Goal: Complete application form

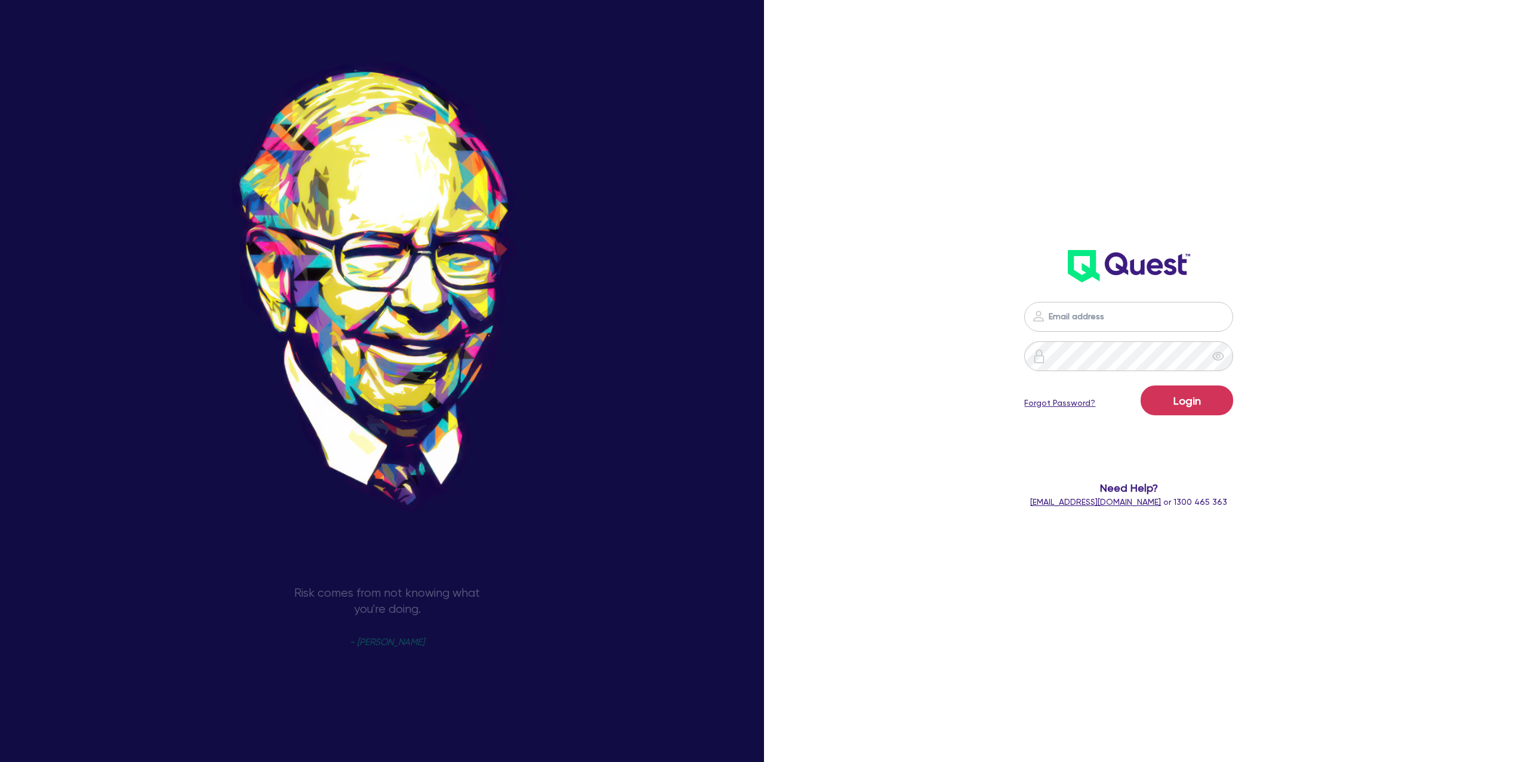
type input "gabriel.vanjour@quest.finance"
click at [1205, 410] on button "Login" at bounding box center [1186, 401] width 92 height 30
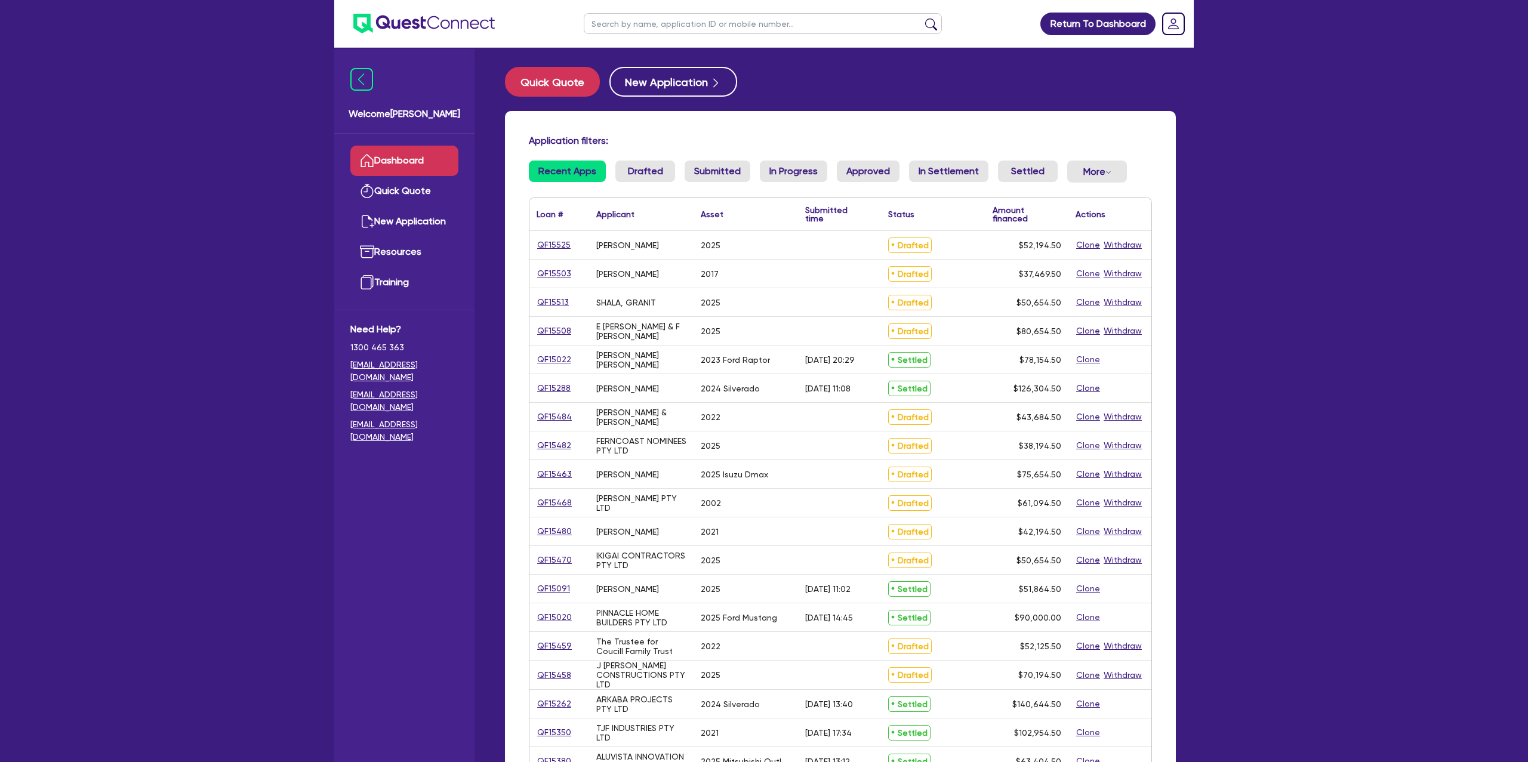
click at [649, 26] on input "text" at bounding box center [763, 23] width 358 height 21
type input "[PERSON_NAME]"
click at [921, 18] on button "submit" at bounding box center [930, 26] width 19 height 17
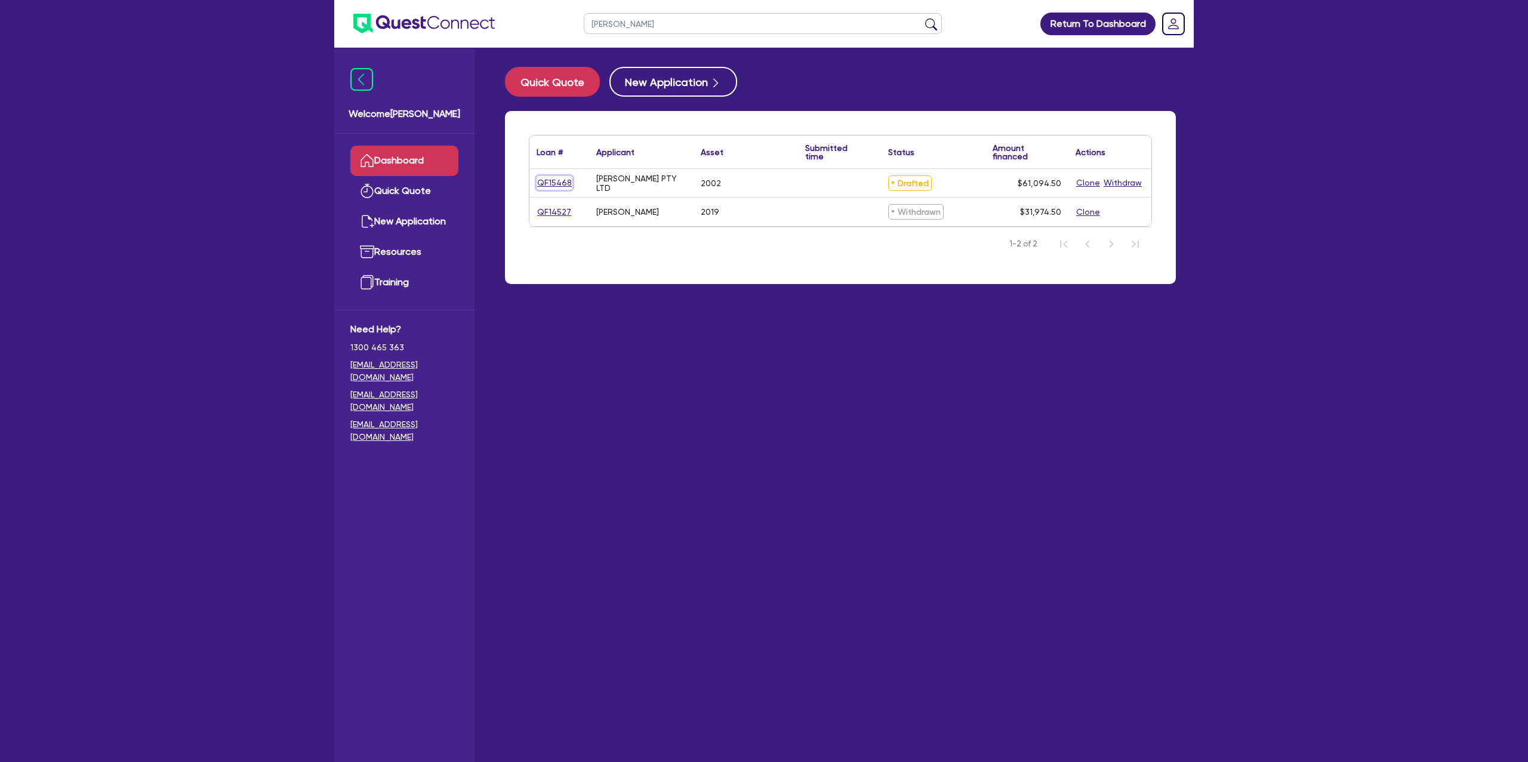
click at [553, 185] on link "QF15468" at bounding box center [554, 183] width 36 height 14
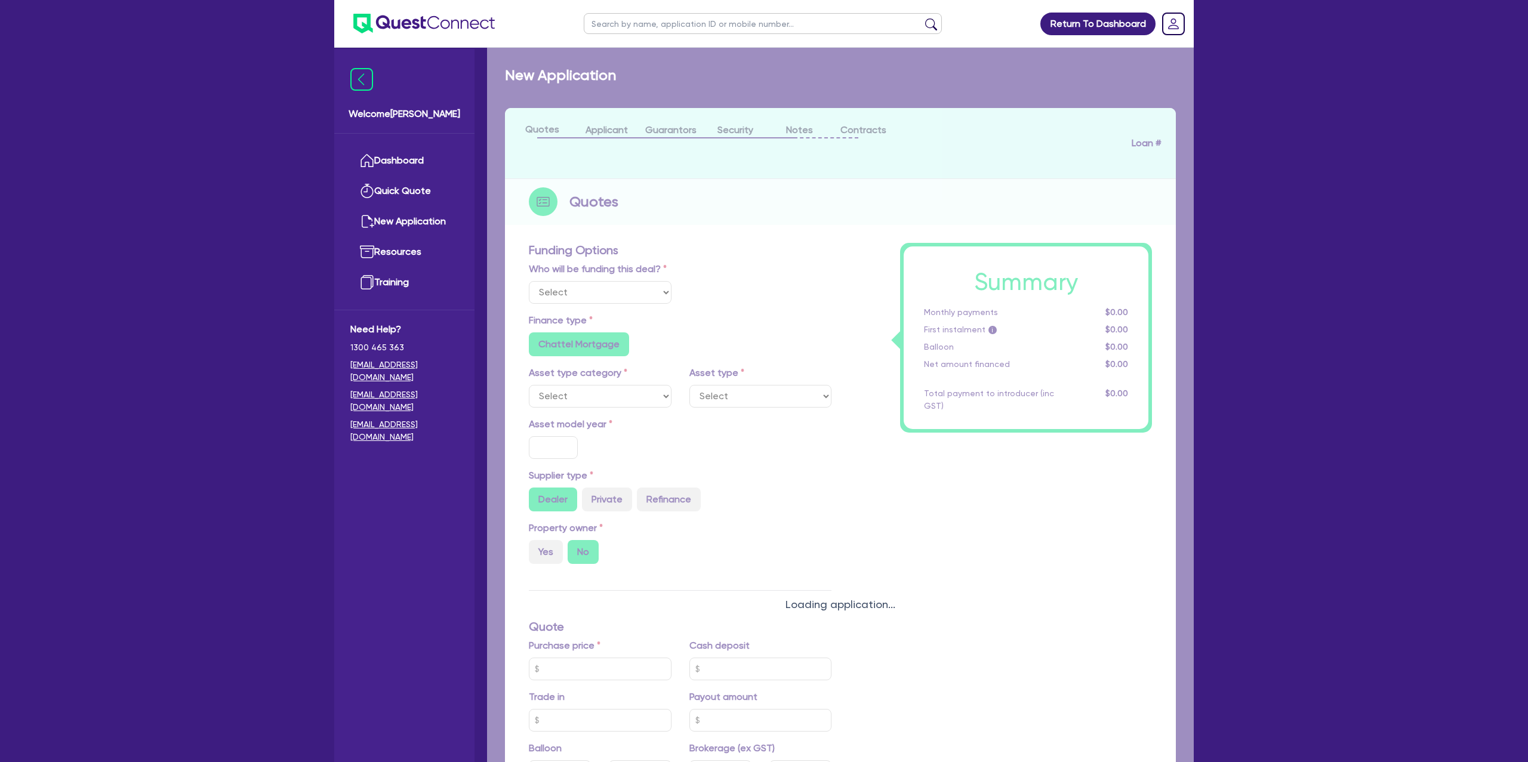
select select "Other"
select select "CARS_AND_LIGHT_TRUCKS"
type input "2002"
type input "62,000"
type input "3,100"
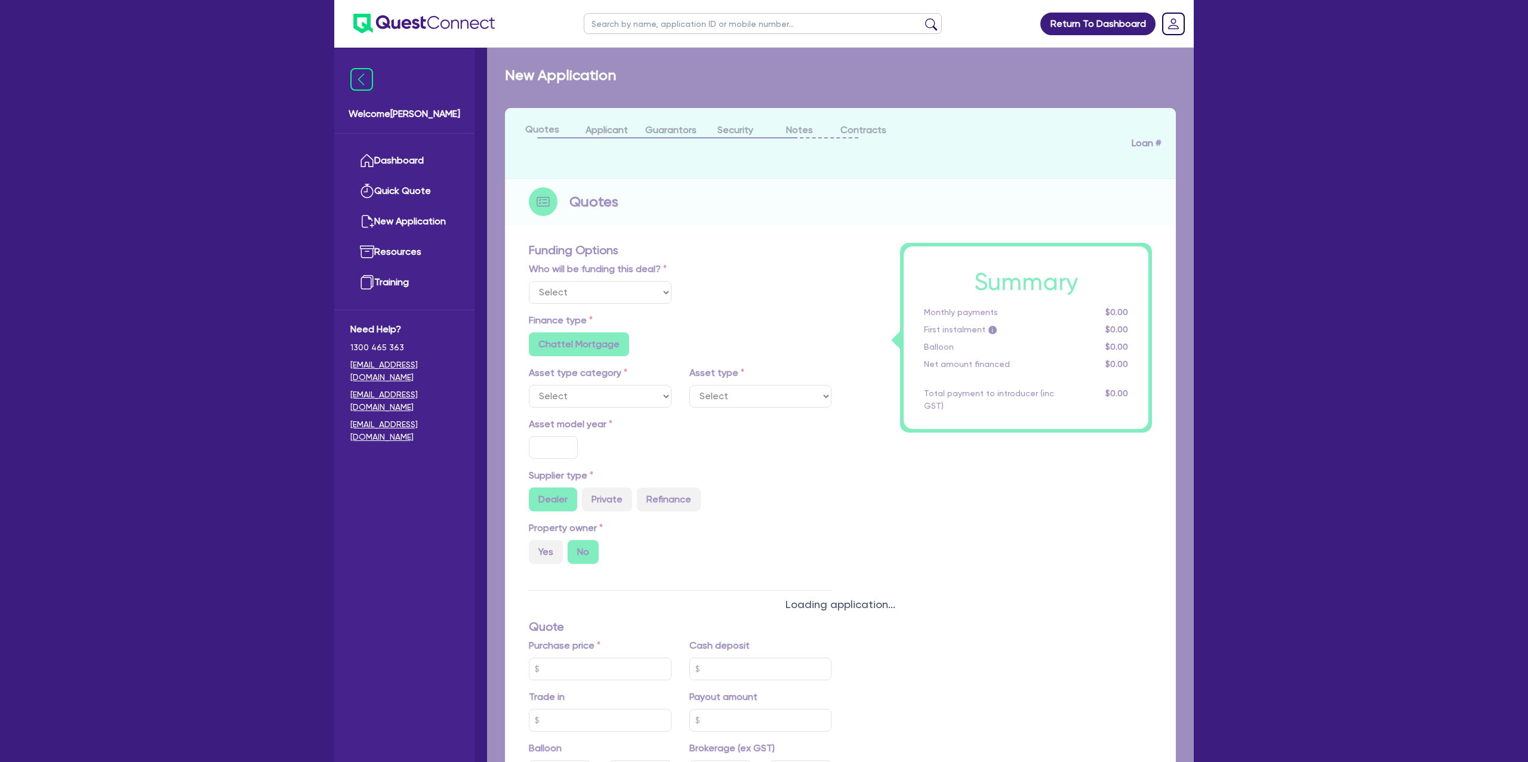
radio input "false"
type input "17.95"
radio input "false"
type input "1,400"
radio input "true"
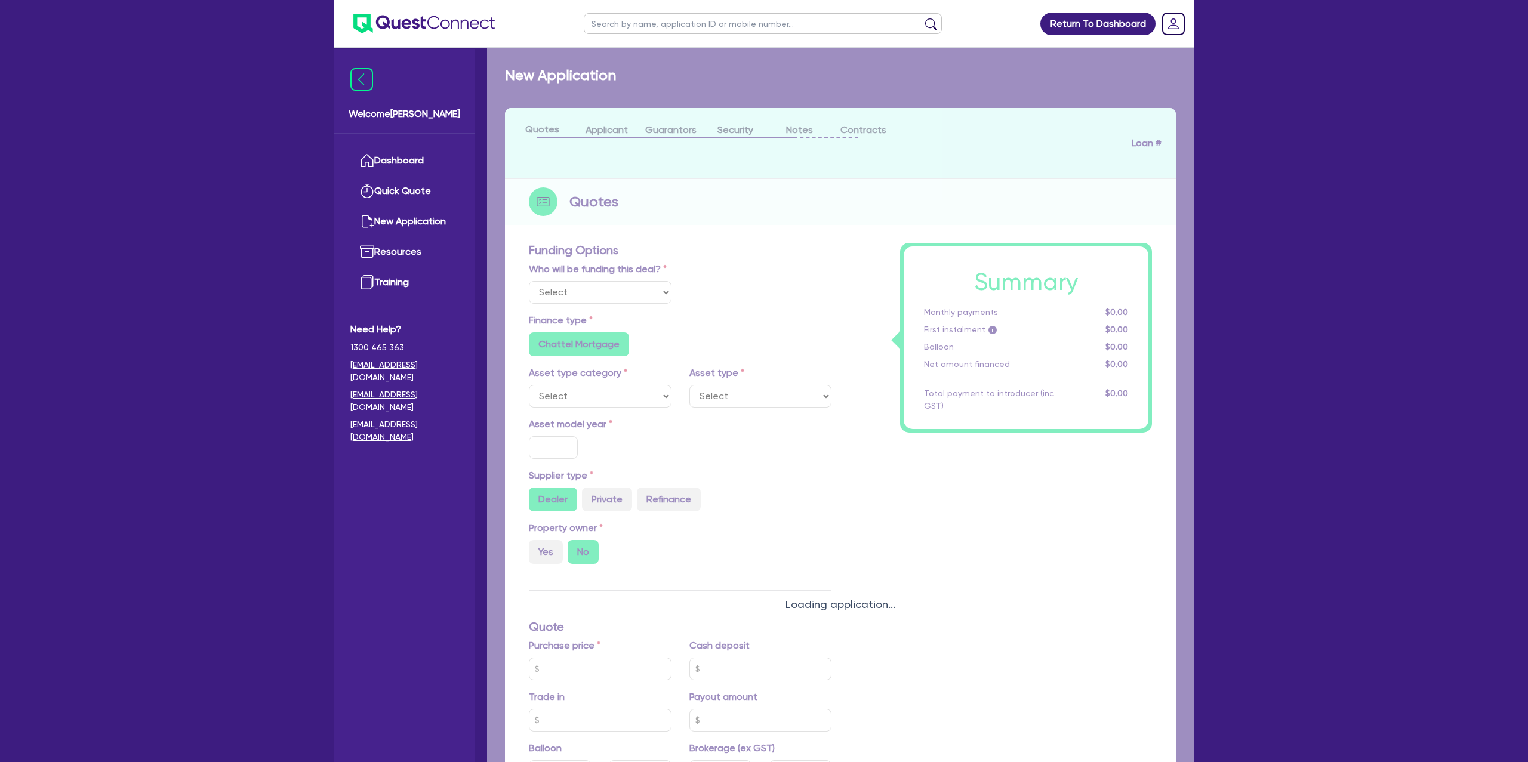
radio input "true"
select select "PASSENGER_VEHICLES"
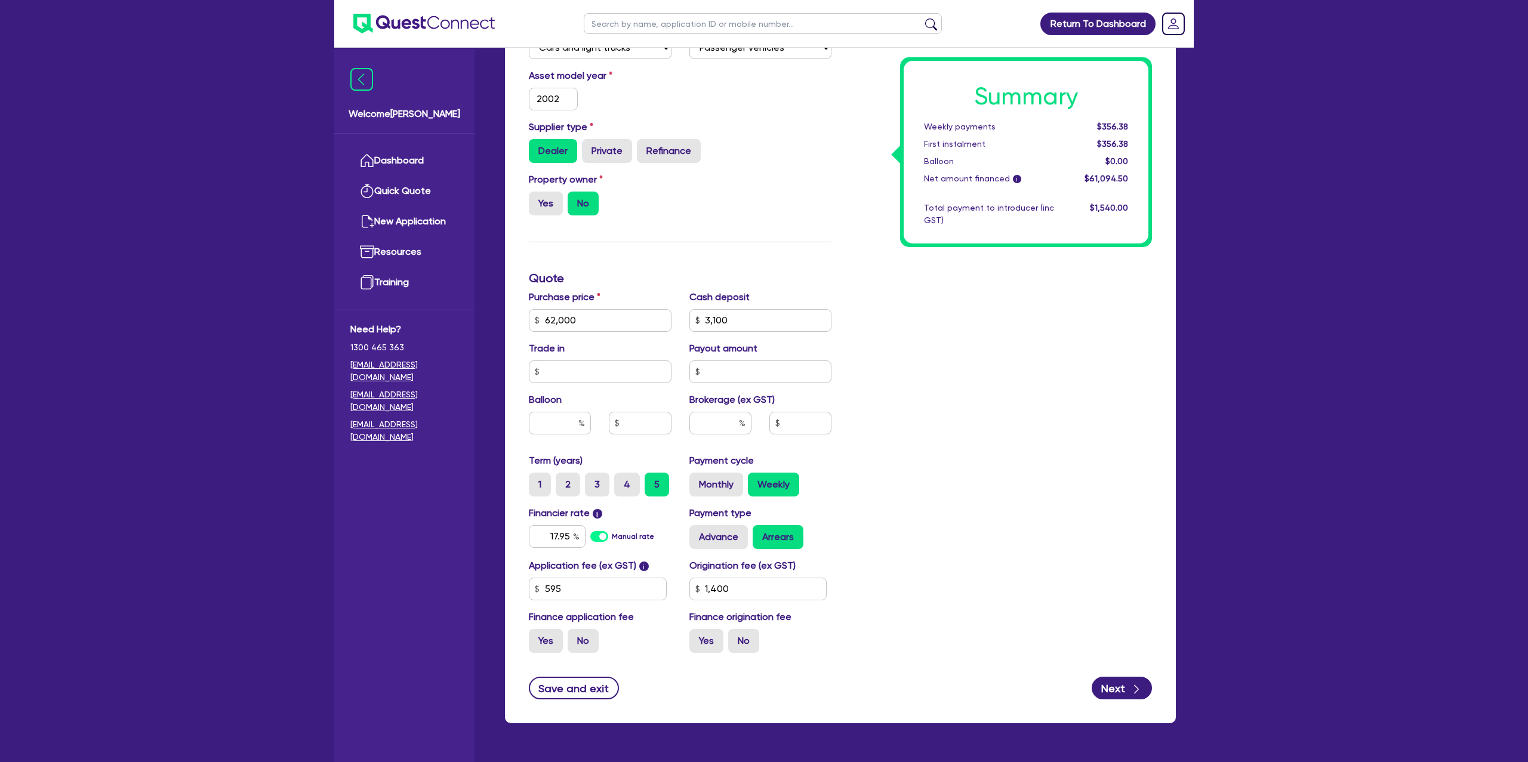
scroll to position [360, 0]
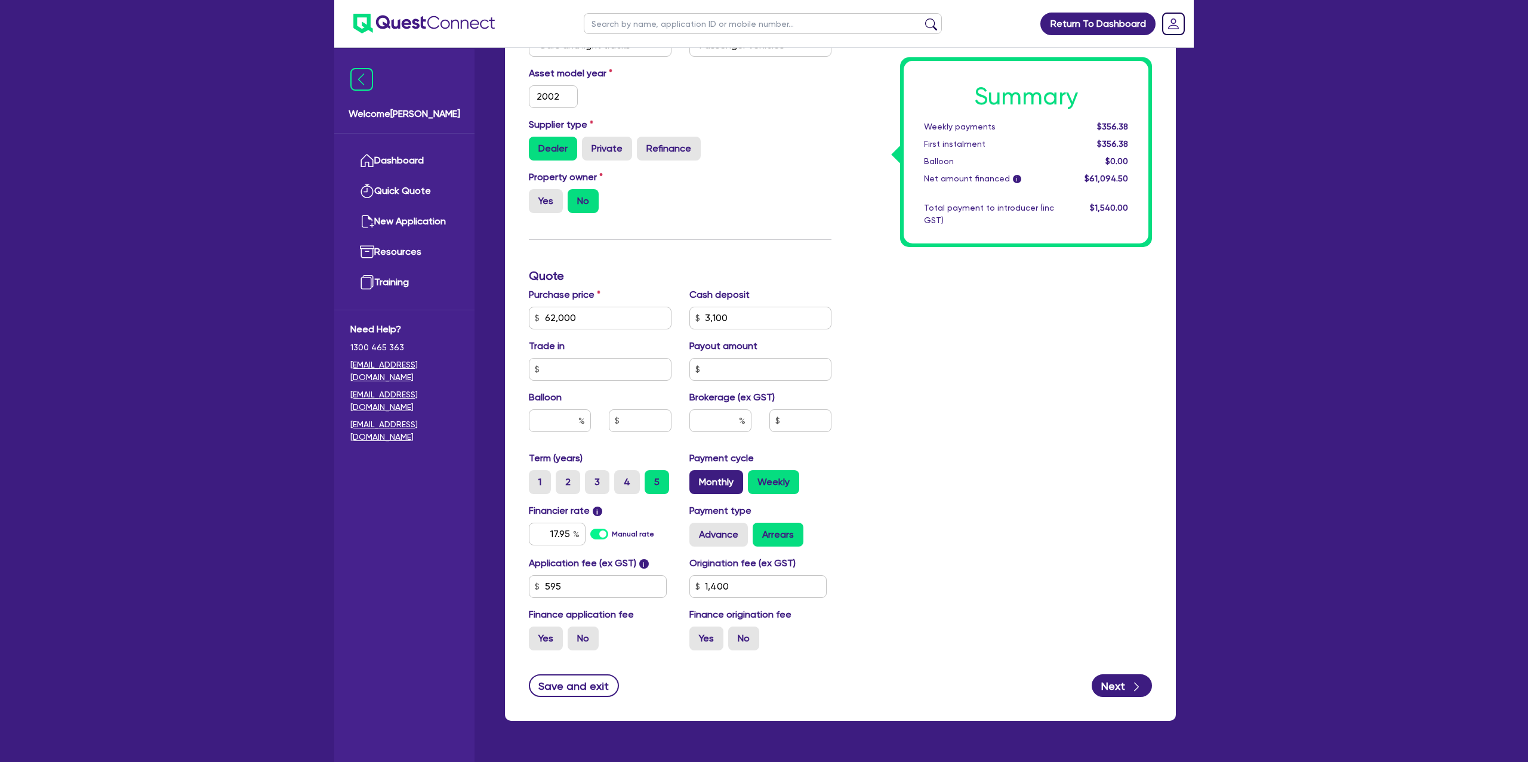
click at [728, 476] on label "Monthly" at bounding box center [716, 482] width 54 height 24
click at [697, 476] on input "Monthly" at bounding box center [693, 474] width 8 height 8
radio input "true"
type input "62,000"
type input "3,100"
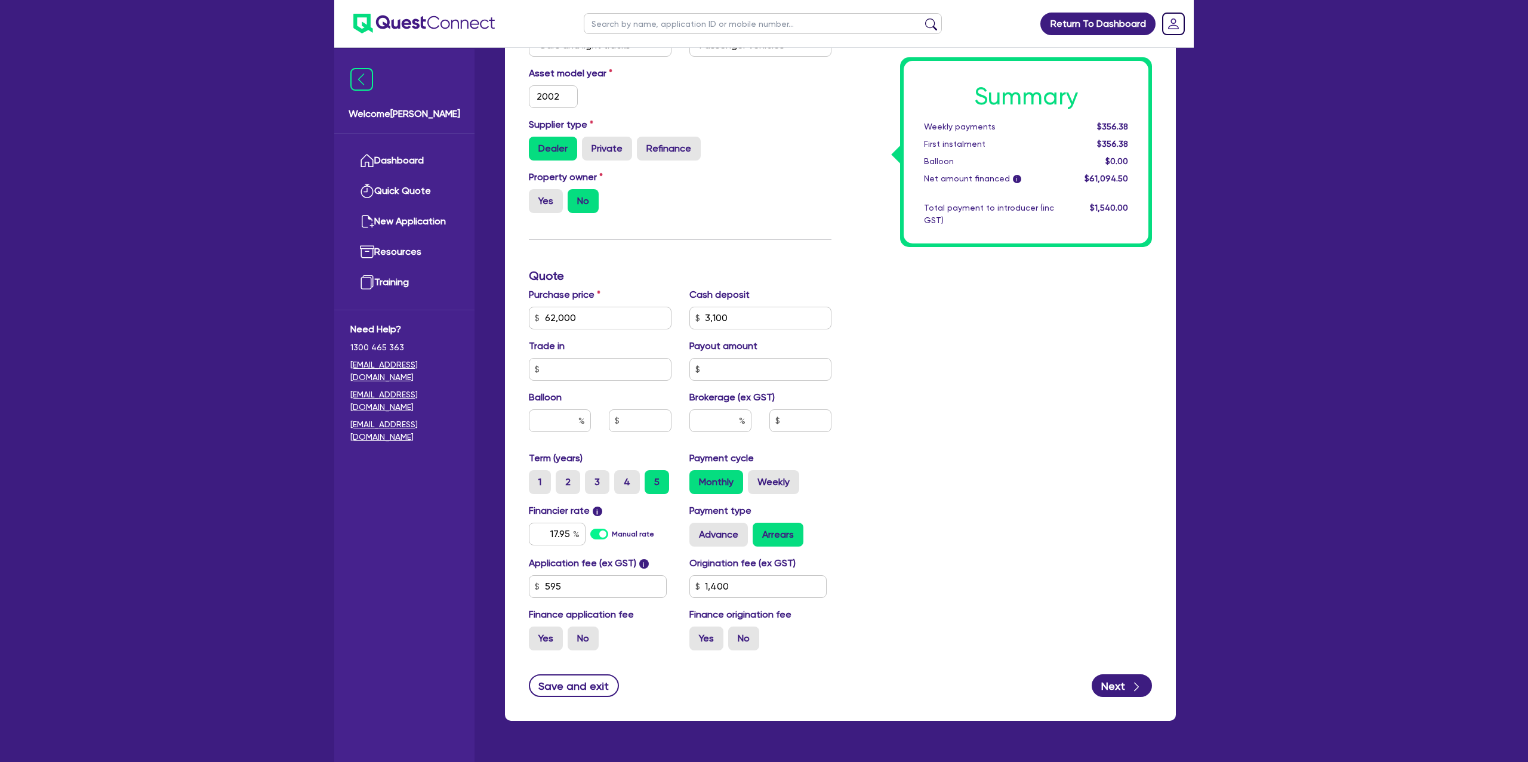
type input "1,400"
type input "62,000"
type input "3,100"
type input "1,400"
drag, startPoint x: 1031, startPoint y: 277, endPoint x: 1029, endPoint y: 252, distance: 25.2
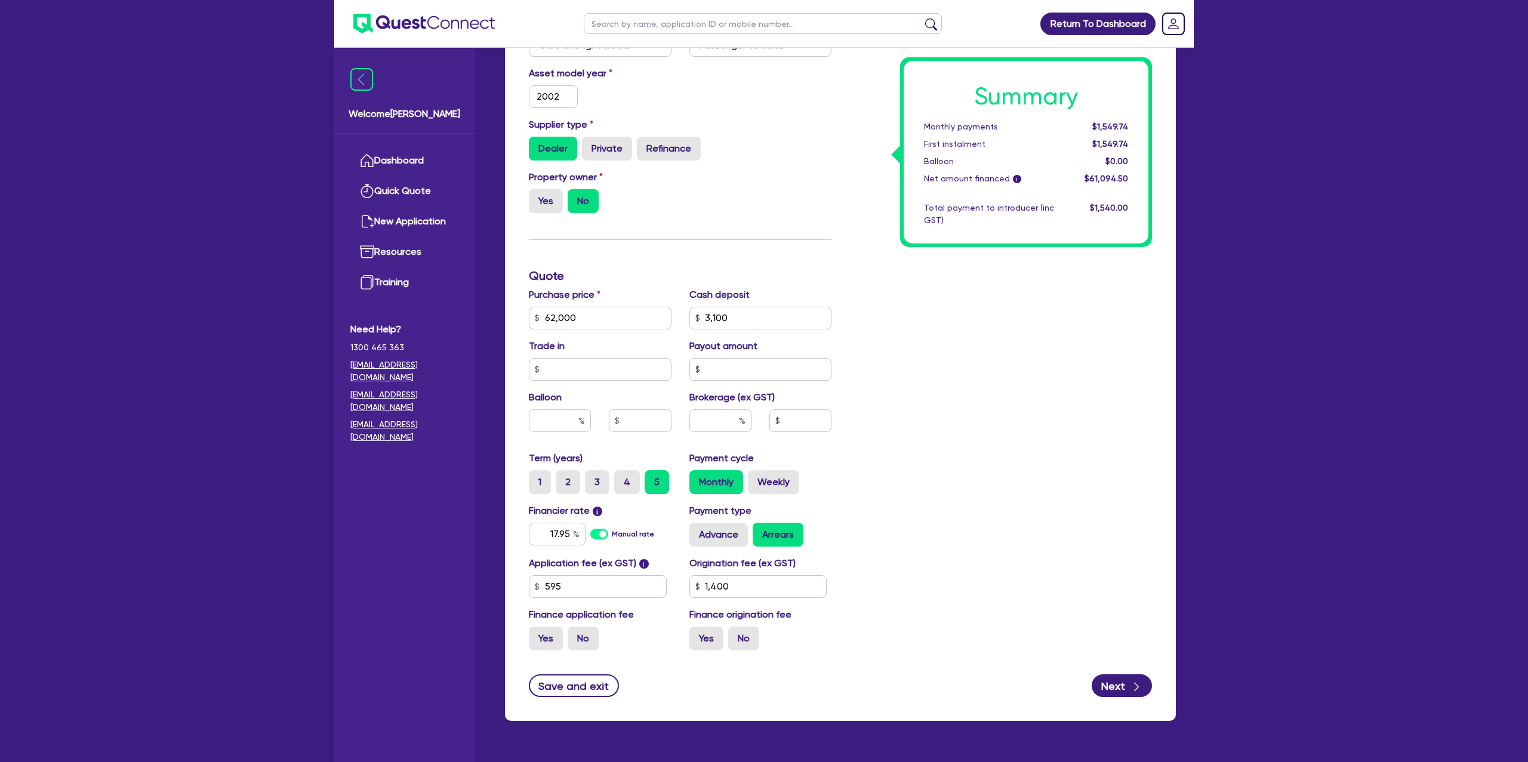
click at [1030, 274] on div "Summary Monthly payments $1,549.74 First instalment $1,549.74 Balloon $0.00 Net…" at bounding box center [1000, 276] width 320 height 768
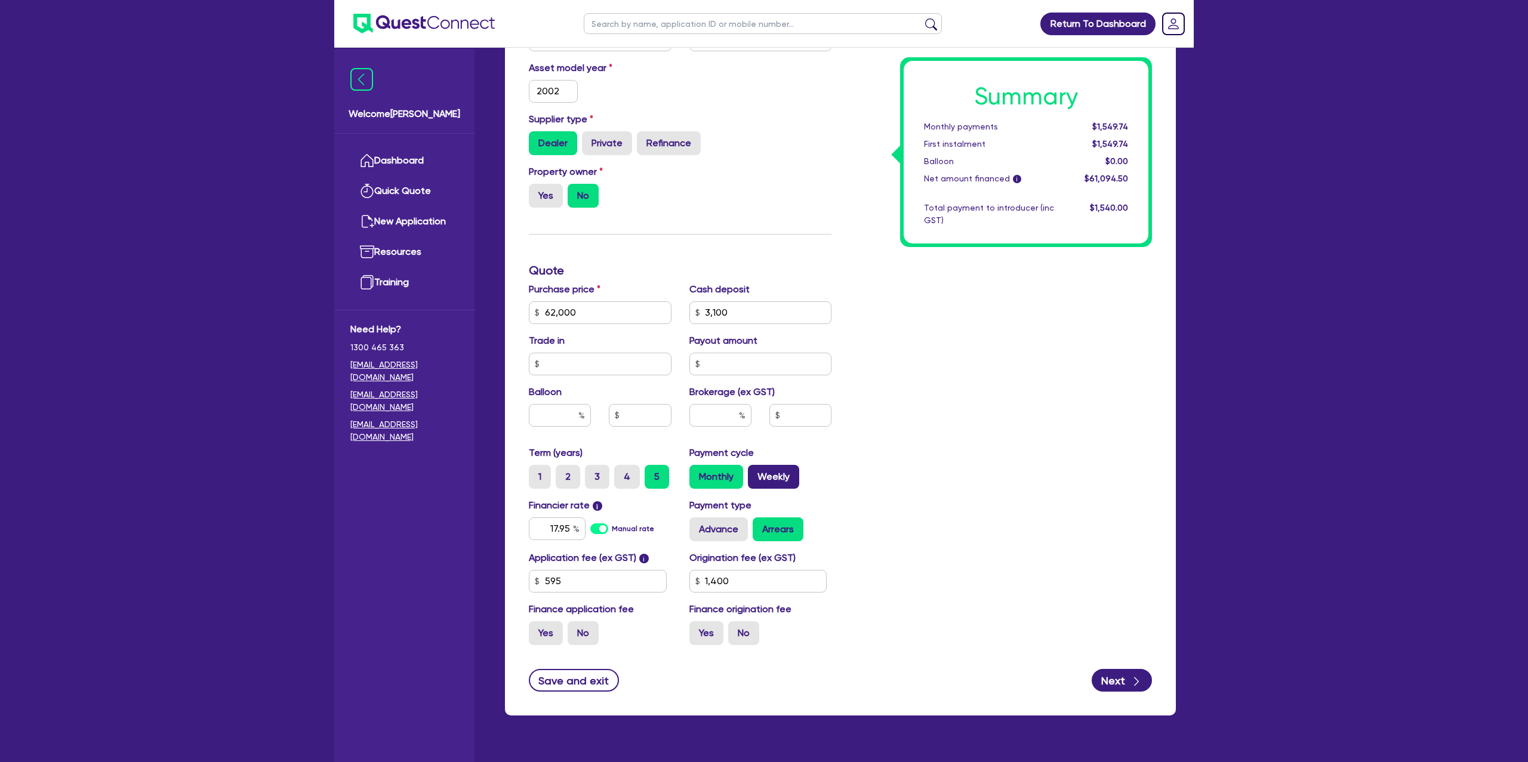
click at [767, 479] on label "Weekly" at bounding box center [773, 477] width 51 height 24
click at [755, 473] on input "Weekly" at bounding box center [752, 469] width 8 height 8
radio input "true"
type input "62,000"
type input "3,100"
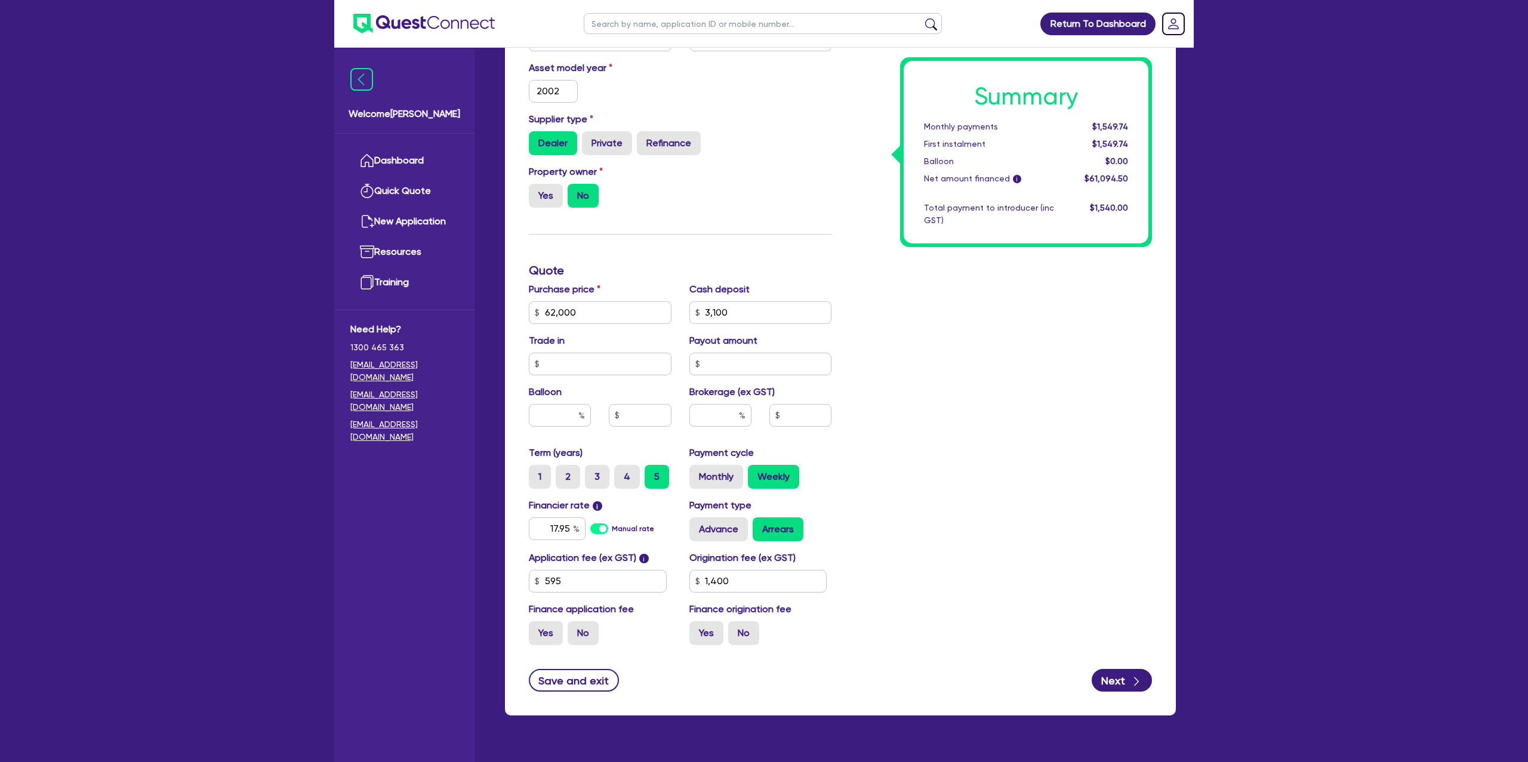
type input "1,400"
type input "62,000"
type input "3,100"
type input "1,400"
click at [739, 303] on input "3,100" at bounding box center [760, 312] width 143 height 23
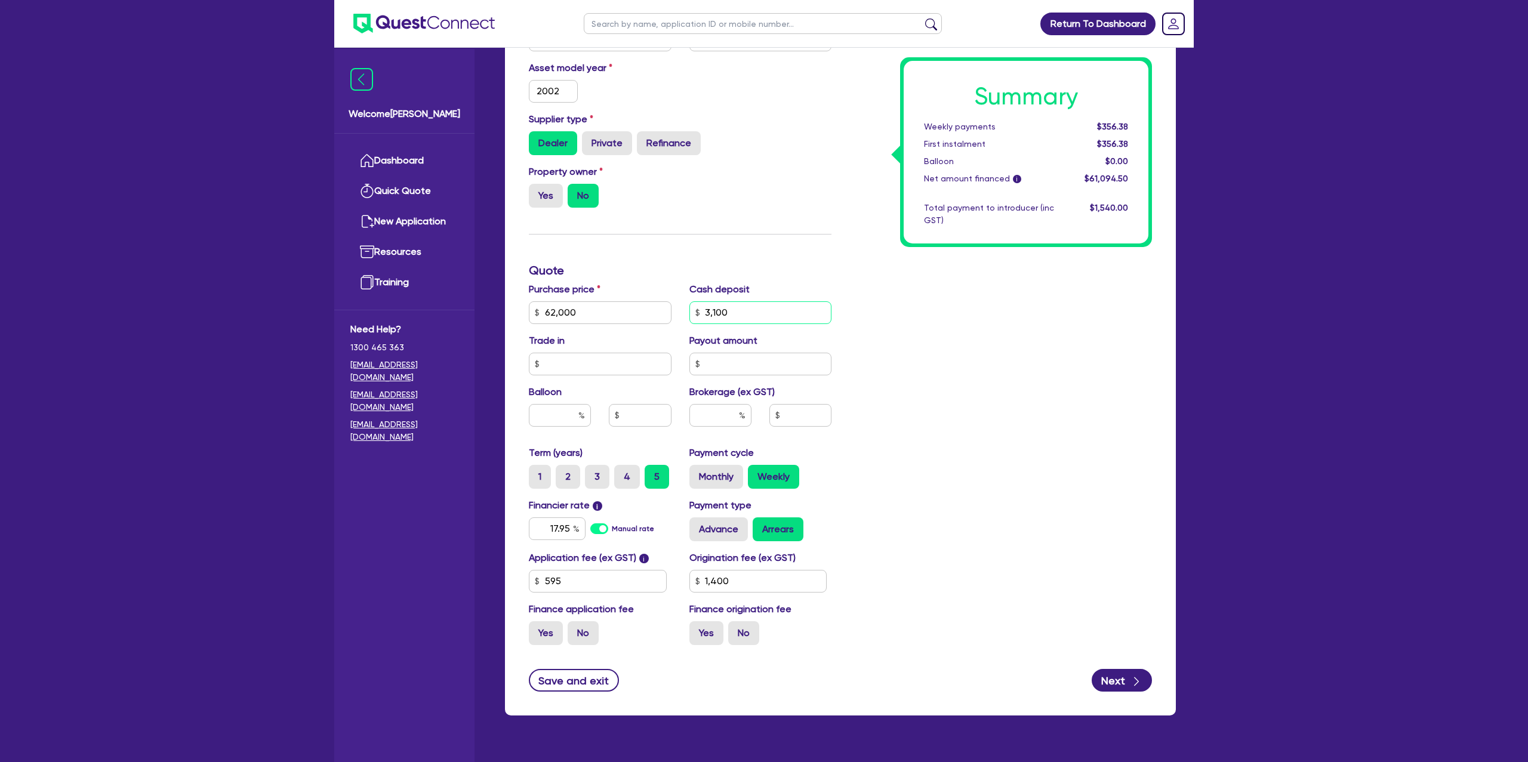
click at [738, 310] on input "3,100" at bounding box center [760, 312] width 143 height 23
type input "62,000"
type input "310"
type input "1,400"
type input "62,000"
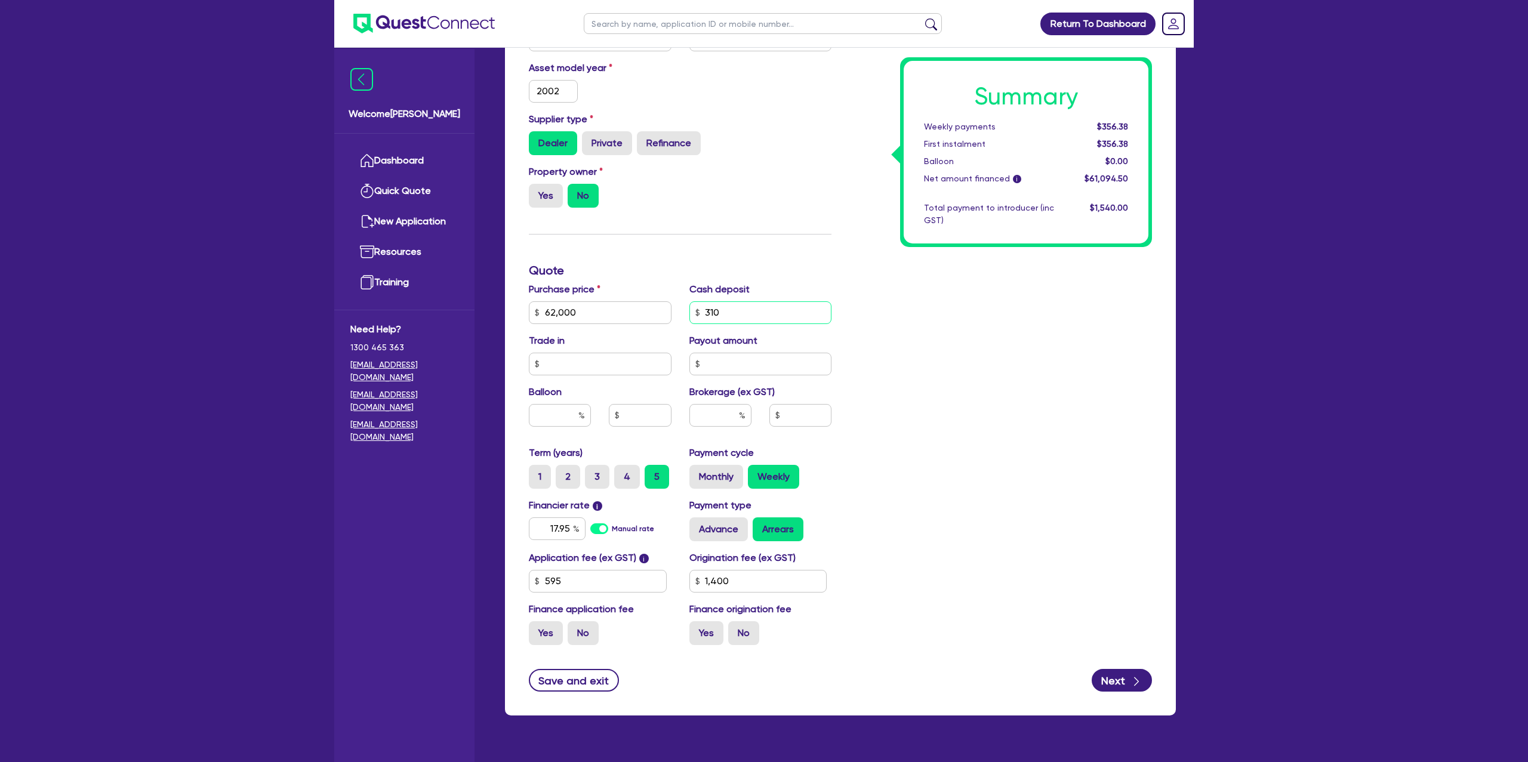
type input "31"
type input "1,400"
type input "62,000"
type input "3"
type input "1,400"
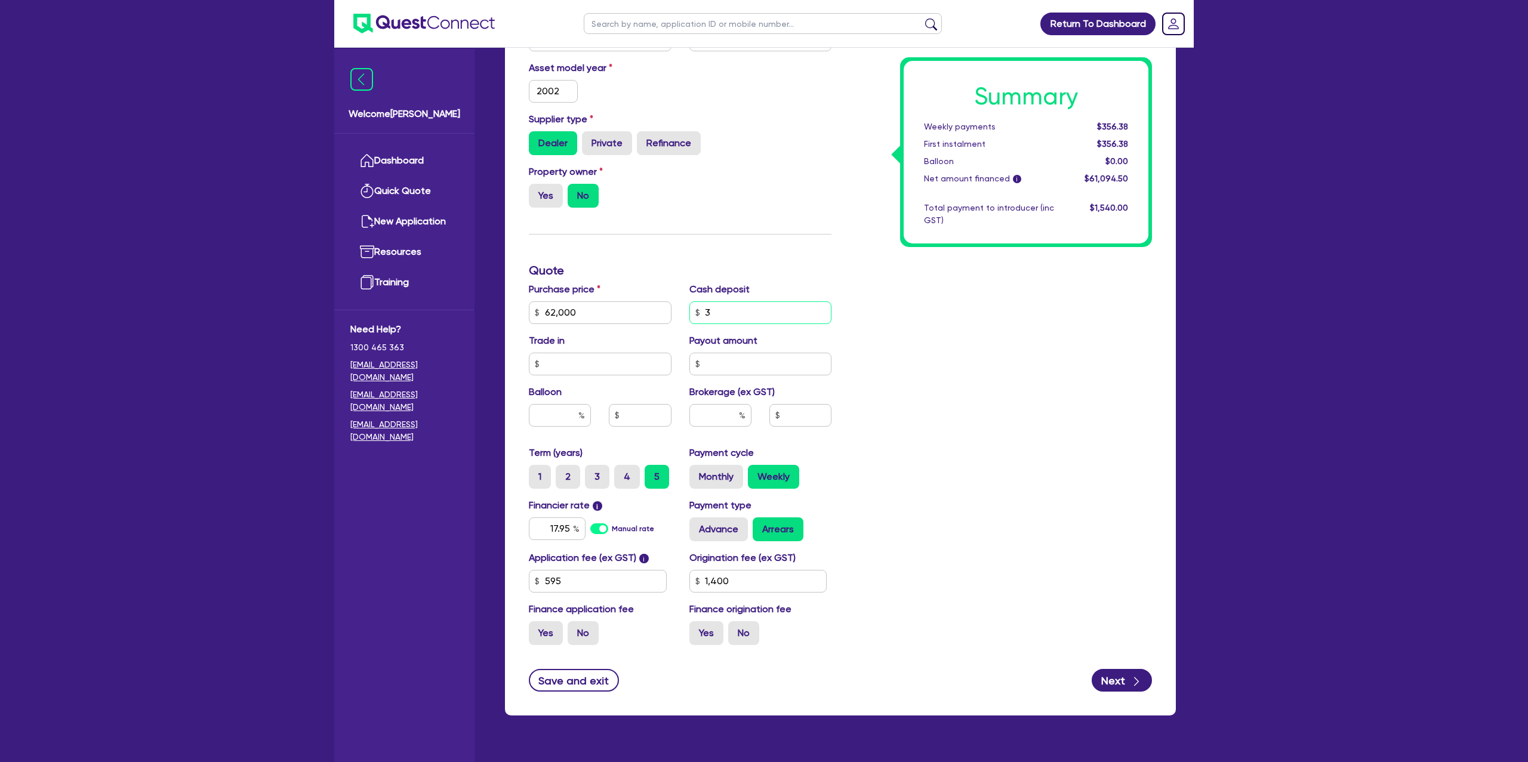
type input "62,000"
type input "1,400"
type input "62,000"
type input "0"
type input "1,400"
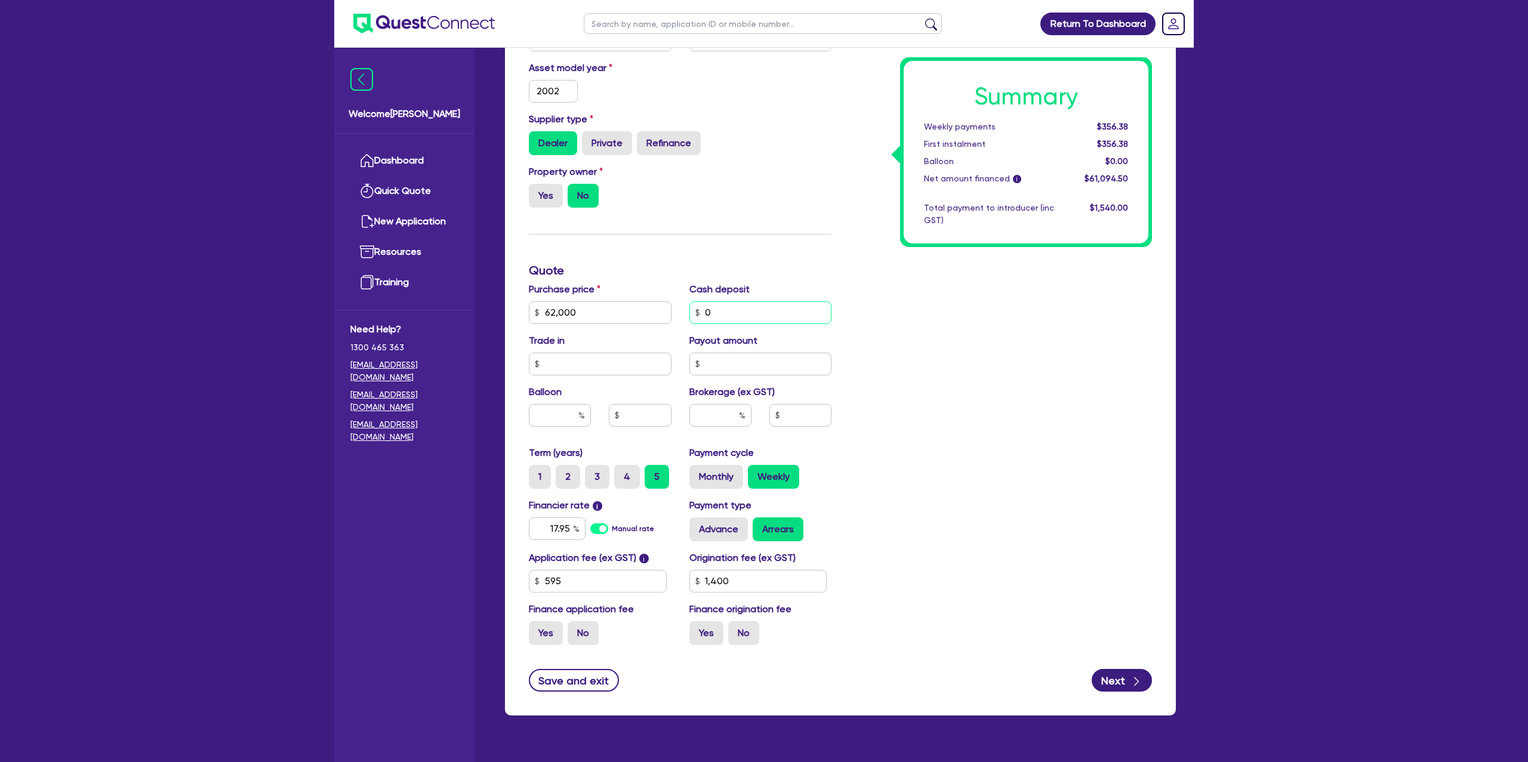
type input "0"
type input "62,000"
type input "1,400"
type input "62,000"
type input "1,400"
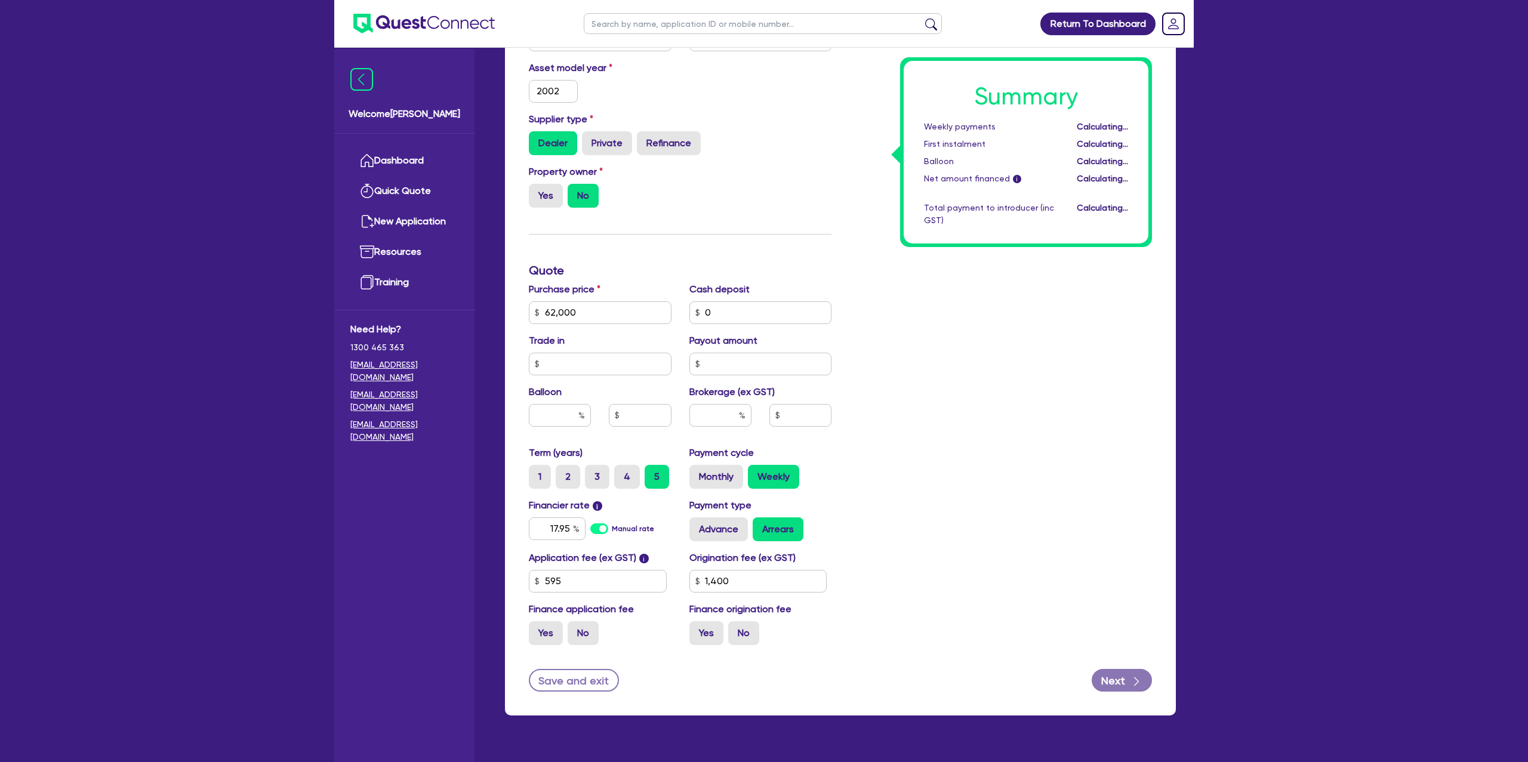
click at [1083, 332] on div "Summary Weekly payments Calculating... First instalment Calculating... Balloon …" at bounding box center [1000, 271] width 320 height 768
click at [735, 312] on input "0" at bounding box center [760, 312] width 143 height 23
type input "62,000"
type input "1,400"
type input "62,000"
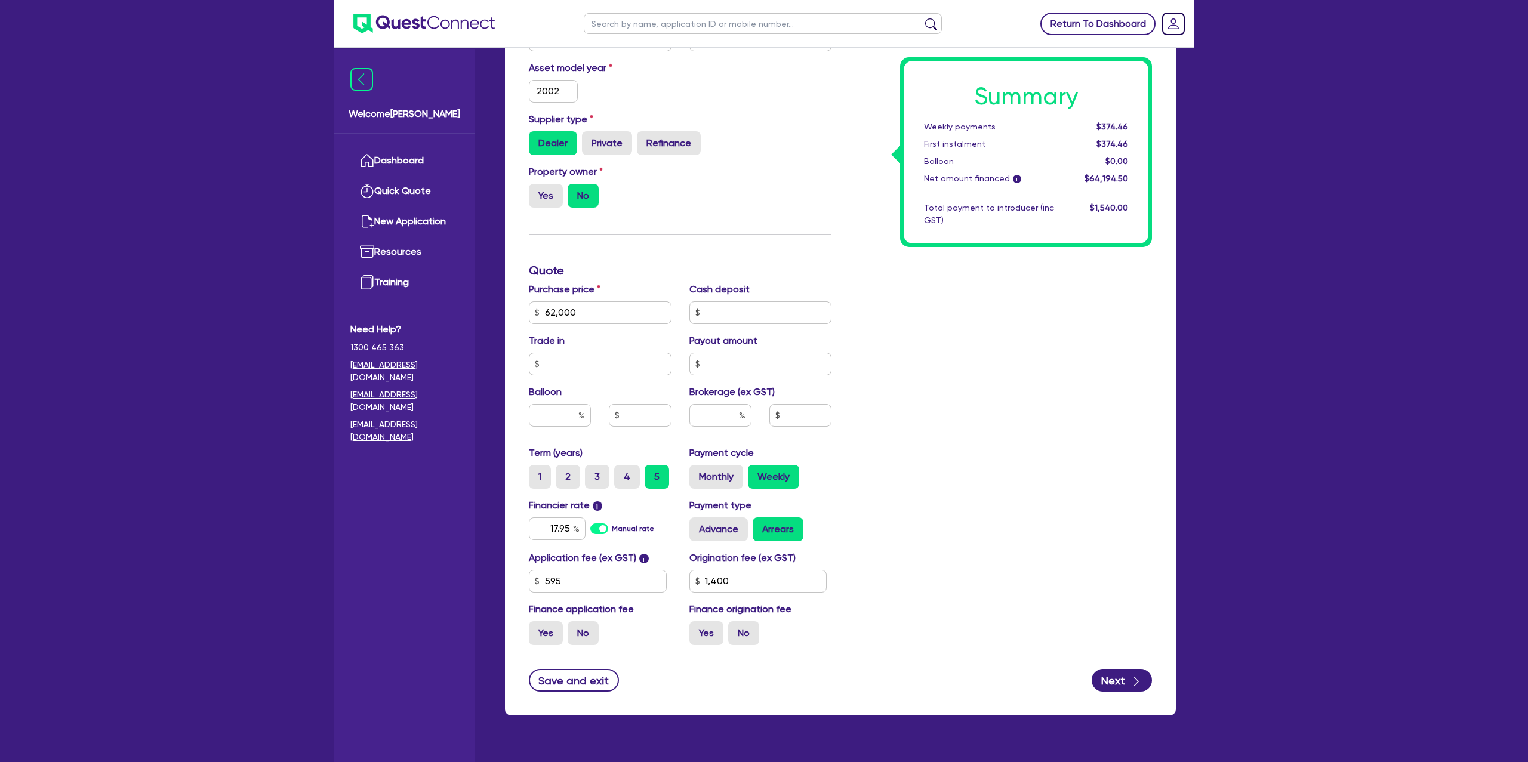
type input "1,400"
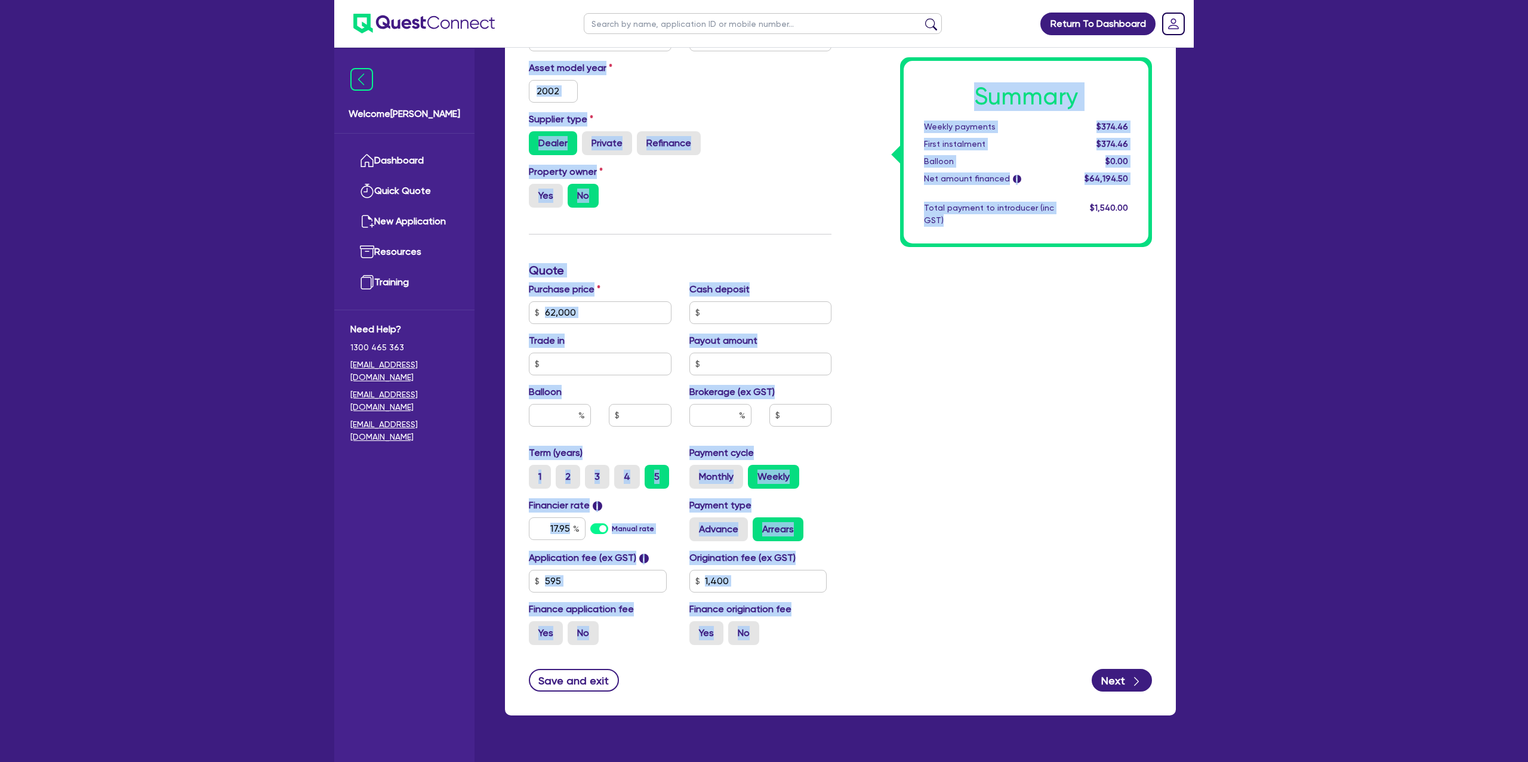
drag, startPoint x: 1141, startPoint y: 29, endPoint x: 536, endPoint y: -97, distance: 617.5
click at [536, 0] on html "Return To Dashboard Edit Profile Logout Welcome Gabriel Dashboard Quick Quote N…" at bounding box center [764, 211] width 1528 height 1154
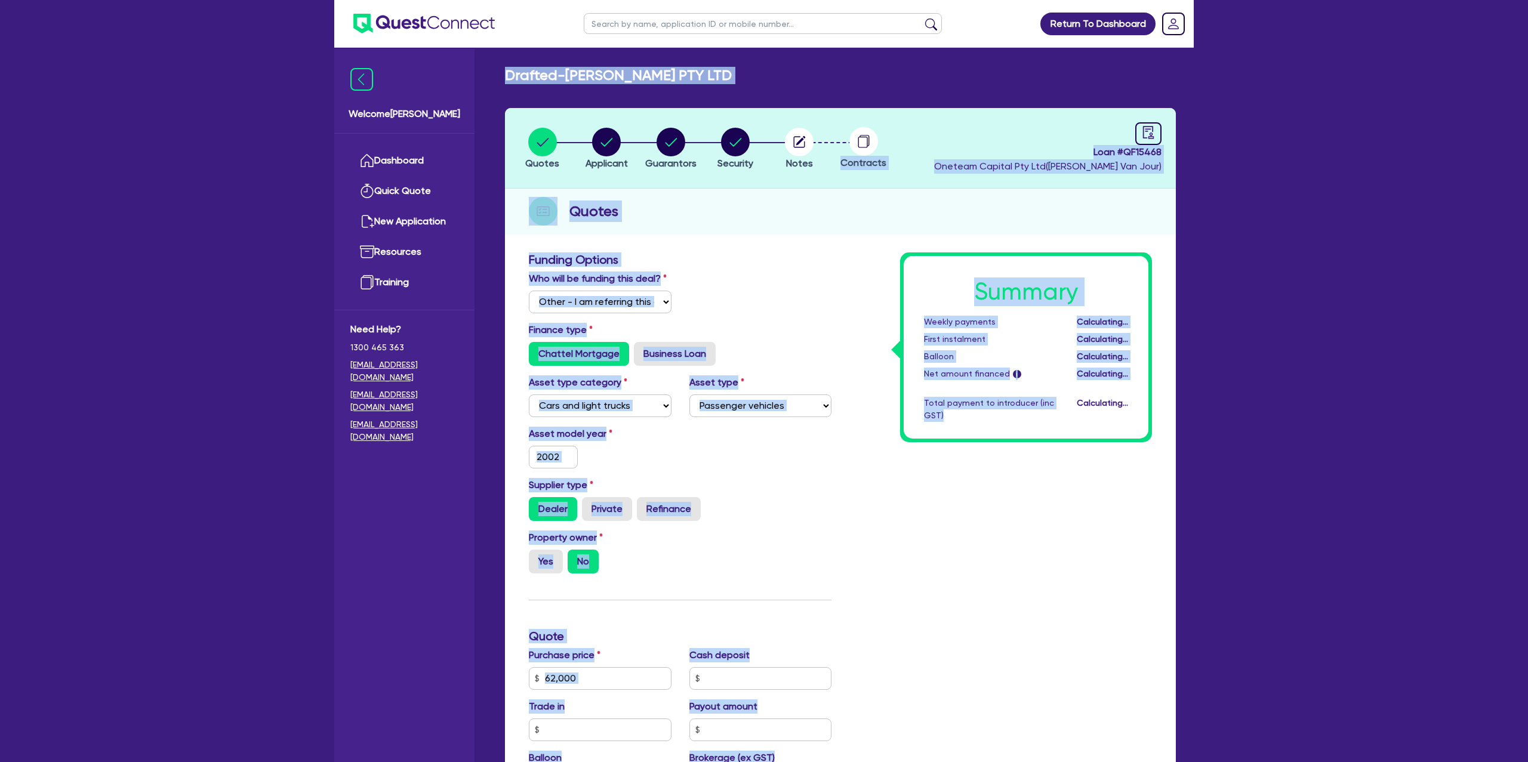
type input "62,000"
type input "1,400"
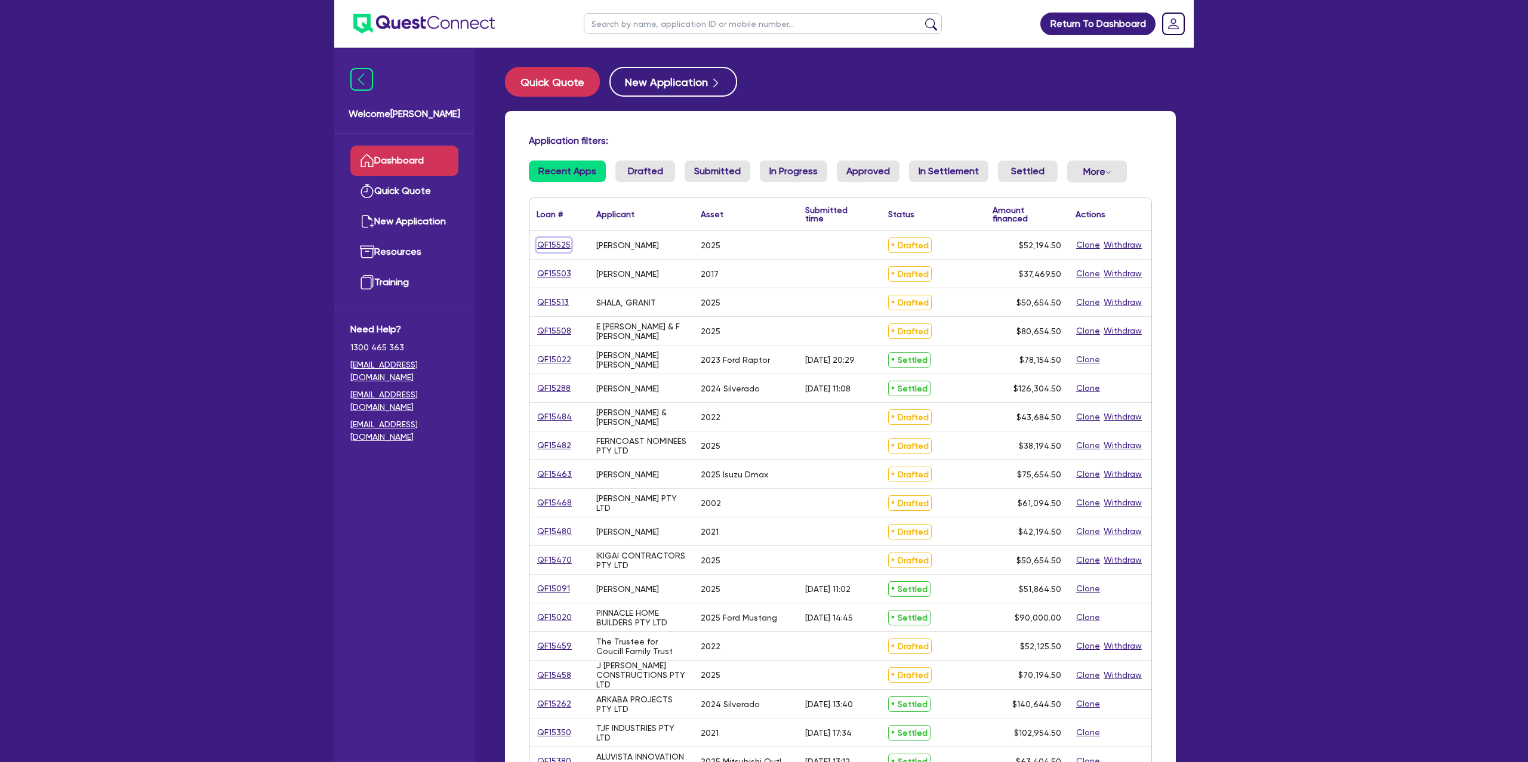
click at [559, 239] on link "QF15525" at bounding box center [553, 245] width 35 height 14
select select "Other"
select select "CARS_AND_LIGHT_TRUCKS"
select select "PASSENGER_VEHICLES"
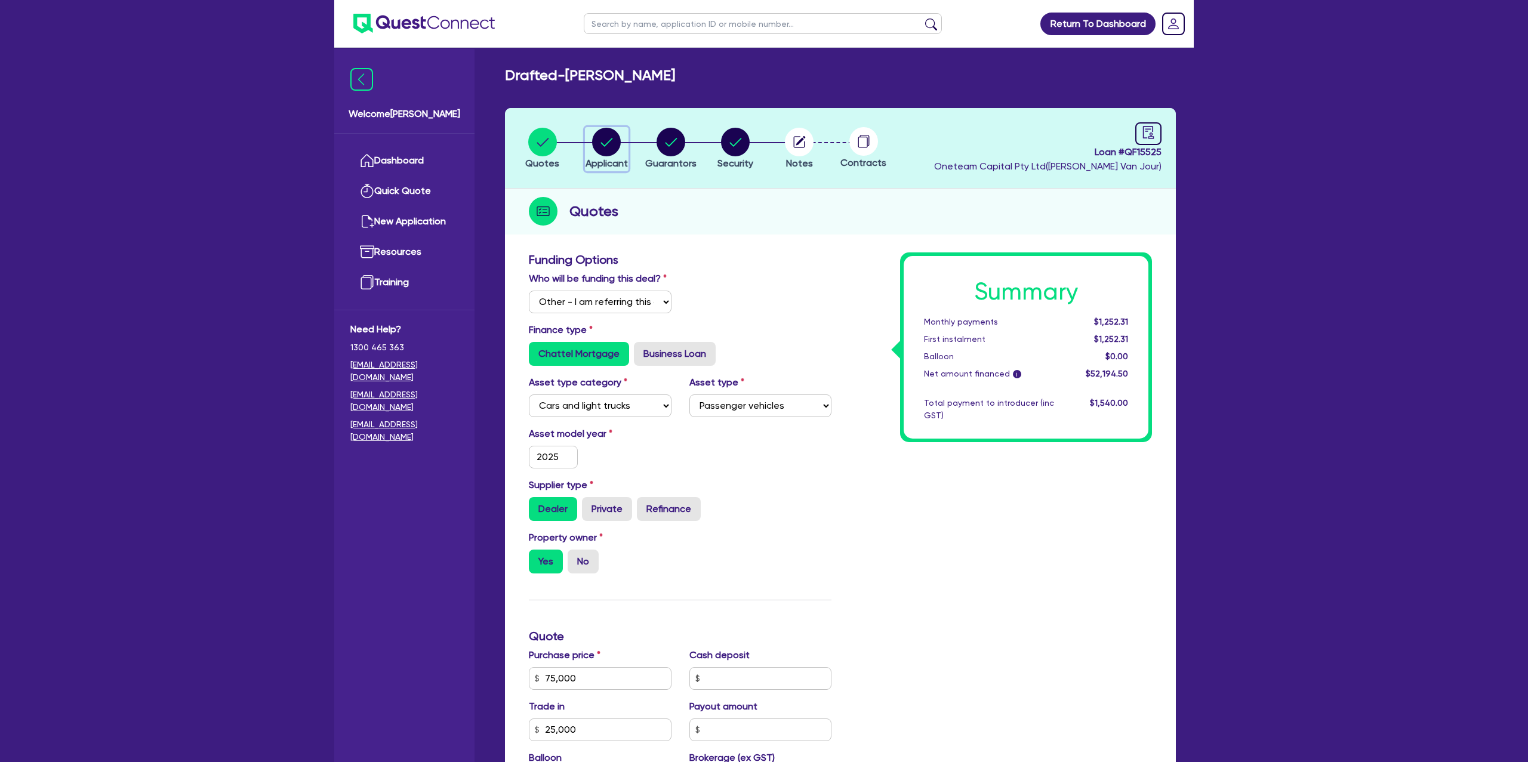
click at [601, 135] on circle "button" at bounding box center [606, 142] width 29 height 29
select select "SOLE_TRADER"
select select "BUILDING_CONSTRUCTION"
select select "BUSINESSES_CONSTRUCTION_SERVICES"
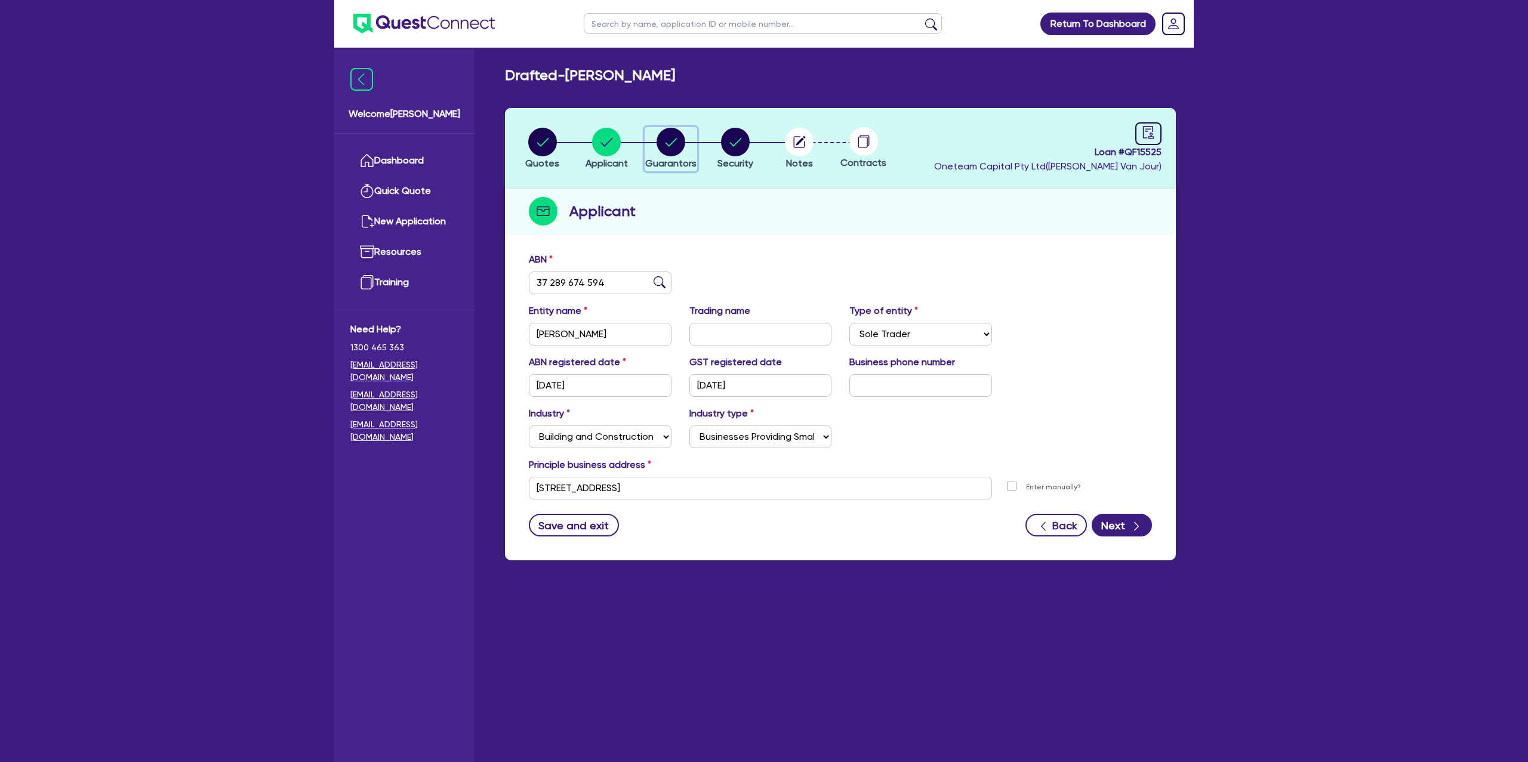
drag, startPoint x: 661, startPoint y: 131, endPoint x: 670, endPoint y: 144, distance: 15.4
click at [662, 131] on icon "button" at bounding box center [670, 142] width 29 height 29
select select "MR"
select select "QLD"
select select "DE_FACTO"
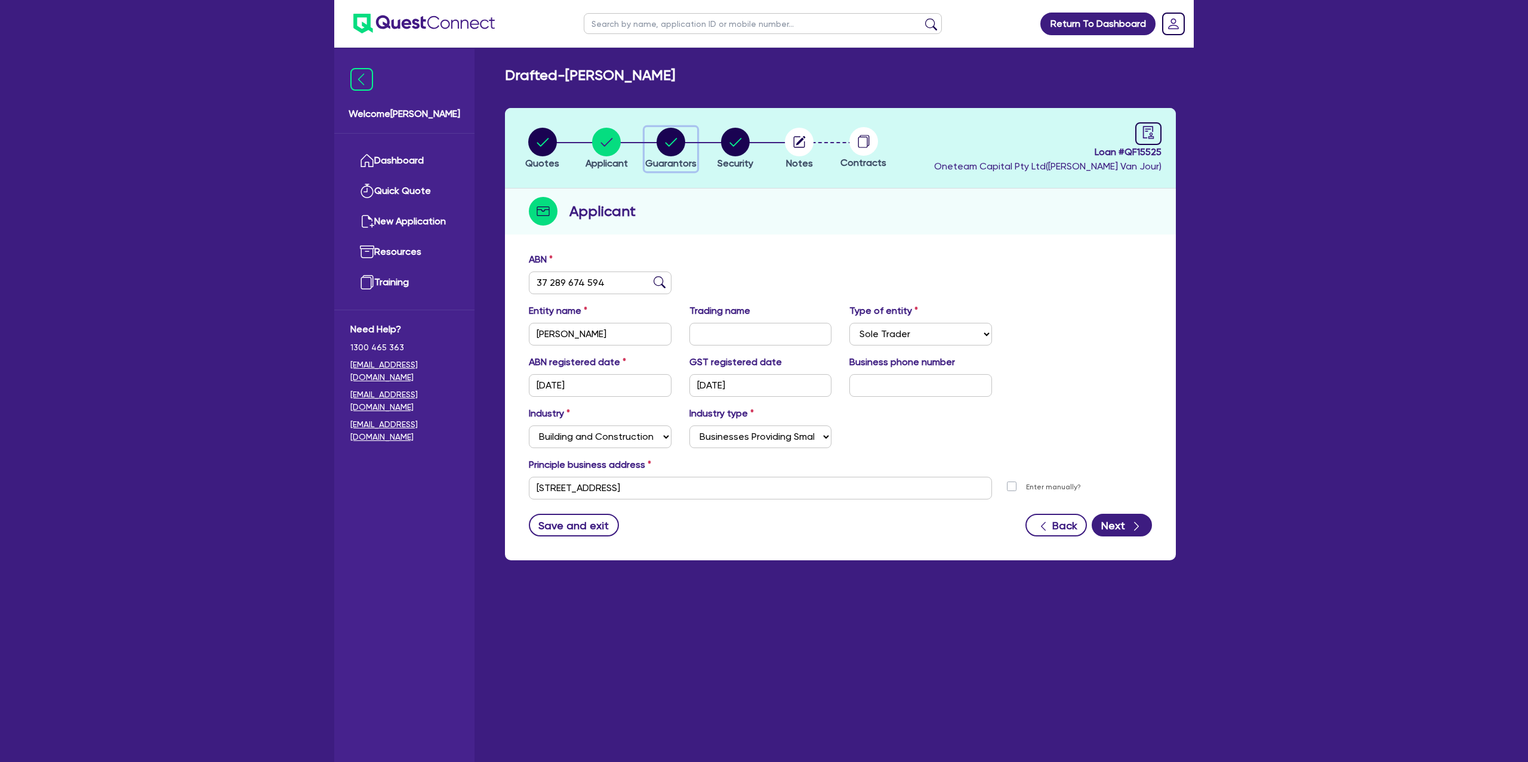
select select "PROPERTY"
select select "CASH"
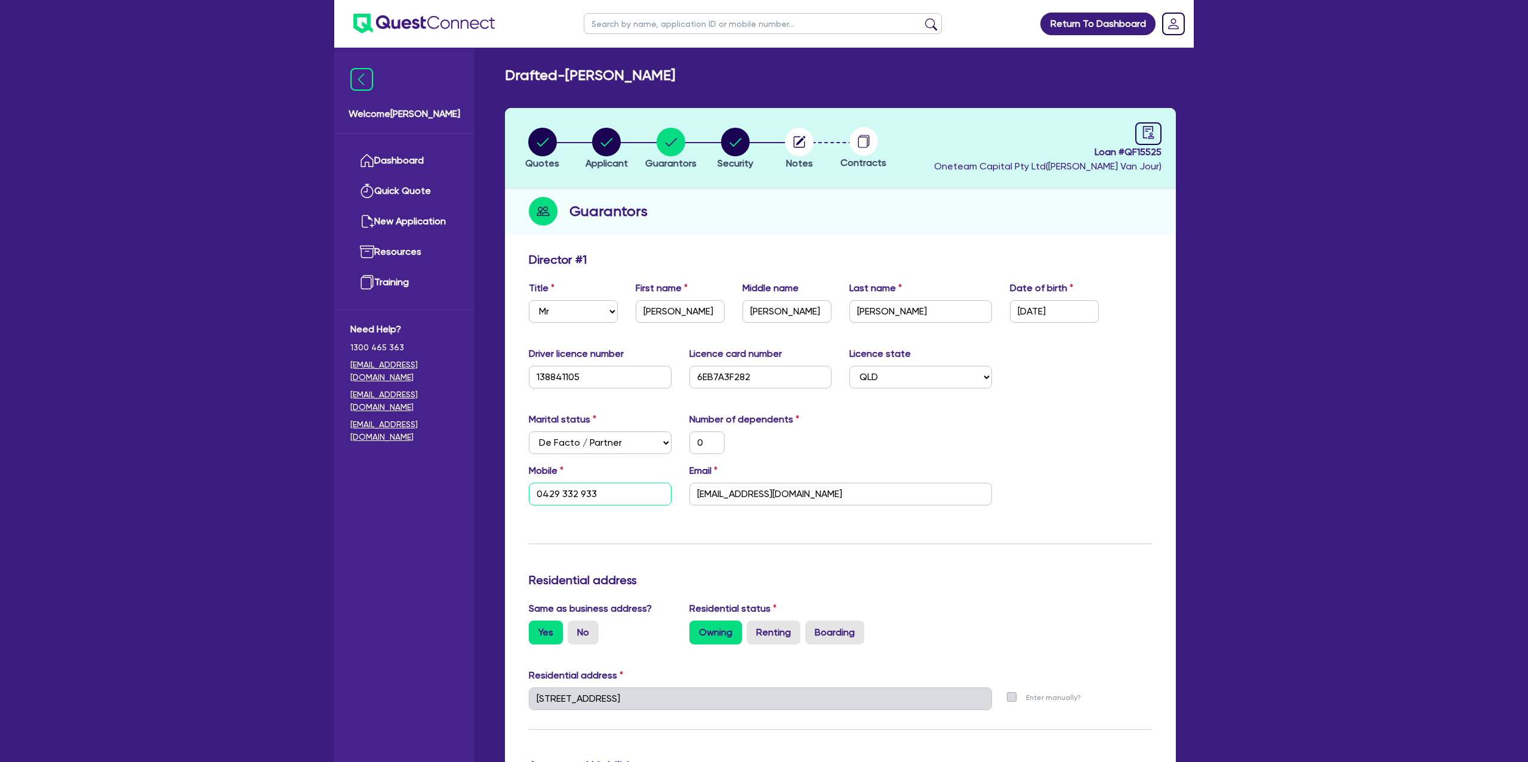
click at [564, 496] on input "0429 332 933" at bounding box center [600, 494] width 143 height 23
click at [997, 587] on div "Residential address" at bounding box center [840, 582] width 641 height 19
click at [608, 135] on circle "button" at bounding box center [606, 142] width 29 height 29
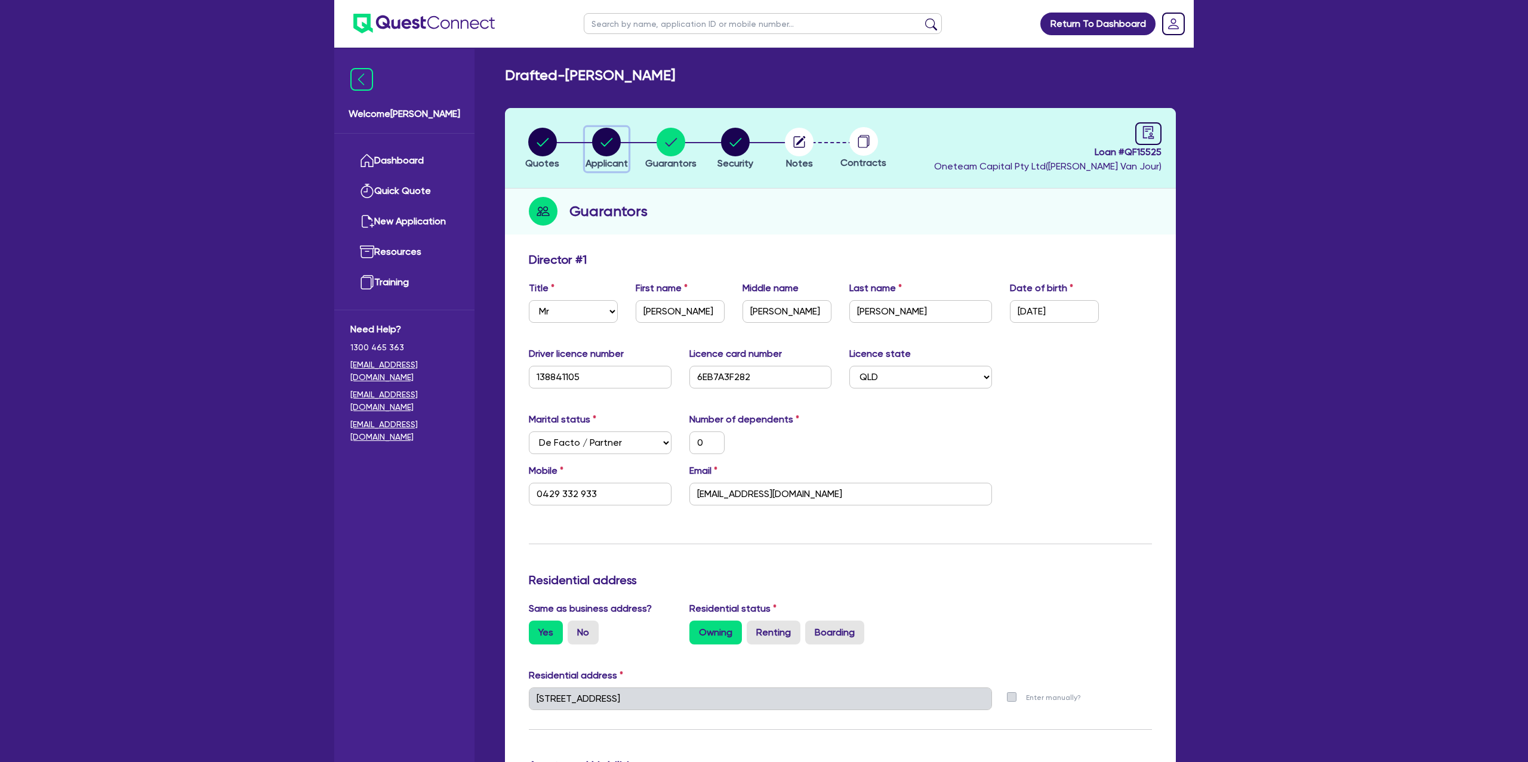
select select "SOLE_TRADER"
select select "BUILDING_CONSTRUCTION"
select select "BUSINESSES_CONSTRUCTION_SERVICES"
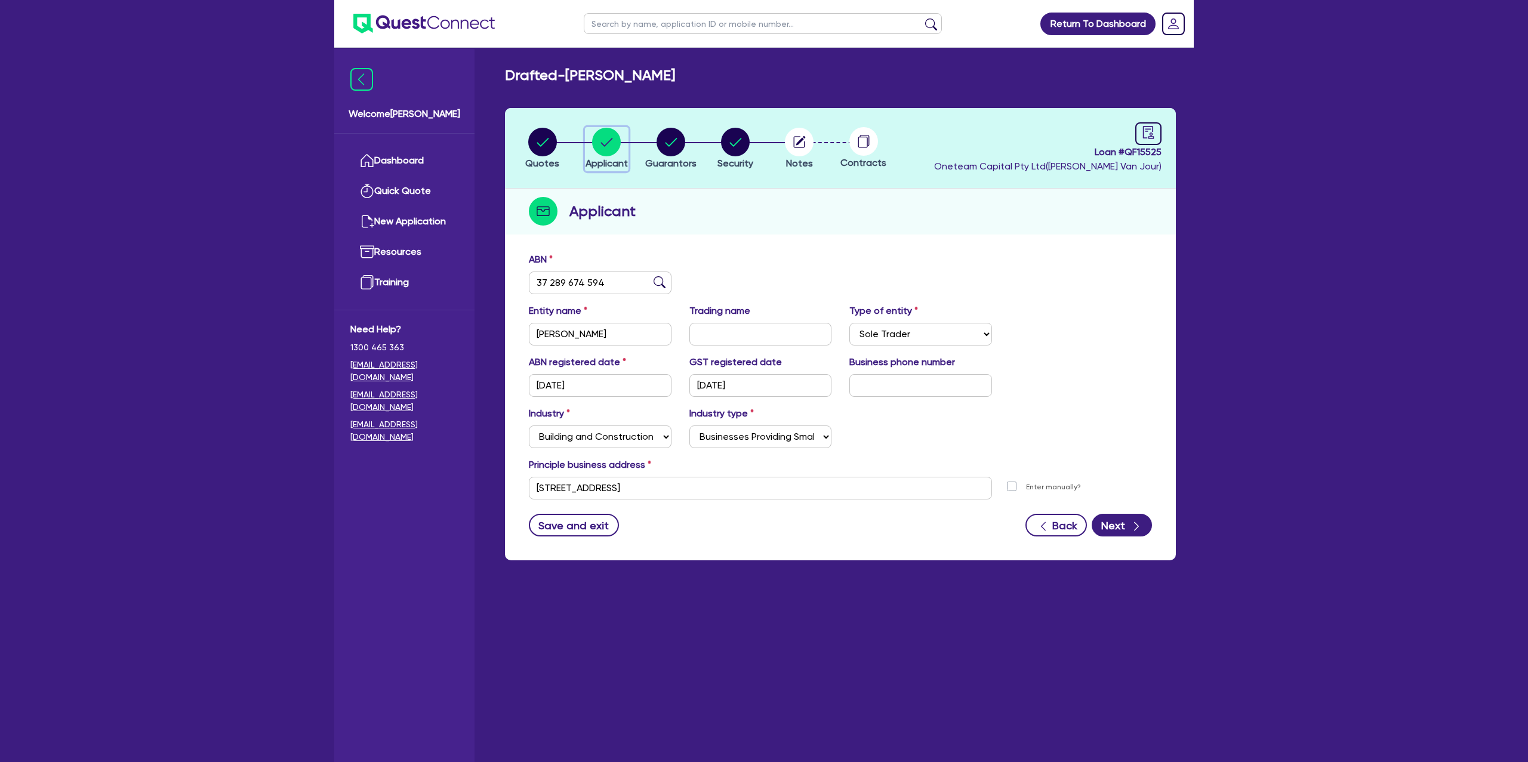
scroll to position [48, 0]
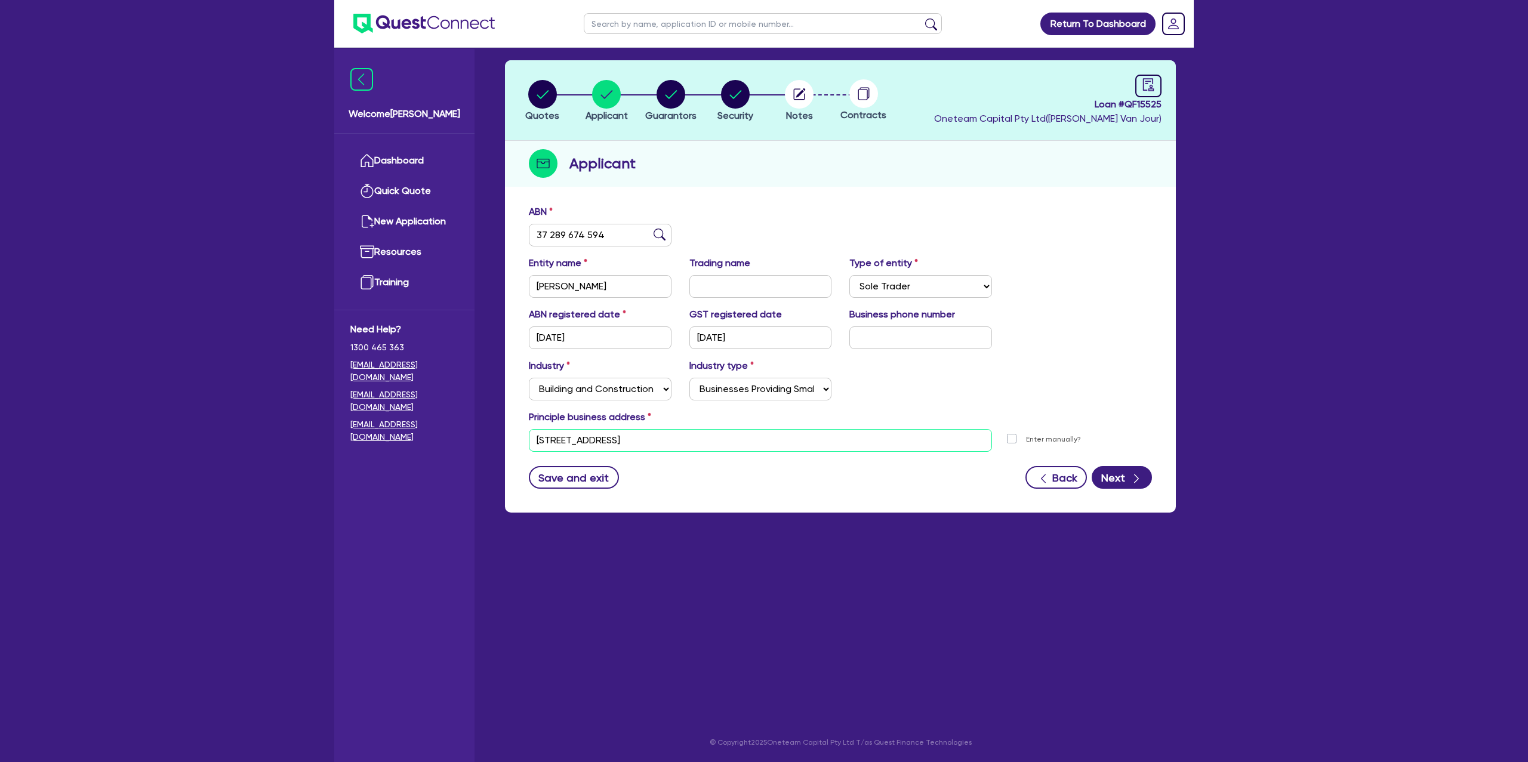
click at [597, 438] on input "57-115 Gobberts Rd Yandina QLD 4561" at bounding box center [760, 440] width 463 height 23
drag, startPoint x: 962, startPoint y: 206, endPoint x: 1016, endPoint y: 135, distance: 89.4
click at [971, 201] on div "ABN 37 289 674 594 Entity name GARTH, LUCAS Trading name Type of entity Select …" at bounding box center [840, 356] width 671 height 314
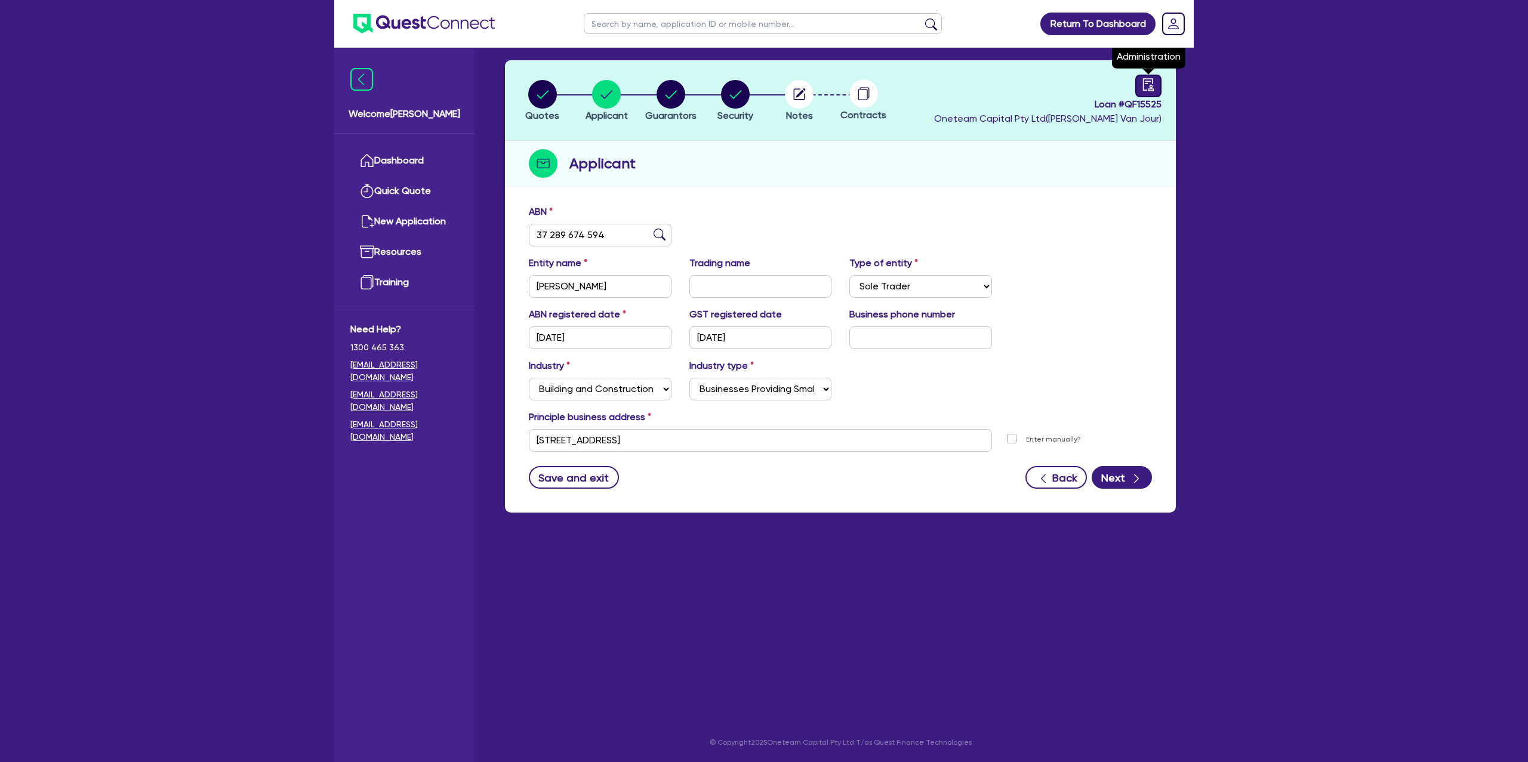
click at [1151, 85] on icon "audit" at bounding box center [1148, 84] width 11 height 13
select select "DRAFTED_NEW"
select select "Other"
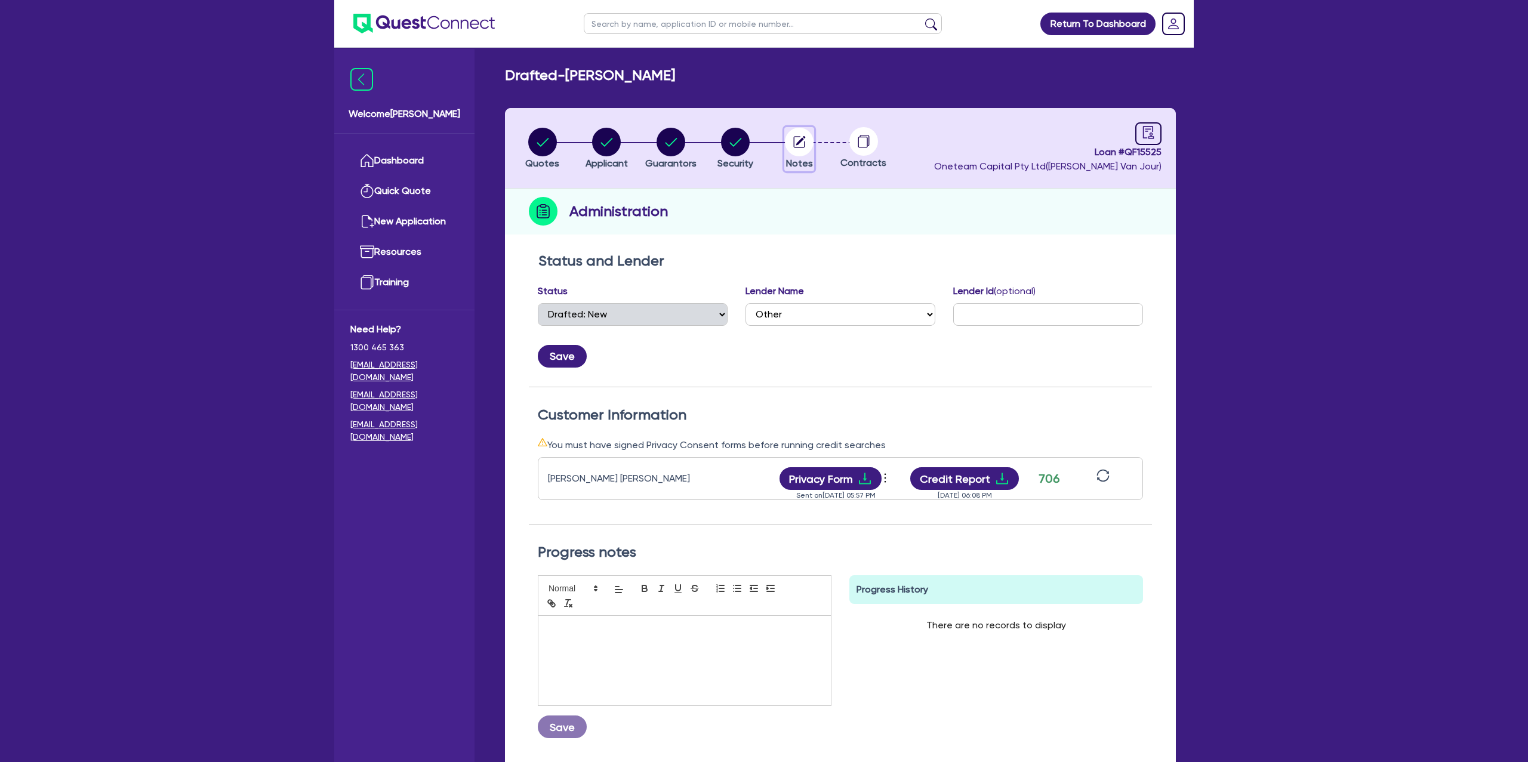
click at [810, 135] on circle "button" at bounding box center [799, 142] width 29 height 29
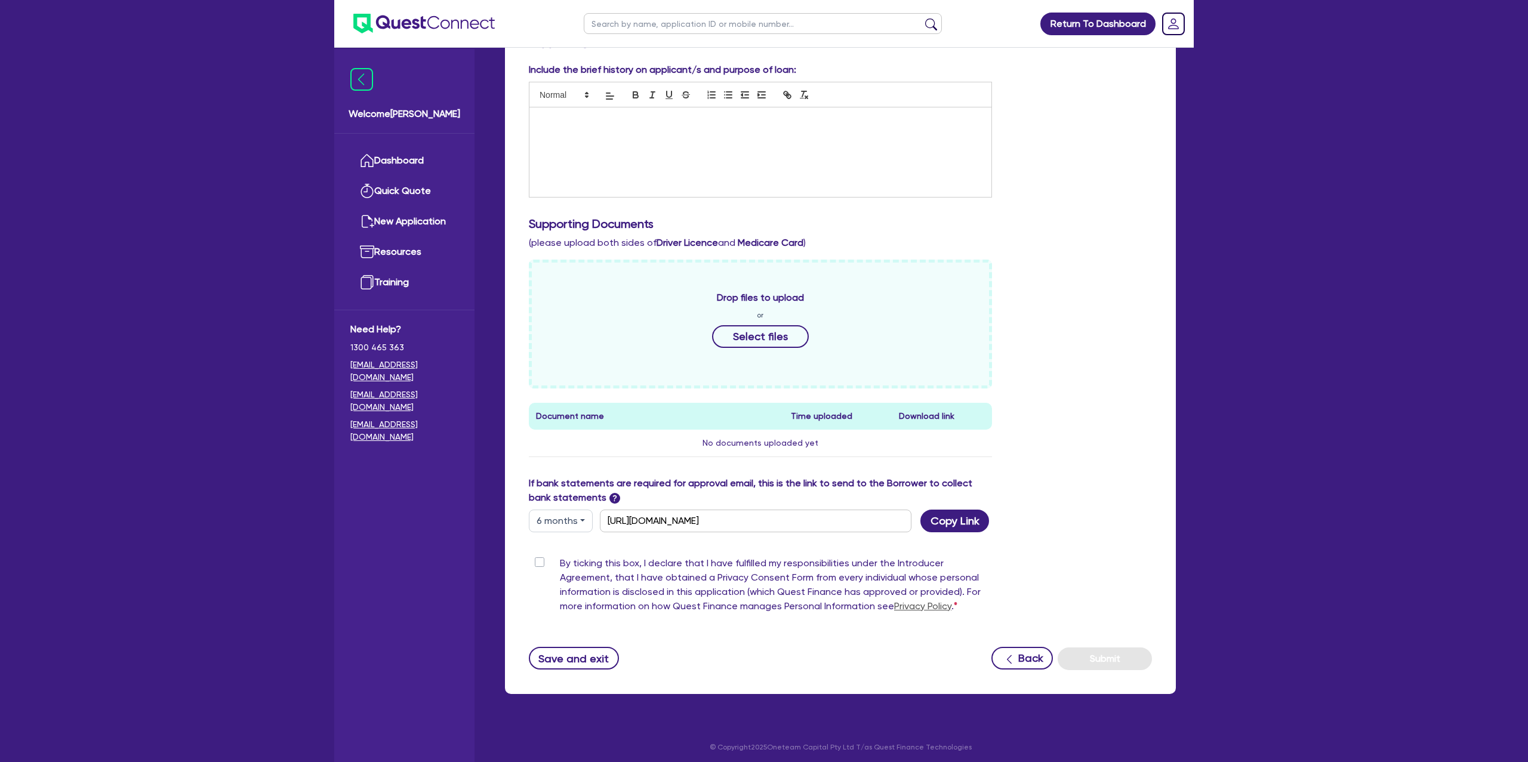
scroll to position [223, 0]
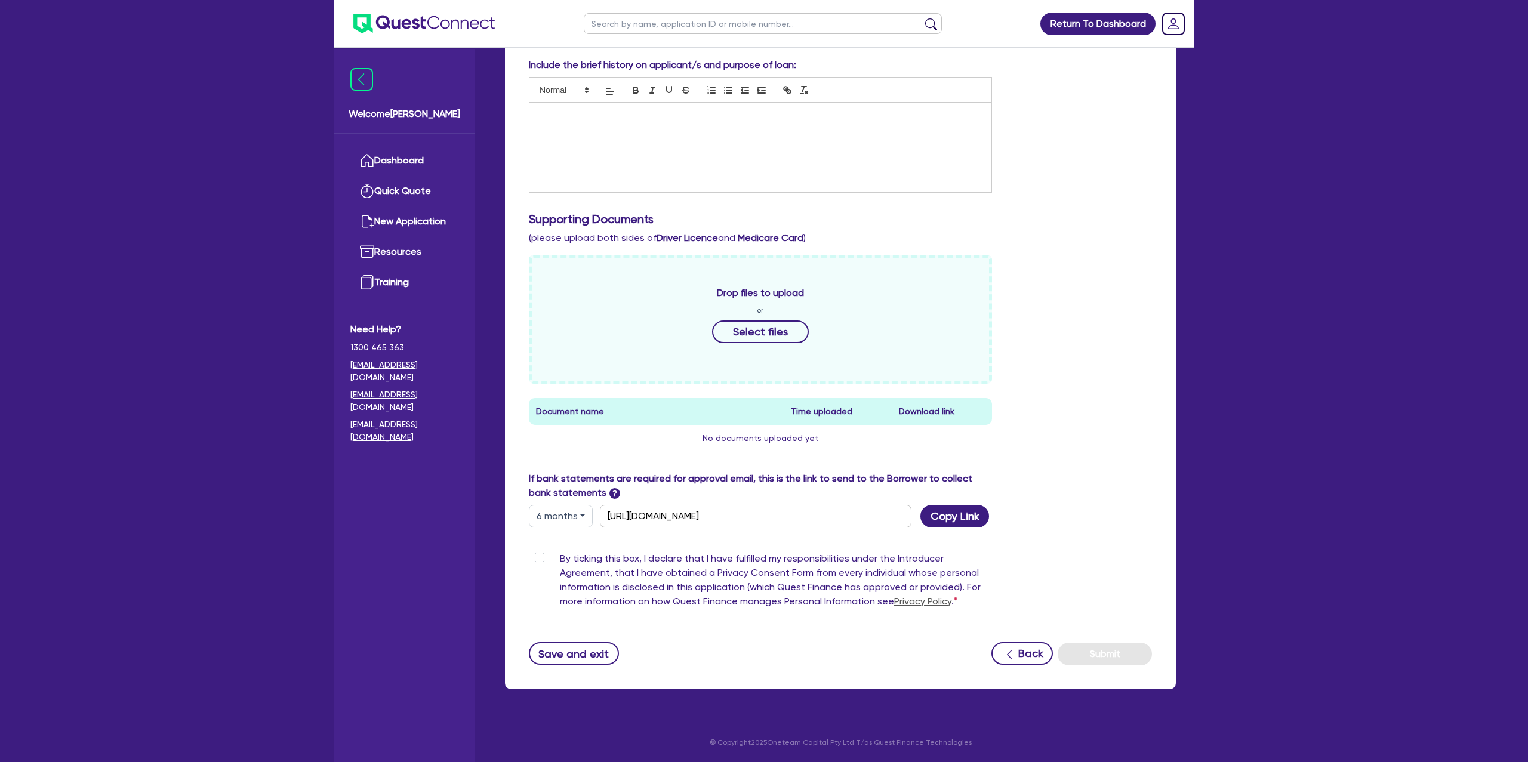
click at [579, 113] on p at bounding box center [760, 115] width 444 height 11
click at [1022, 186] on div "Include the brief history on applicant/s and purpose of loan: current 57-115 Go…" at bounding box center [840, 130] width 641 height 144
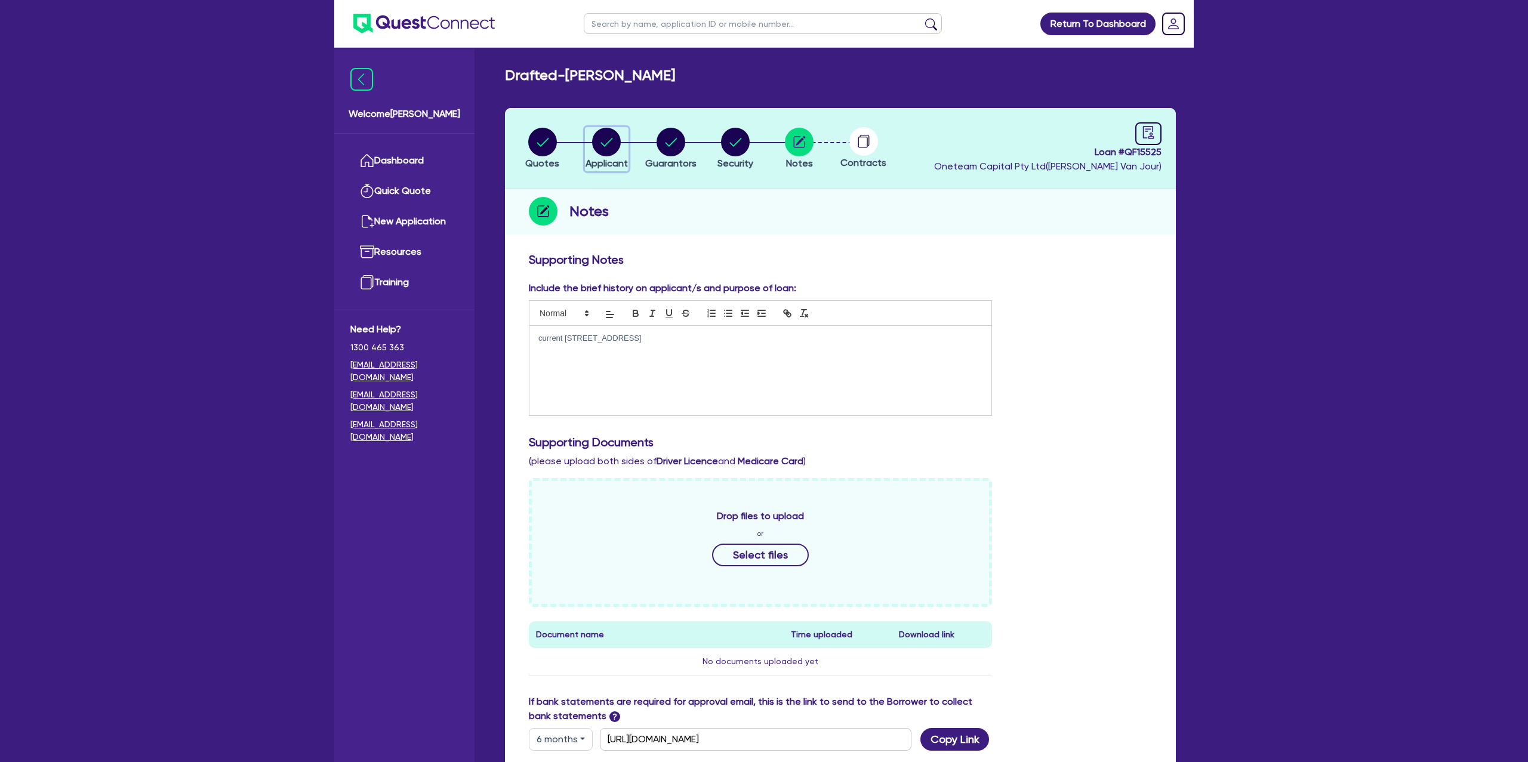
click at [605, 144] on circle "button" at bounding box center [606, 142] width 29 height 29
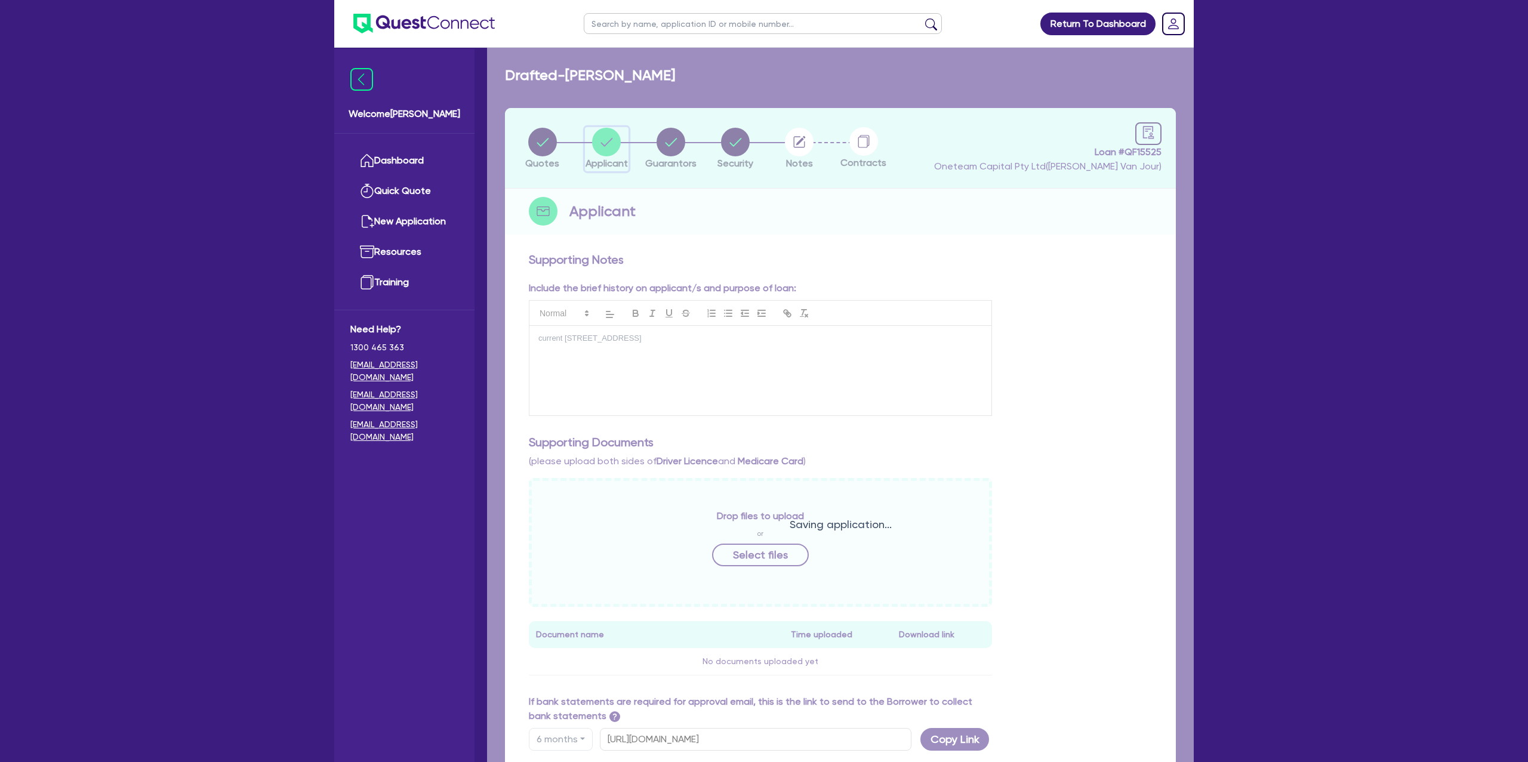
select select "SOLE_TRADER"
select select "BUILDING_CONSTRUCTION"
select select "BUSINESSES_CONSTRUCTION_SERVICES"
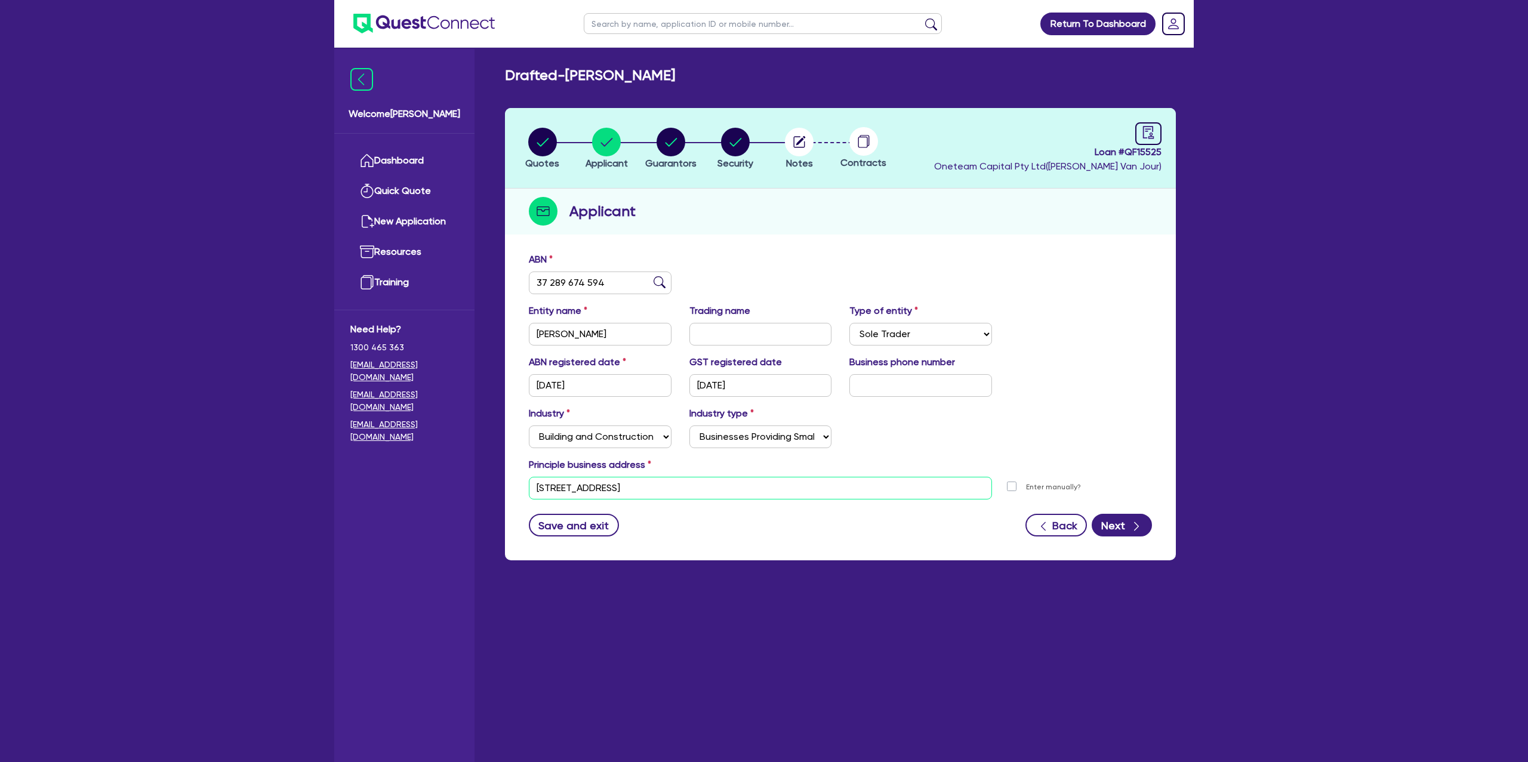
click at [584, 486] on input "57-115 Gobberts Rd Yandina QLD 4561" at bounding box center [760, 488] width 463 height 23
click at [584, 487] on input "57-115 Gobberts Rd Yandina QLD 4561" at bounding box center [760, 488] width 463 height 23
click at [695, 505] on small "Coolum Beach QLD, Australia" at bounding box center [700, 508] width 159 height 9
type input "30 Learg St Coolum Beach QLD 4573"
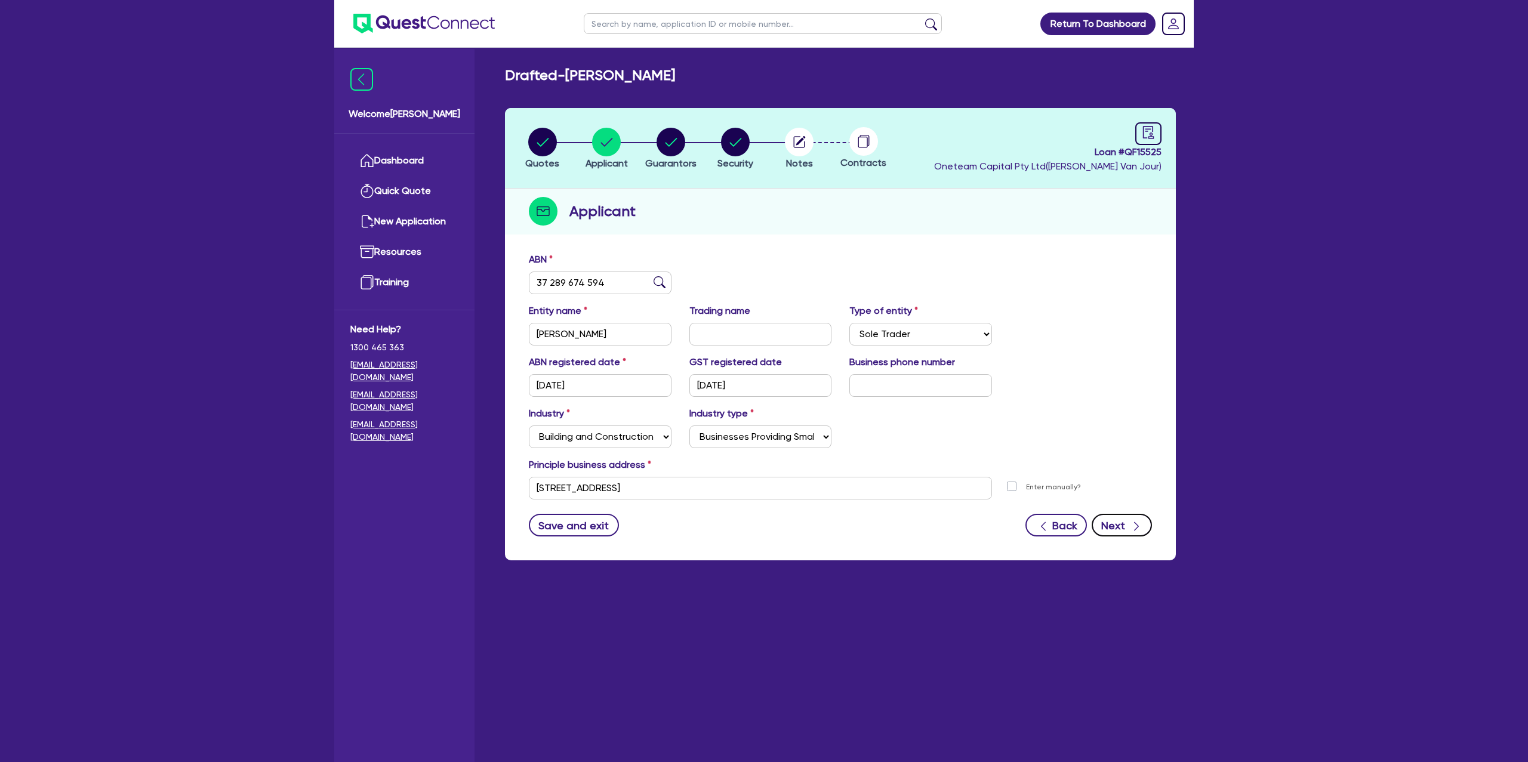
click at [1139, 528] on icon "button" at bounding box center [1136, 526] width 12 height 12
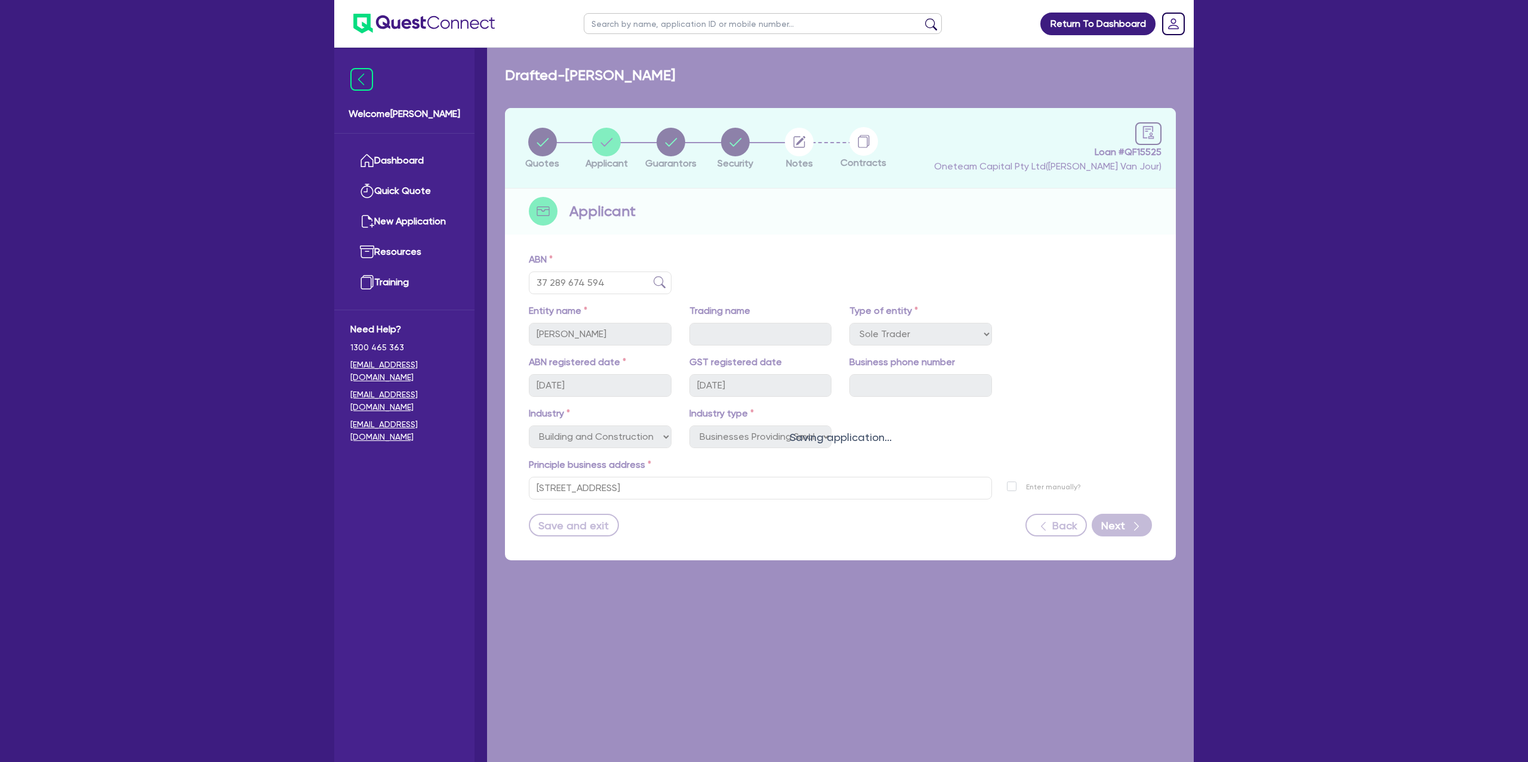
select select "MR"
select select "QLD"
select select "DE_FACTO"
select select "PROPERTY"
select select "CASH"
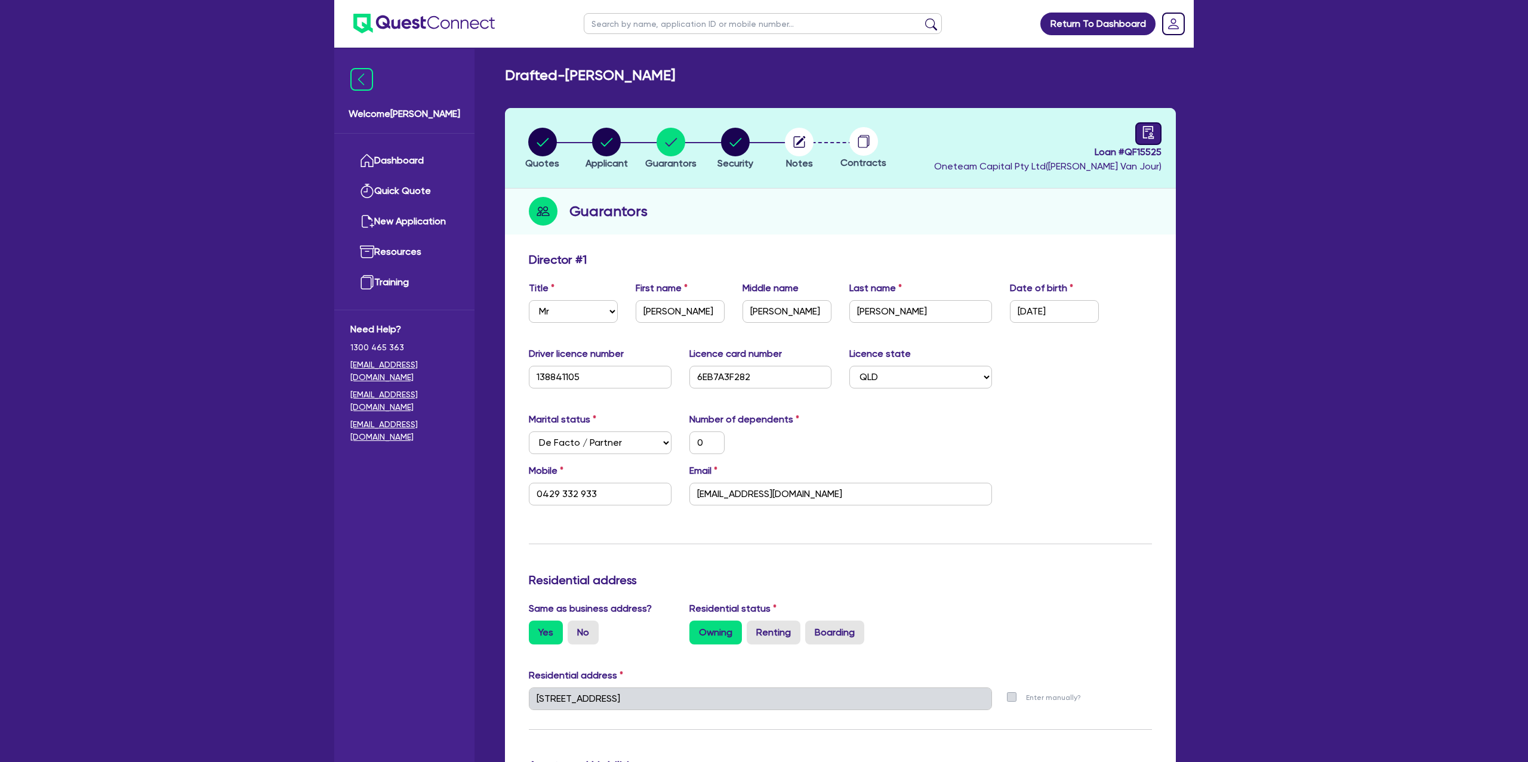
drag, startPoint x: 1161, startPoint y: 134, endPoint x: 1147, endPoint y: 138, distance: 14.9
click at [1160, 134] on header "Quotes Applicant Guarantors Security Notes Contracts Loan # QF15525 Oneteam Cap…" at bounding box center [840, 148] width 671 height 81
click at [1147, 137] on icon "audit" at bounding box center [1148, 132] width 13 height 13
select select "DRAFTED_NEW"
select select "Other"
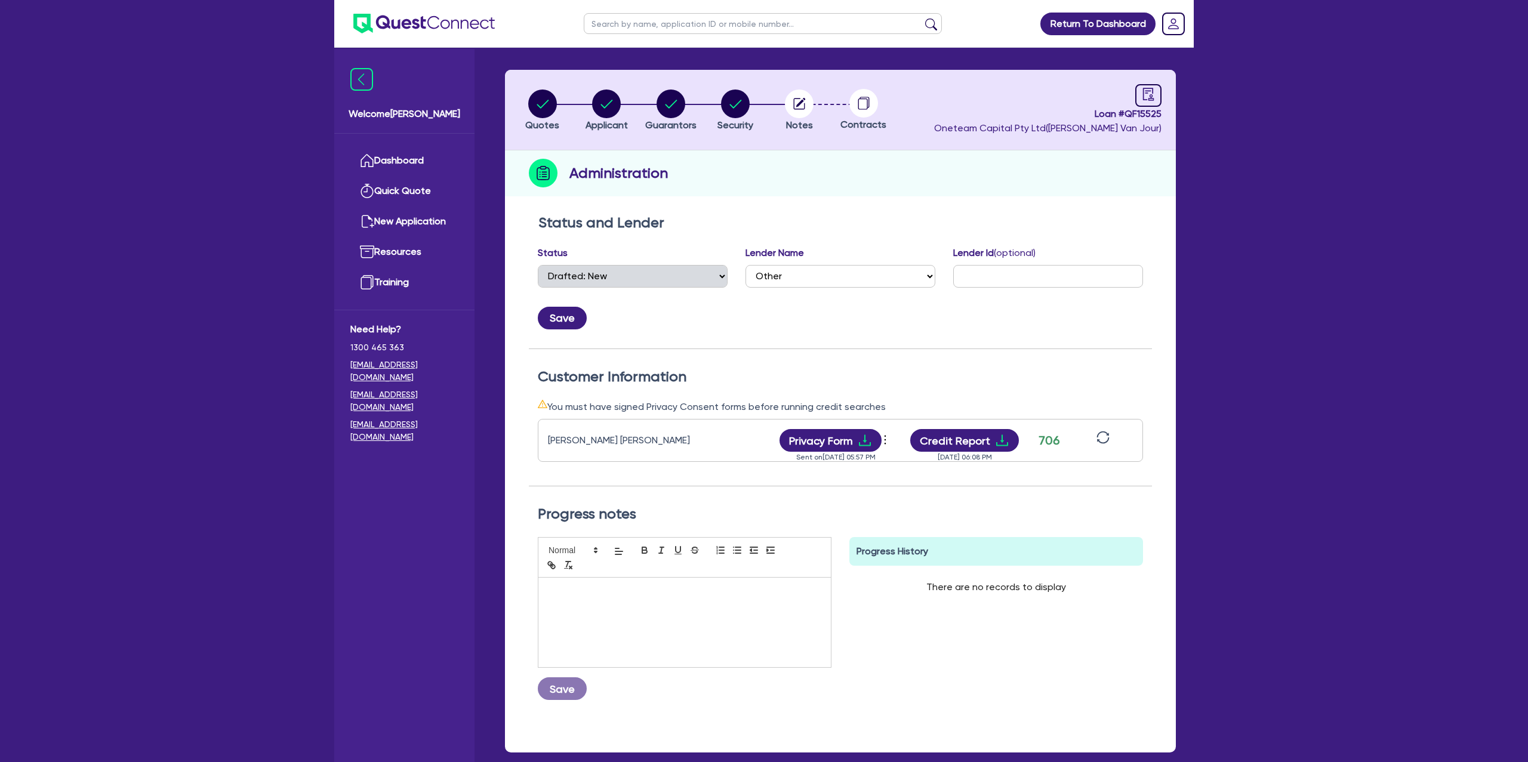
scroll to position [65, 0]
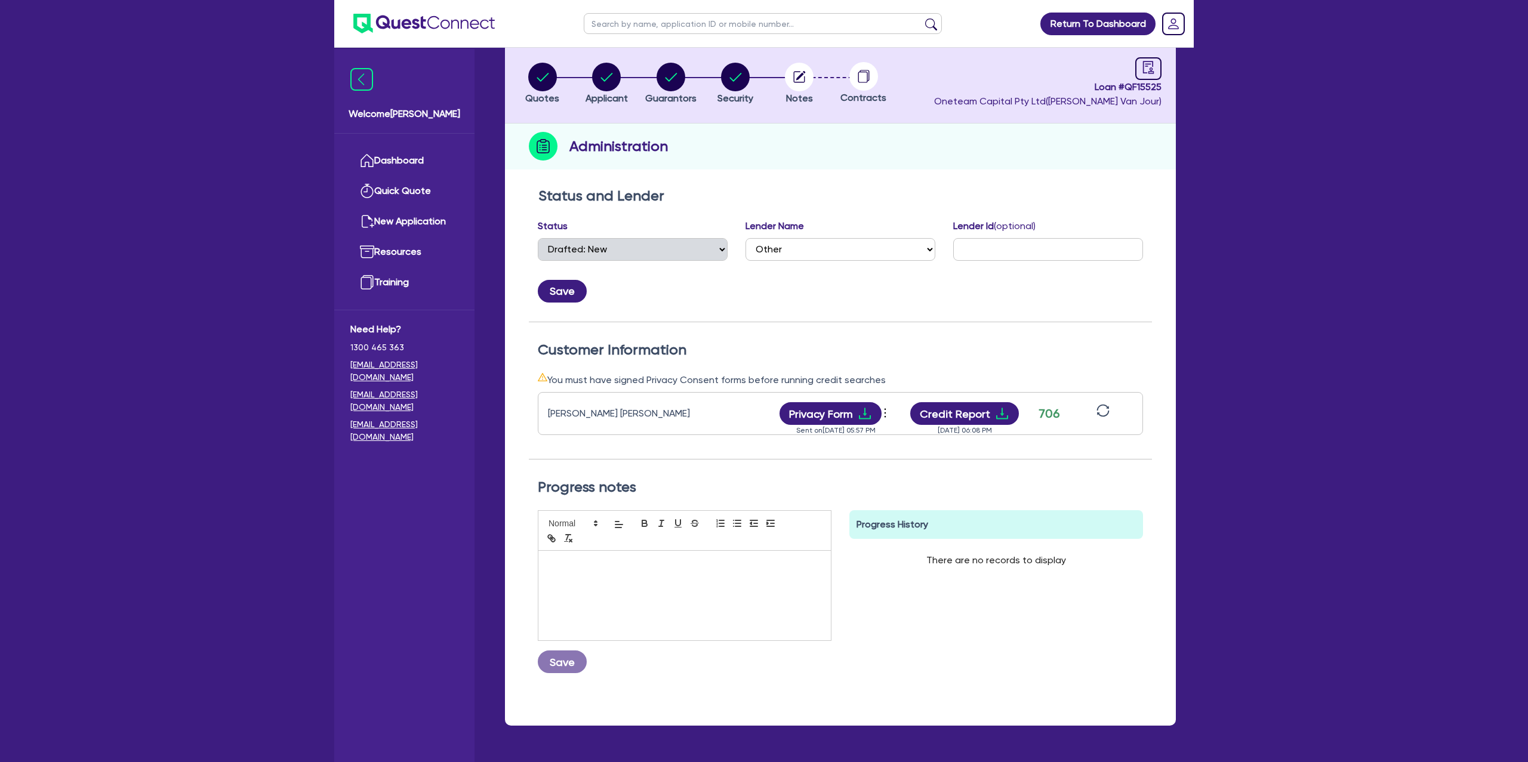
click at [1102, 405] on icon "sync" at bounding box center [1103, 411] width 13 height 13
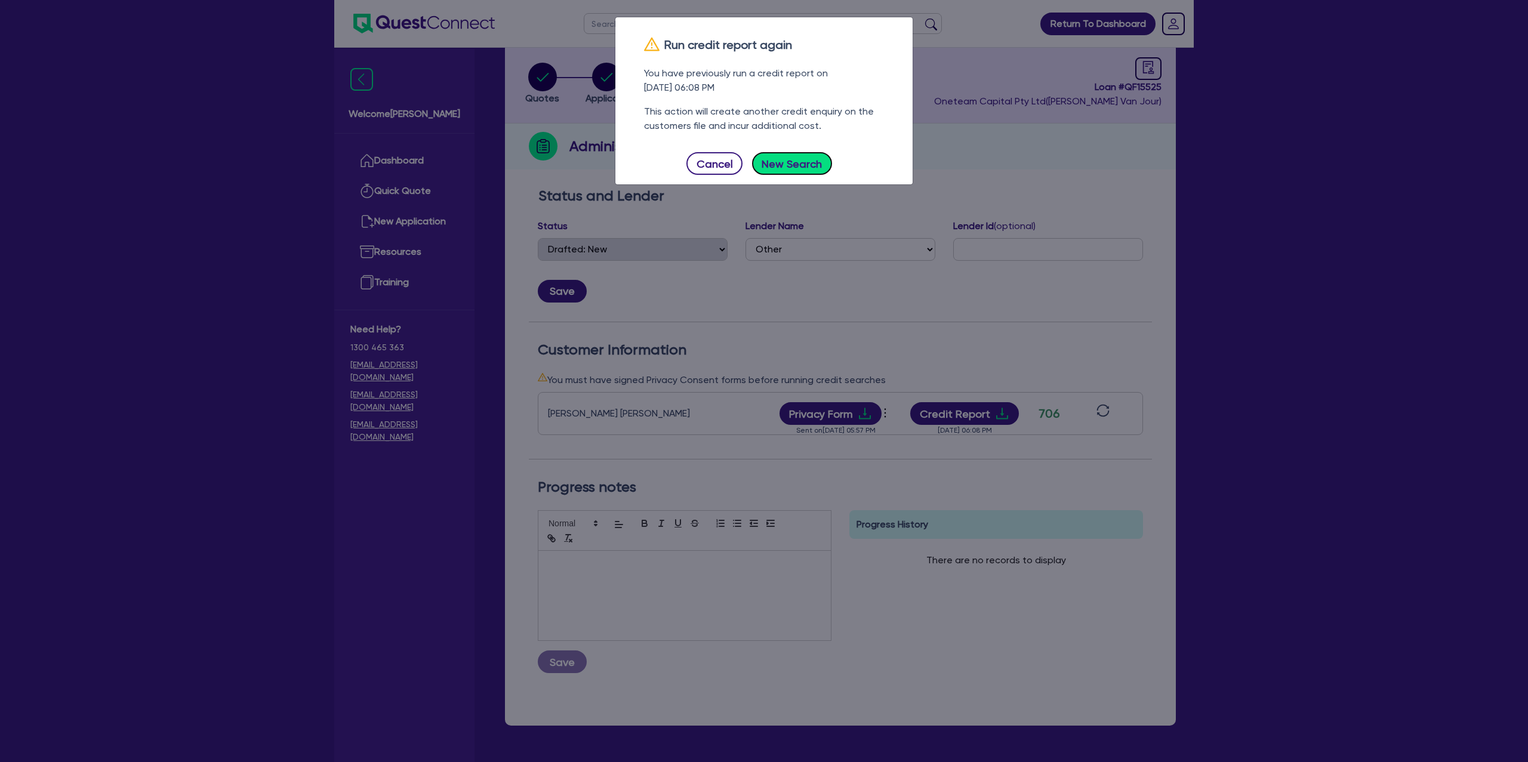
drag, startPoint x: 755, startPoint y: 155, endPoint x: 772, endPoint y: 158, distance: 17.0
click at [755, 155] on button "New Search" at bounding box center [792, 163] width 80 height 23
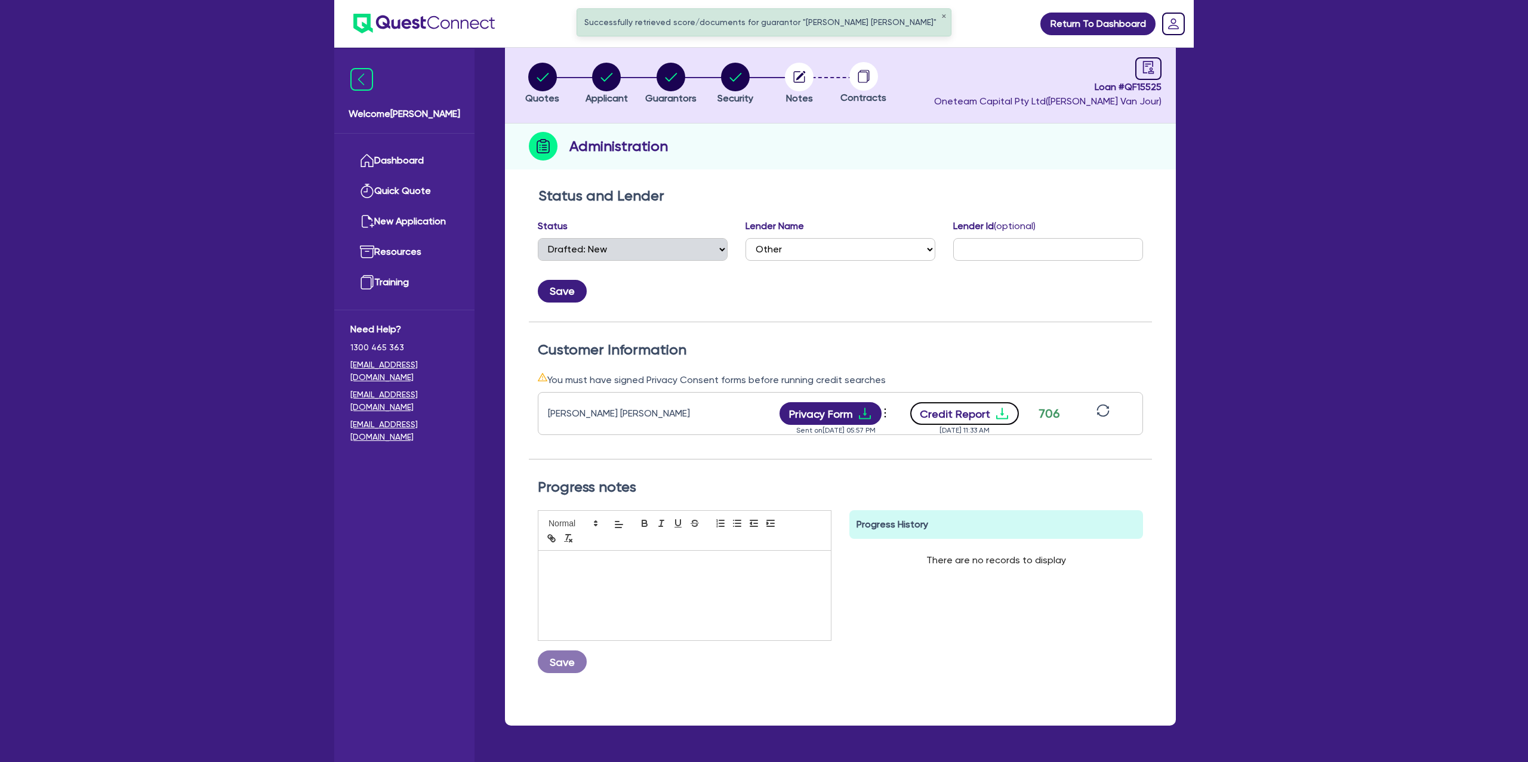
click at [987, 404] on button "Credit Report" at bounding box center [964, 413] width 109 height 23
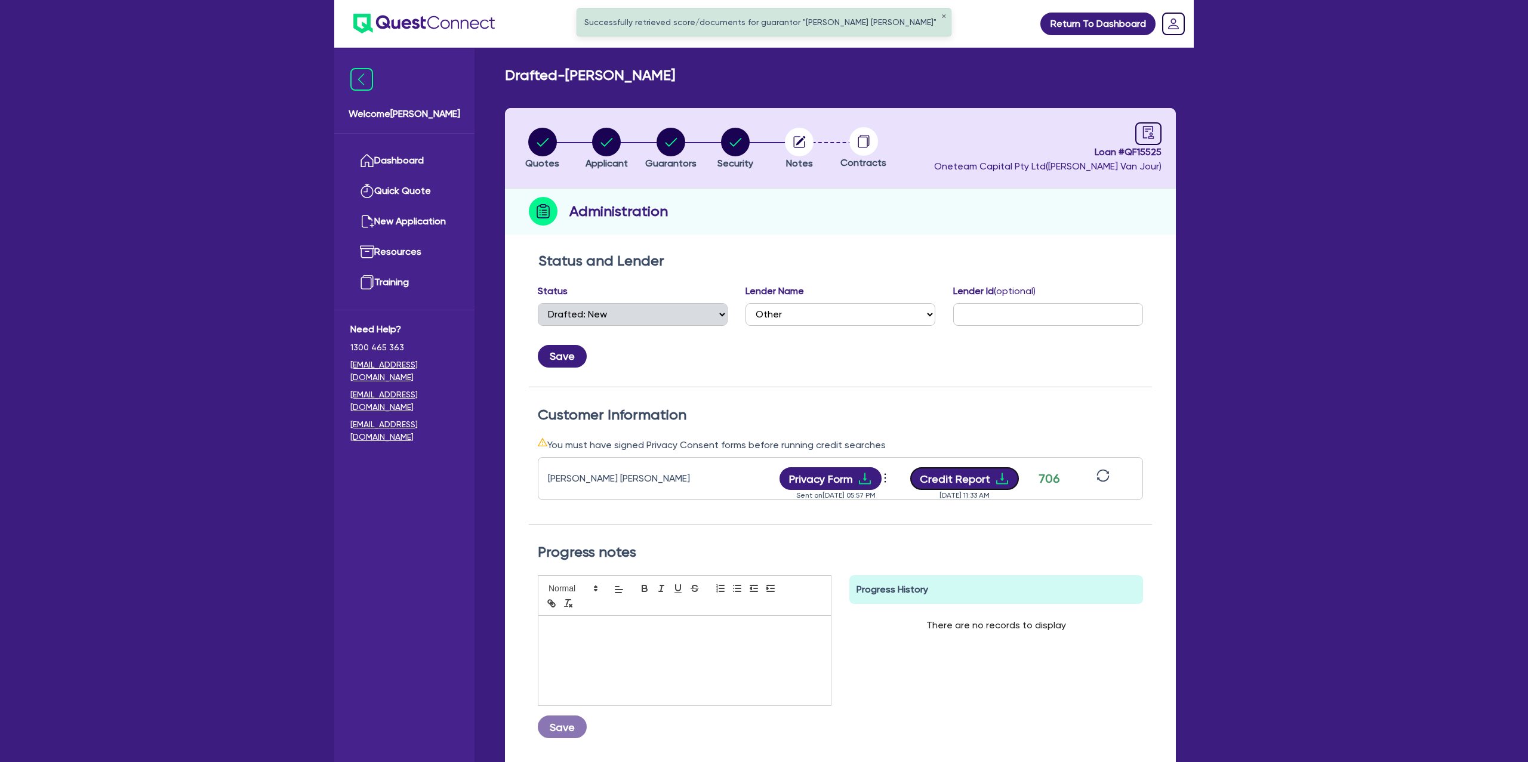
scroll to position [3, 0]
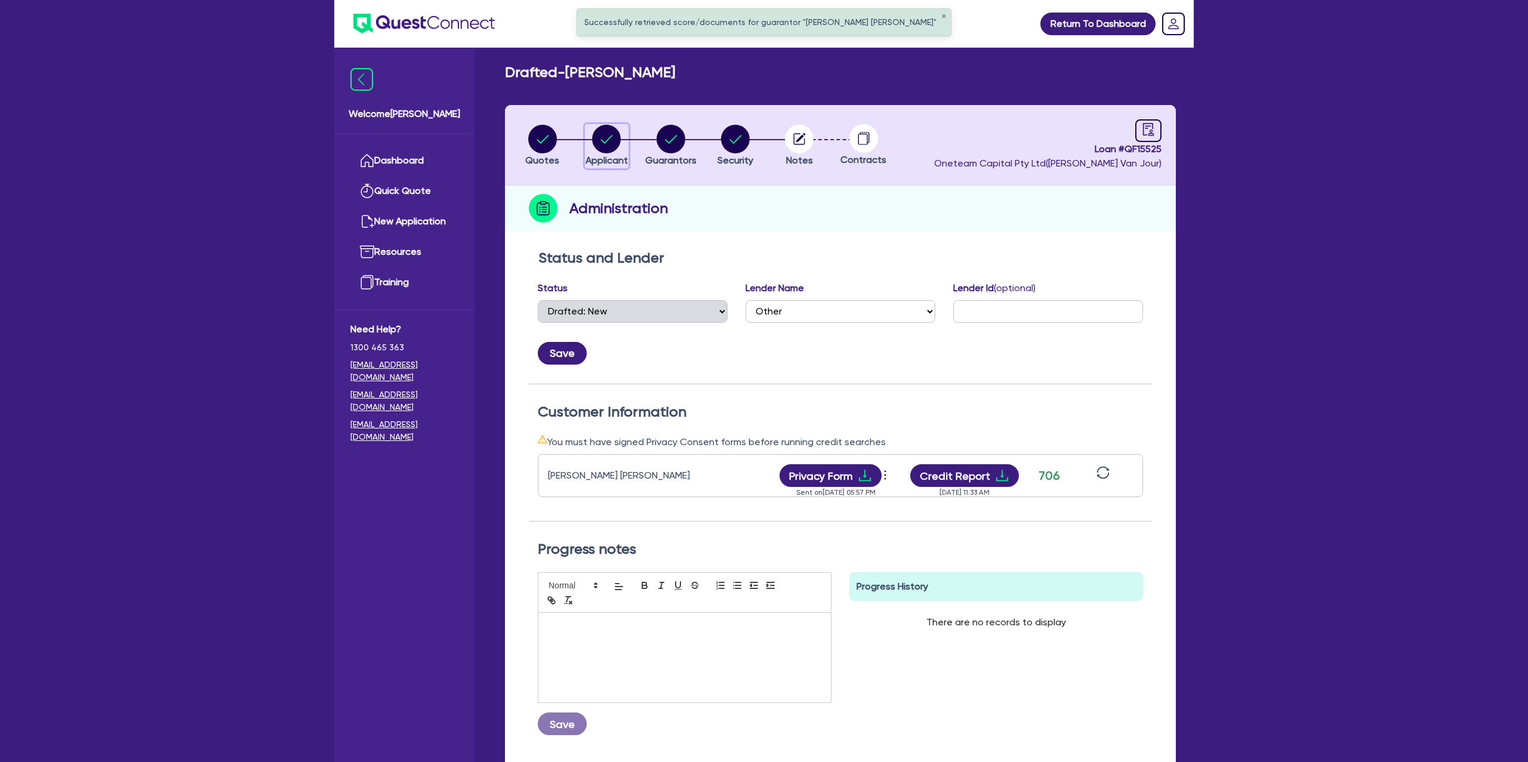
click at [613, 131] on circle "button" at bounding box center [606, 139] width 29 height 29
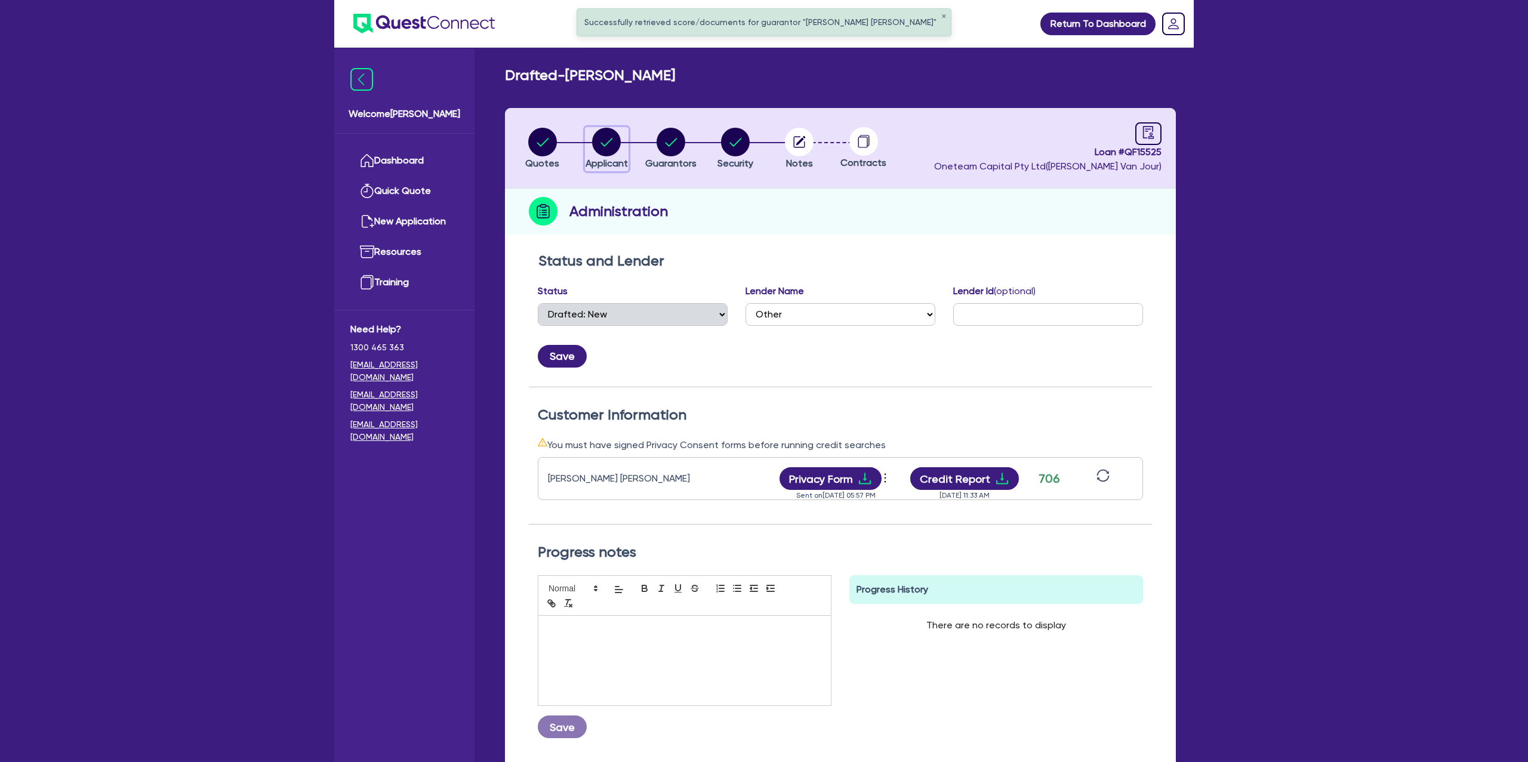
select select "SOLE_TRADER"
select select "BUILDING_CONSTRUCTION"
select select "BUSINESSES_CONSTRUCTION_SERVICES"
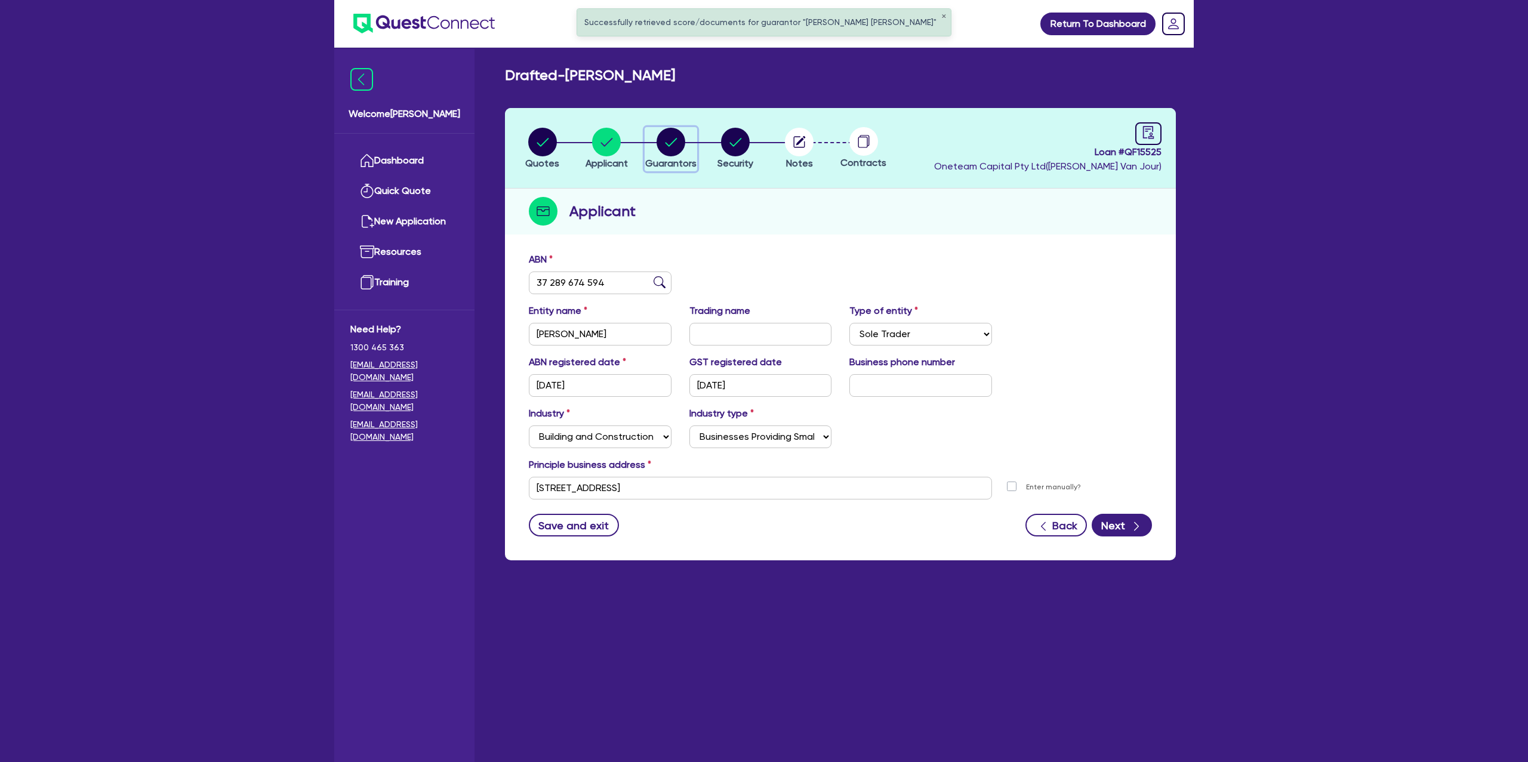
click at [674, 145] on circle "button" at bounding box center [670, 142] width 29 height 29
select select "MR"
select select "QLD"
select select "DE_FACTO"
select select "PROPERTY"
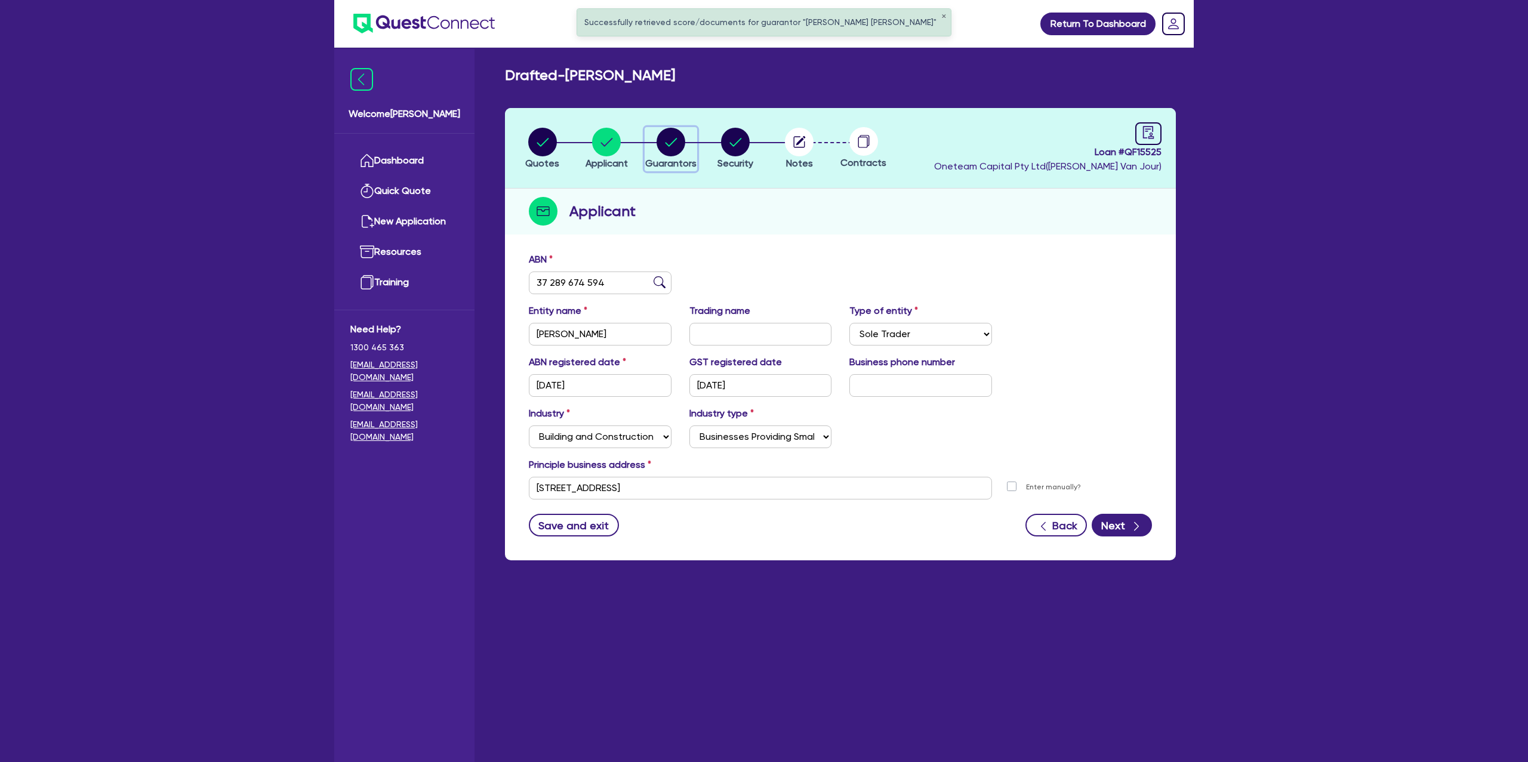
select select "CASH"
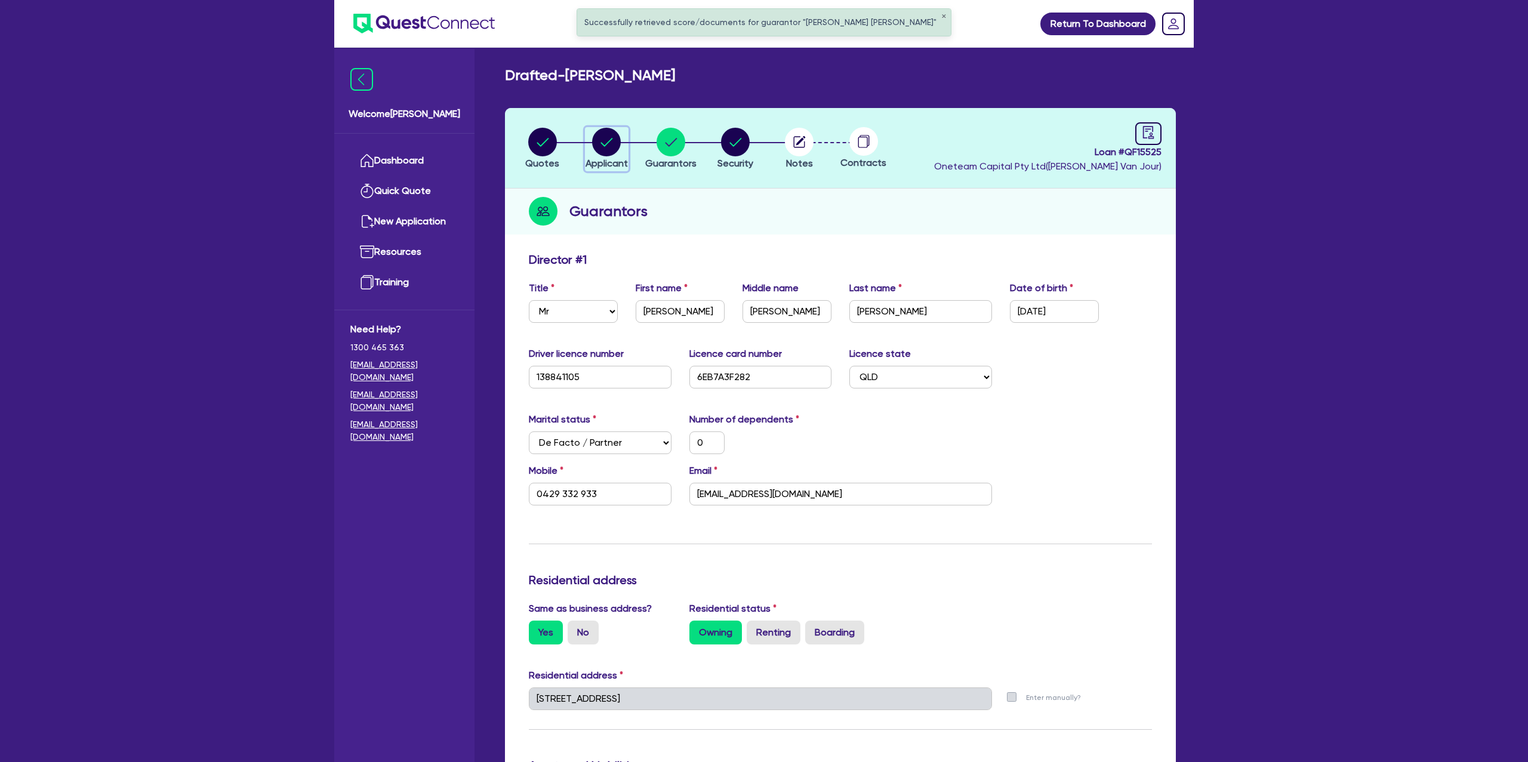
click at [613, 134] on circle "button" at bounding box center [606, 142] width 29 height 29
select select "SOLE_TRADER"
select select "BUILDING_CONSTRUCTION"
select select "BUSINESSES_CONSTRUCTION_SERVICES"
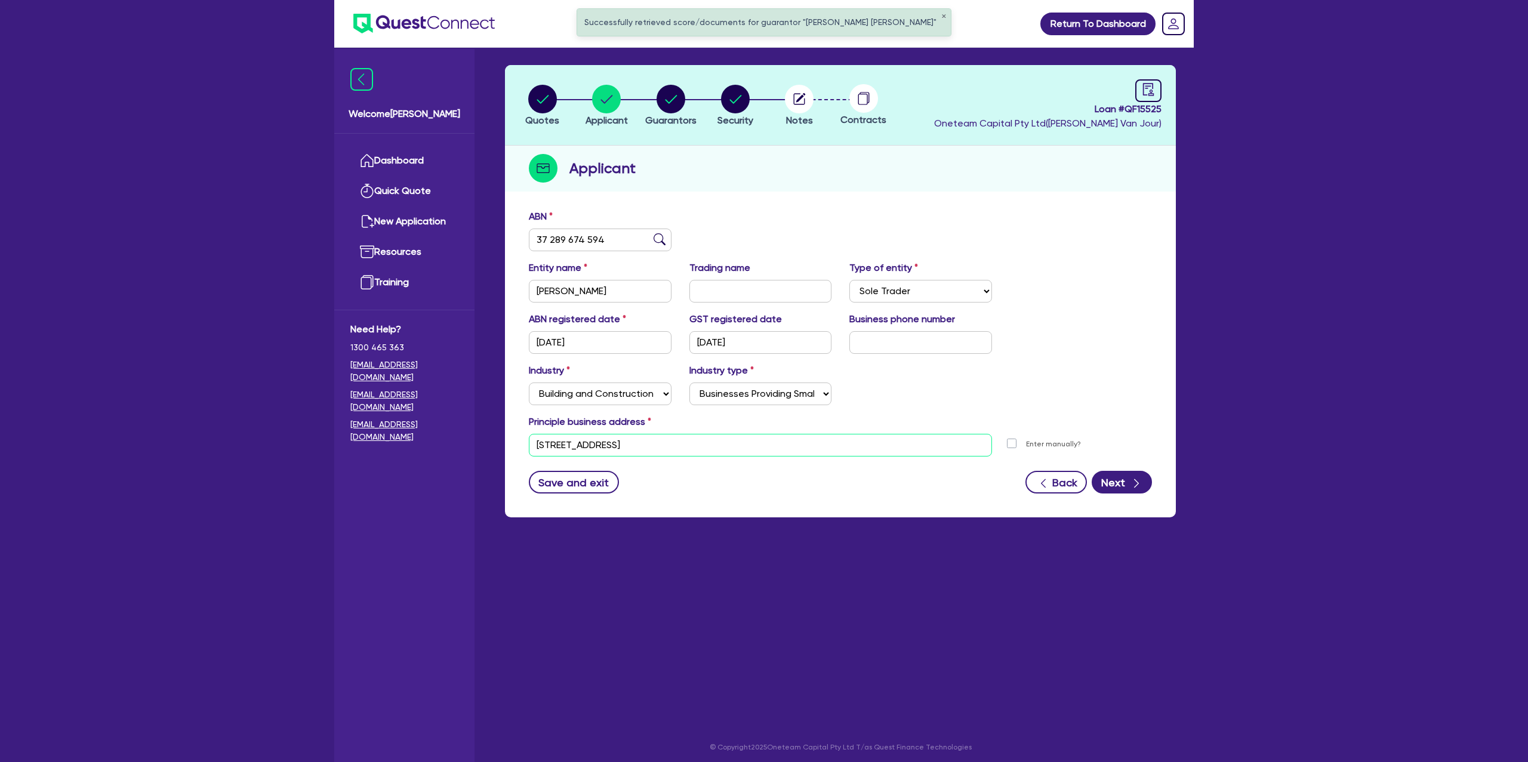
click at [615, 436] on input "30 Learg St Coolum Beach QLD 4573" at bounding box center [760, 445] width 463 height 23
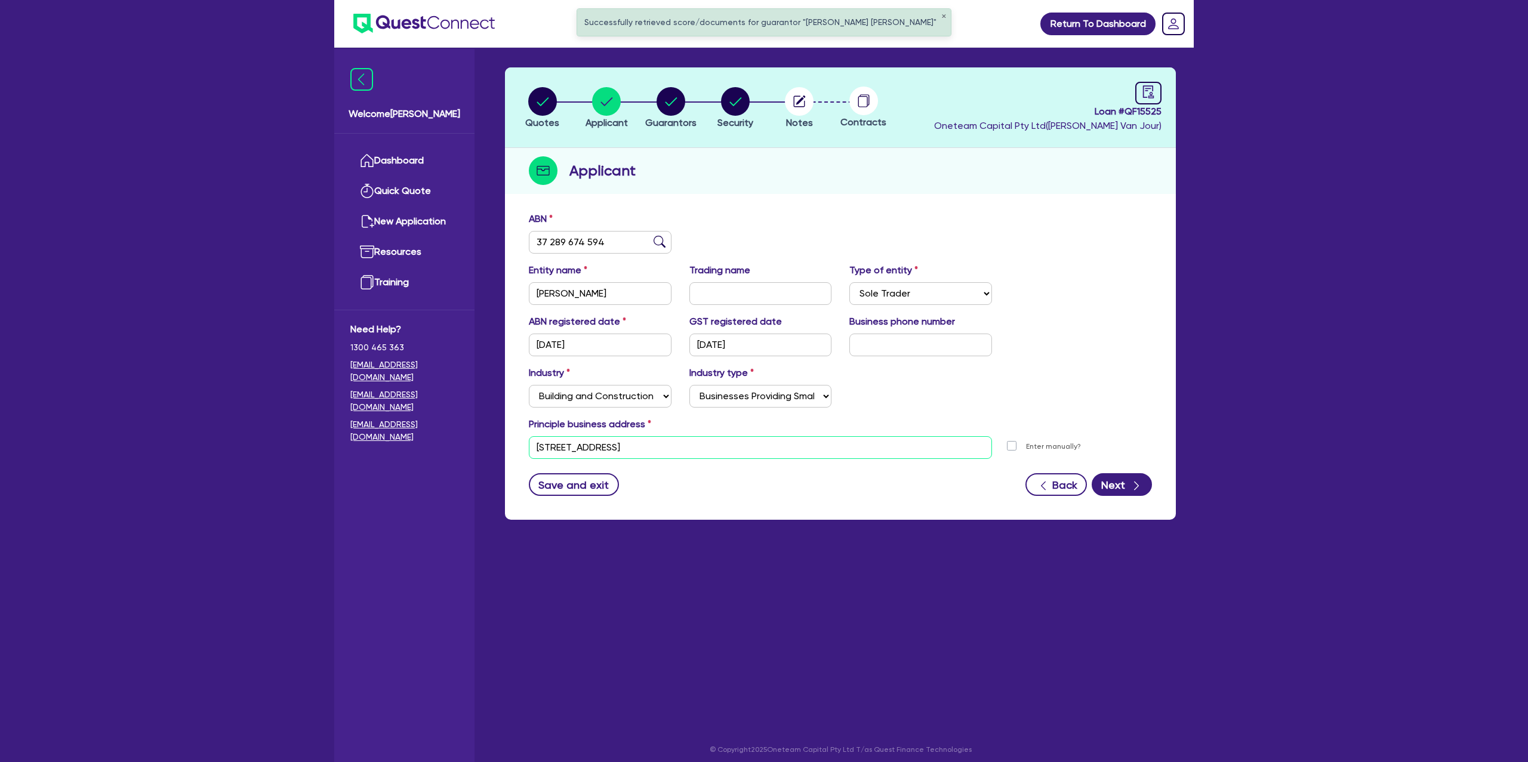
click at [615, 436] on input "30 Learg St Coolum Beach QLD 4573" at bounding box center [760, 447] width 463 height 23
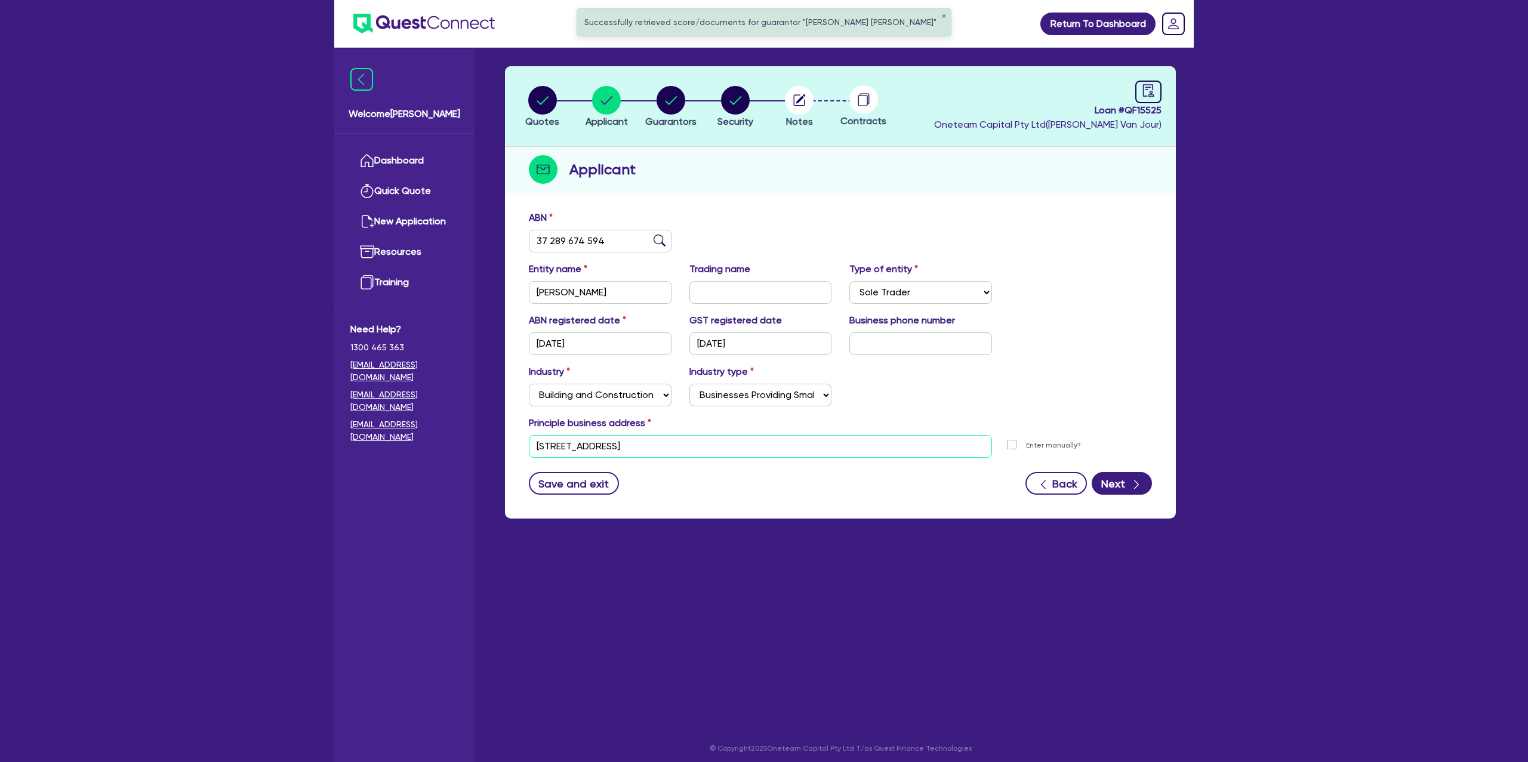
click at [615, 436] on input "30 Learg St Coolum Beach QLD 4573" at bounding box center [760, 446] width 463 height 23
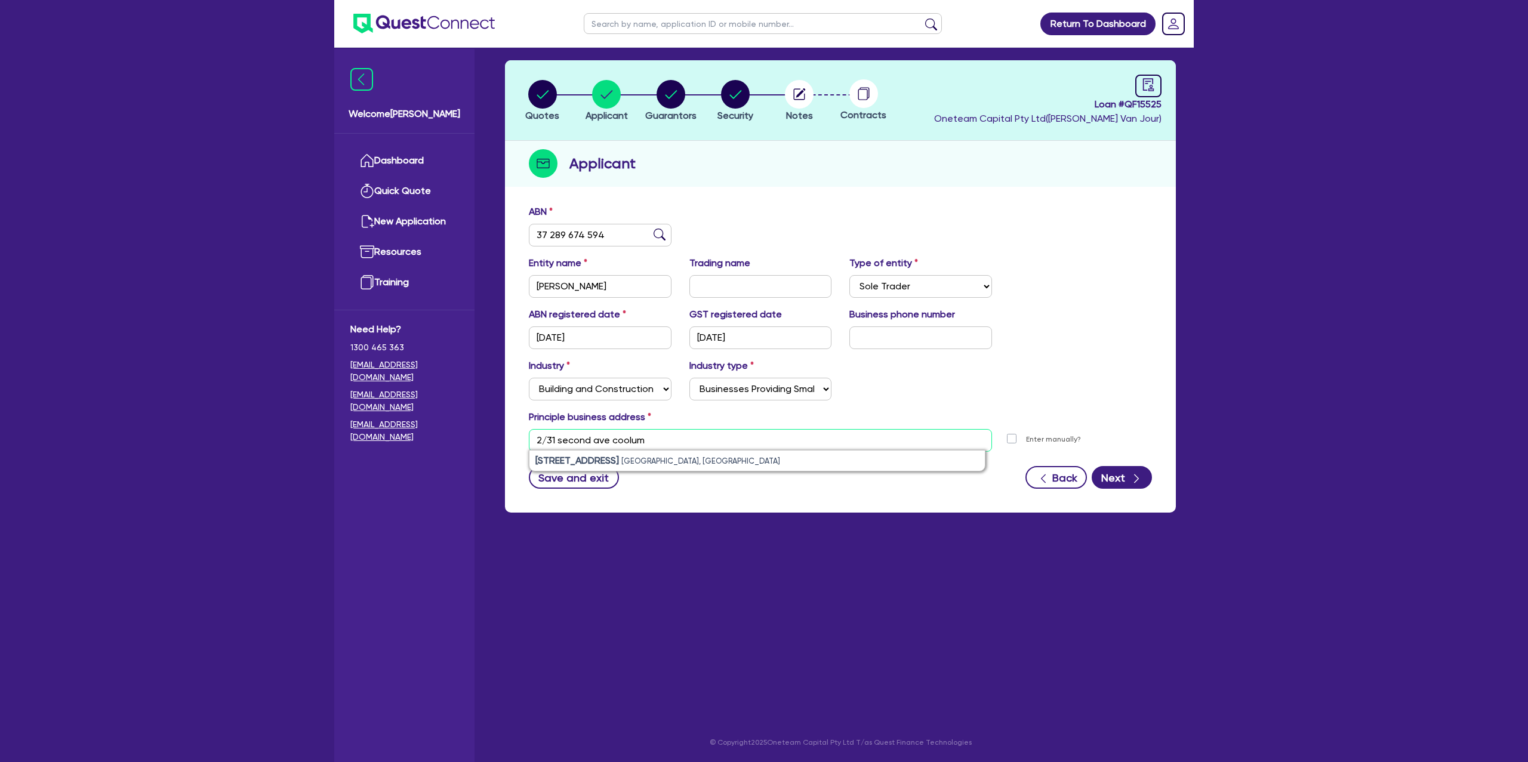
scroll to position [47, 0]
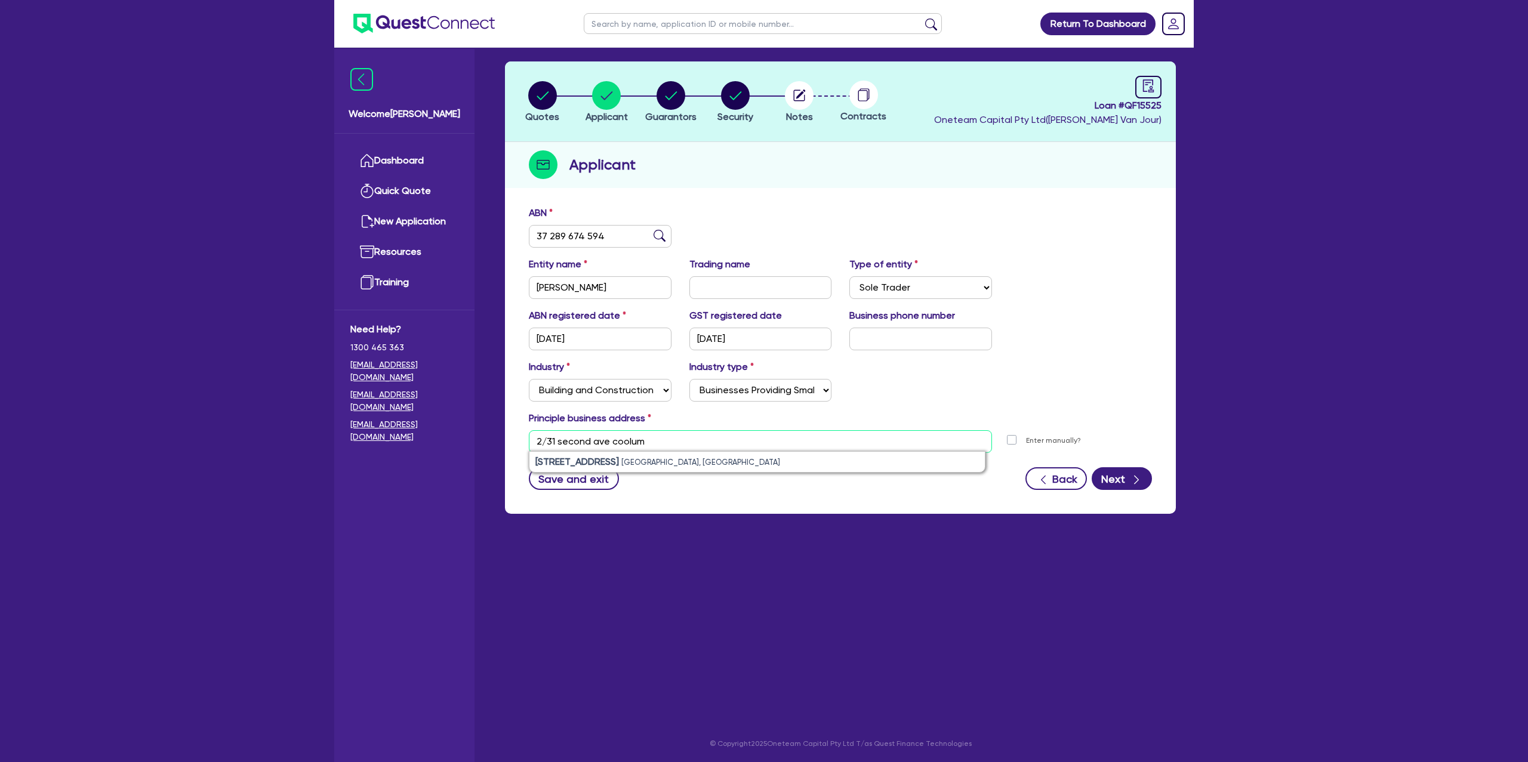
drag, startPoint x: 734, startPoint y: 449, endPoint x: 738, endPoint y: 496, distance: 46.7
click at [733, 451] on ul "2/31 Second Ave Coolum Beach QLD, Australia" at bounding box center [757, 461] width 457 height 21
click at [741, 464] on li "2/31 Second Ave Coolum Beach QLD, Australia" at bounding box center [756, 462] width 455 height 20
type input "2 31 Second Ave Coolum Beach QLD 4573"
click at [1146, 473] on button "Next" at bounding box center [1121, 478] width 60 height 23
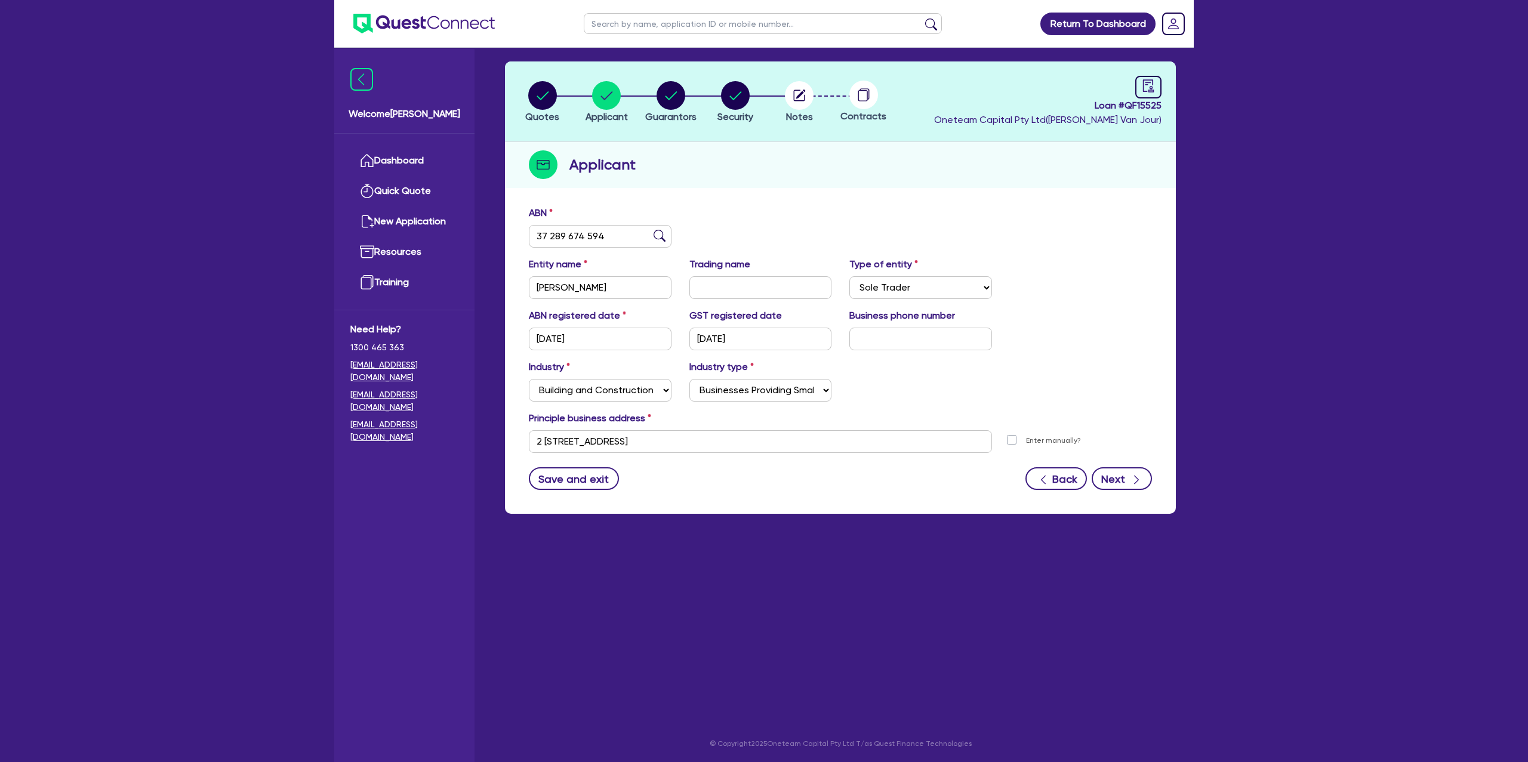
select select "MR"
select select "QLD"
select select "DE_FACTO"
select select "PROPERTY"
select select "CASH"
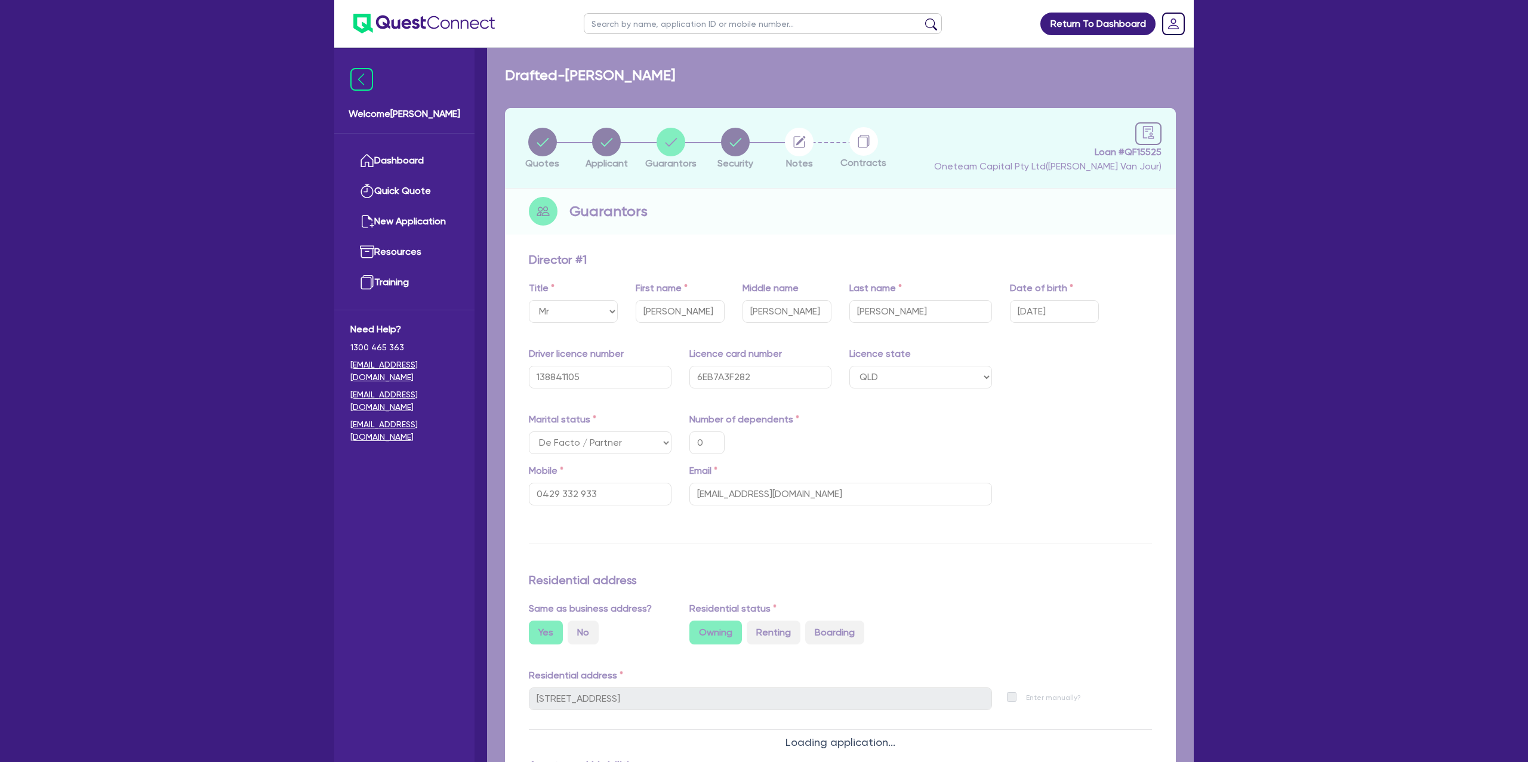
type input "0"
type input "0429 332 933"
type input "2 31 Second Ave Coolum Beach QLD 4573"
type input "2,500,000"
type input "35,000"
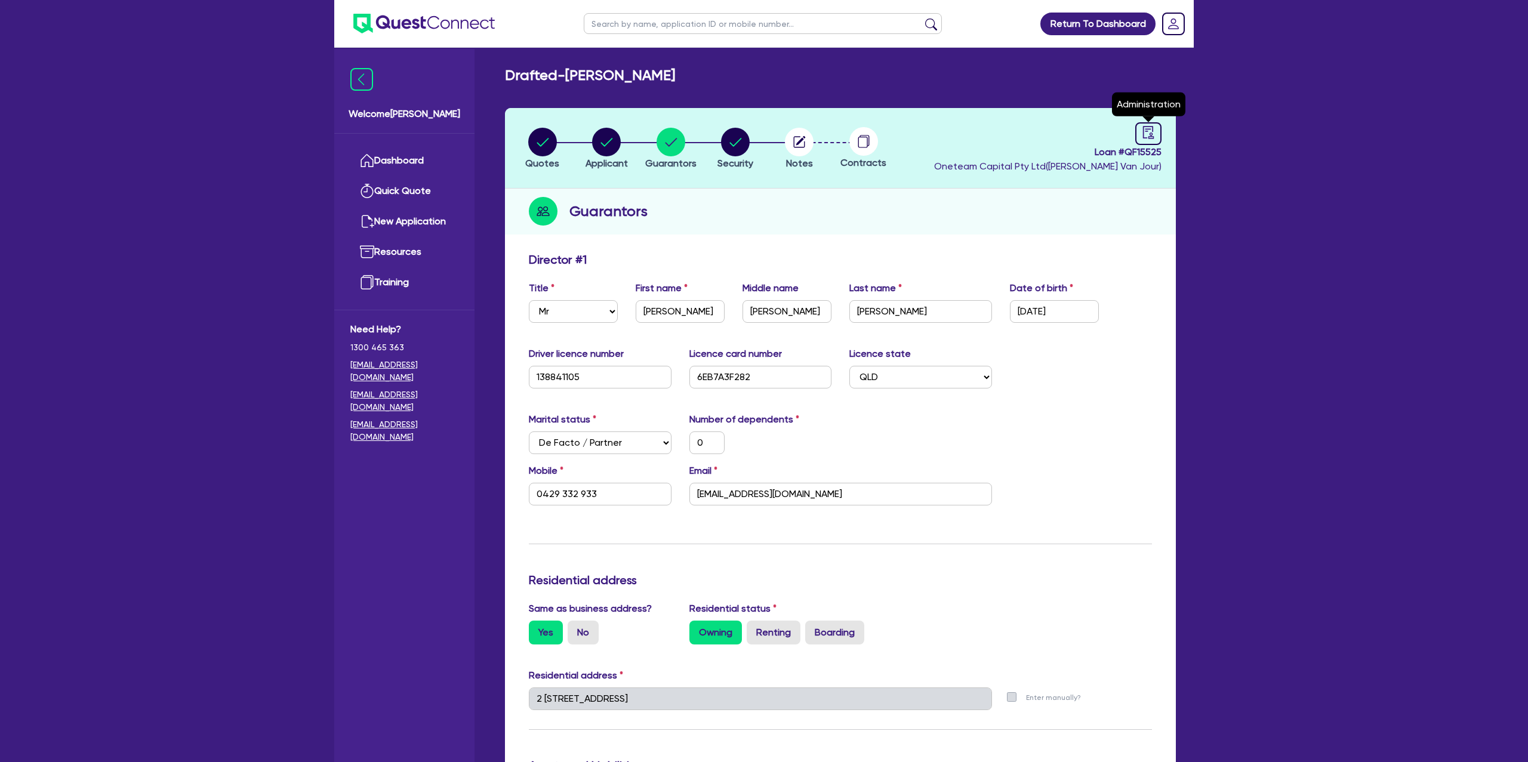
drag, startPoint x: 1151, startPoint y: 134, endPoint x: 1114, endPoint y: 169, distance: 51.1
click at [1148, 137] on icon "audit" at bounding box center [1148, 132] width 11 height 13
select select "DRAFTED_NEW"
select select "Other"
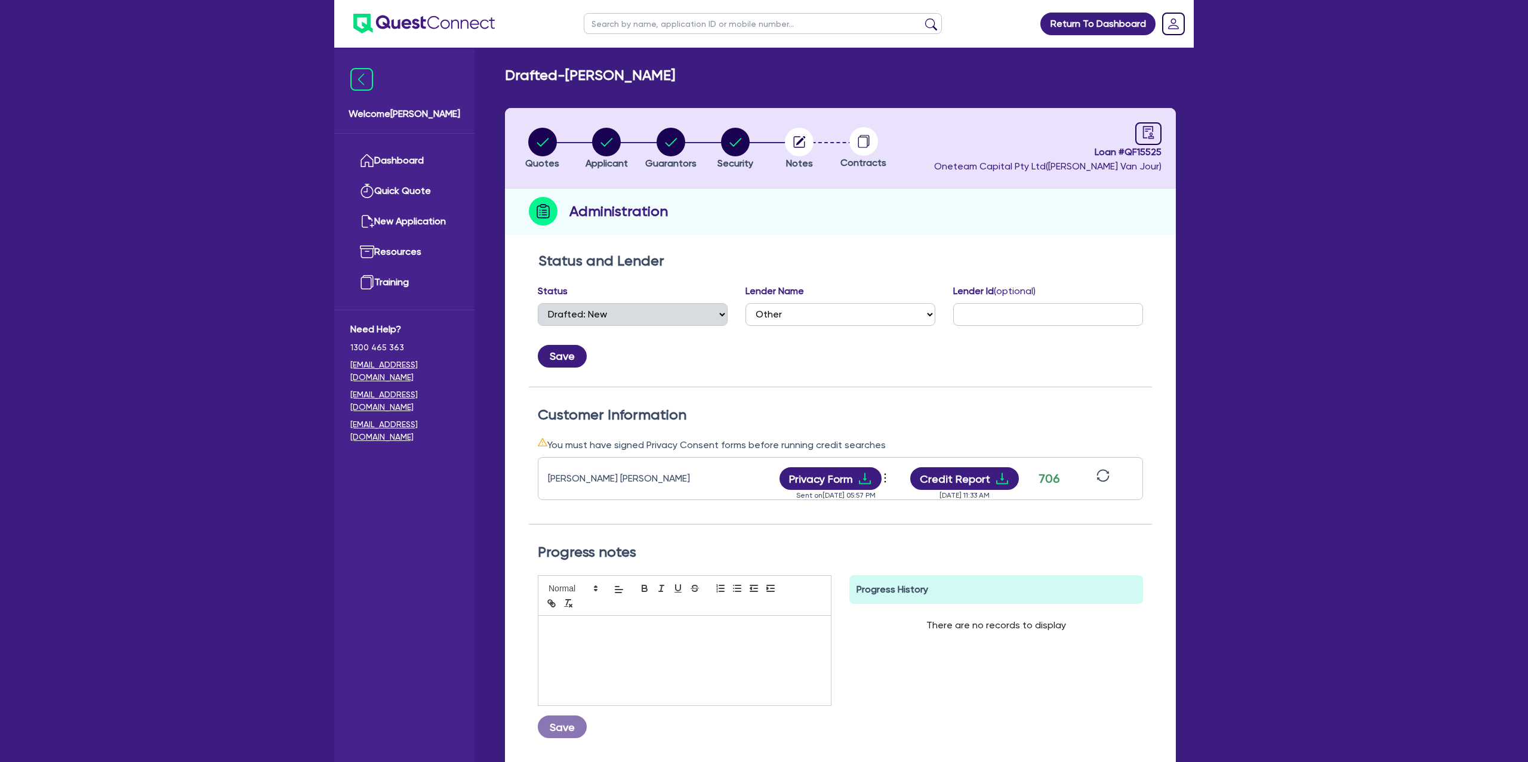
click at [1106, 476] on icon "sync" at bounding box center [1102, 475] width 13 height 13
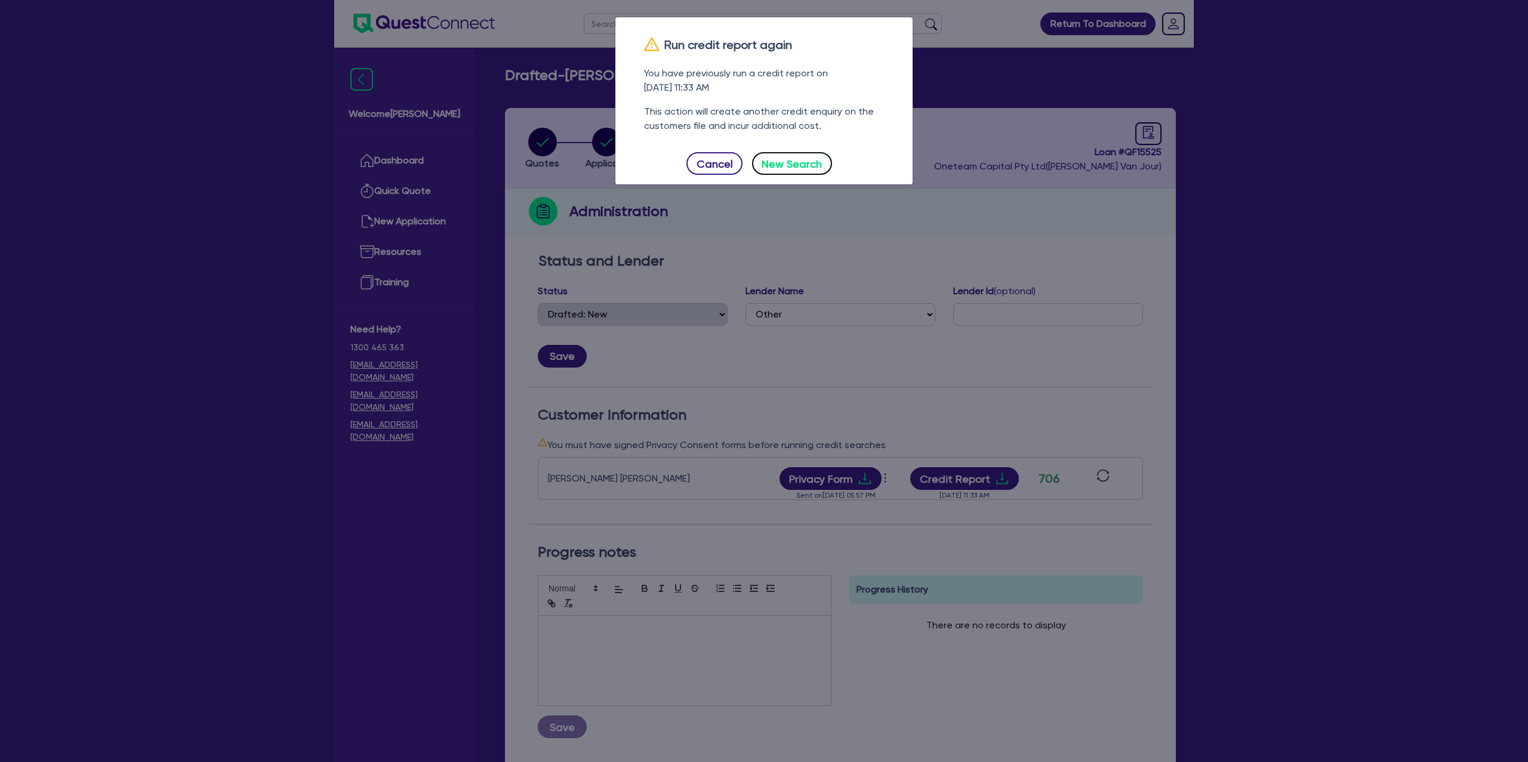
click at [810, 168] on button "New Search" at bounding box center [792, 163] width 80 height 23
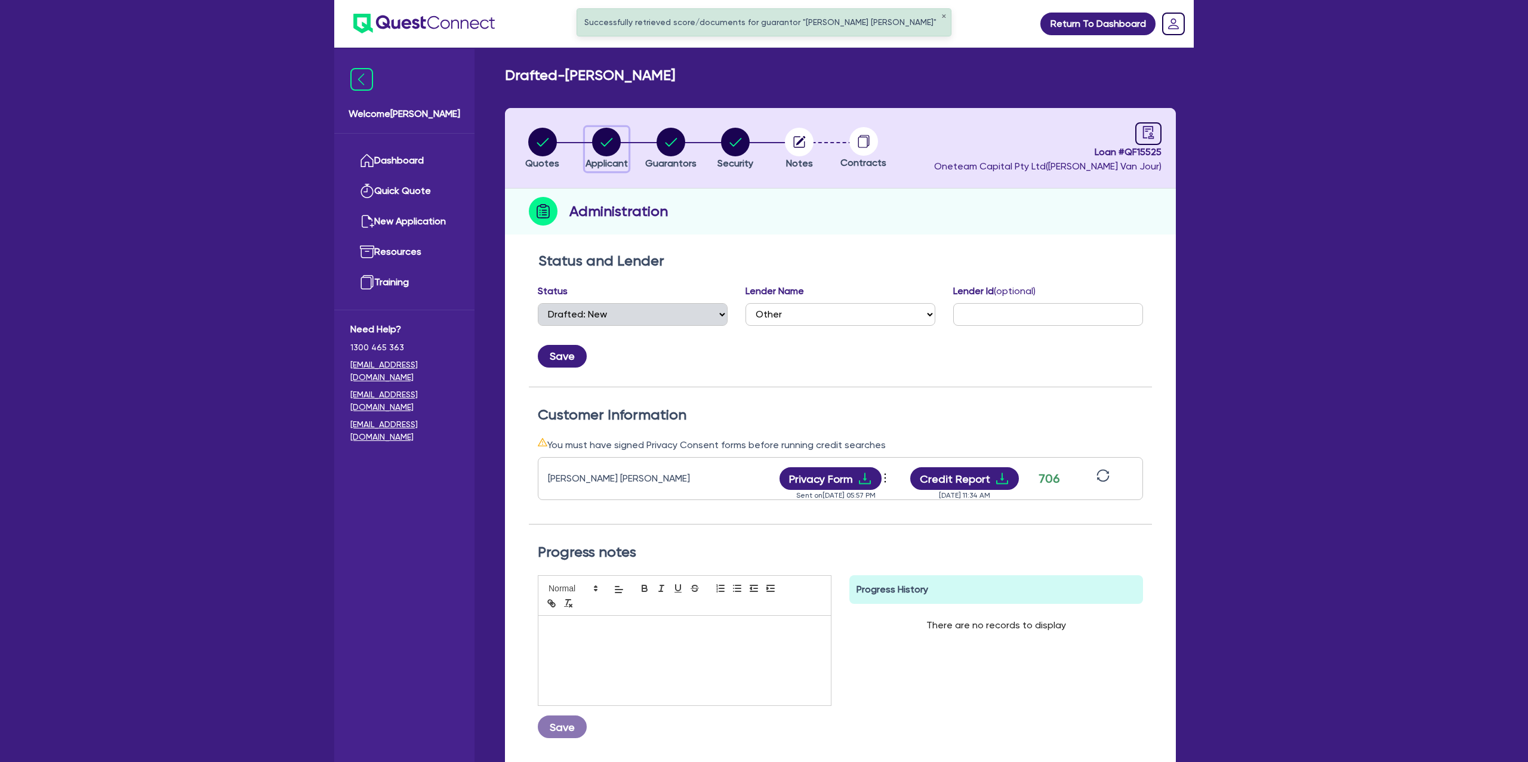
click at [600, 145] on circle "button" at bounding box center [606, 142] width 29 height 29
select select "SOLE_TRADER"
select select "BUILDING_CONSTRUCTION"
select select "BUSINESSES_CONSTRUCTION_SERVICES"
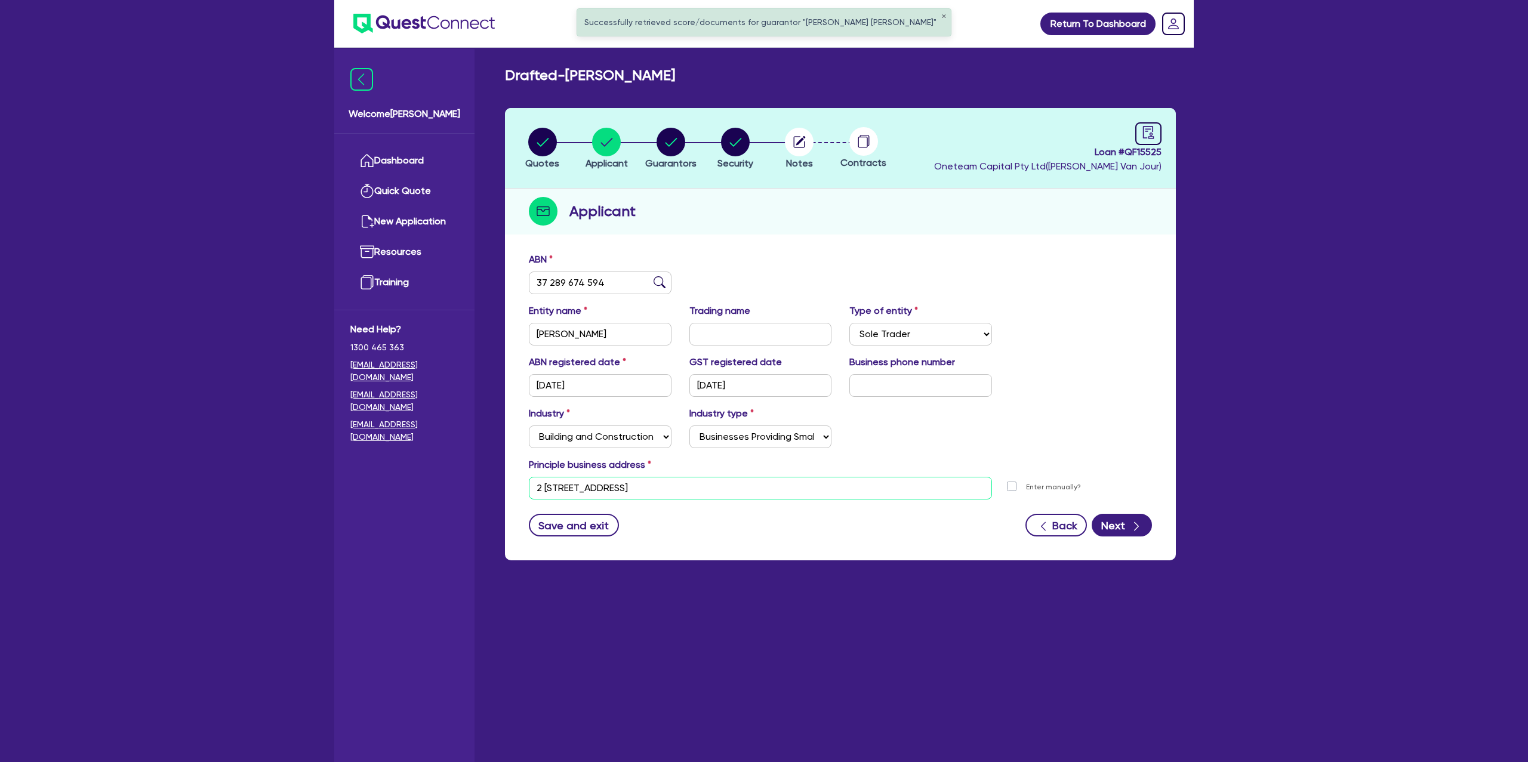
click at [580, 486] on input "2 31 Second Ave Coolum Beach QLD 4573" at bounding box center [760, 488] width 463 height 23
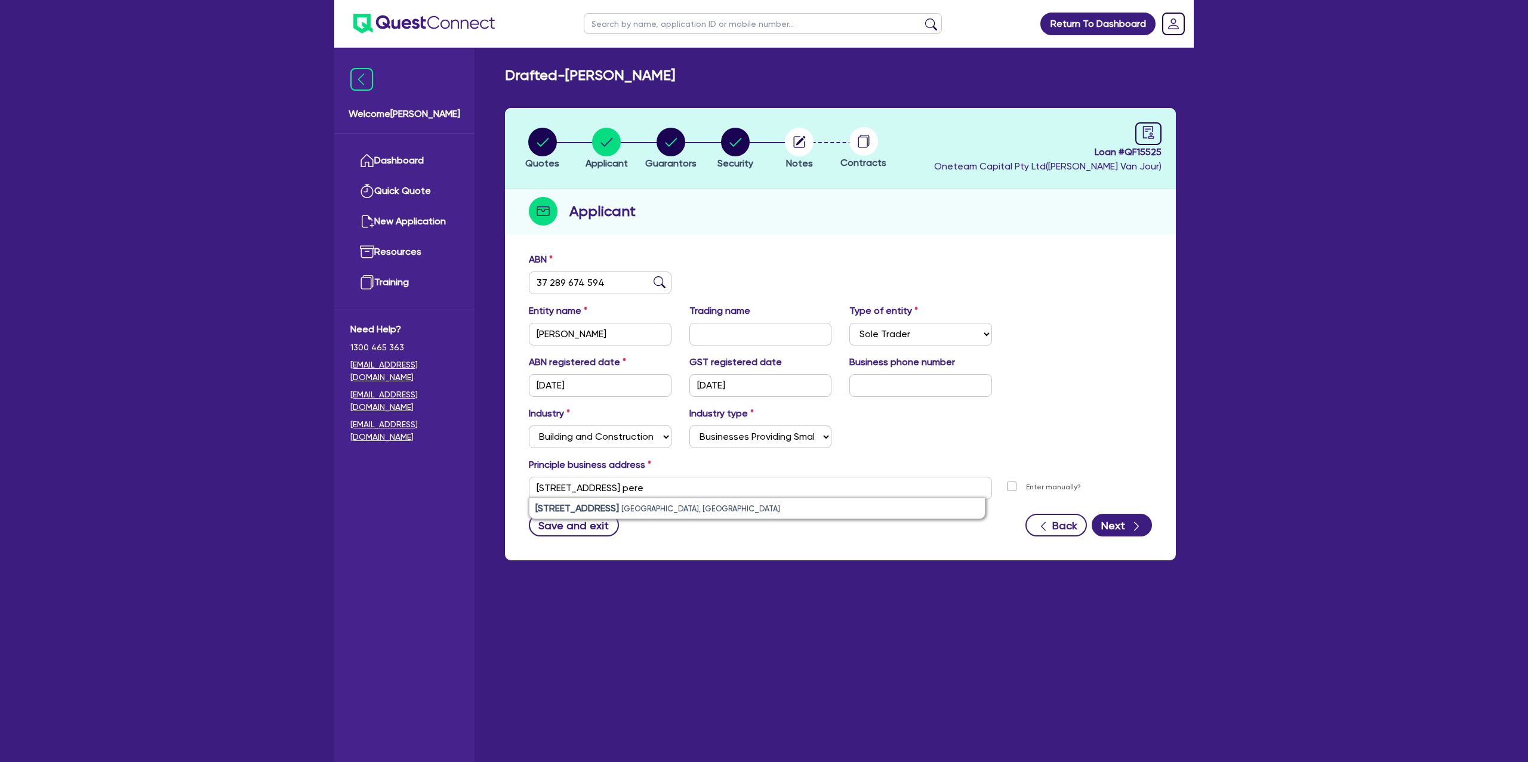
click at [604, 498] on ul "6 Spoonbill Street Peregian Beach QLD, Australia" at bounding box center [757, 508] width 457 height 21
click at [605, 505] on strong "6 Spoonbill Street" at bounding box center [577, 507] width 84 height 11
type input "6 Spoonbill St Peregian Beach QLD 4573"
drag, startPoint x: 770, startPoint y: 573, endPoint x: 815, endPoint y: 476, distance: 107.1
click at [775, 562] on main "Drafted - GARTH, LUCAS Quotes Applicant Guarantors Security Notes Contracts Loa…" at bounding box center [840, 414] width 707 height 732
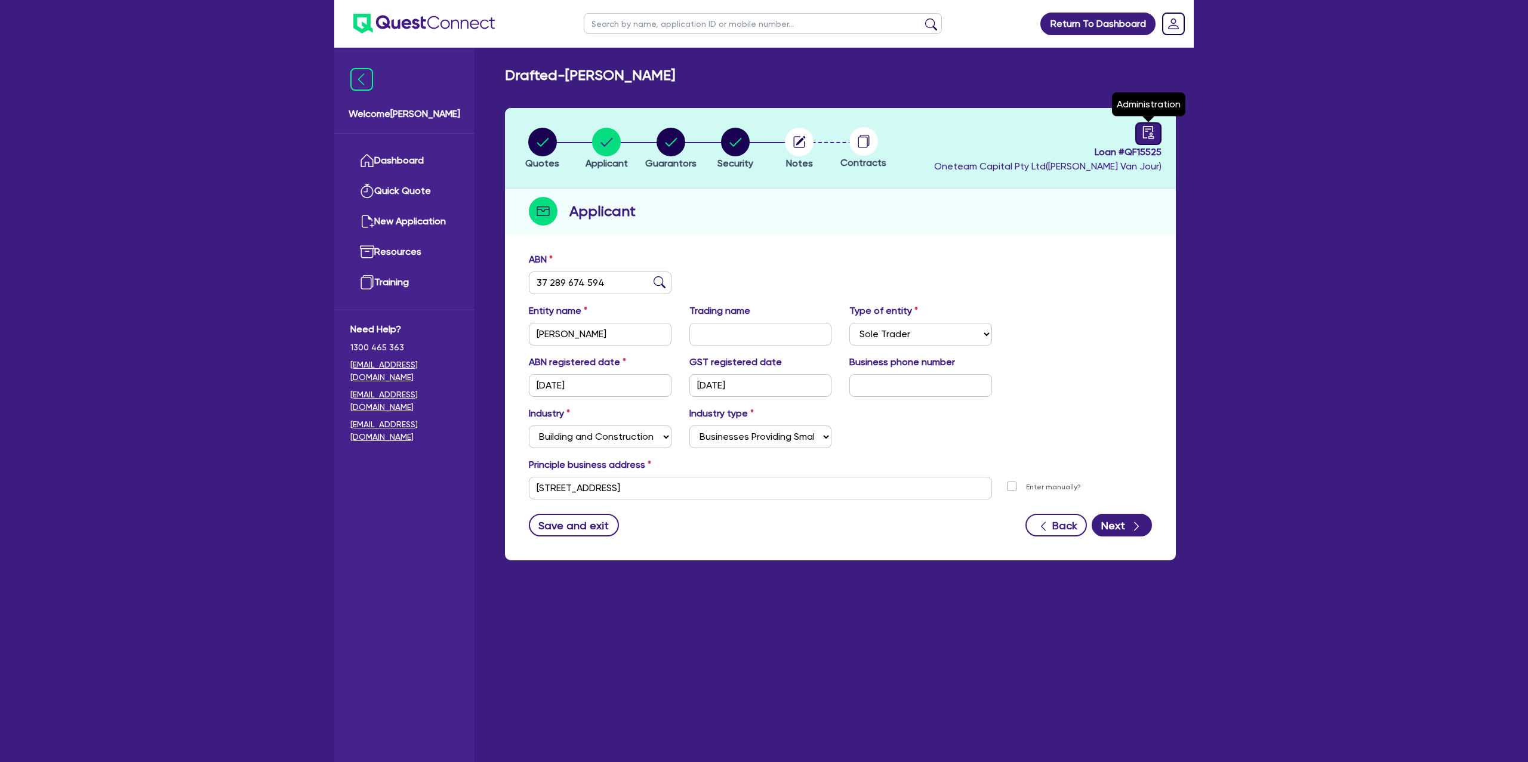
click at [1146, 129] on icon "audit" at bounding box center [1148, 132] width 13 height 13
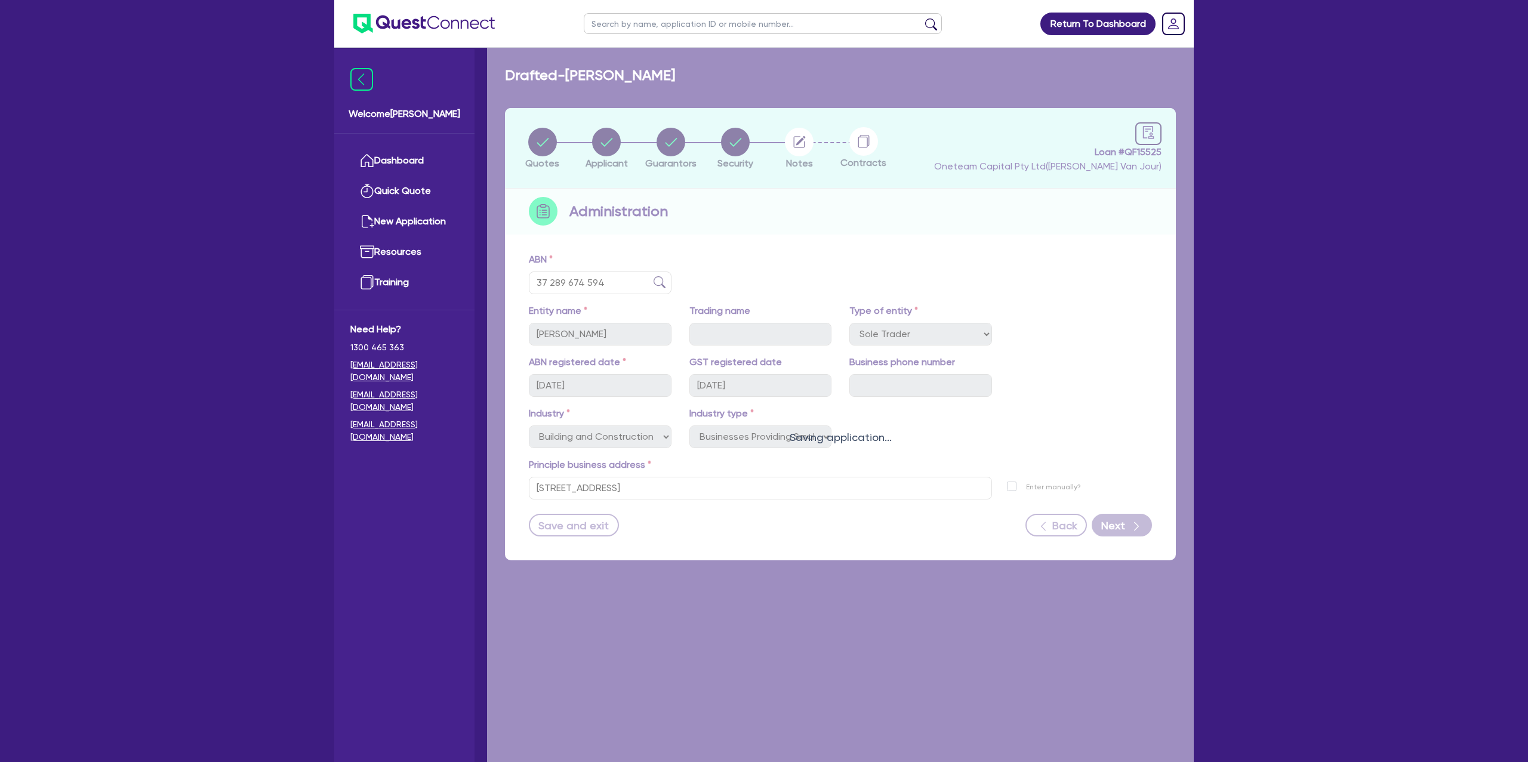
select select "DRAFTED_NEW"
select select "Other"
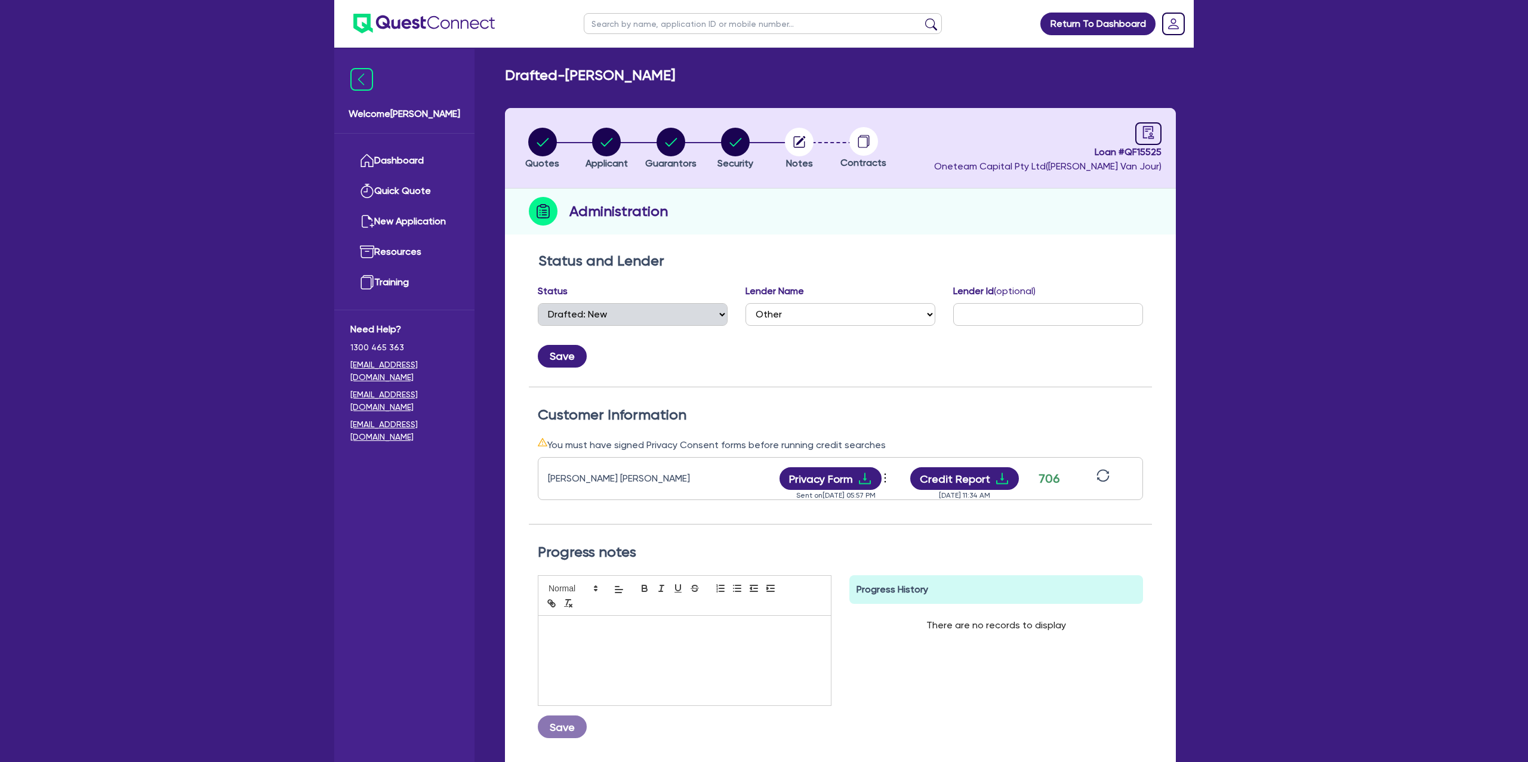
click at [1105, 471] on icon "sync" at bounding box center [1102, 475] width 13 height 13
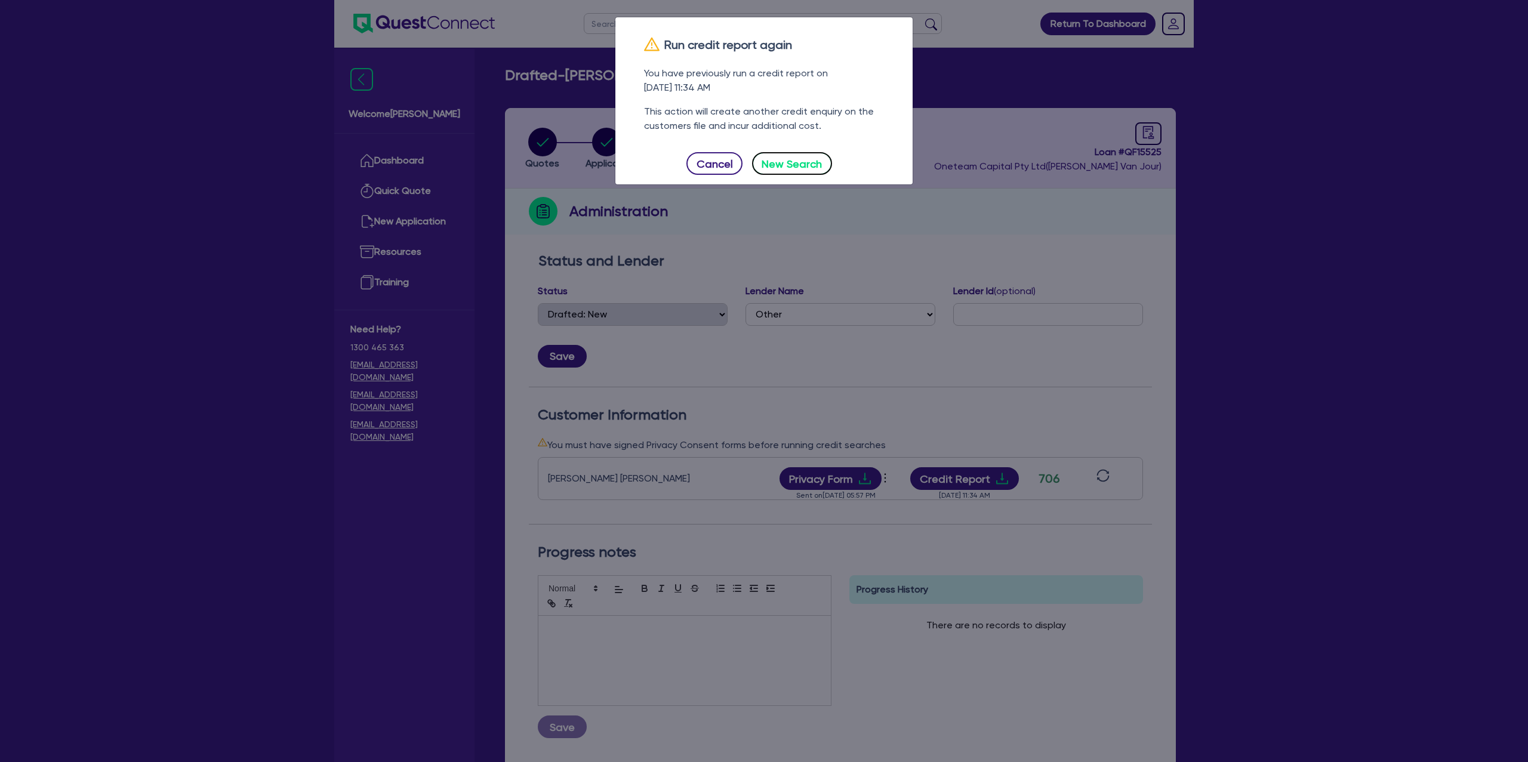
click at [819, 167] on button "New Search" at bounding box center [792, 163] width 80 height 23
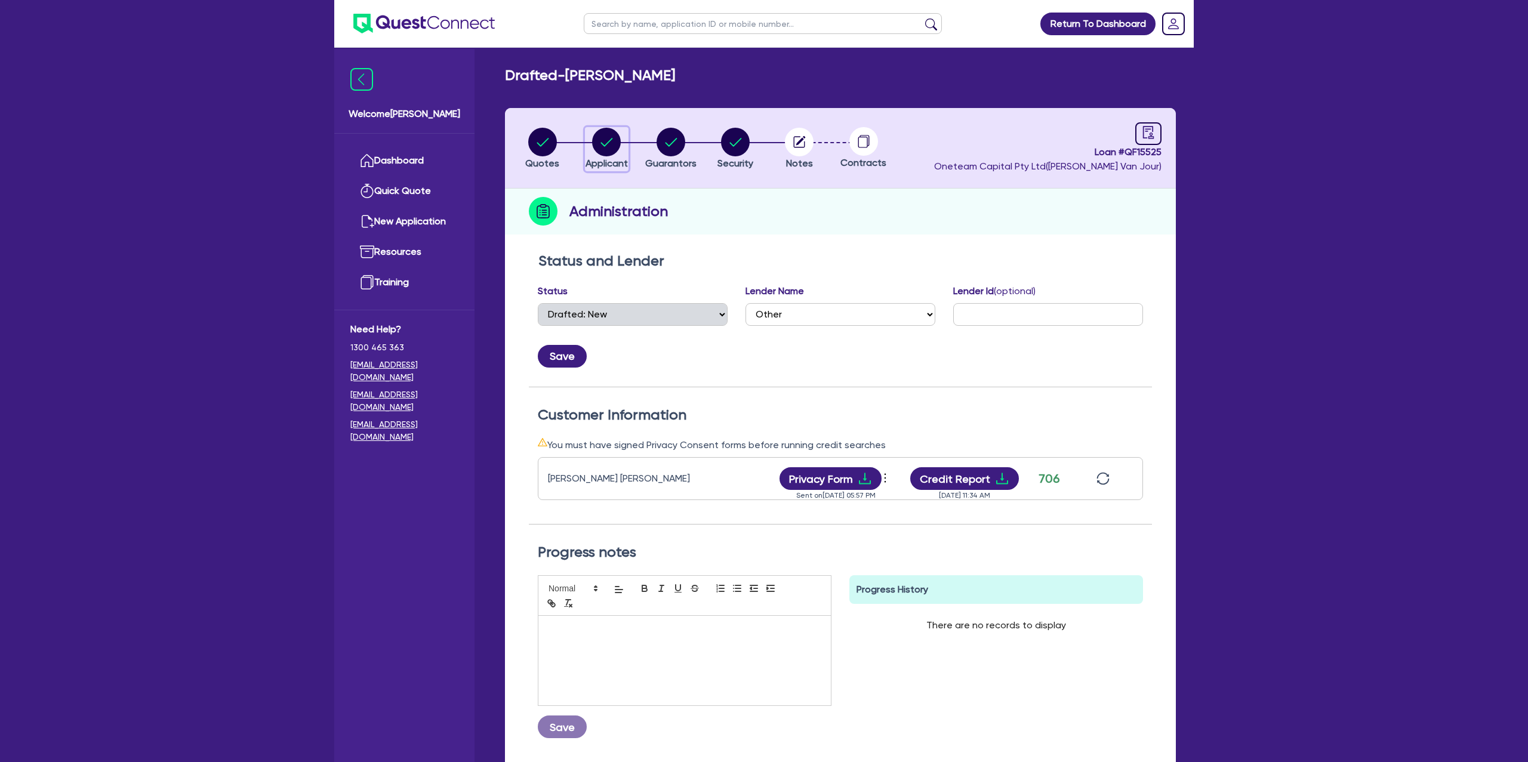
click at [616, 140] on circle "button" at bounding box center [606, 142] width 29 height 29
select select "SOLE_TRADER"
select select "BUILDING_CONSTRUCTION"
select select "BUSINESSES_CONSTRUCTION_SERVICES"
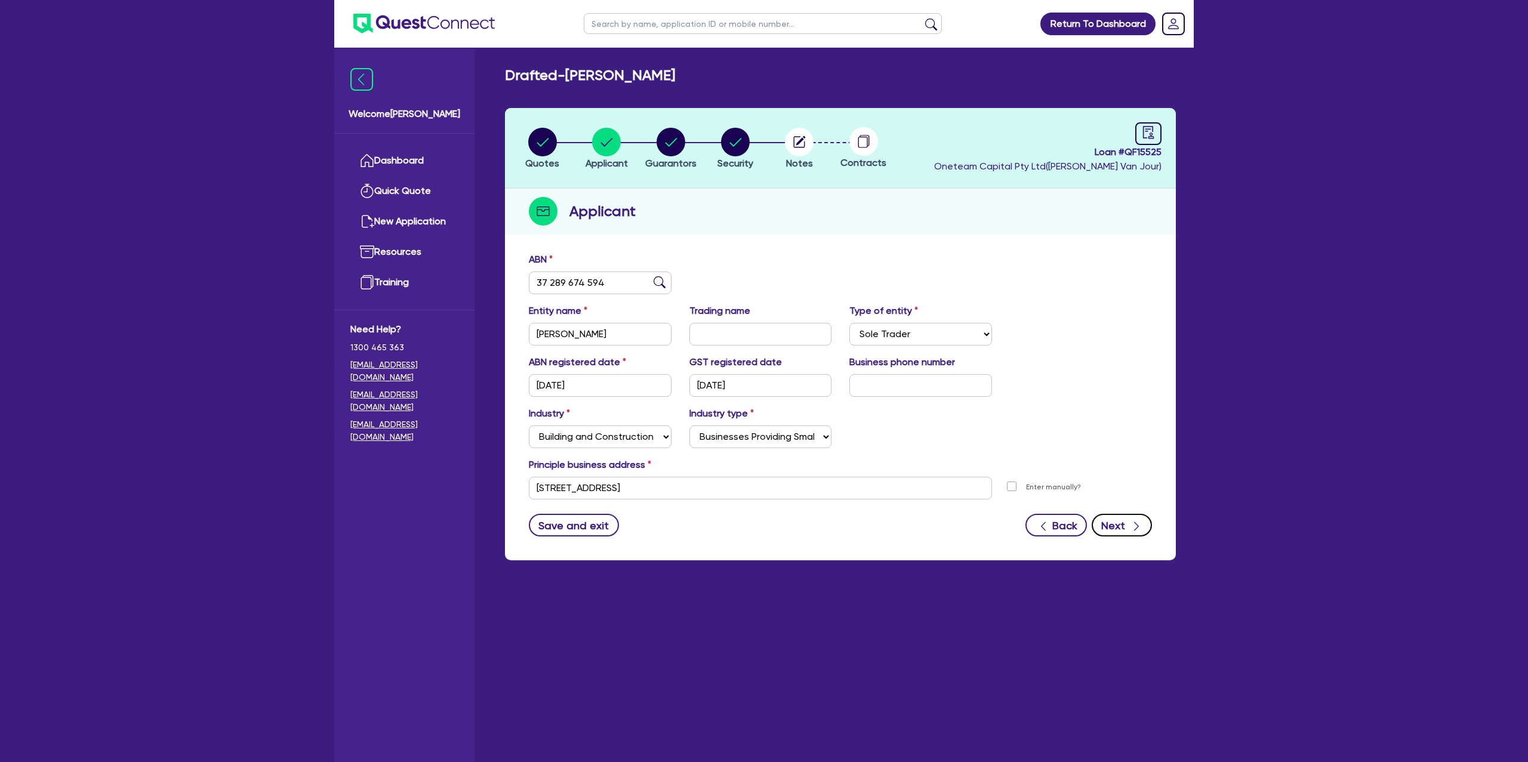
click at [1122, 531] on button "Next" at bounding box center [1121, 525] width 60 height 23
select select "MR"
select select "QLD"
select select "DE_FACTO"
select select "PROPERTY"
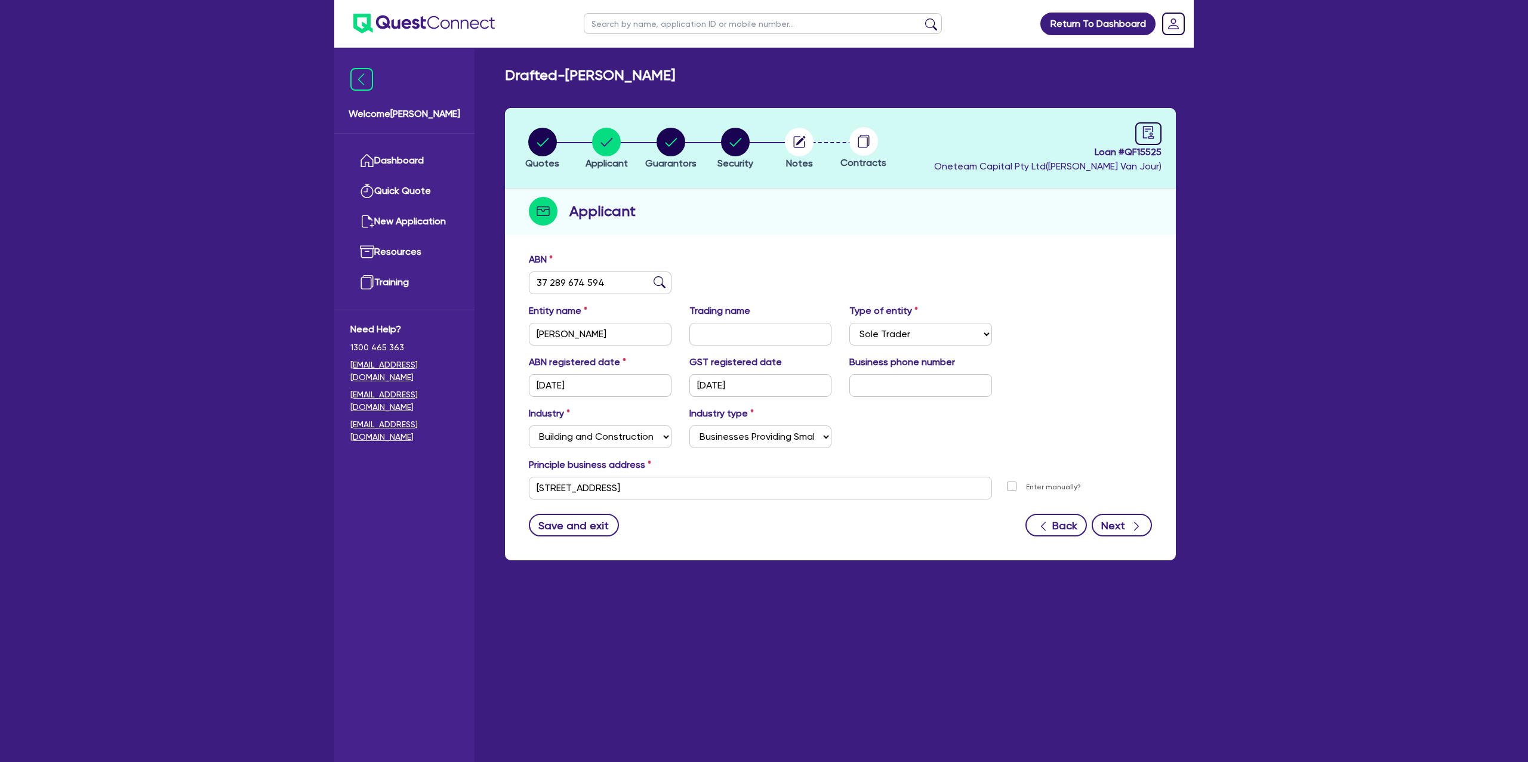
select select "CASH"
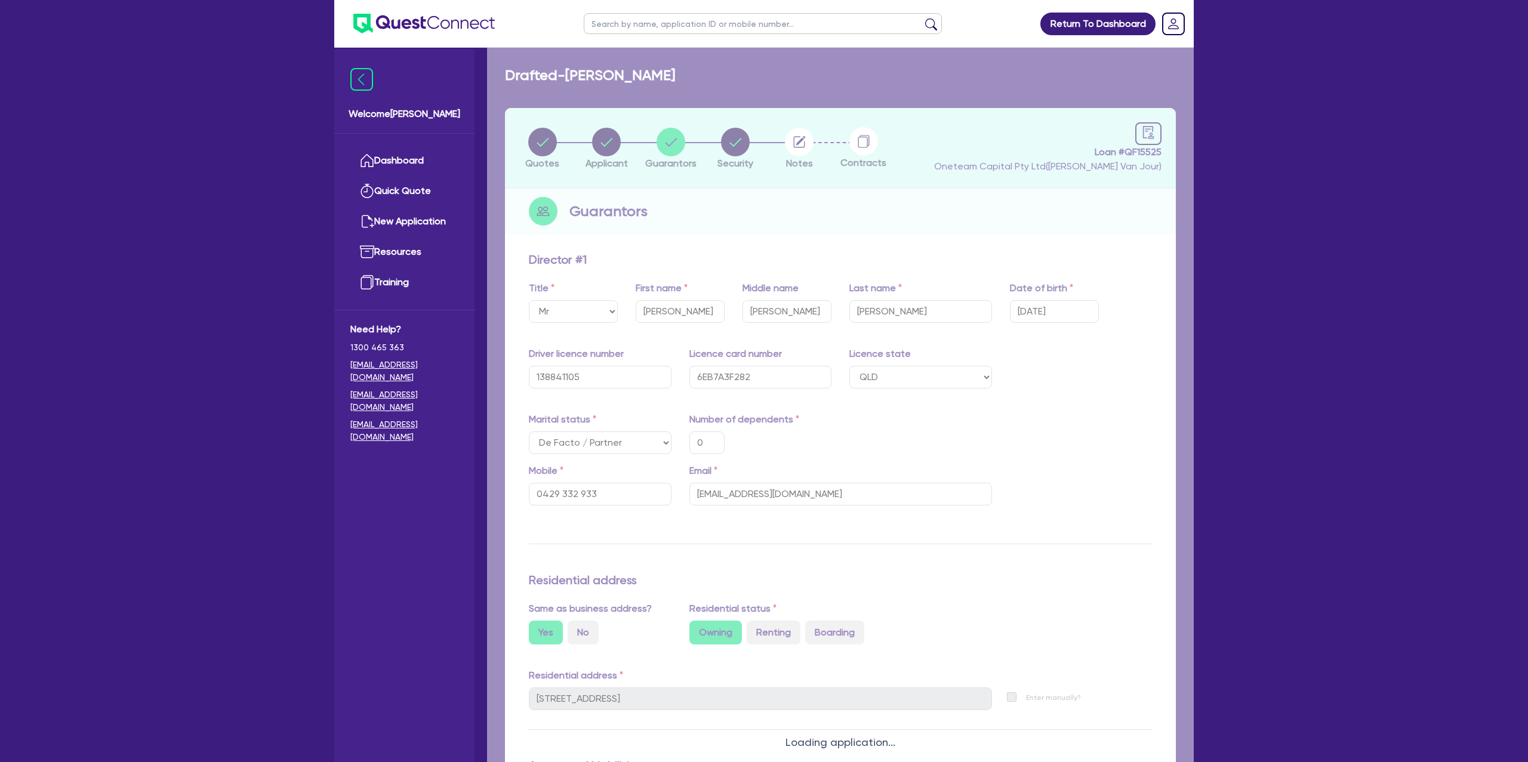
type input "0"
type input "0429 332 933"
type input "2,500,000"
type input "35,000"
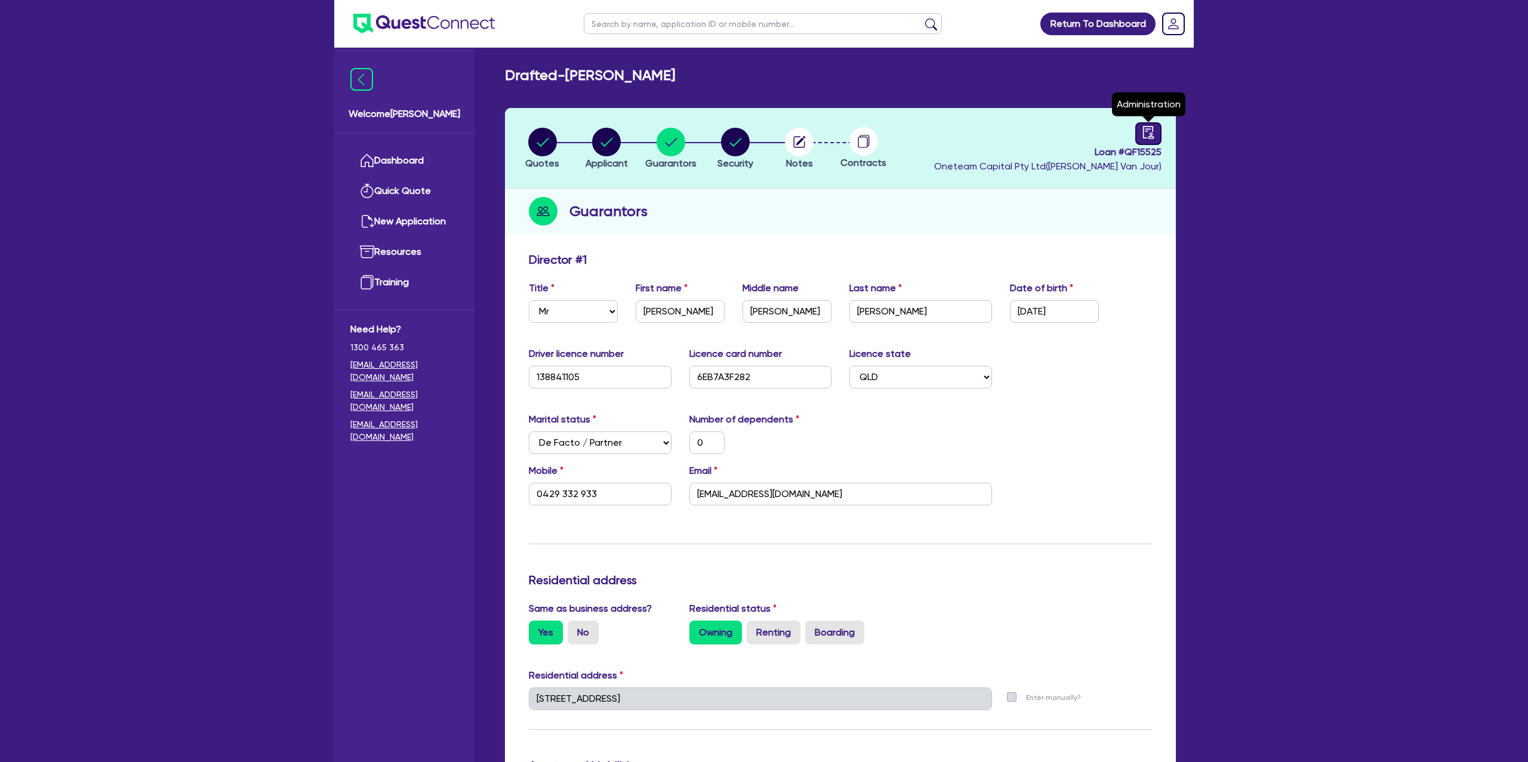
click at [1161, 129] on div at bounding box center [1148, 133] width 26 height 23
select select "DRAFTED_NEW"
select select "Other"
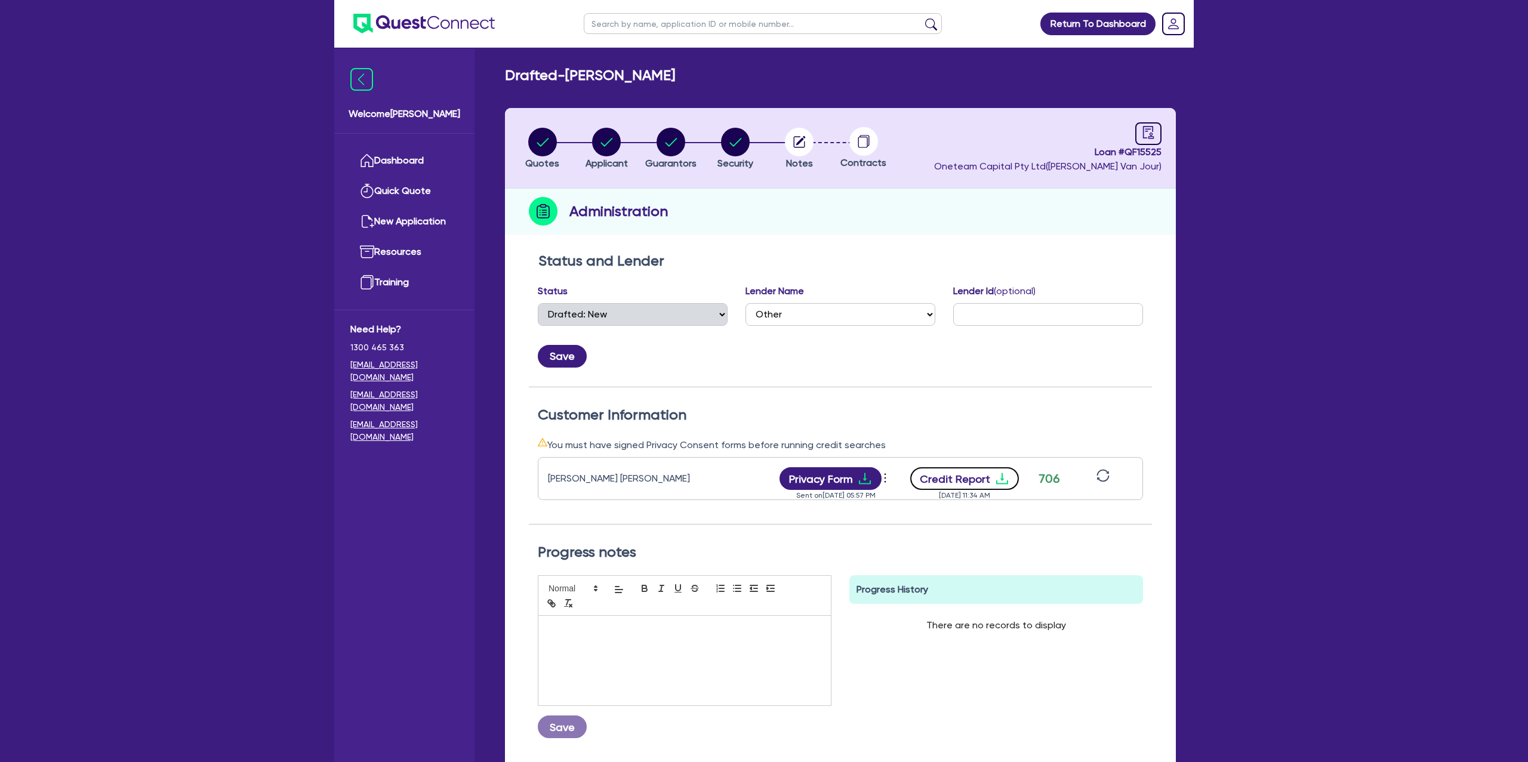
click at [980, 476] on button "Credit Report" at bounding box center [964, 478] width 109 height 23
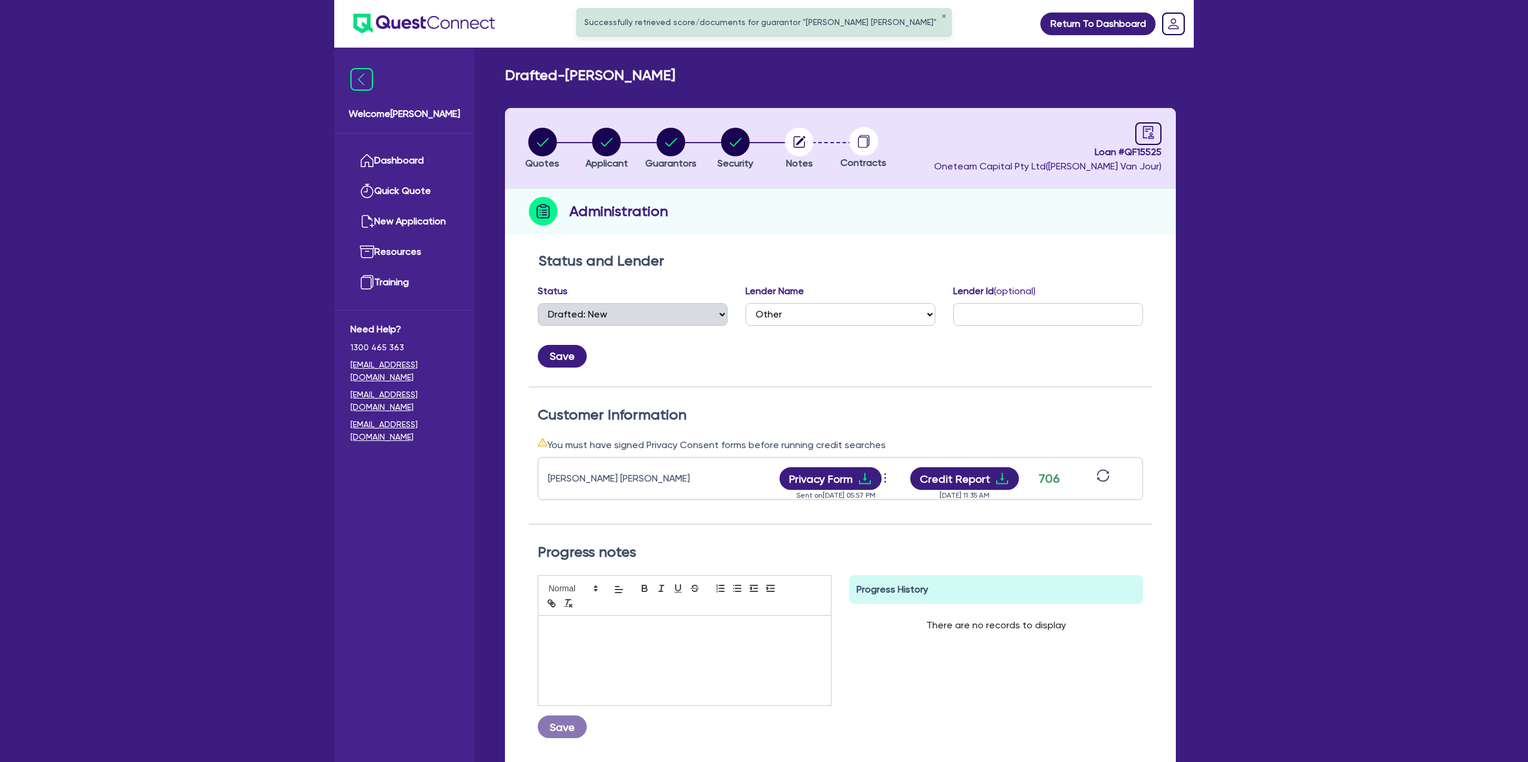
drag, startPoint x: 832, startPoint y: 212, endPoint x: 619, endPoint y: 178, distance: 215.2
click at [812, 212] on div "Administration" at bounding box center [840, 212] width 671 height 46
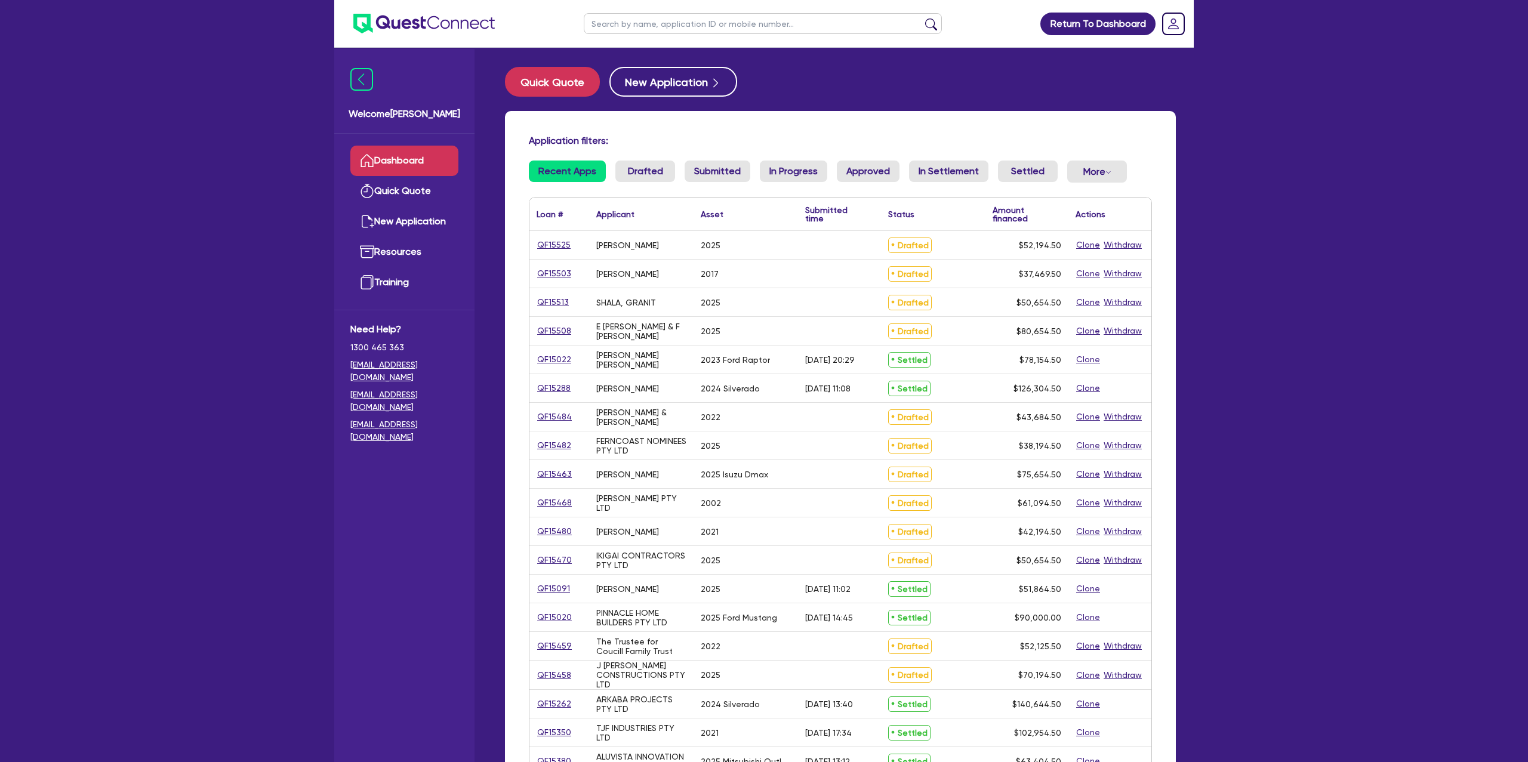
click at [684, 22] on input "text" at bounding box center [763, 23] width 358 height 21
click at [921, 18] on button "submit" at bounding box center [930, 26] width 19 height 17
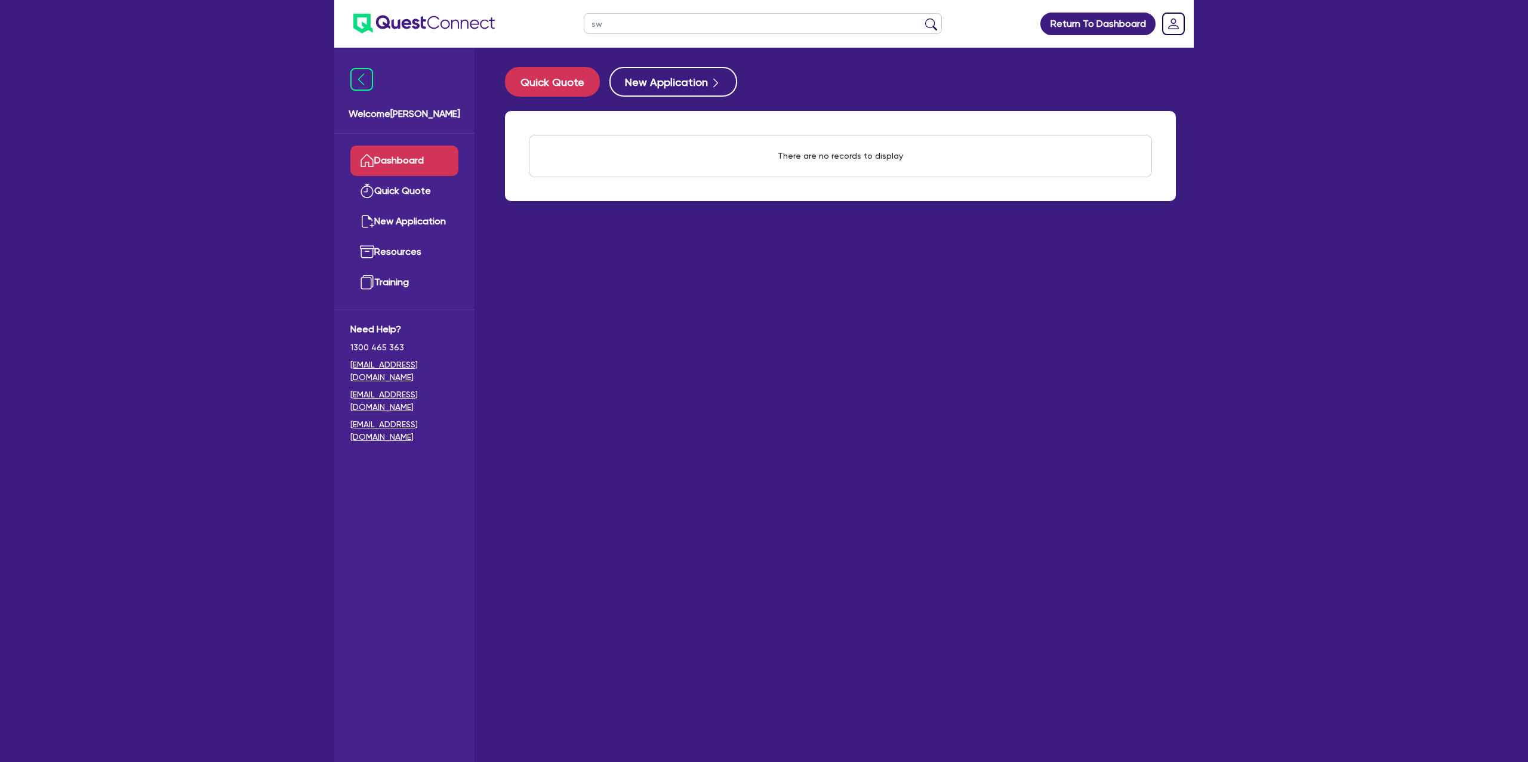
type input "s"
type input "granit"
click at [921, 18] on button "submit" at bounding box center [930, 26] width 19 height 17
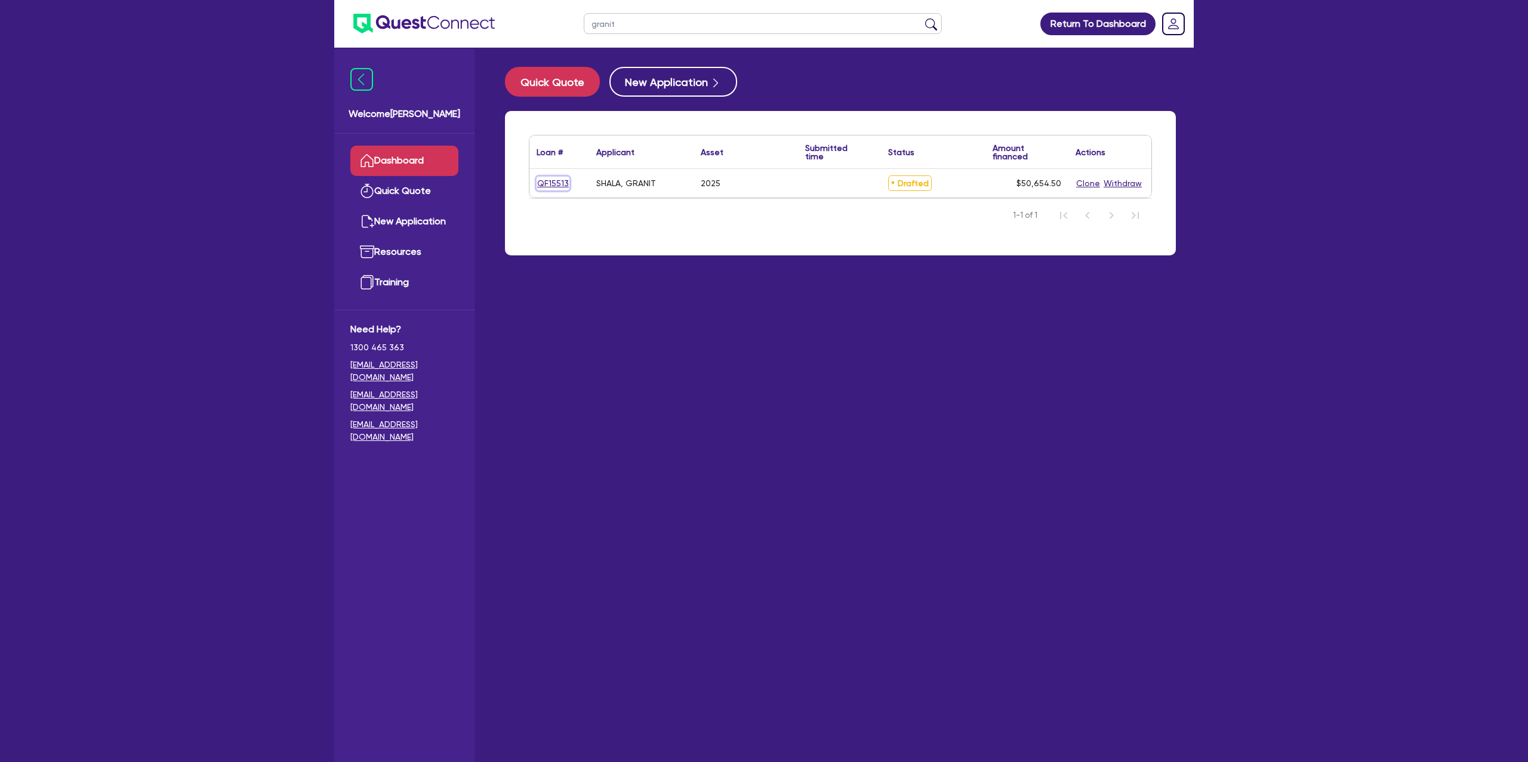
click at [554, 185] on link "QF15513" at bounding box center [552, 184] width 33 height 14
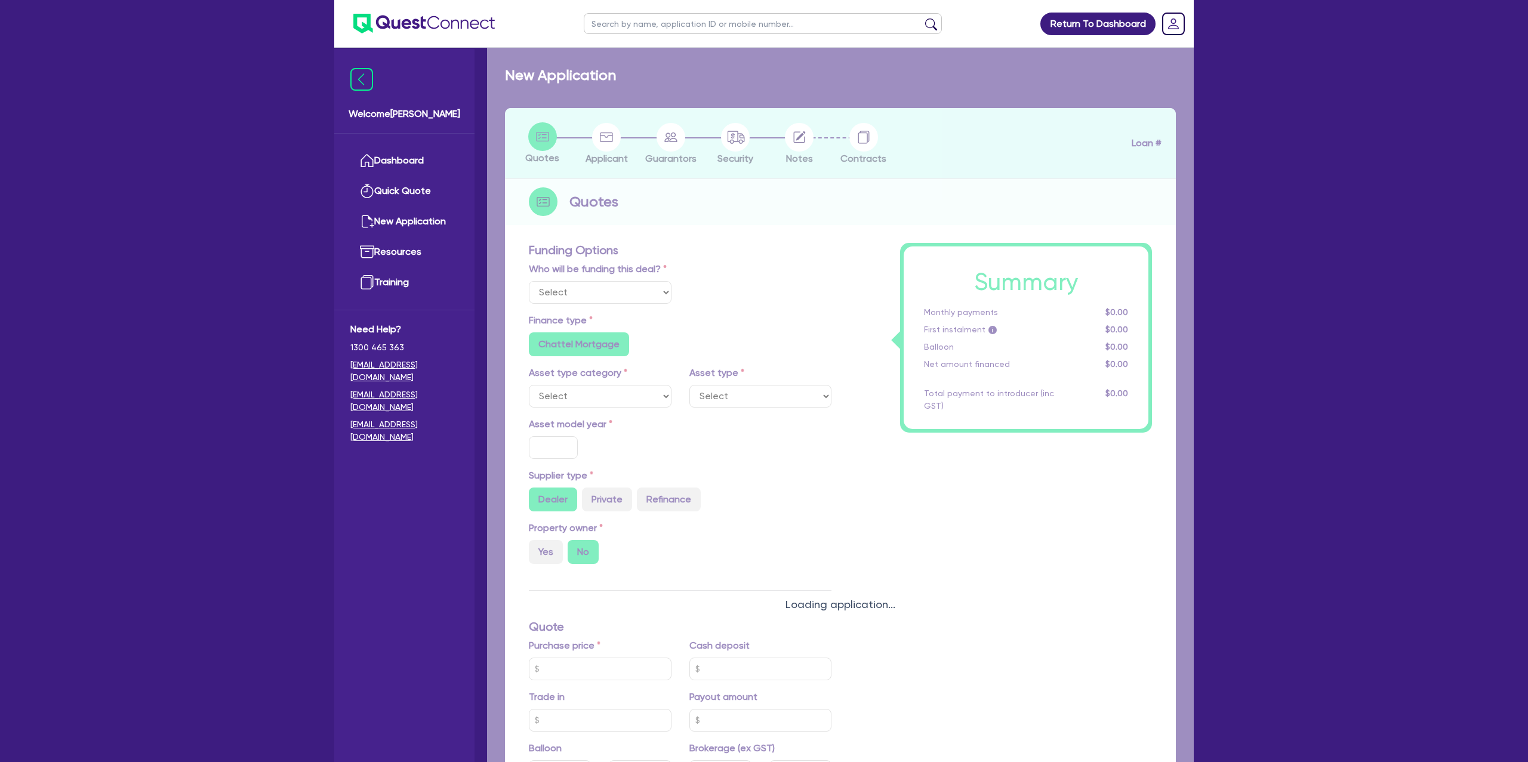
select select "Other"
select select "CARS_AND_LIGHT_TRUCKS"
type input "2025"
radio input "true"
type input "50,000"
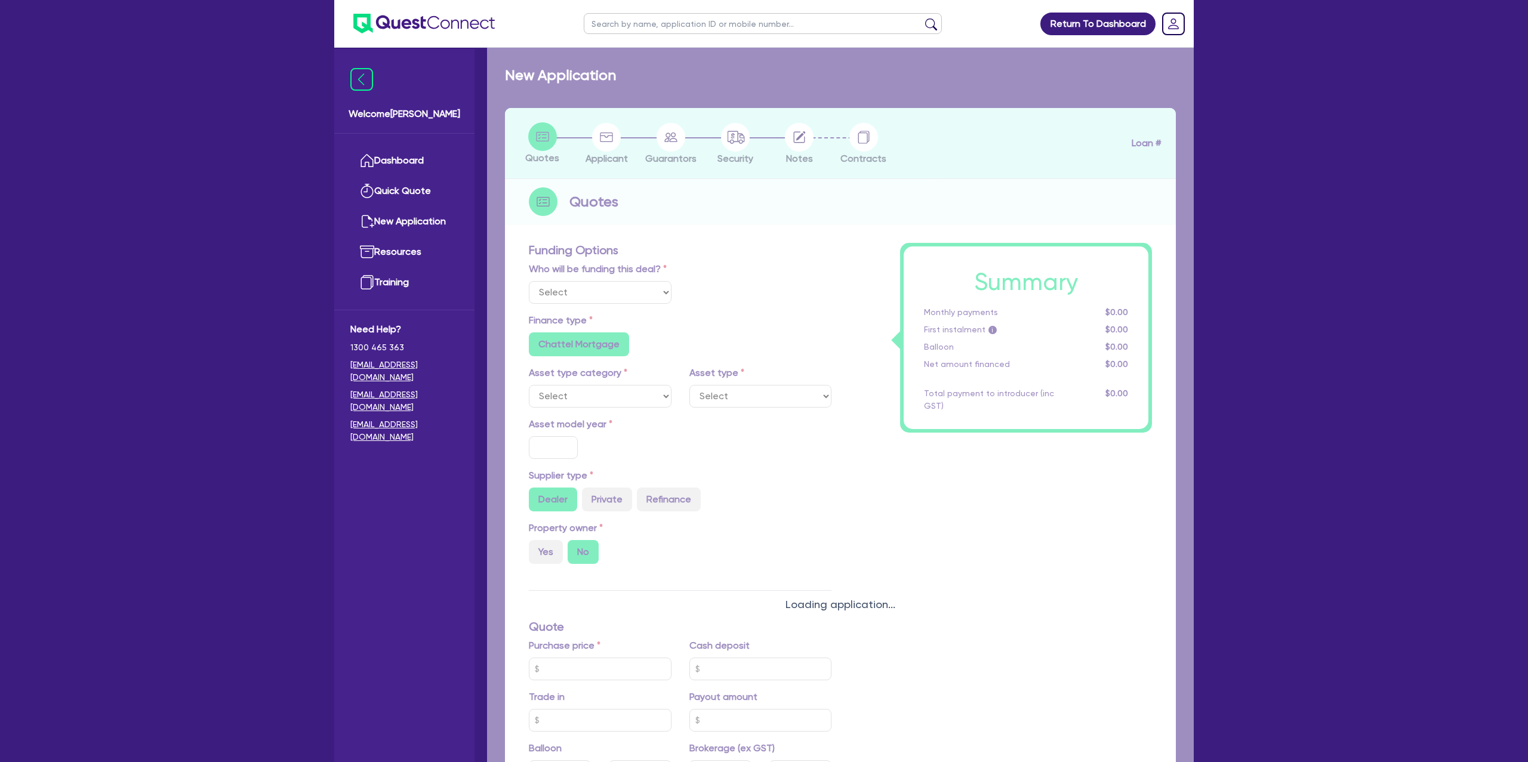
type input "7.99"
type input "1,400"
radio input "true"
radio input "false"
select select "PASSENGER_VEHICLES"
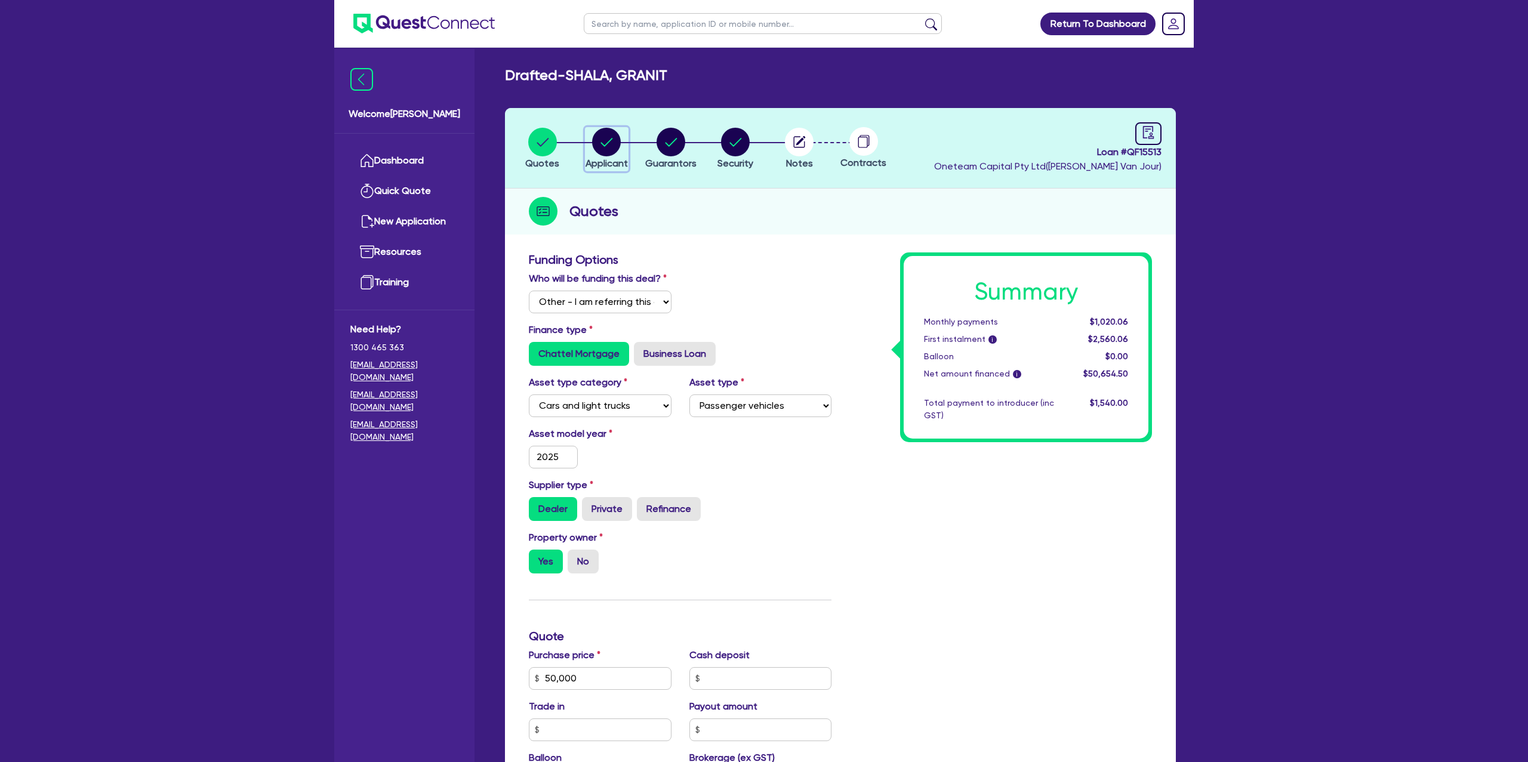
click at [610, 141] on circle "button" at bounding box center [606, 142] width 29 height 29
select select "SOLE_TRADER"
select select "BUILDING_CONSTRUCTION"
select select "TRADES_SERVICES_CONSUMERS"
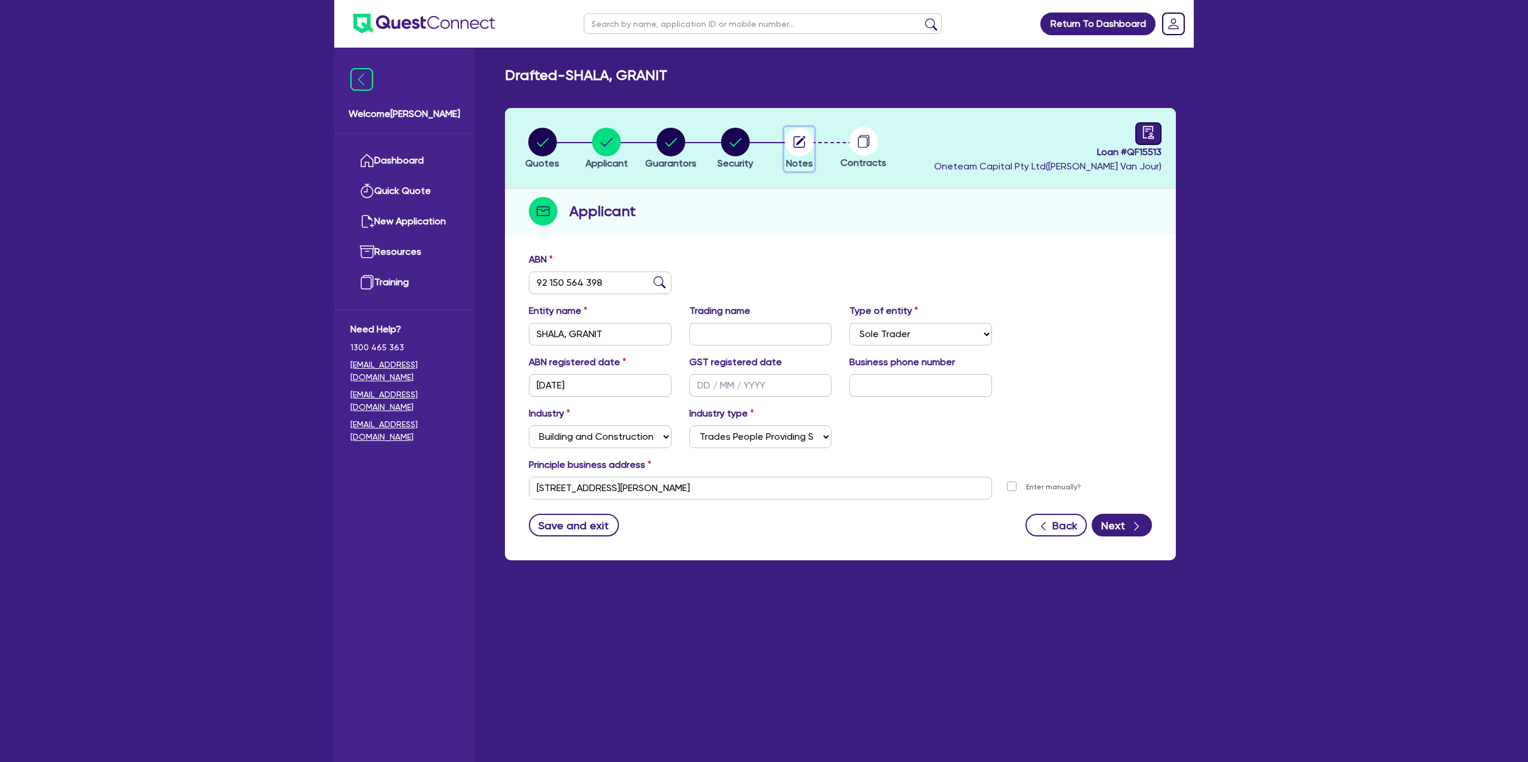
drag, startPoint x: 800, startPoint y: 141, endPoint x: 1152, endPoint y: 125, distance: 352.5
click at [807, 141] on icon "button" at bounding box center [799, 142] width 29 height 29
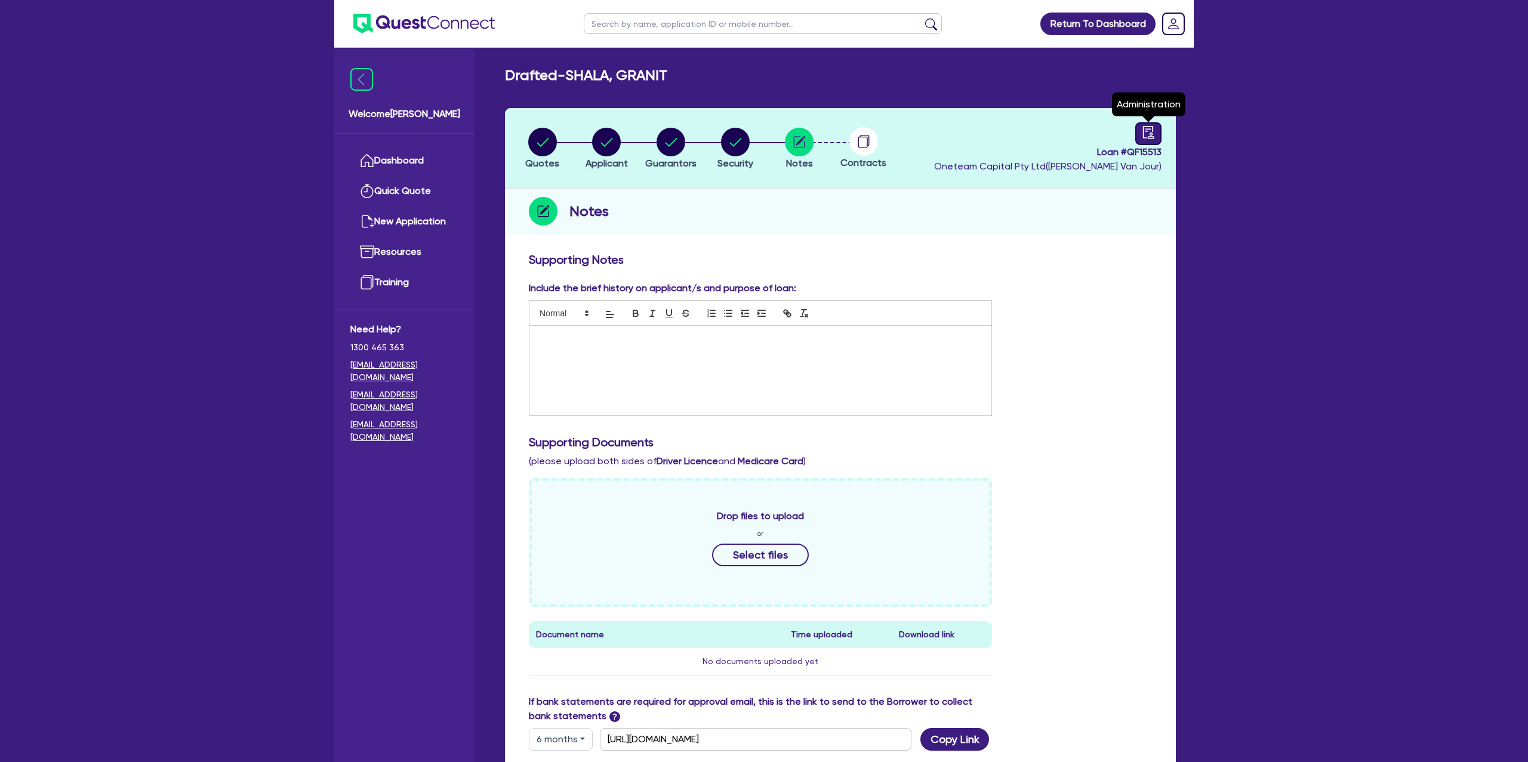
click at [1143, 130] on icon "audit" at bounding box center [1148, 132] width 13 height 13
select select "DRAFTED_NEW"
select select "Other"
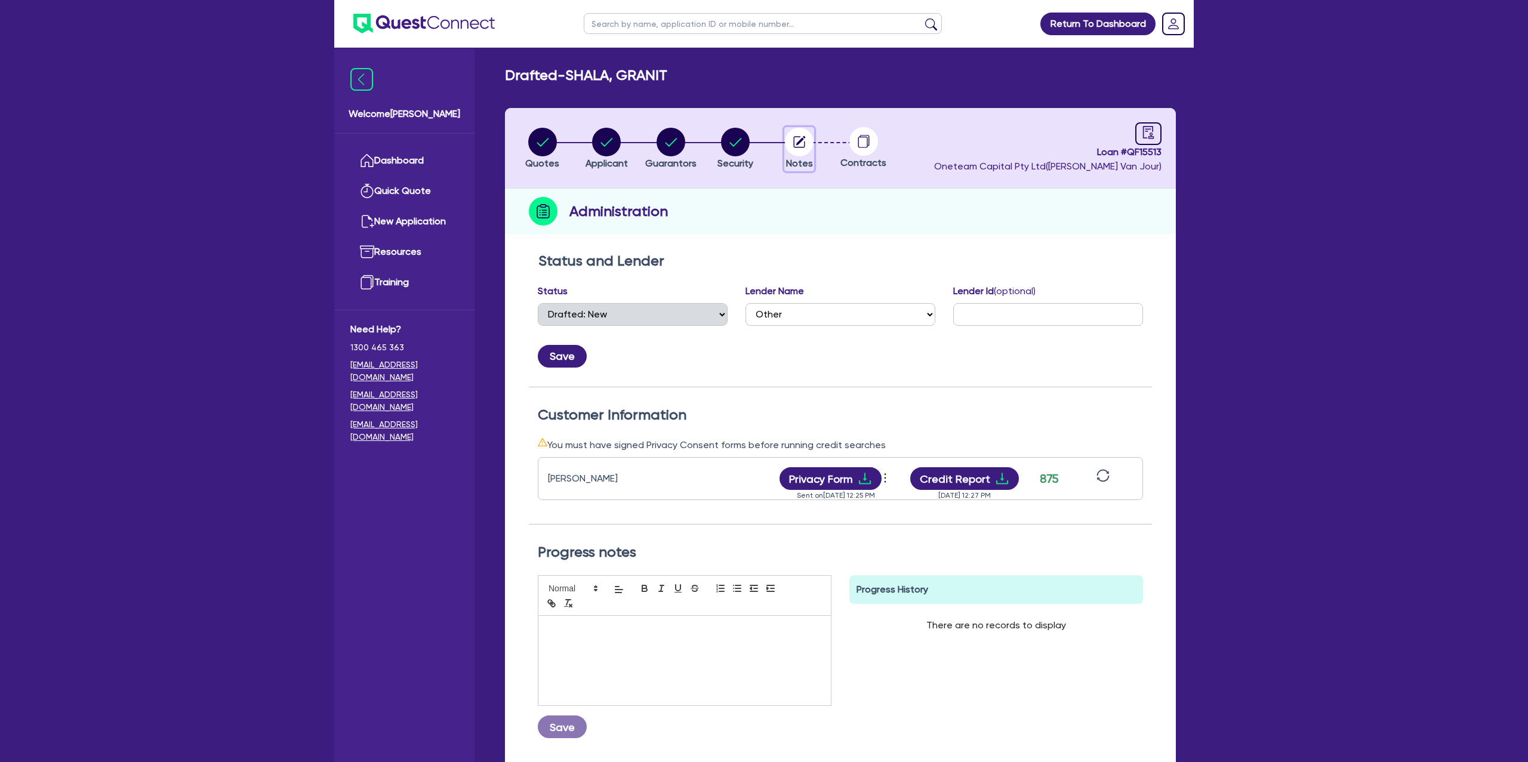
click at [798, 138] on circle "button" at bounding box center [799, 142] width 29 height 29
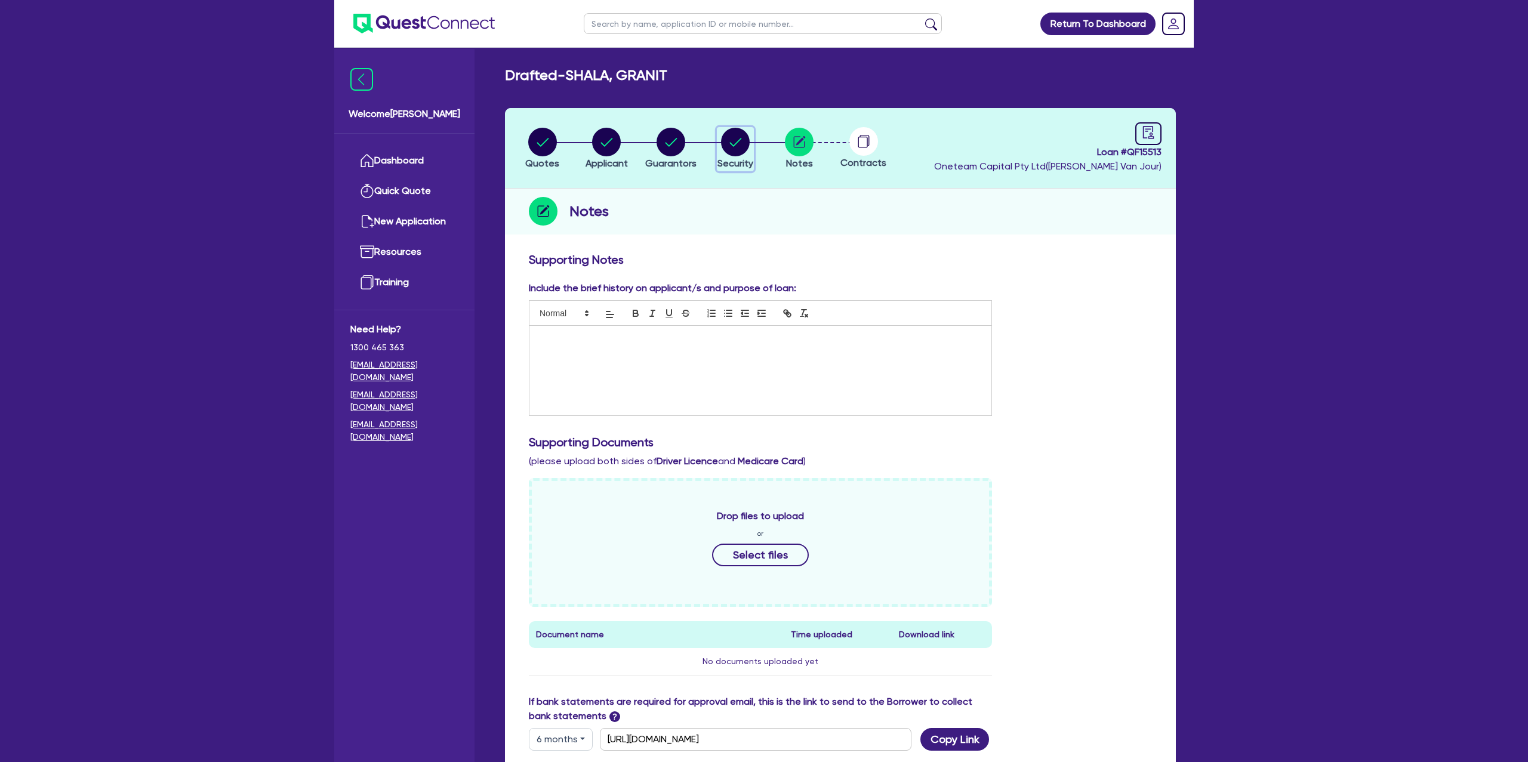
click at [734, 147] on circle "button" at bounding box center [735, 142] width 29 height 29
select select "CARS_AND_LIGHT_TRUCKS"
select select "PASSENGER_VEHICLES"
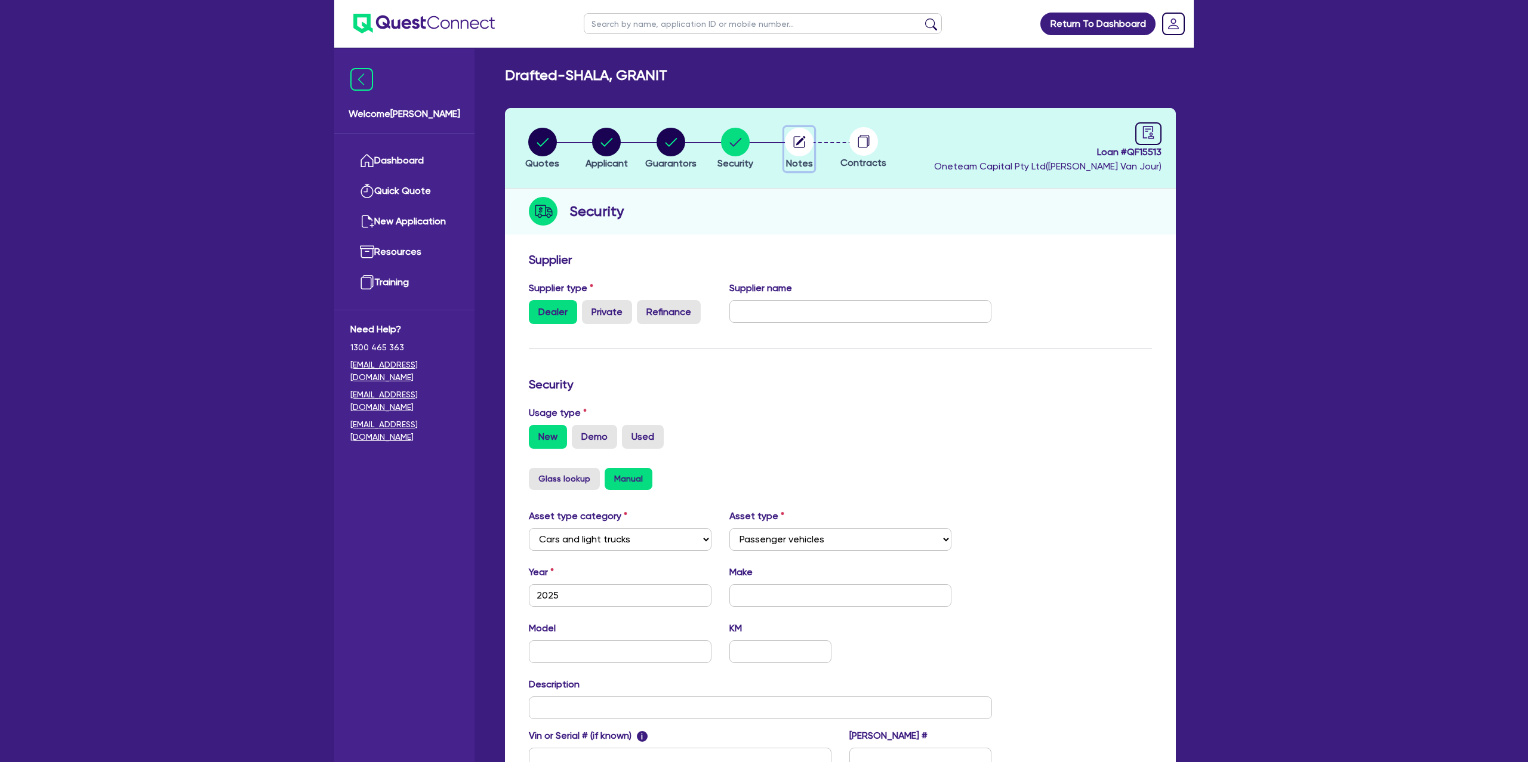
click at [790, 147] on circle "button" at bounding box center [799, 142] width 29 height 29
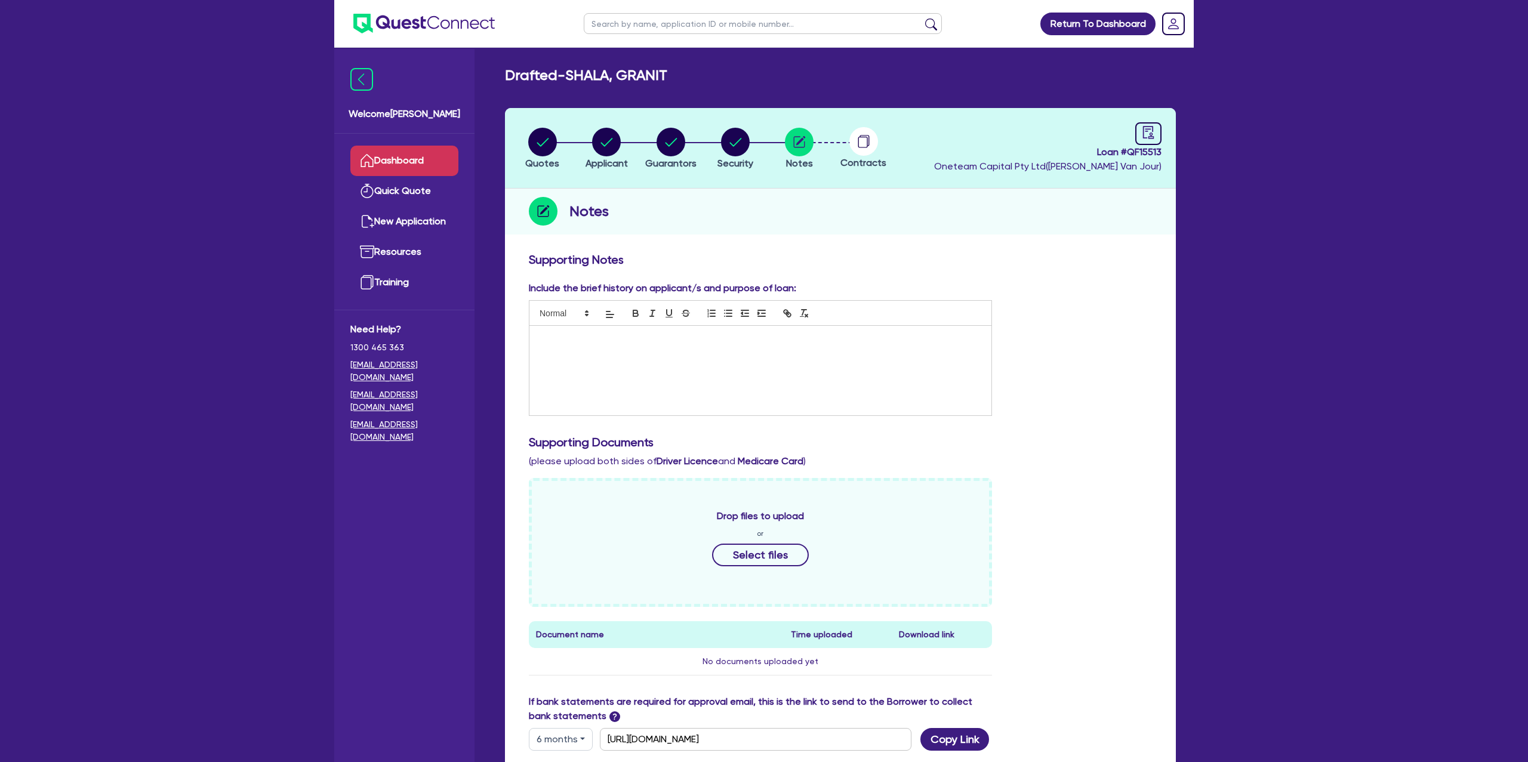
click at [412, 161] on link "Dashboard" at bounding box center [404, 161] width 108 height 30
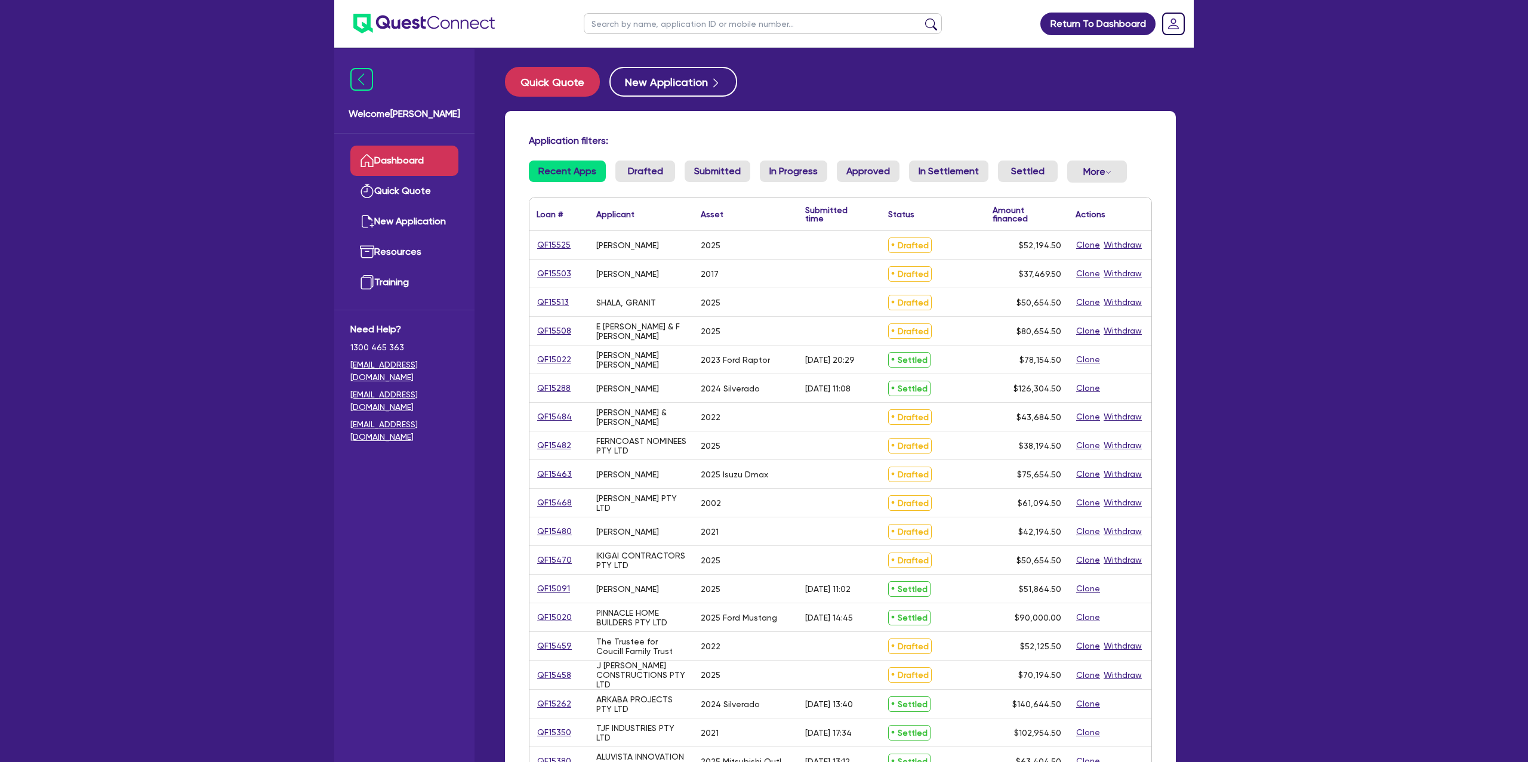
click at [659, 25] on input "text" at bounding box center [763, 23] width 358 height 21
type input "[PERSON_NAME]"
click at [921, 18] on button "submit" at bounding box center [930, 26] width 19 height 17
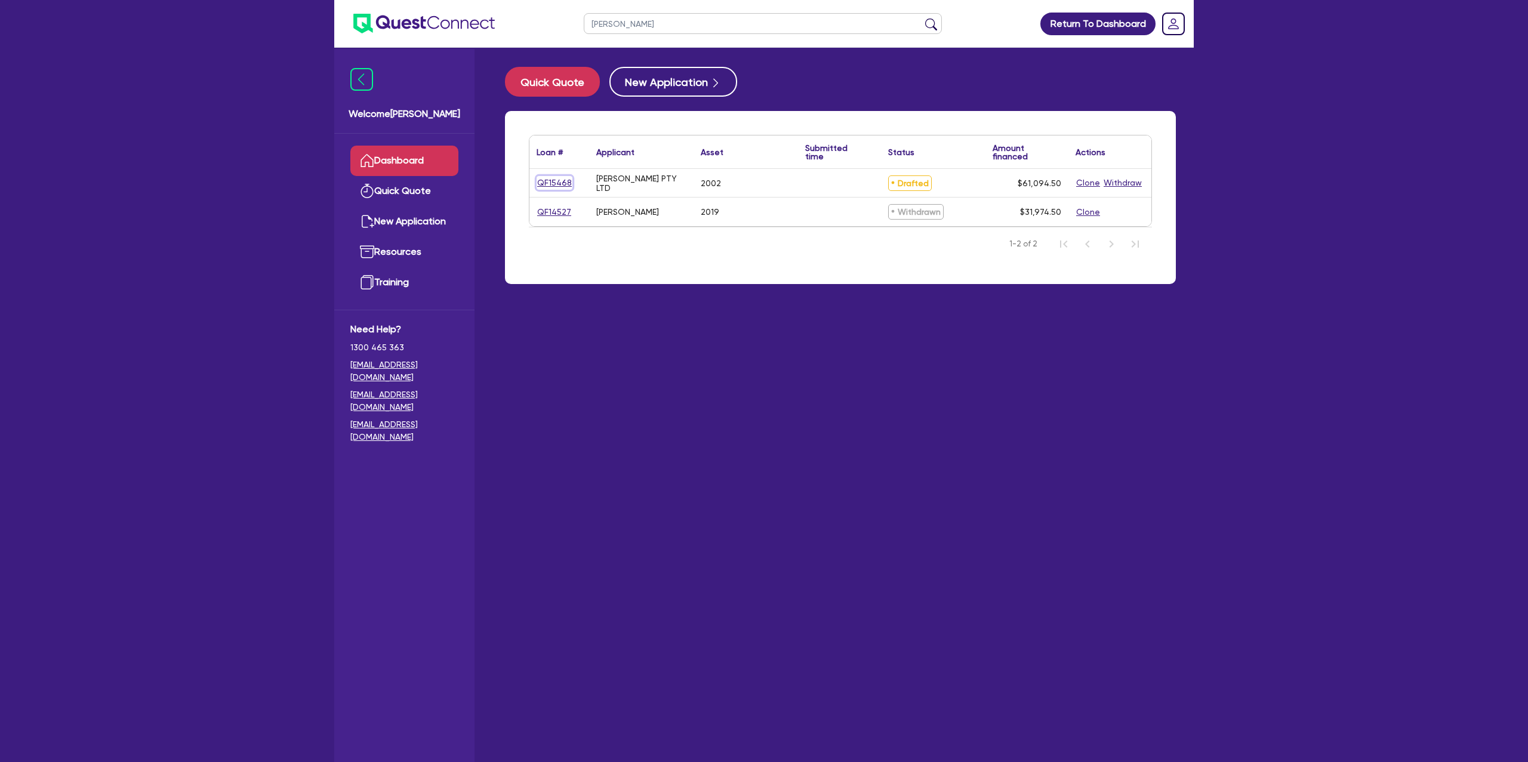
click at [548, 178] on link "QF15468" at bounding box center [554, 183] width 36 height 14
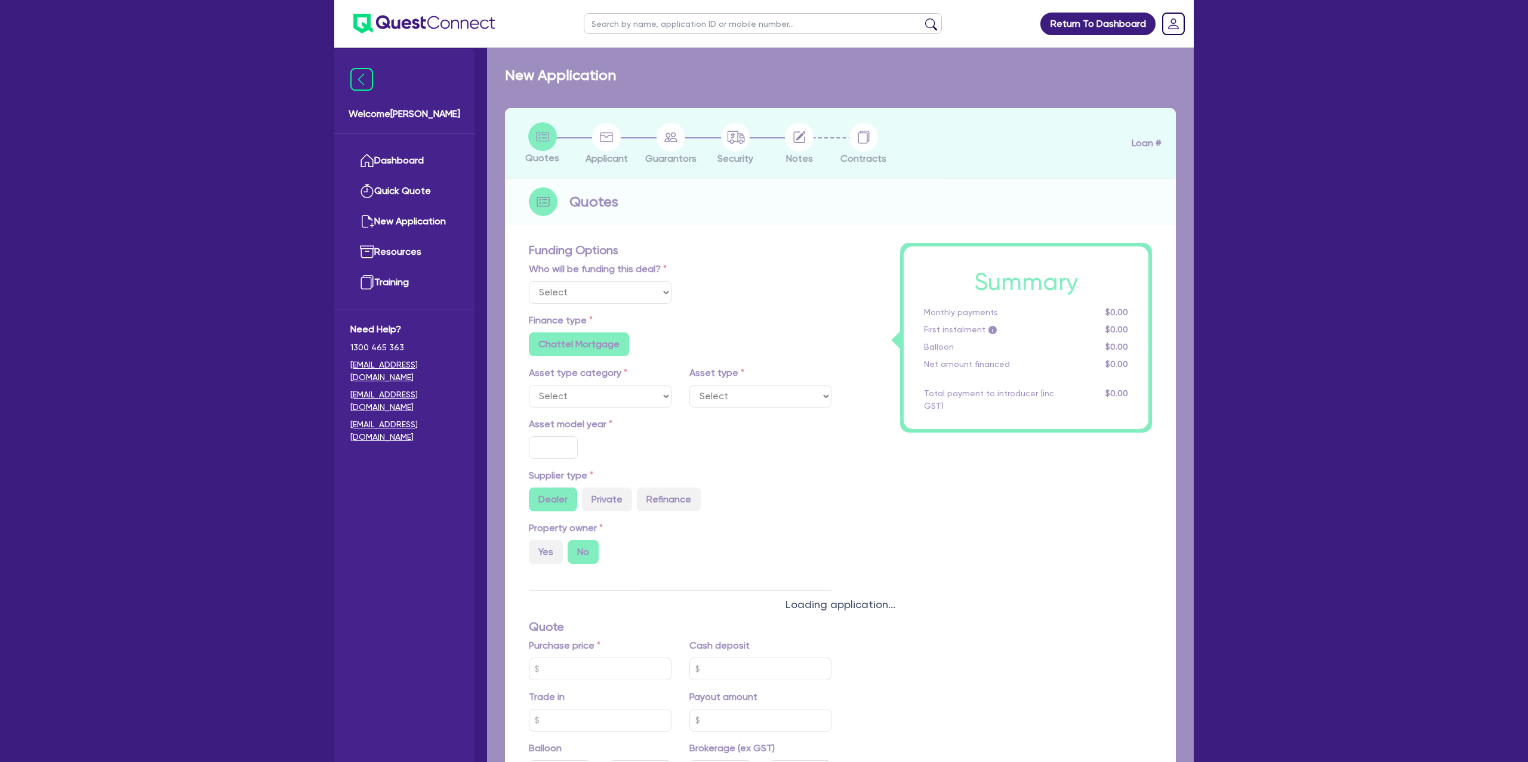
select select "Other"
select select "CARS_AND_LIGHT_TRUCKS"
type input "2002"
type input "62,000"
type input "3,100"
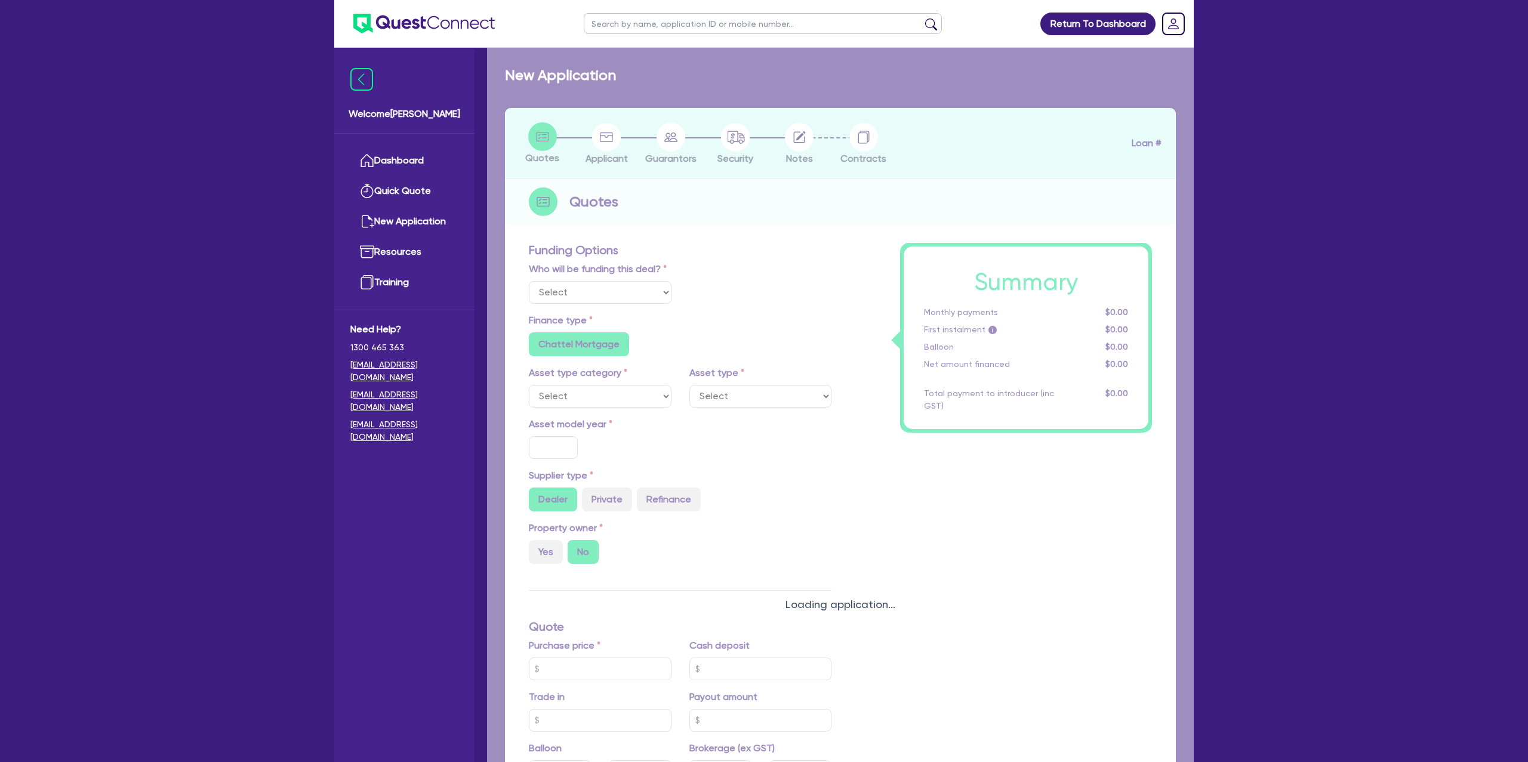
radio input "false"
type input "17.95"
radio input "false"
type input "1,400"
radio input "true"
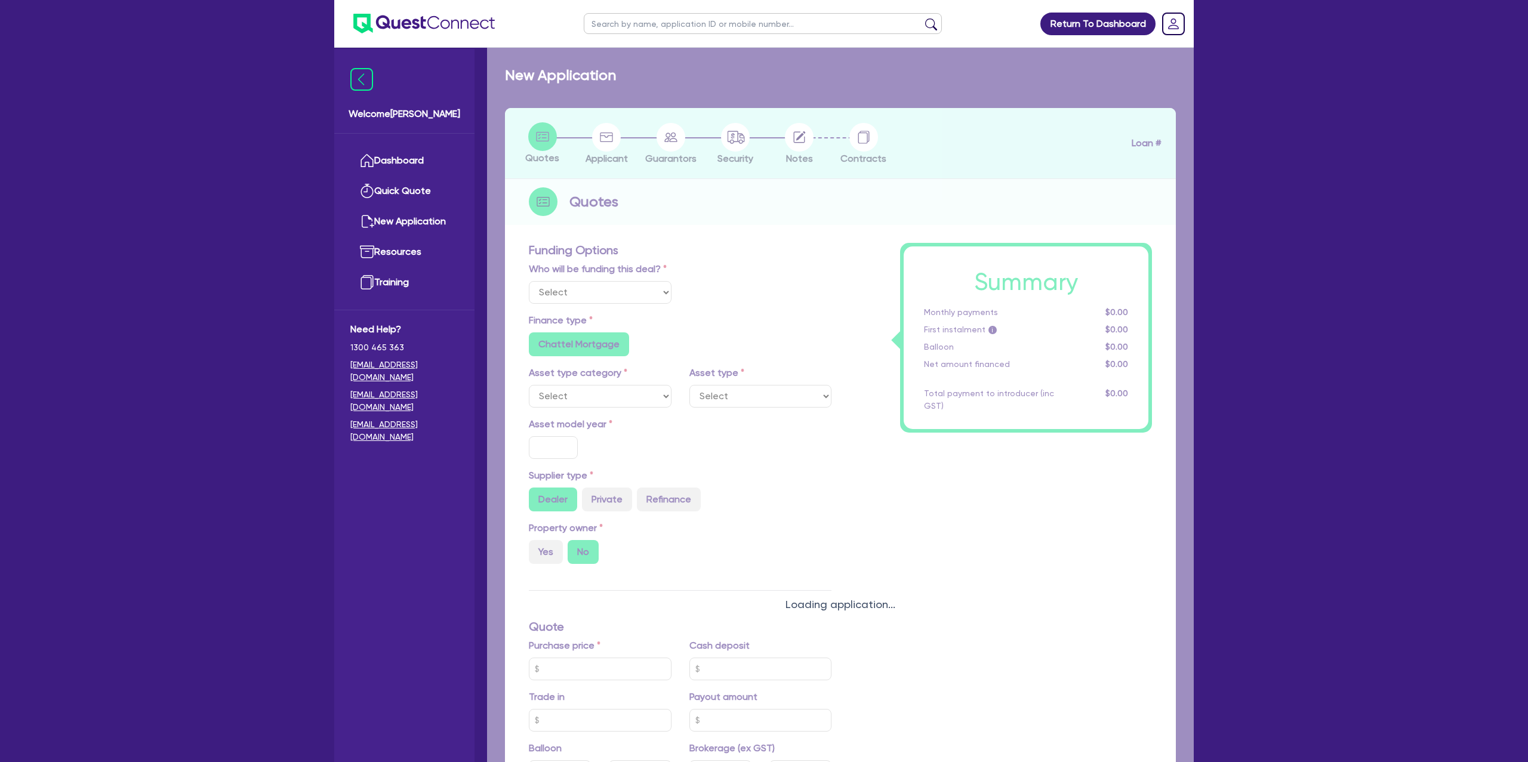
radio input "true"
select select "PASSENGER_VEHICLES"
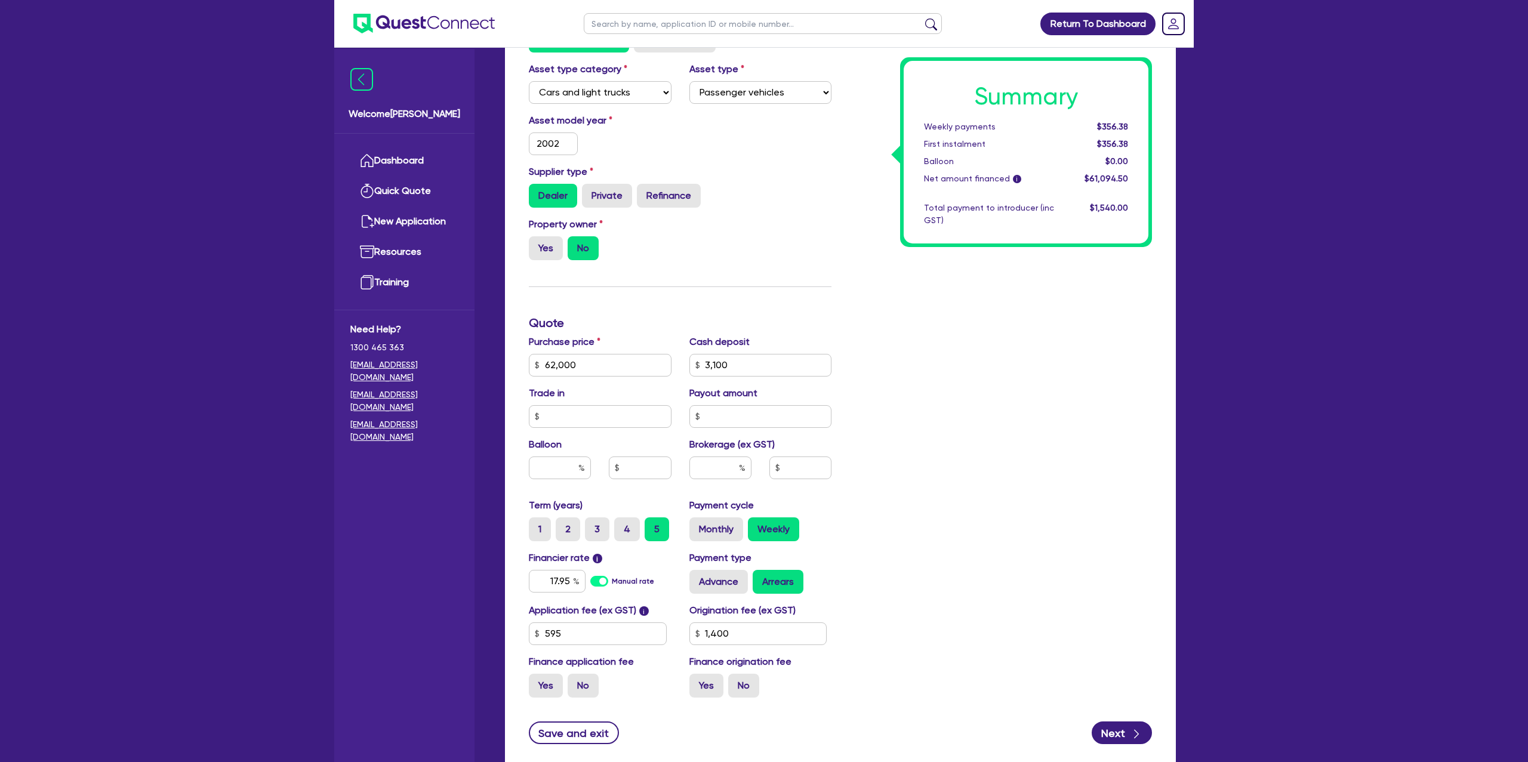
scroll to position [391, 0]
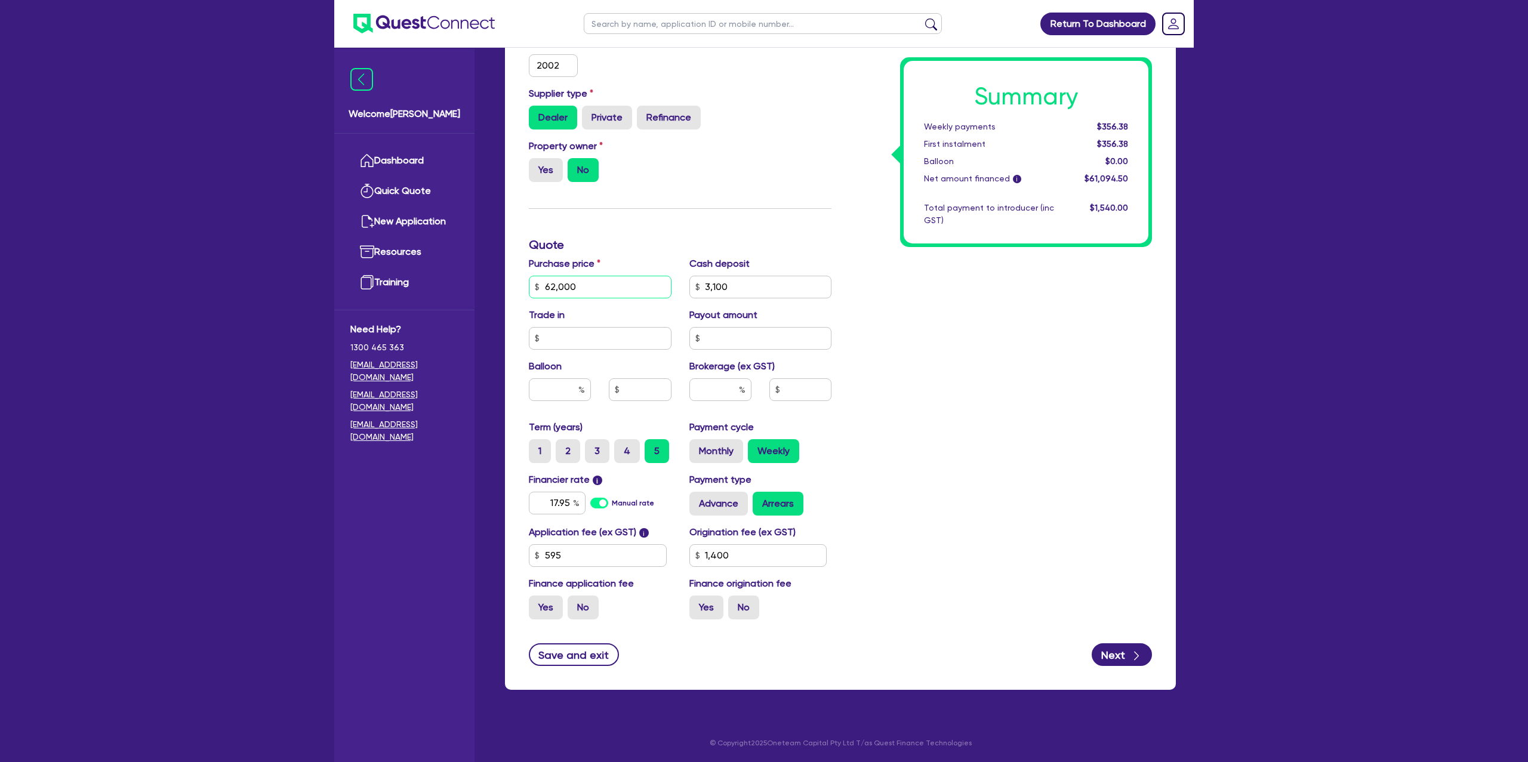
click at [582, 288] on input "62,000" at bounding box center [600, 287] width 143 height 23
type input "62,000"
type input "3,100"
type input "1,400"
type input "62,000"
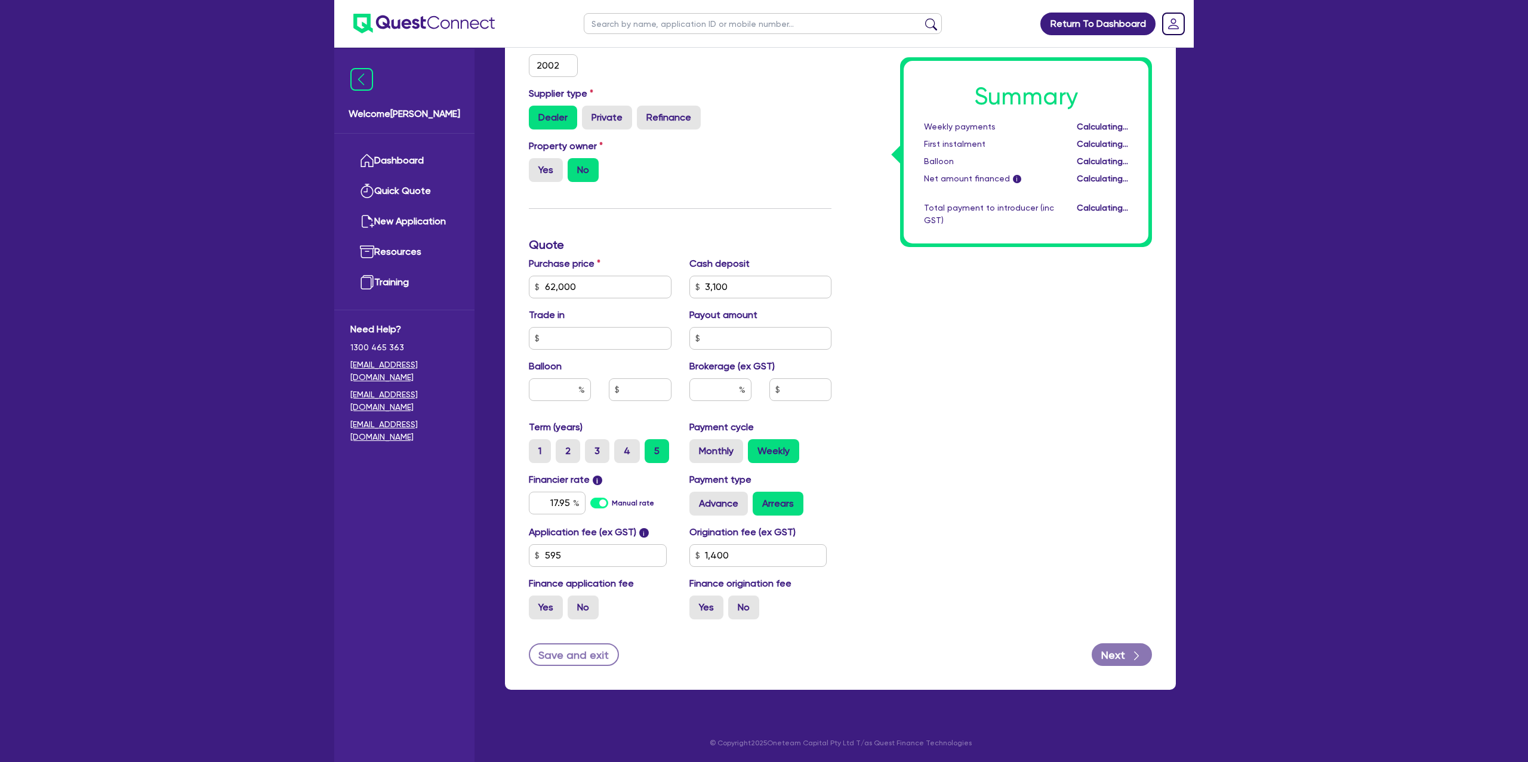
type input "3,100"
type input "1,400"
type input "6,200"
type input "3,100"
type input "1,400"
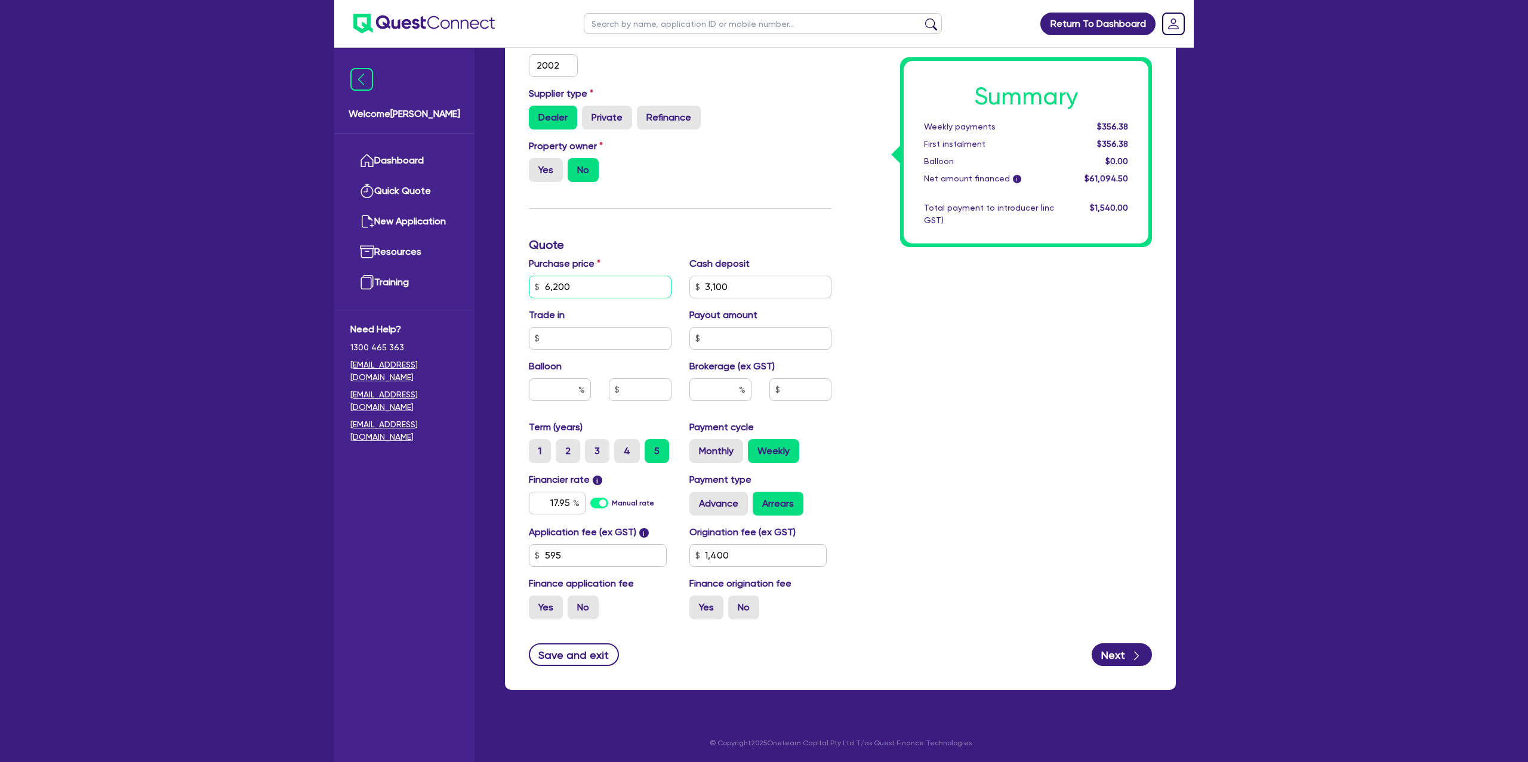
type input "3,100"
type input "1,400"
type input "620"
type input "3,100"
type input "1,400"
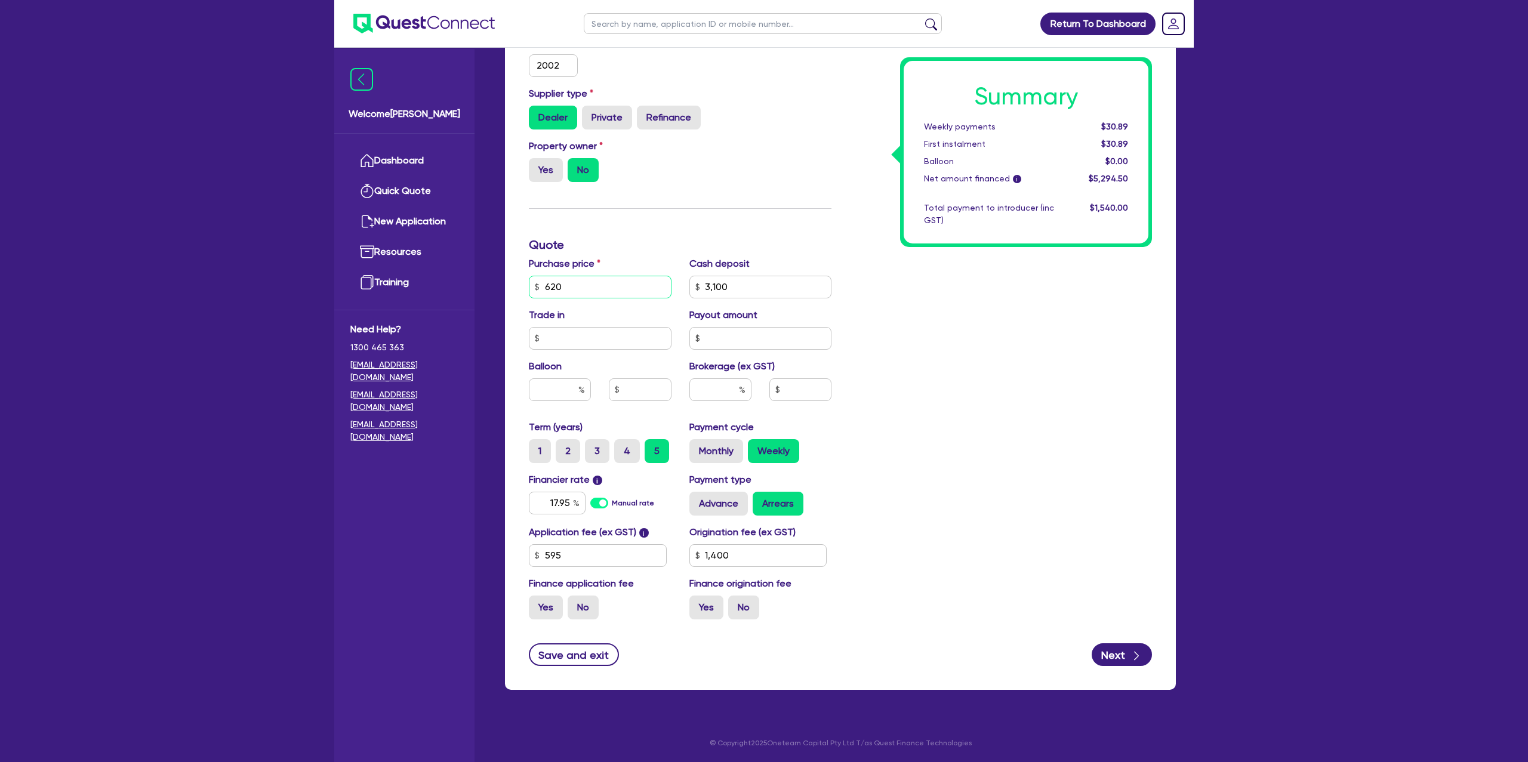
type input "62"
type input "3,100"
type input "1,400"
type input "6"
type input "3,100"
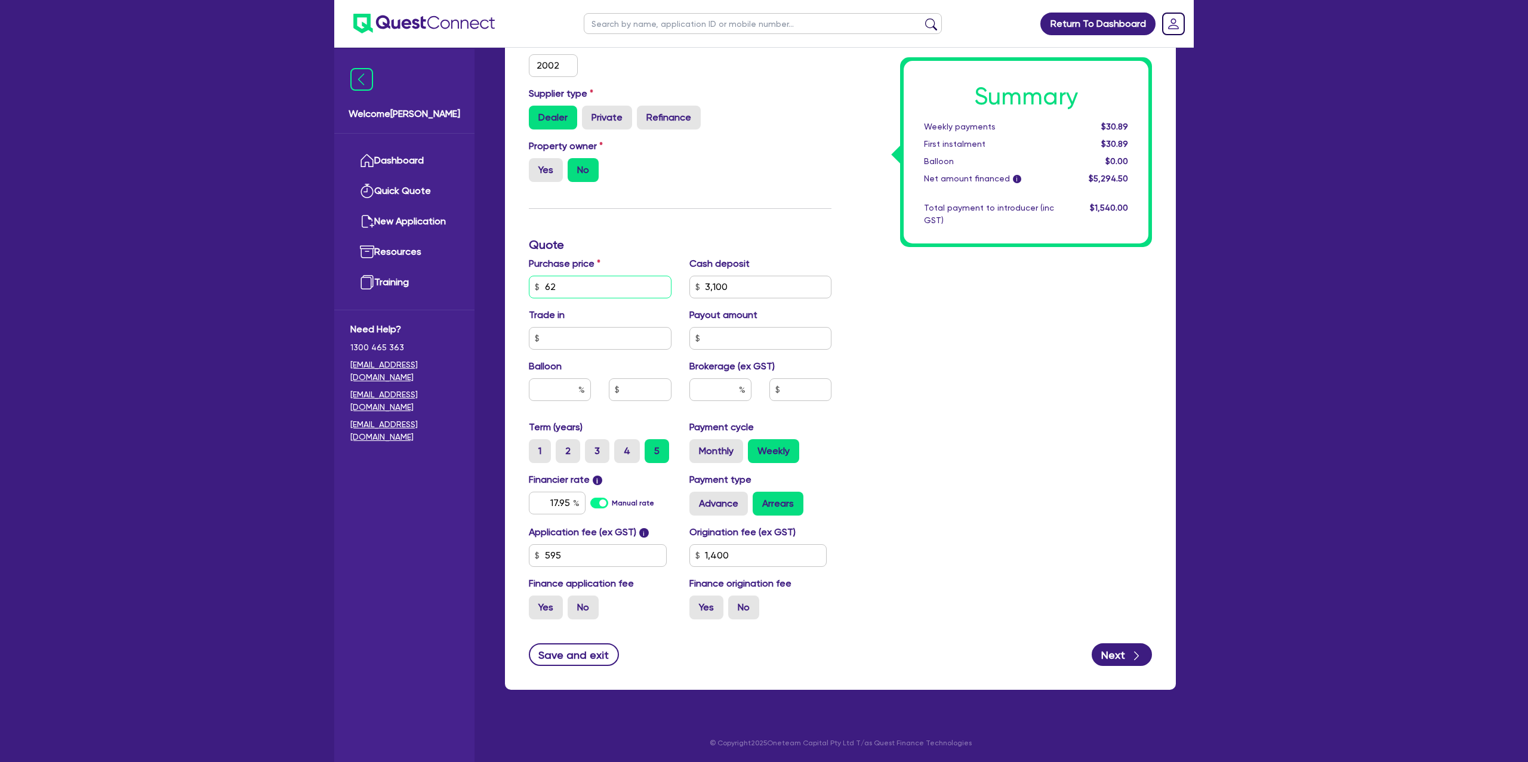
type input "1,400"
type input "3,100"
type input "1,400"
type input "5"
type input "3,100"
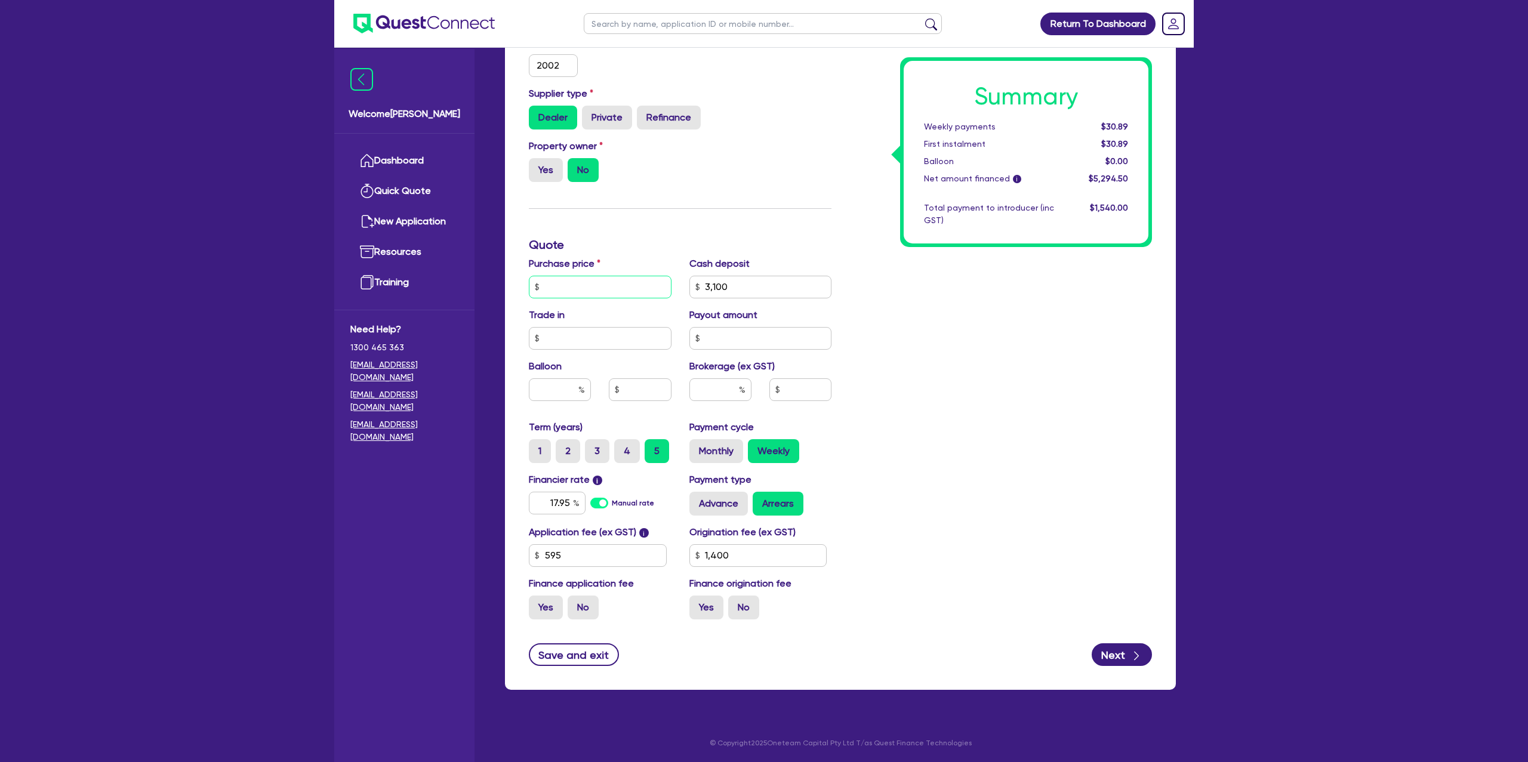
type input "1,400"
type input "57"
type input "3,100"
type input "1,400"
type input "577"
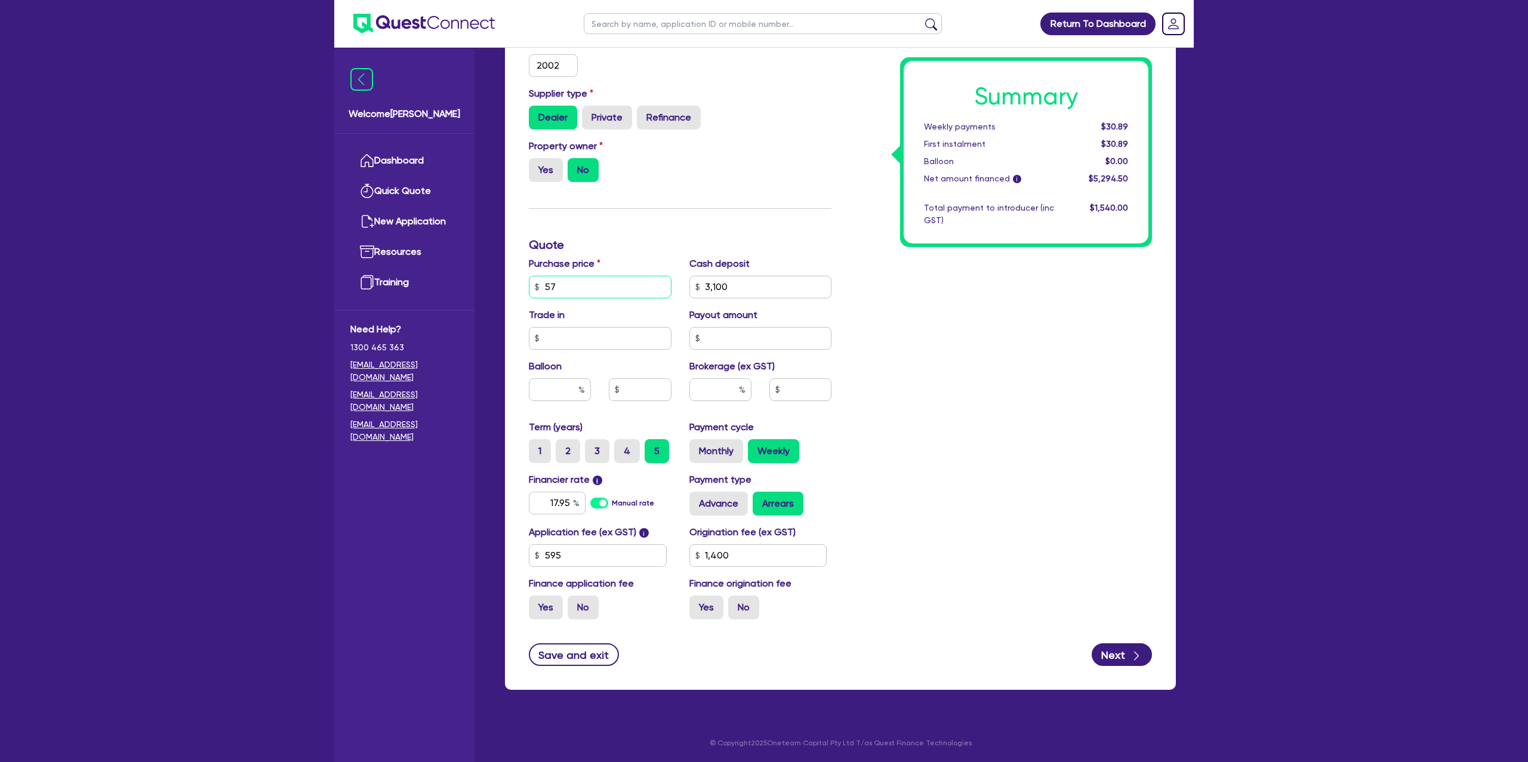
type input "3,100"
type input "1,400"
type input "5,775"
type input "3,100"
type input "1,400"
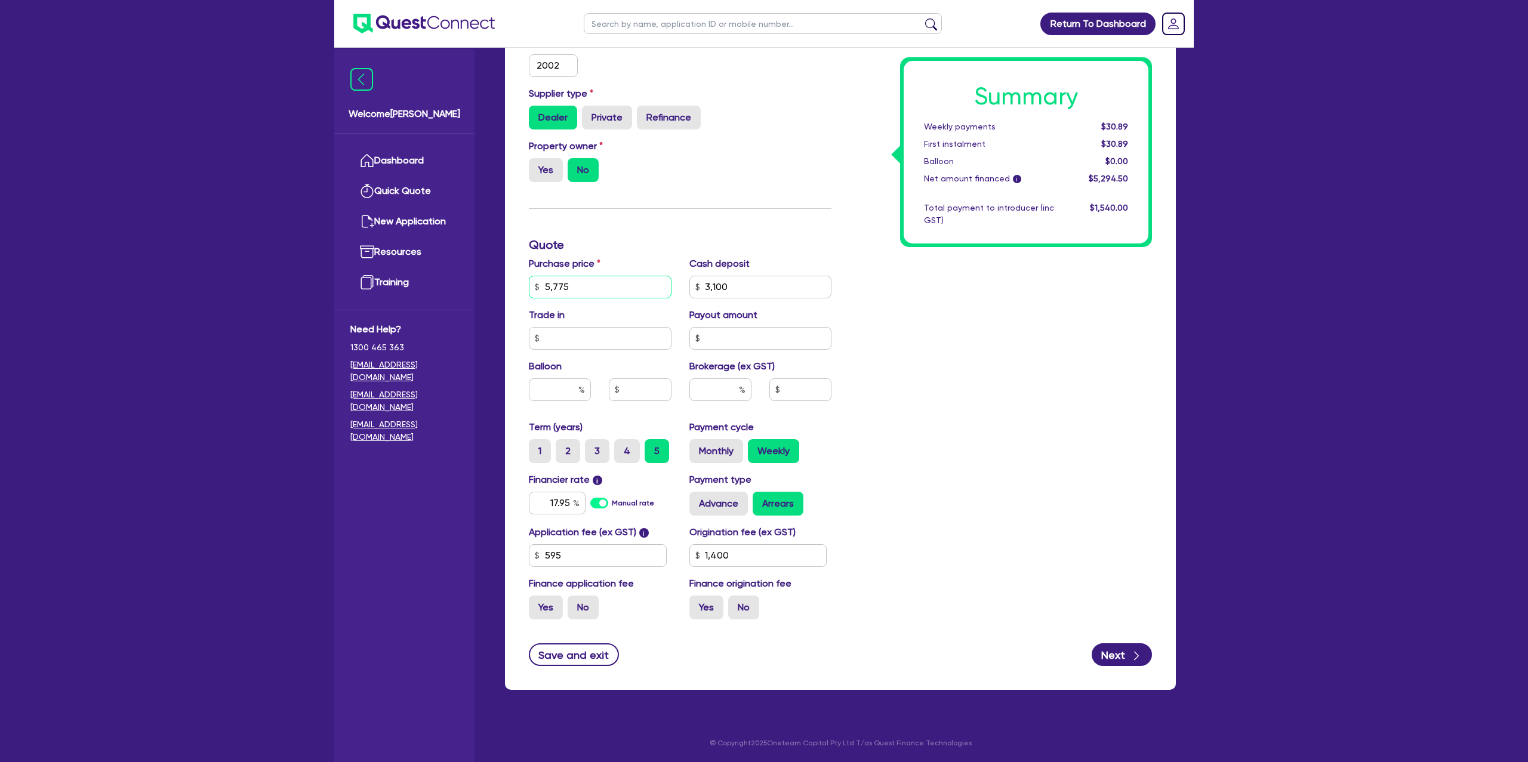
type input "57,750"
type input "3,100"
type input "1,400"
type input "57,750"
type input "3,100"
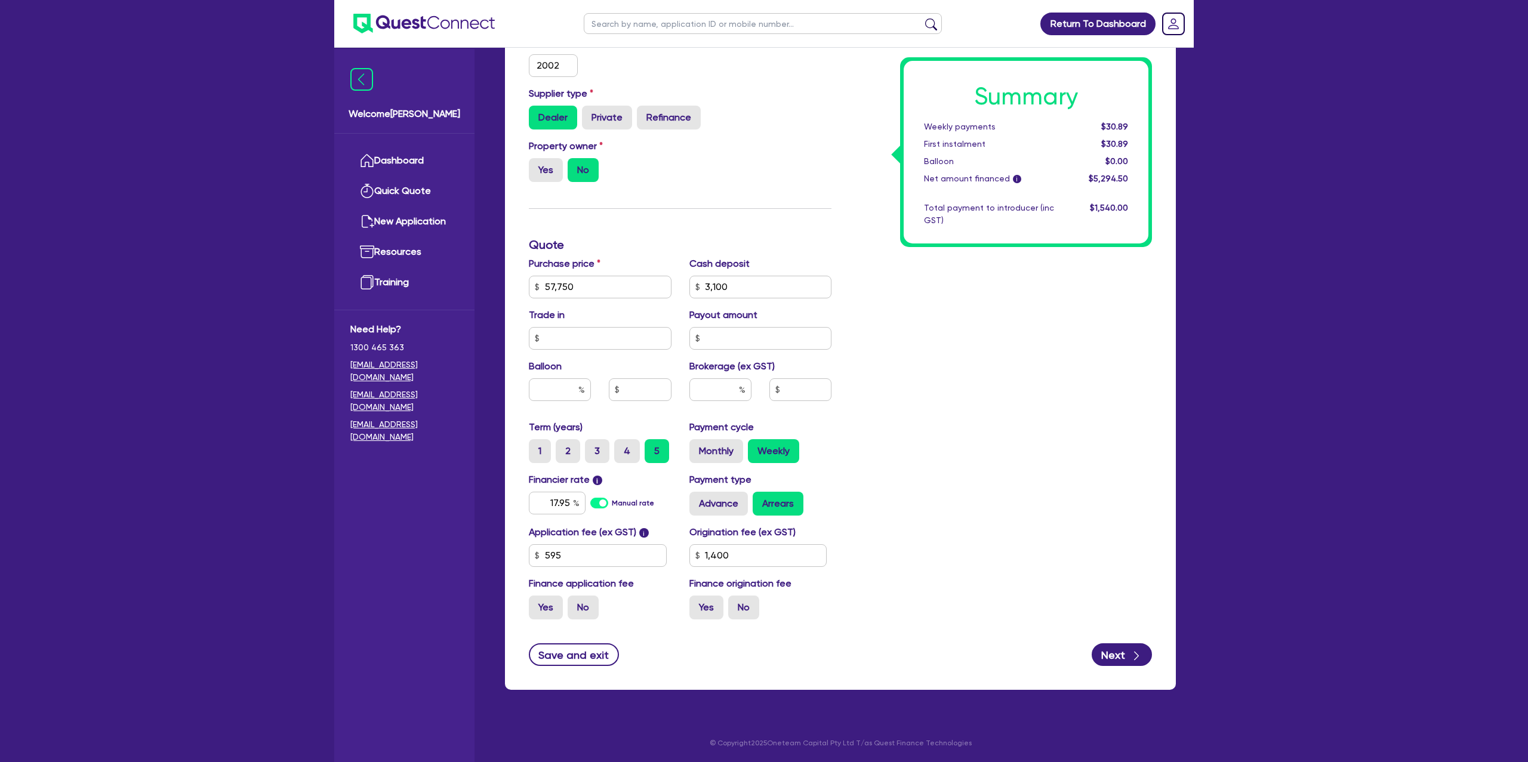
type input "1,400"
type input "3,100"
type input "1,400"
click at [1120, 361] on div "Summary Weekly payments Calculating... First instalment Calculating... Balloon …" at bounding box center [1000, 245] width 320 height 768
click at [570, 288] on input "57,750" at bounding box center [600, 287] width 143 height 23
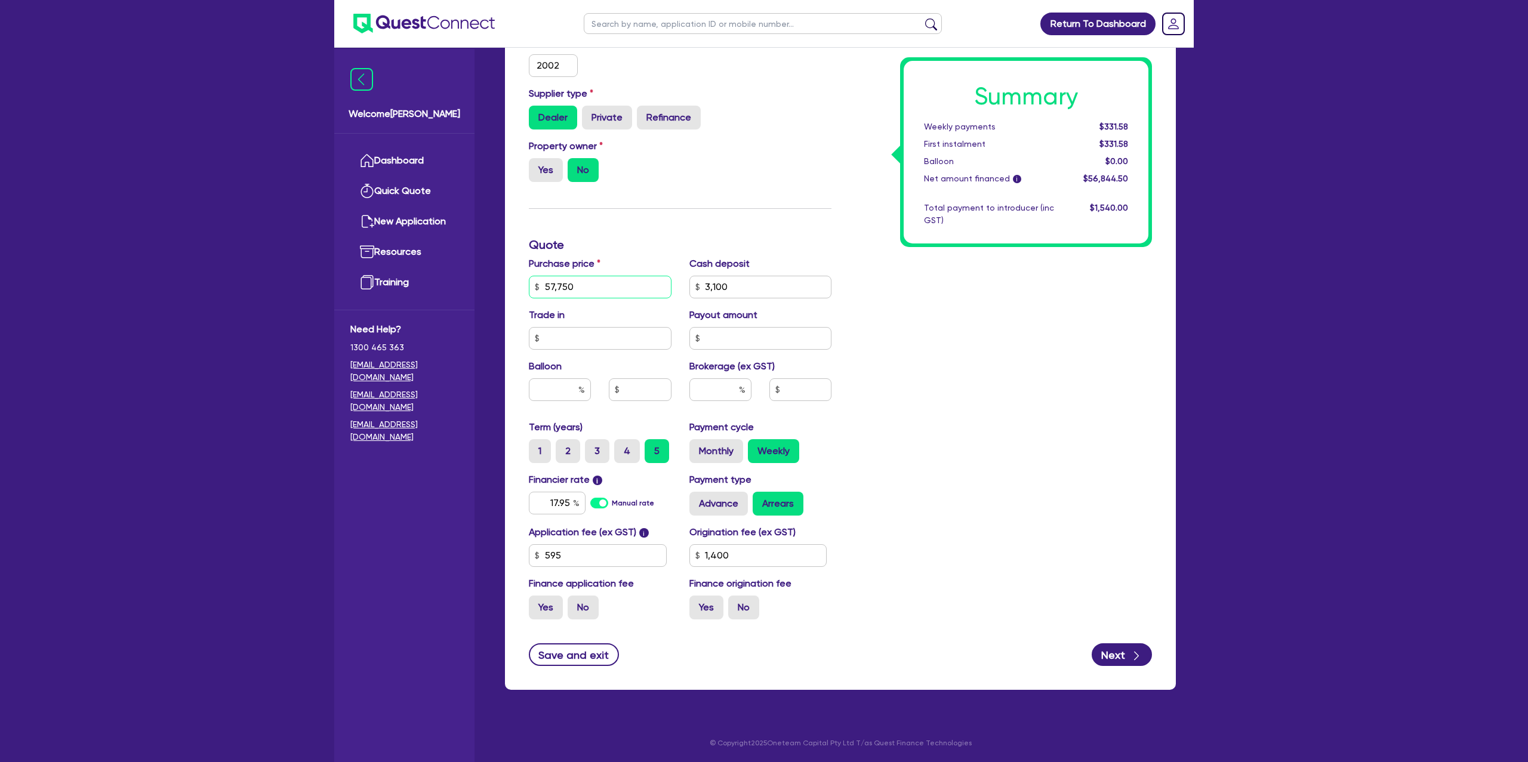
type input "5,775"
type input "3,100"
type input "1,400"
type input "3,100"
type input "1,400"
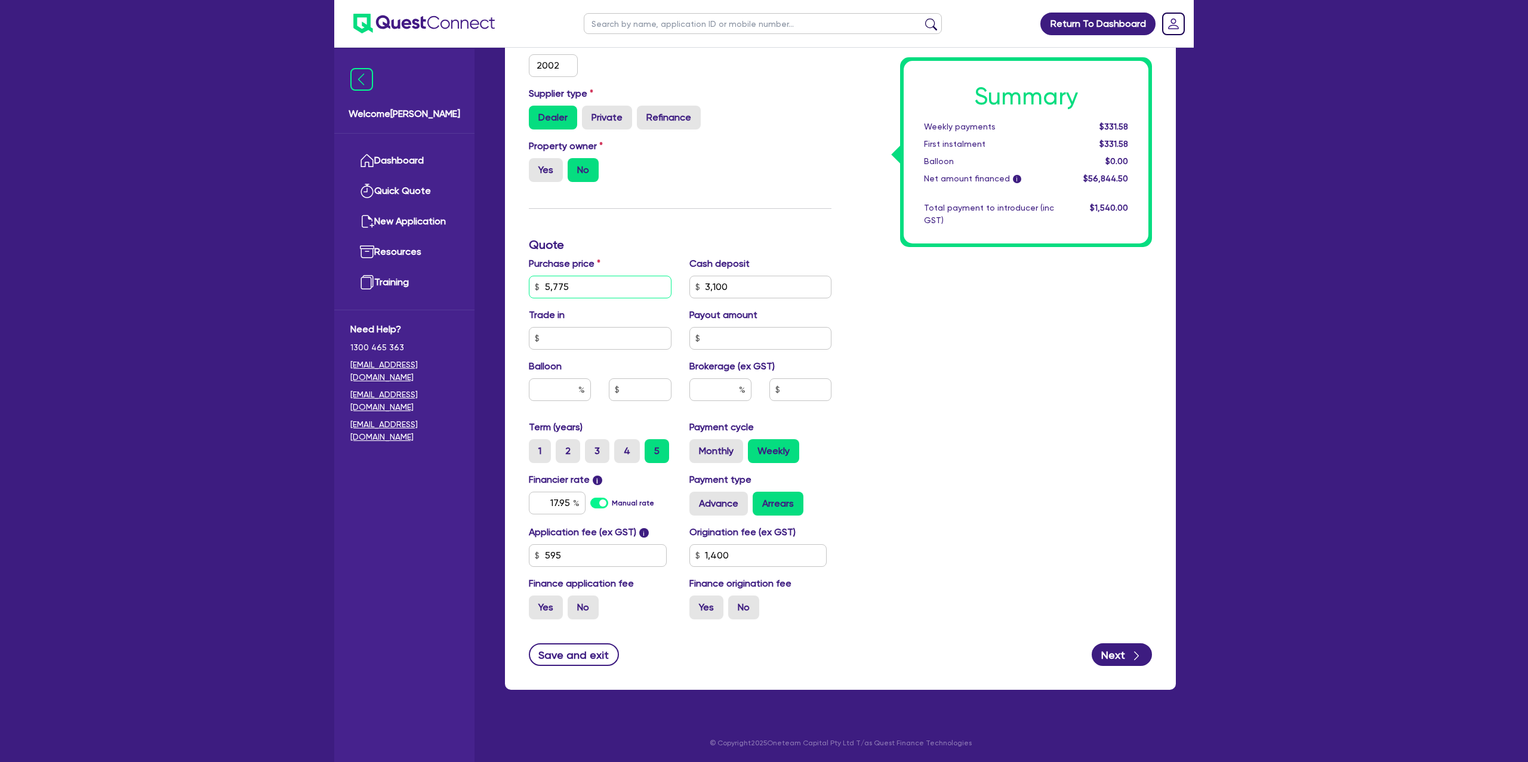
type input "577"
type input "3,100"
type input "1,400"
type input "57"
type input "3,100"
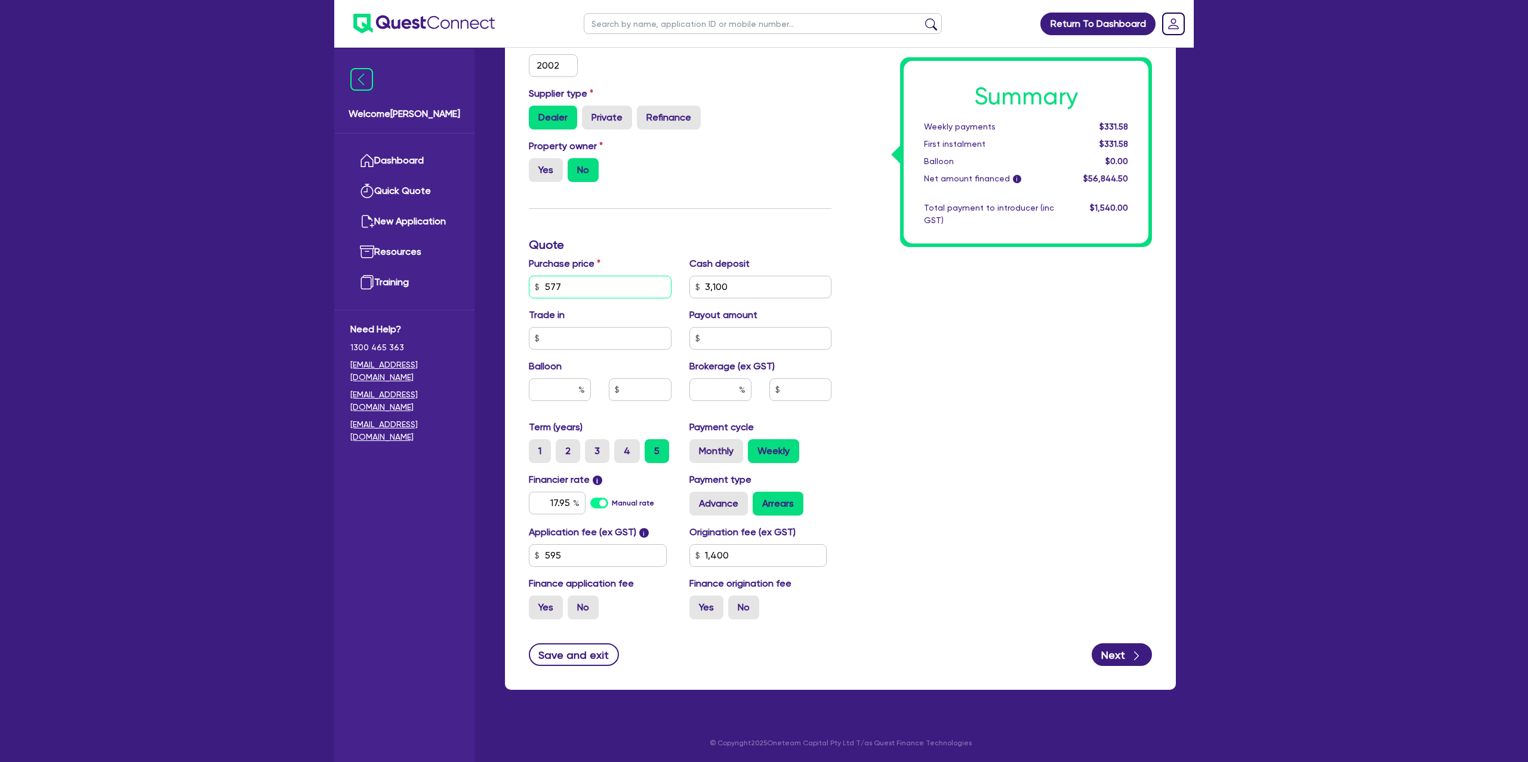
type input "1,400"
type input "5"
type input "3,100"
type input "1,400"
type input "3,100"
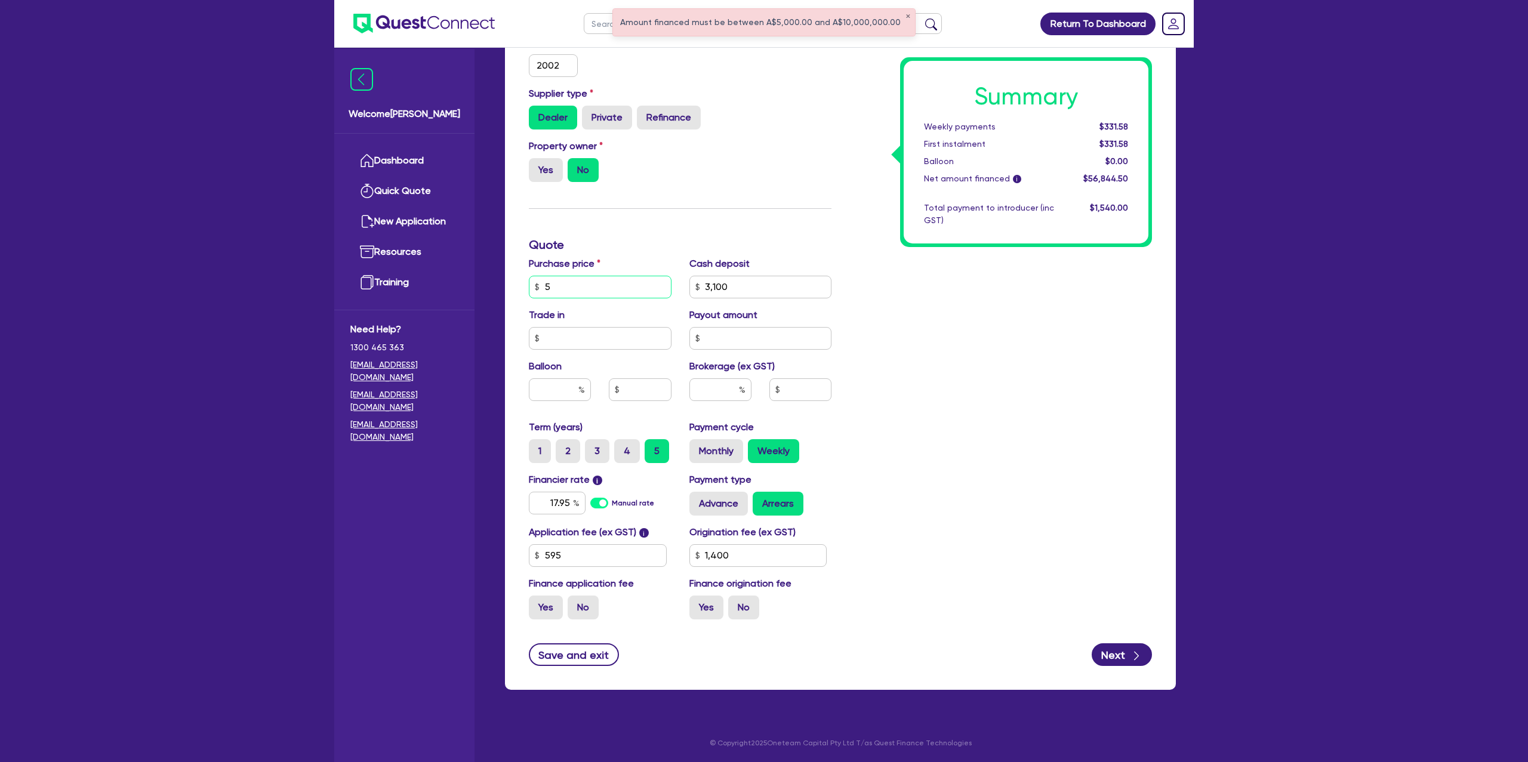
type input "1,400"
type input "6"
type input "3,100"
type input "1,400"
type input "60"
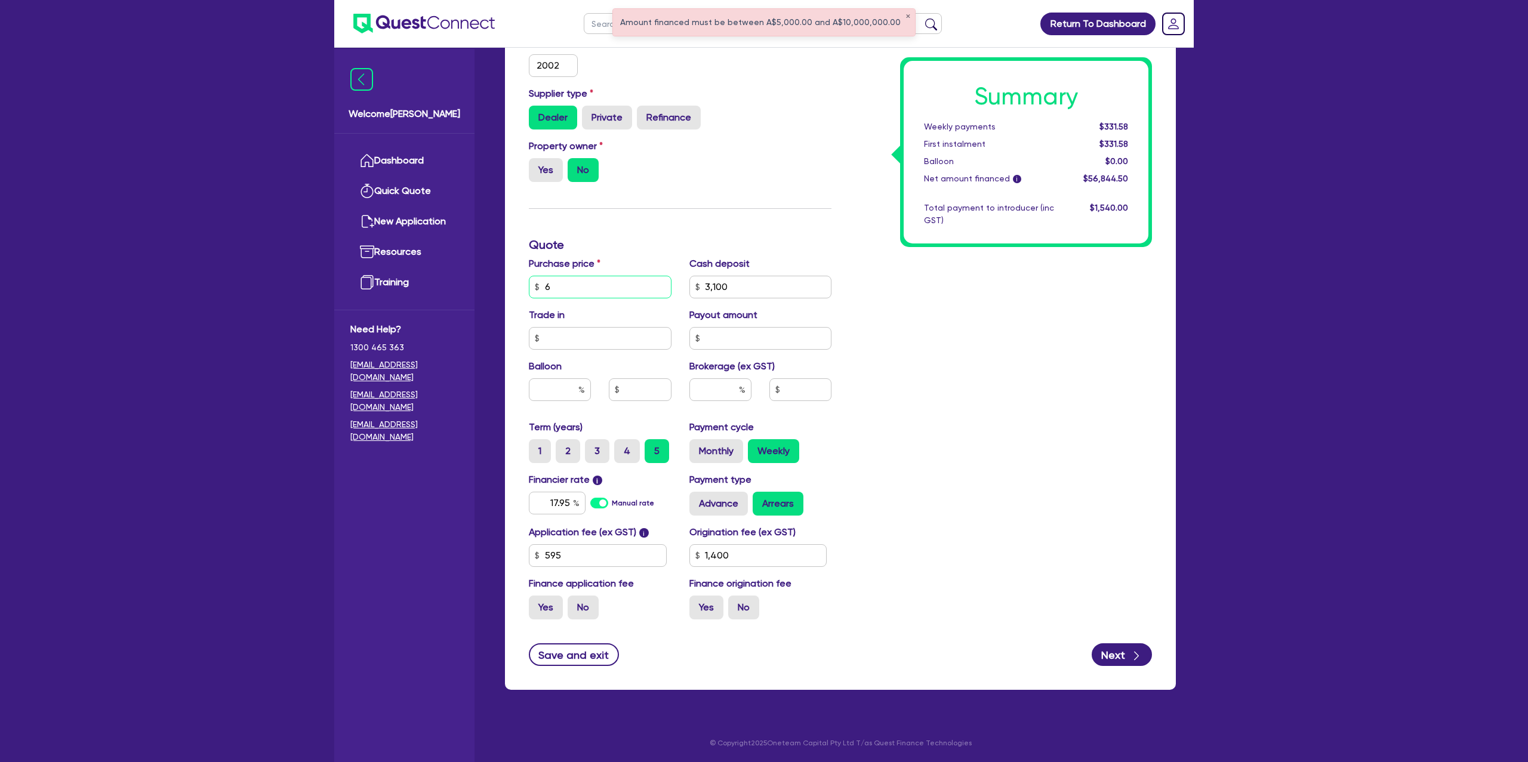
type input "3,100"
type input "1,400"
type input "607"
type input "3,100"
type input "1,400"
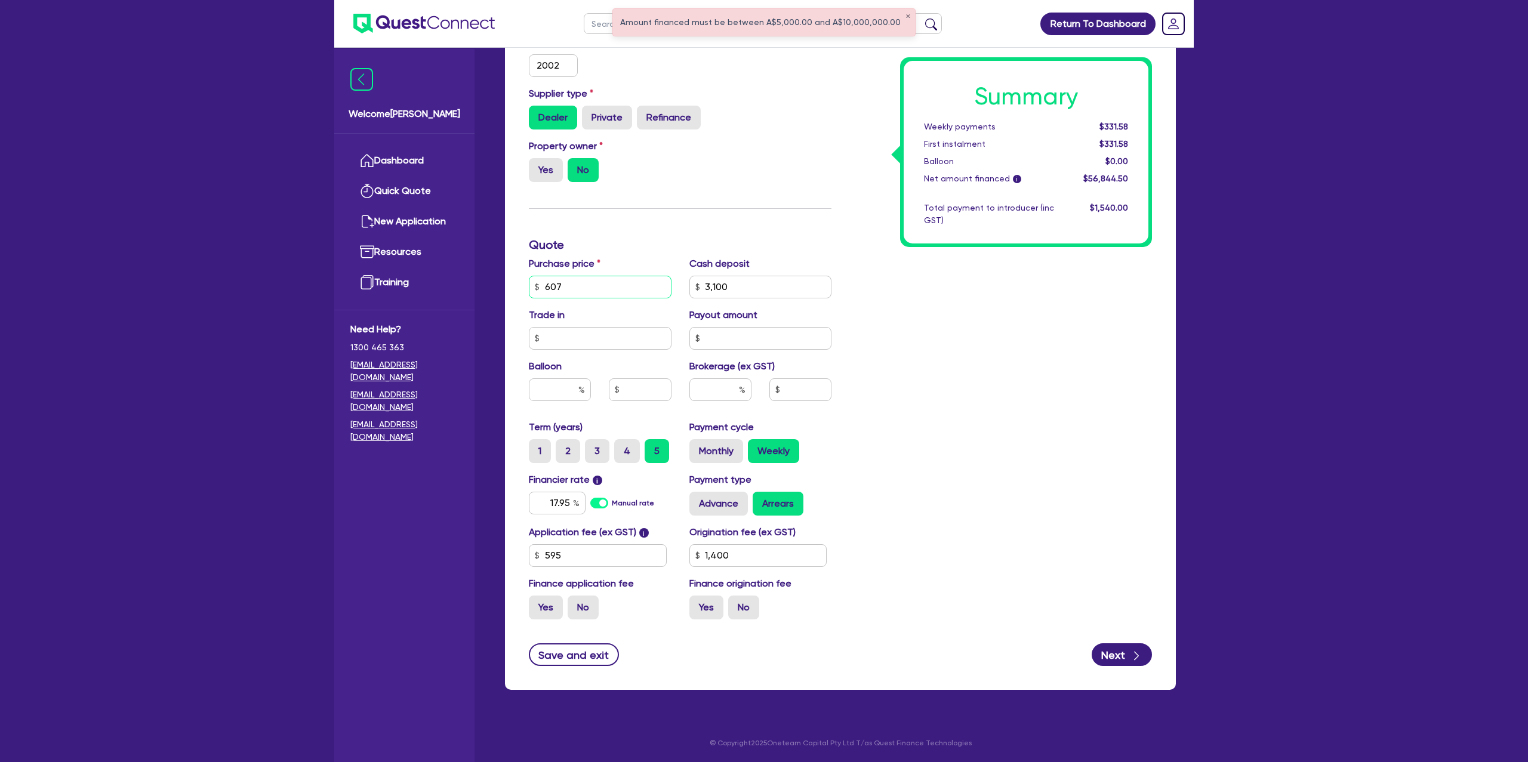
type input "6,075"
type input "3,100"
type input "1,400"
type input "60,750"
type input "3,100"
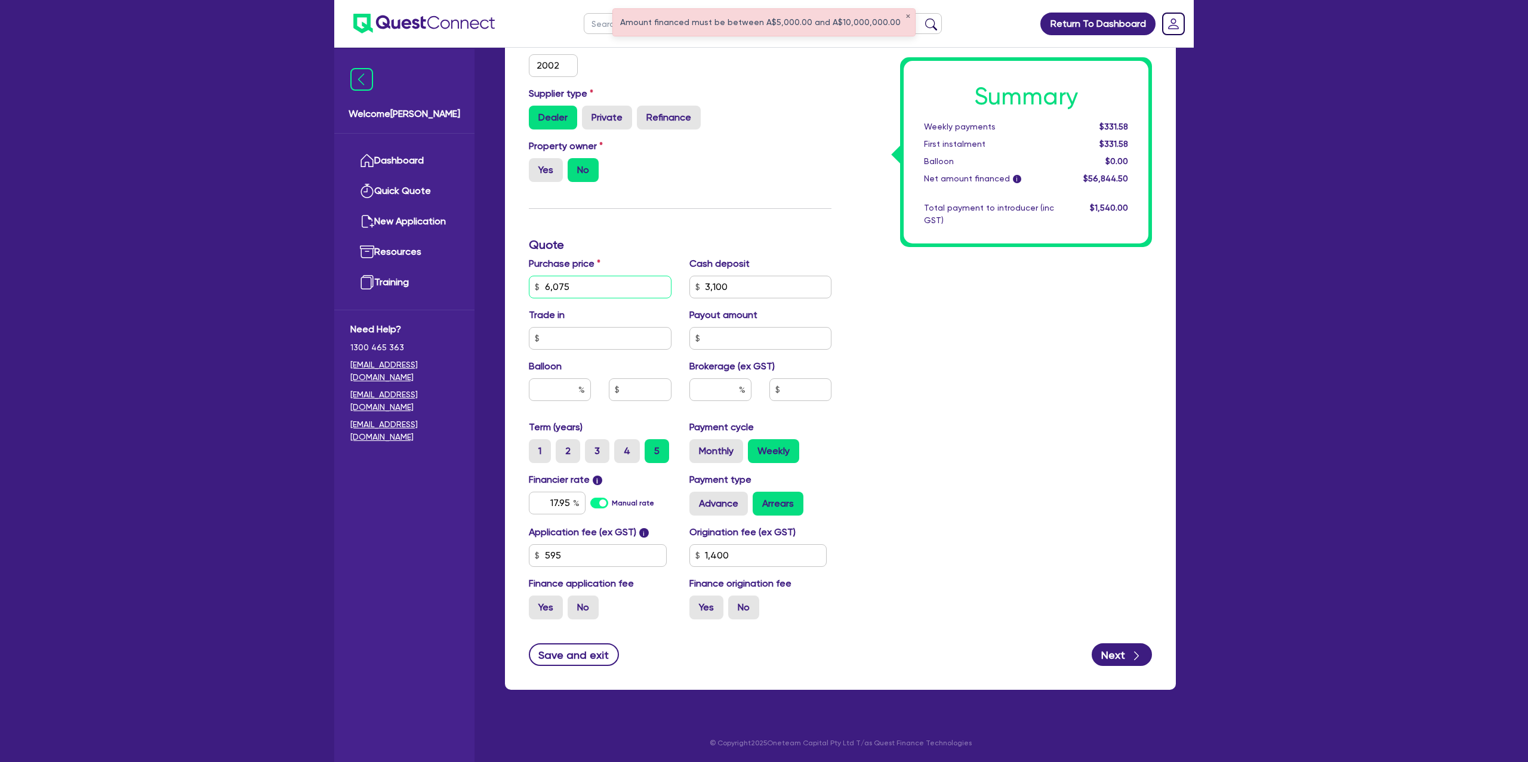
type input "1,400"
type input "60,750"
type input "3,100"
type input "1,400"
type input "3,100"
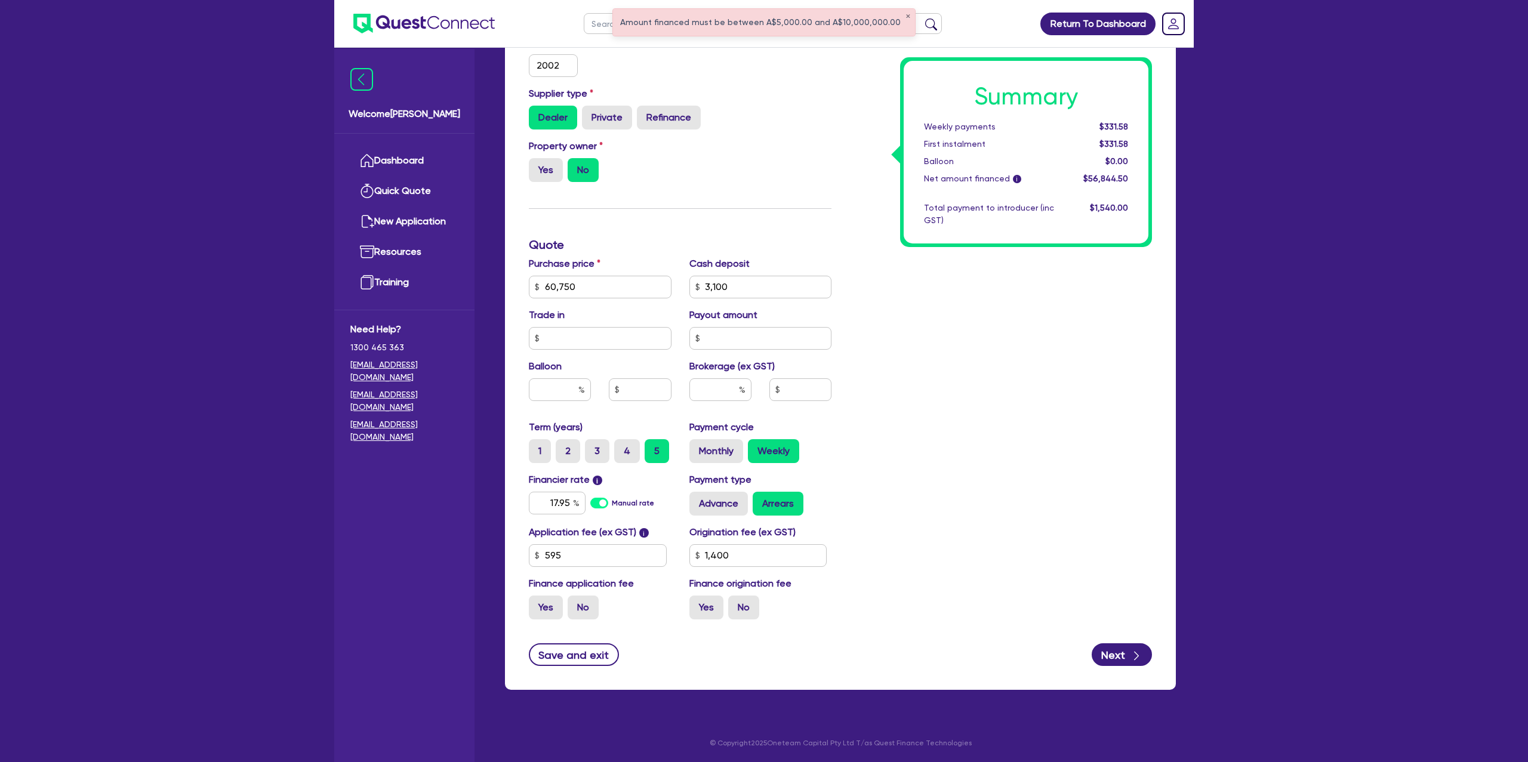
type input "1,400"
click at [1065, 310] on div "Summary Weekly payments $331.58 First instalment $331.58 Balloon $0.00 Net amou…" at bounding box center [1000, 245] width 320 height 768
click at [762, 287] on input "3,100" at bounding box center [760, 287] width 143 height 23
type input "310"
type input "1,400"
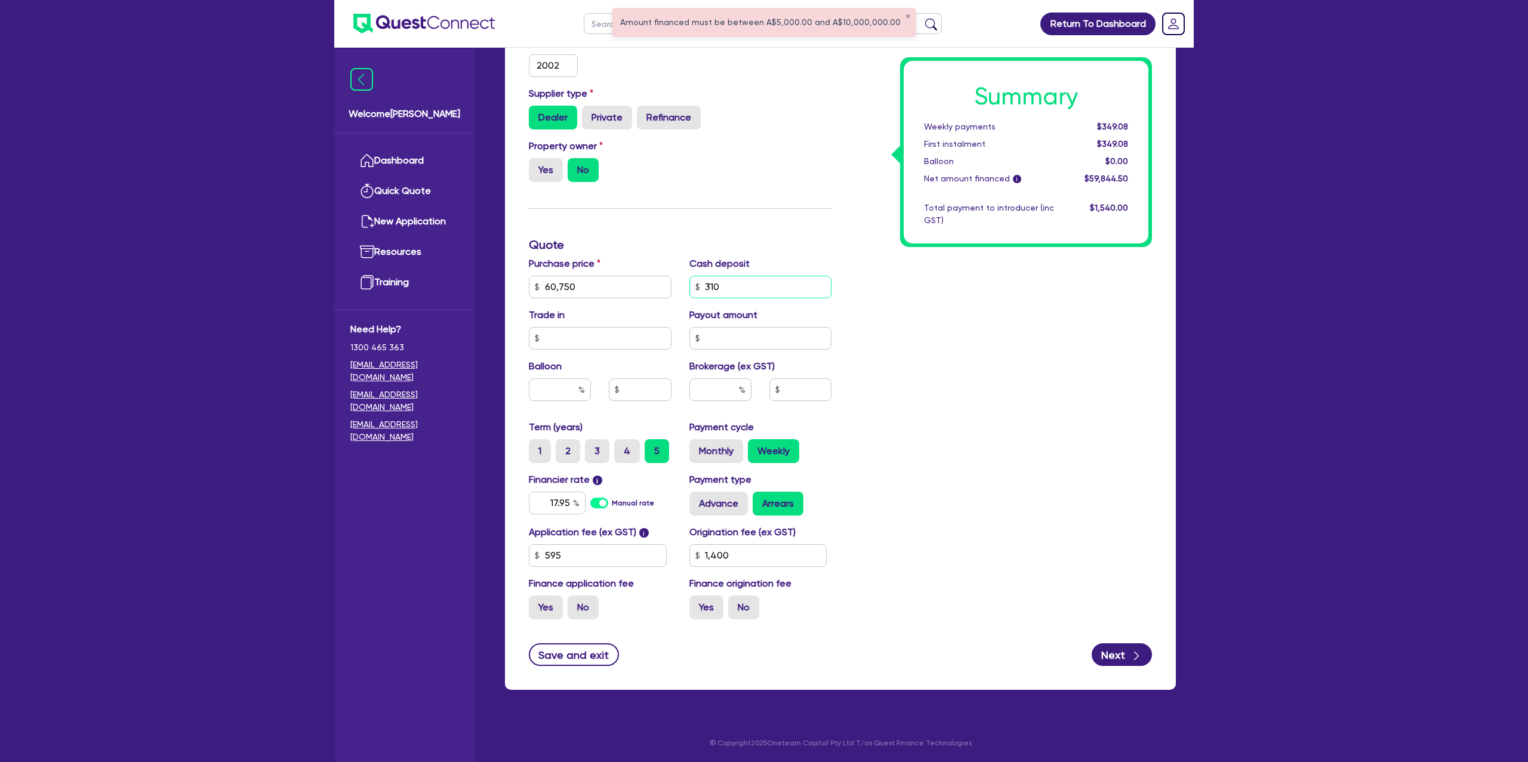
type input "31"
type input "1,400"
type input "3"
type input "1,400"
type input "30"
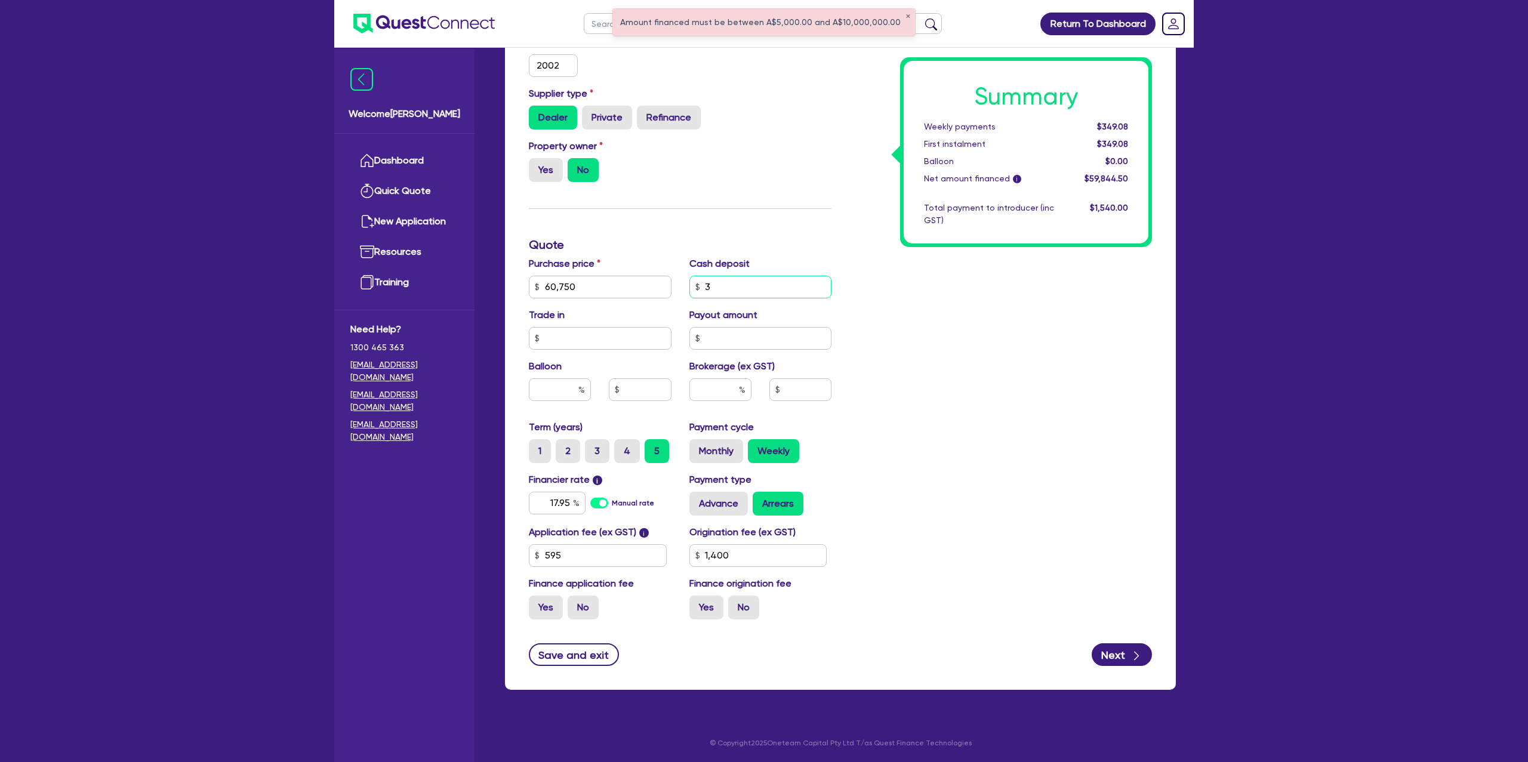
type input "1,400"
type input "300"
type input "1,400"
type input "3,000"
type input "1,400"
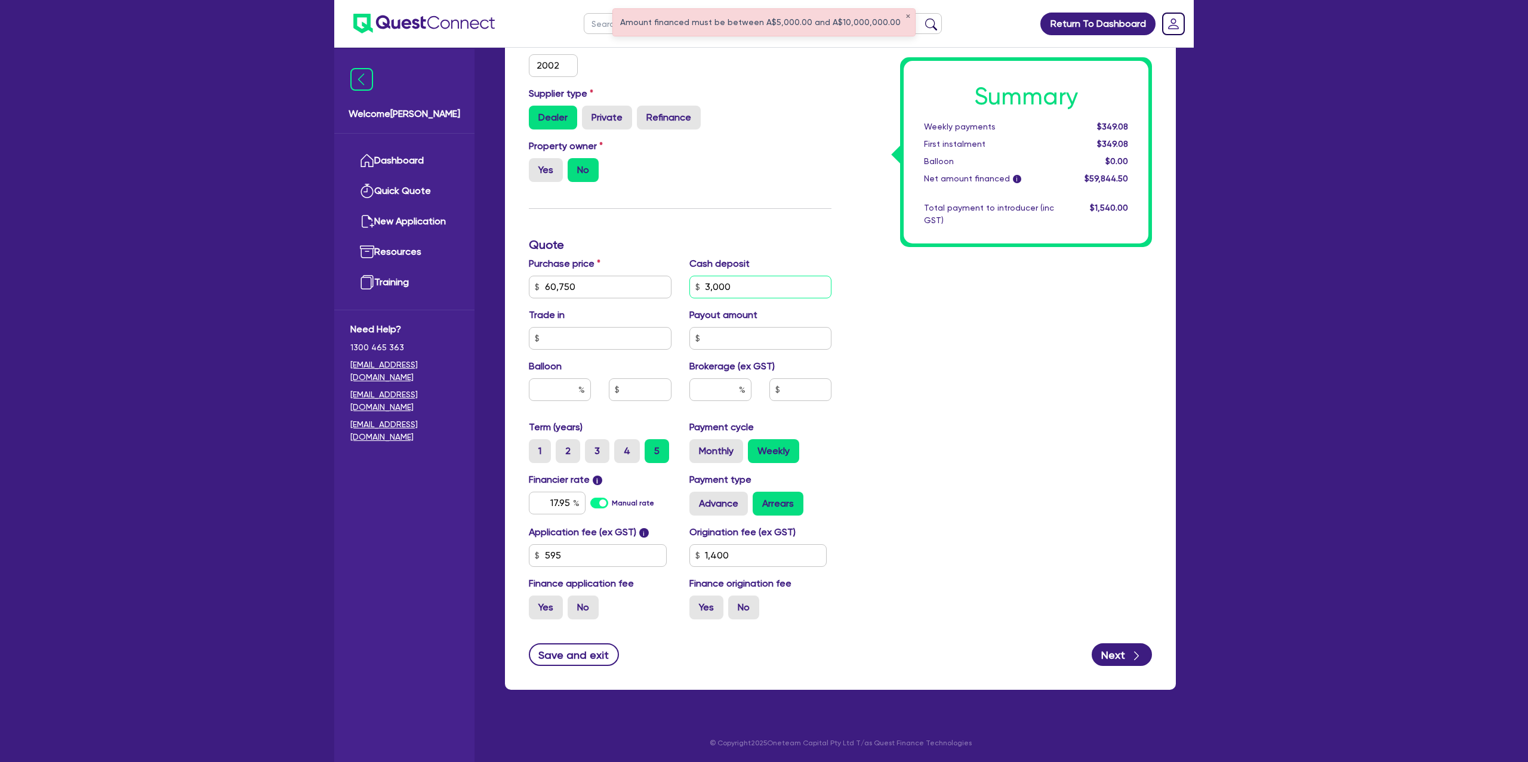
type input "3,000"
type input "1,400"
drag, startPoint x: 927, startPoint y: 315, endPoint x: 593, endPoint y: 434, distance: 354.9
click at [872, 323] on div "Summary Weekly payments Calculating... First instalment Calculating... Balloon …" at bounding box center [1000, 245] width 320 height 768
click at [570, 505] on input "17.95" at bounding box center [557, 503] width 57 height 23
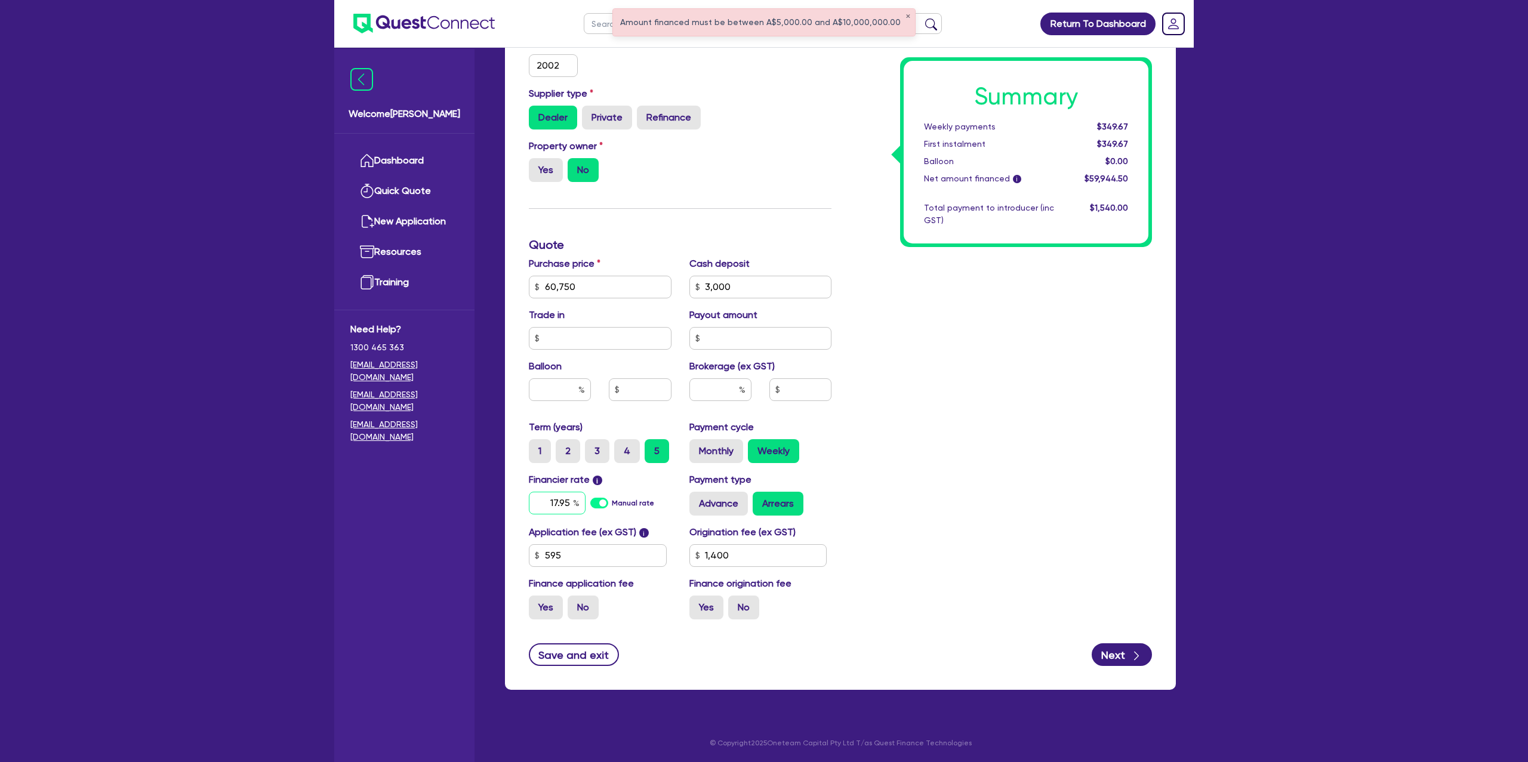
type input "17.9"
type input "1,400"
type input "17."
type input "1,400"
type input "17"
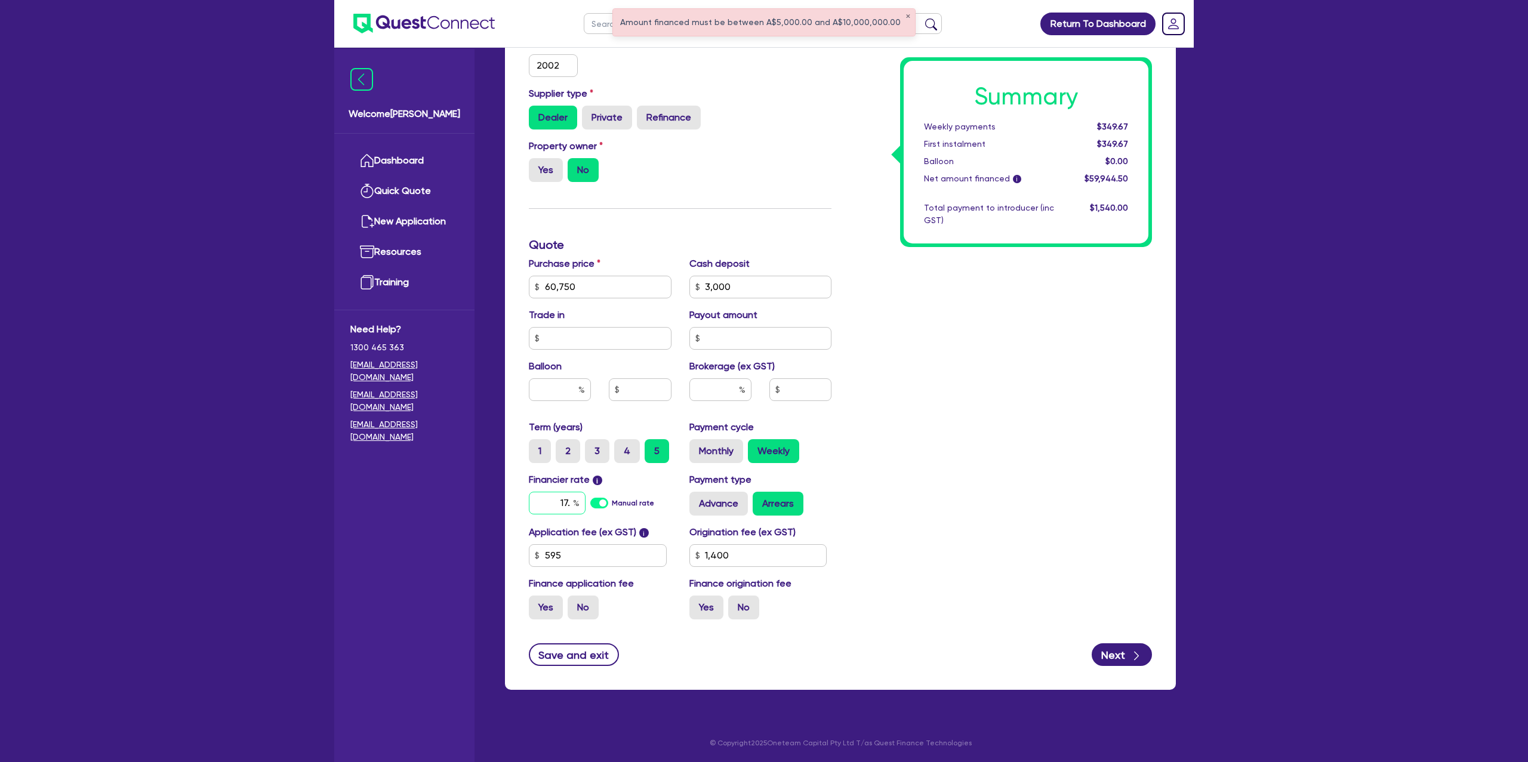
type input "1,400"
type input "1"
type input "1,400"
type input "16"
type input "1,400"
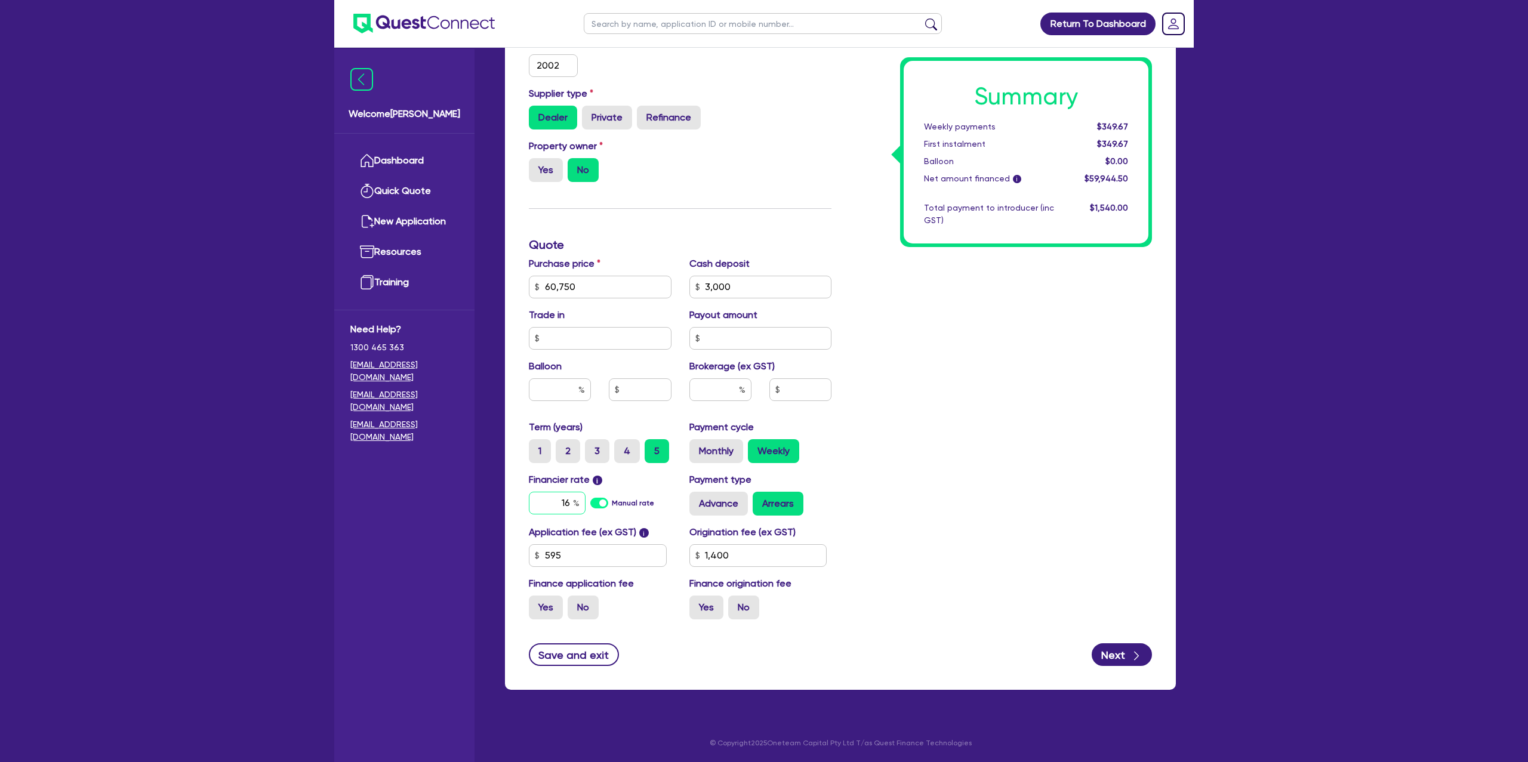
type input "16."
type input "1,400"
type input "16.9"
type input "1,400"
type input "16.95"
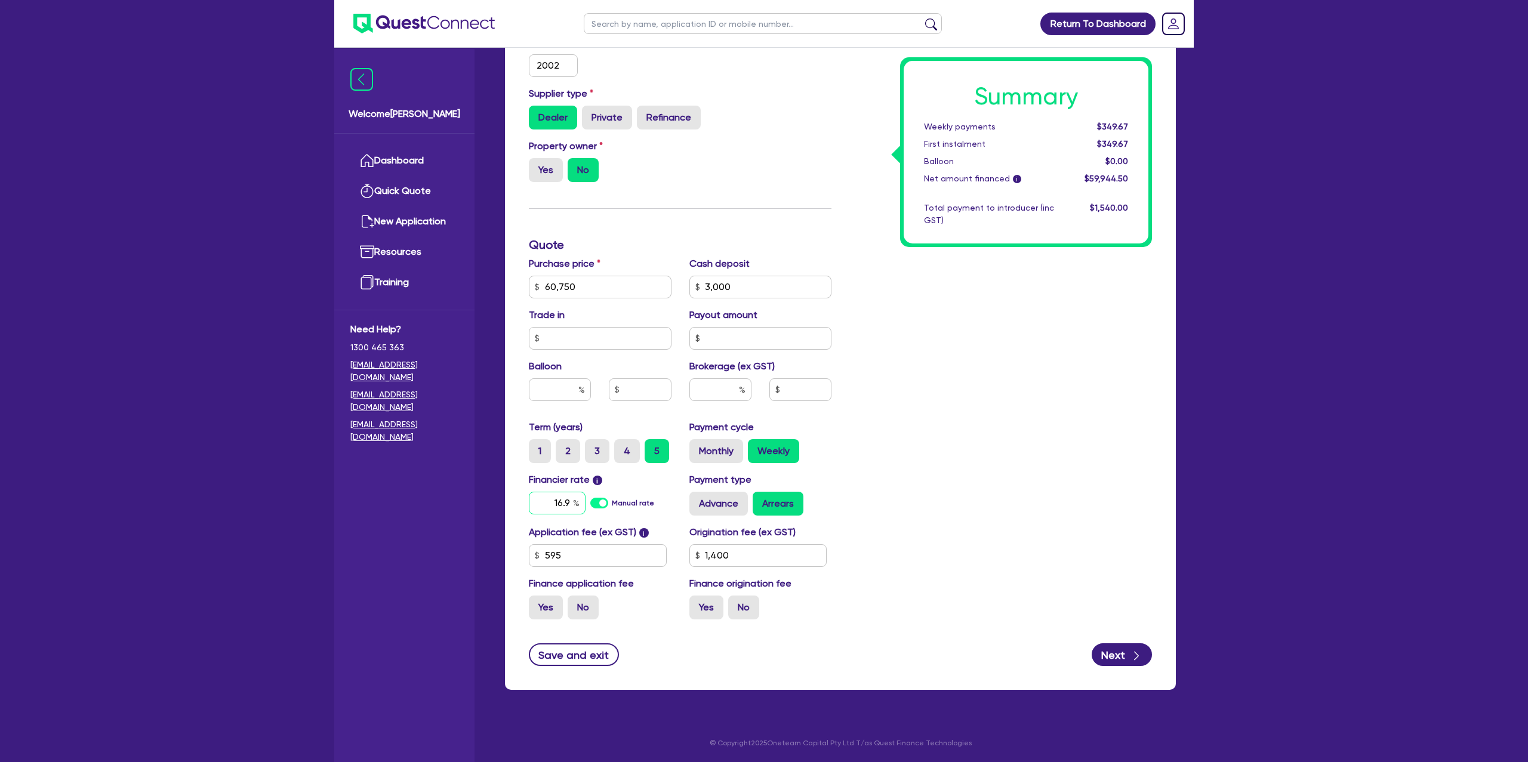
type input "1,400"
type input "16.95"
drag, startPoint x: 1043, startPoint y: 483, endPoint x: 858, endPoint y: 431, distance: 192.7
click at [1009, 461] on div "Summary Weekly payments $349.67 First instalment $349.67 Balloon $0.00 Net amou…" at bounding box center [1000, 245] width 320 height 768
type input "1,400"
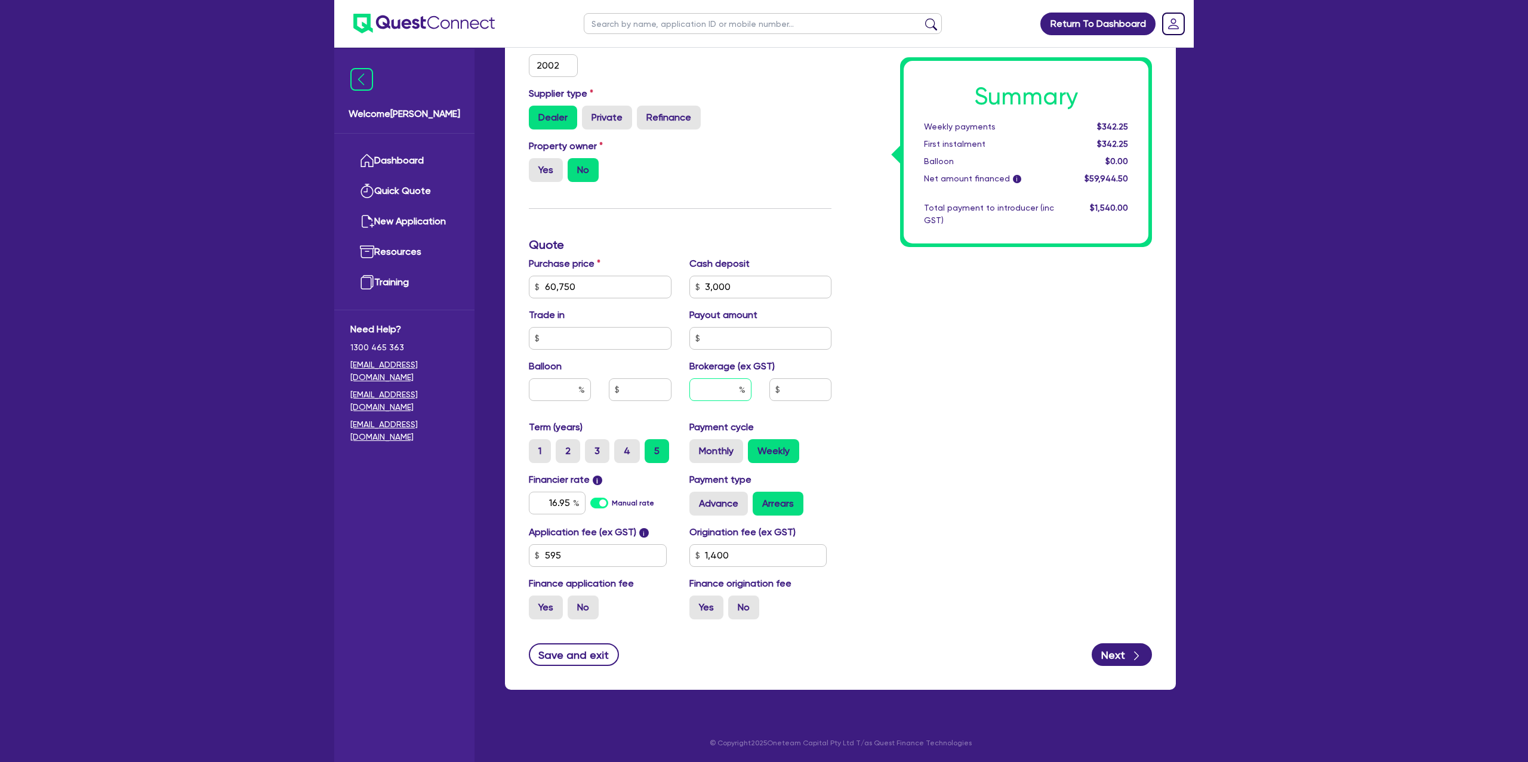
click at [733, 390] on input "text" at bounding box center [720, 389] width 62 height 23
type input "6"
type input "1,400"
type input "6"
type input "1,400"
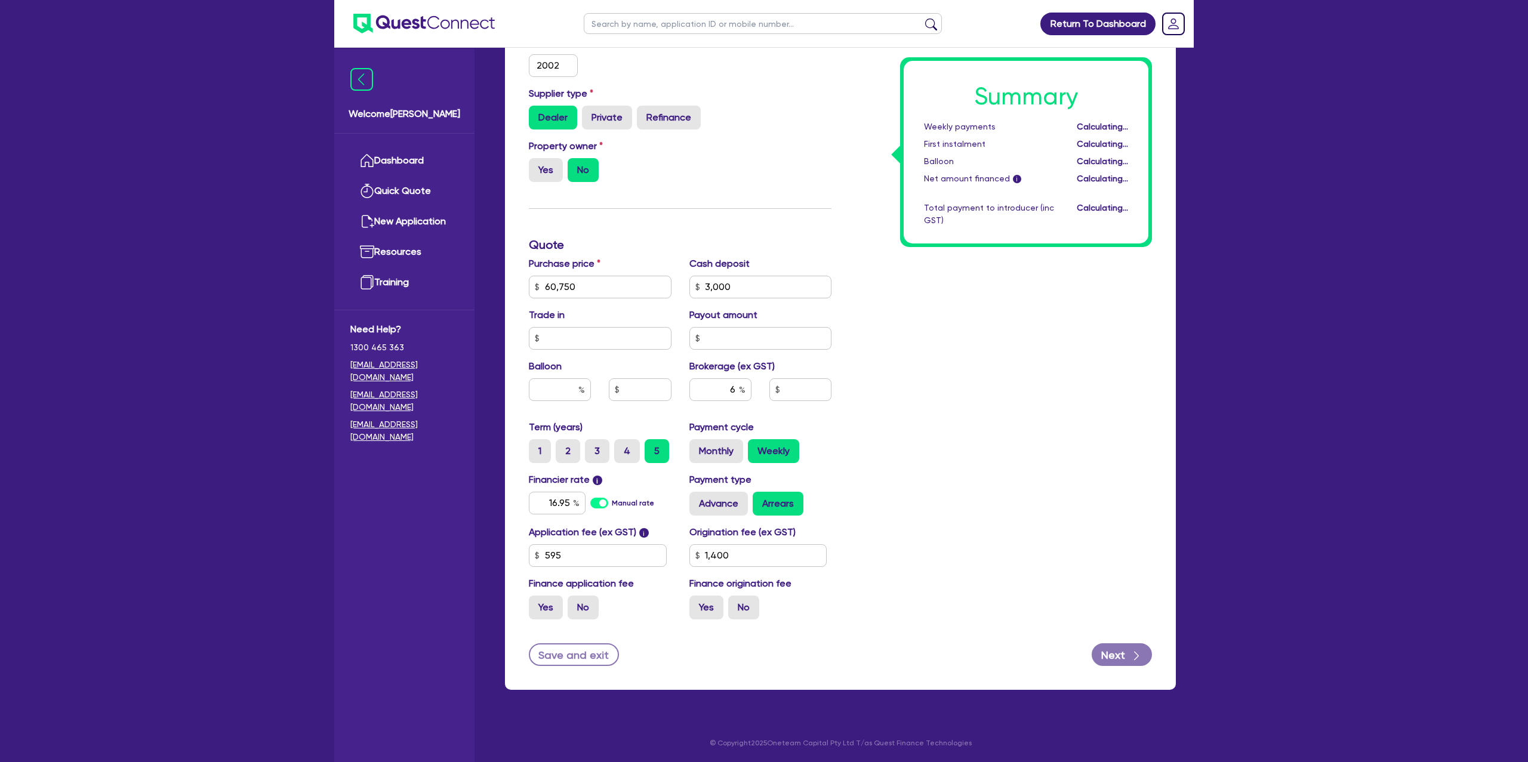
type input "3,596.67"
type input "1,400"
click at [1057, 383] on div "Summary Weekly payments Calculating... First instalment Calculating... Balloon …" at bounding box center [1000, 245] width 320 height 768
click at [735, 454] on label "Monthly" at bounding box center [716, 451] width 54 height 24
click at [697, 447] on input "Monthly" at bounding box center [693, 443] width 8 height 8
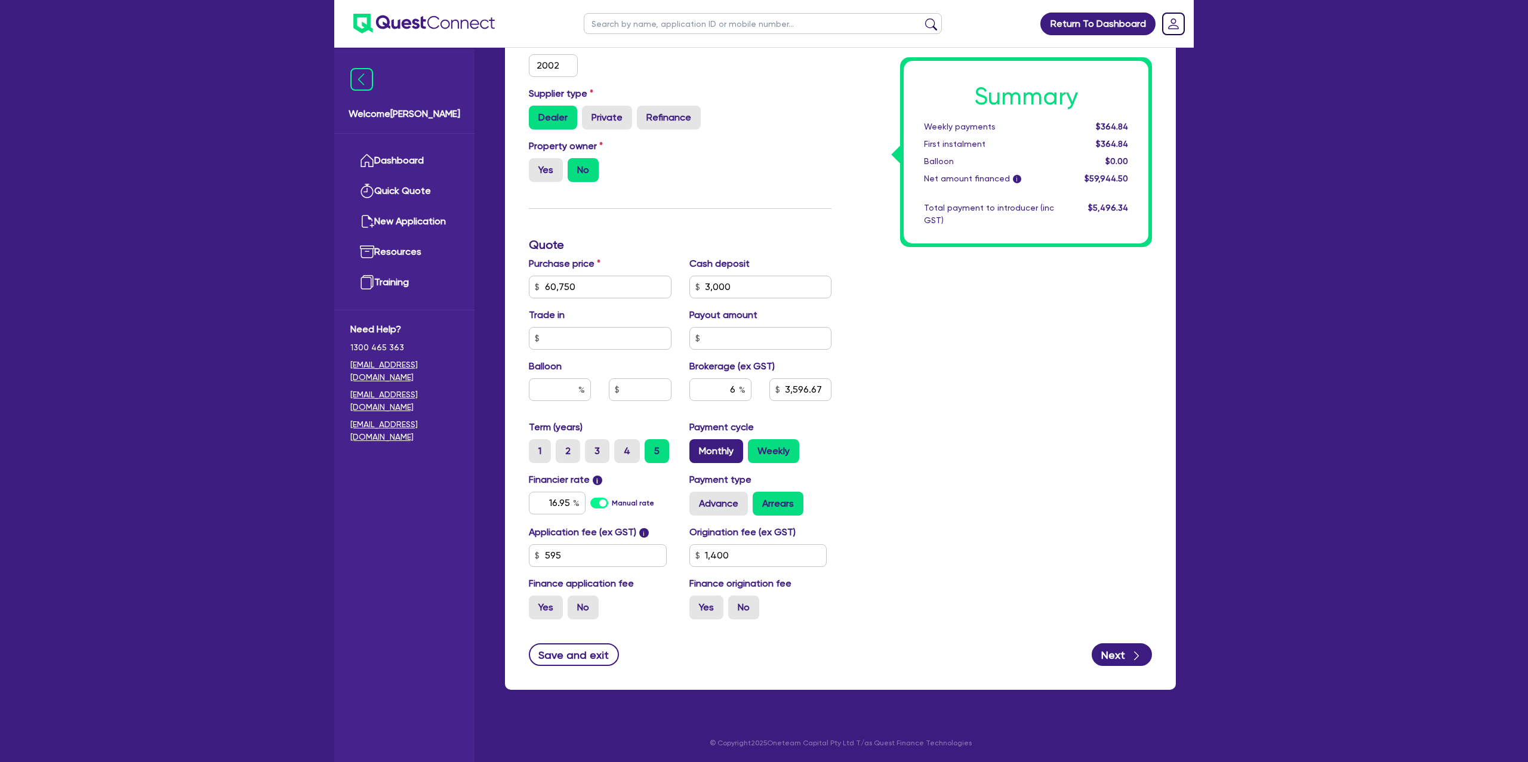
radio input "true"
type input "3,596.67"
type input "1,400"
type input "3,596.67"
type input "1,400"
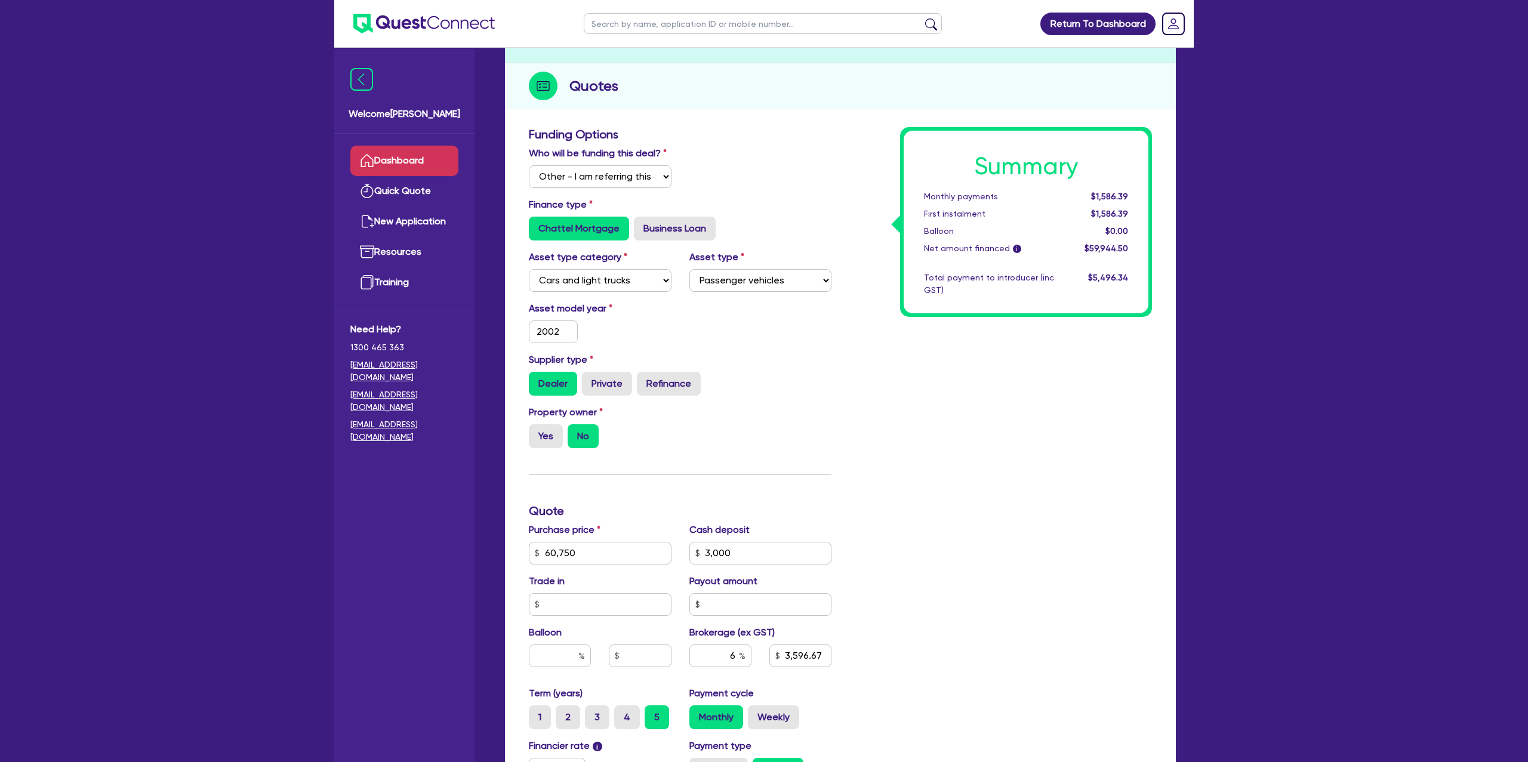
scroll to position [0, 0]
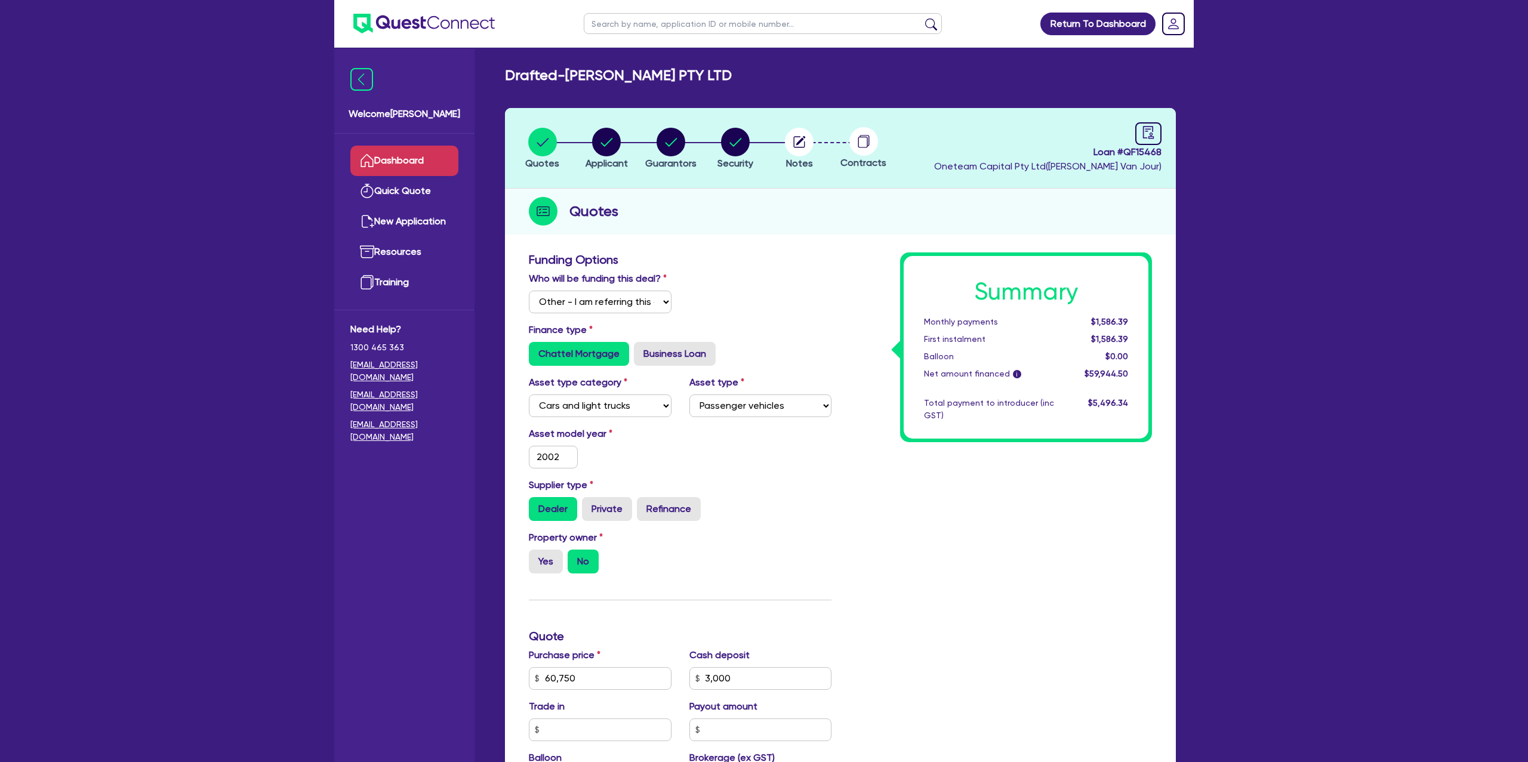
click at [411, 162] on link "Dashboard" at bounding box center [404, 161] width 108 height 30
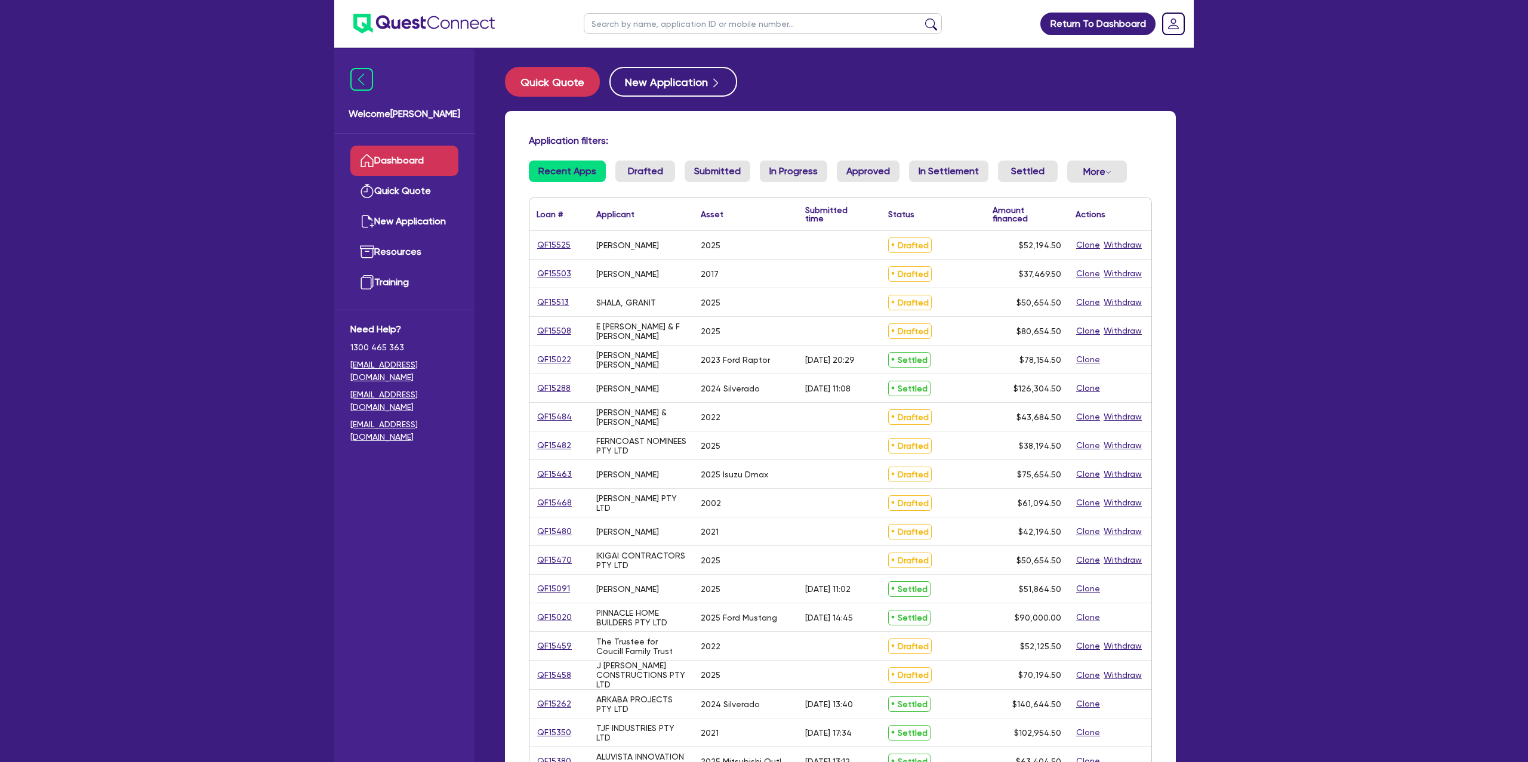
click at [639, 23] on input "text" at bounding box center [763, 23] width 358 height 21
type input "rachael"
click at [921, 18] on button "submit" at bounding box center [930, 26] width 19 height 17
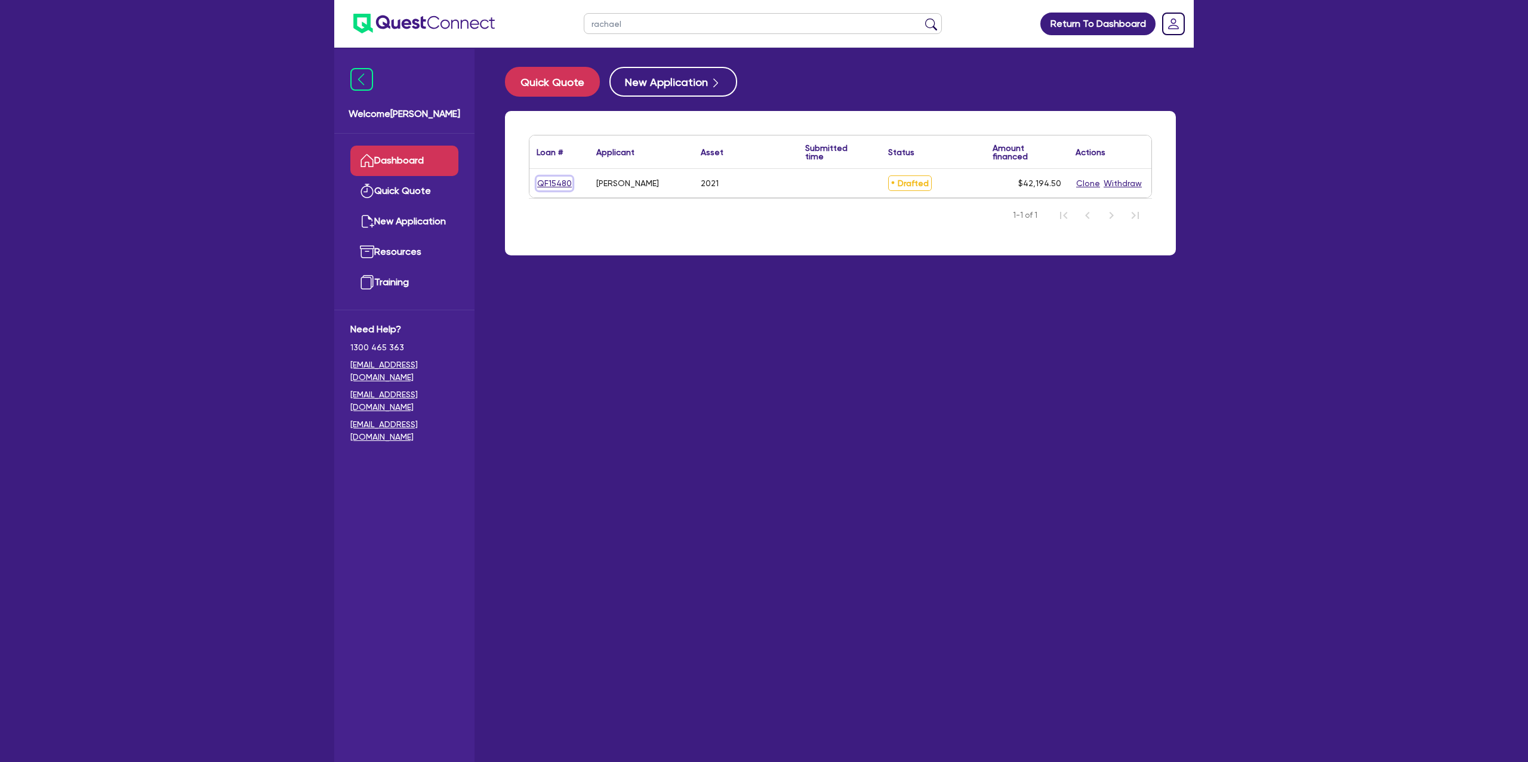
click at [563, 180] on link "QF15480" at bounding box center [554, 184] width 36 height 14
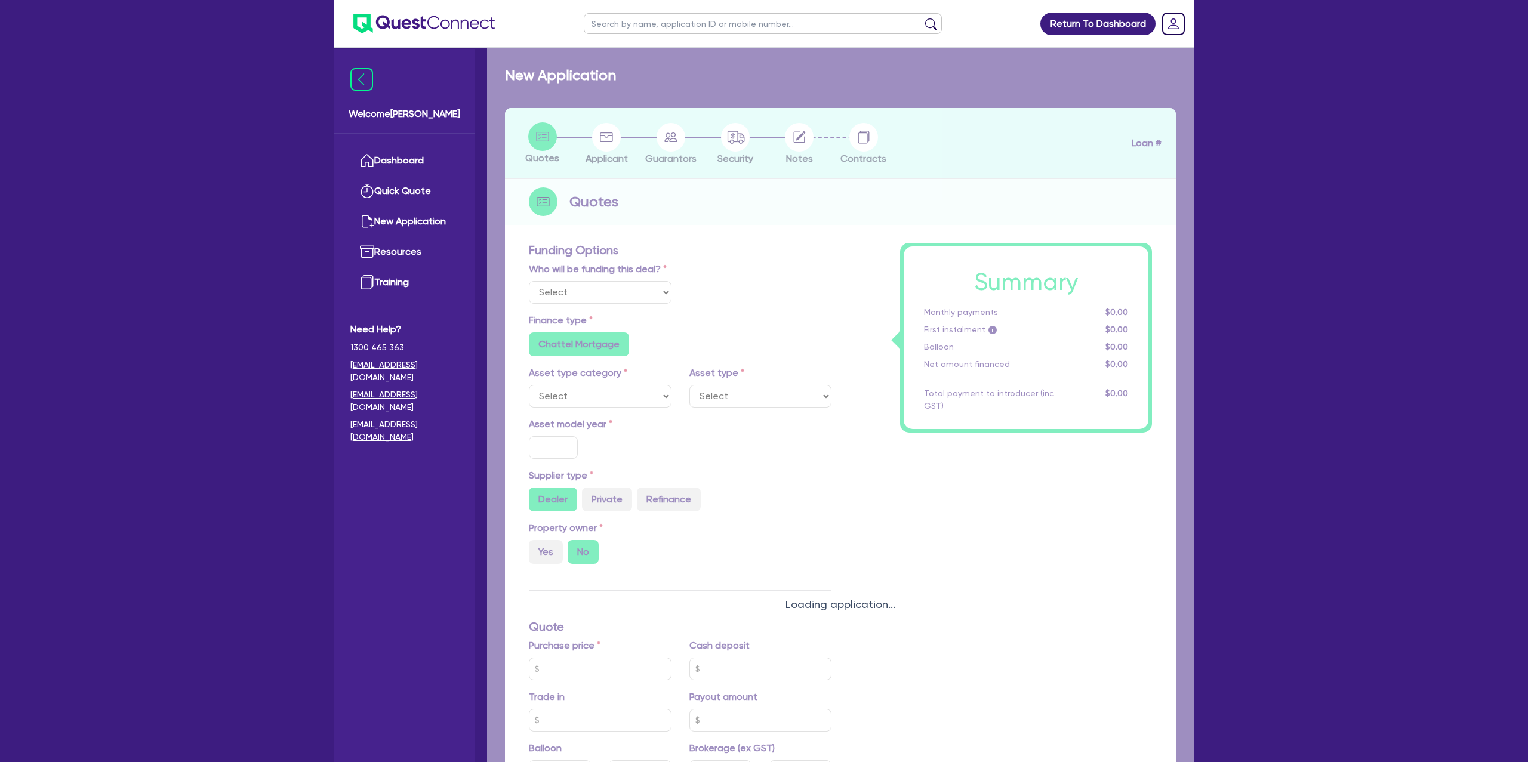
select select "Other"
select select "CARS_AND_LIGHT_TRUCKS"
type input "2021"
type input "46,000"
type input "13,000"
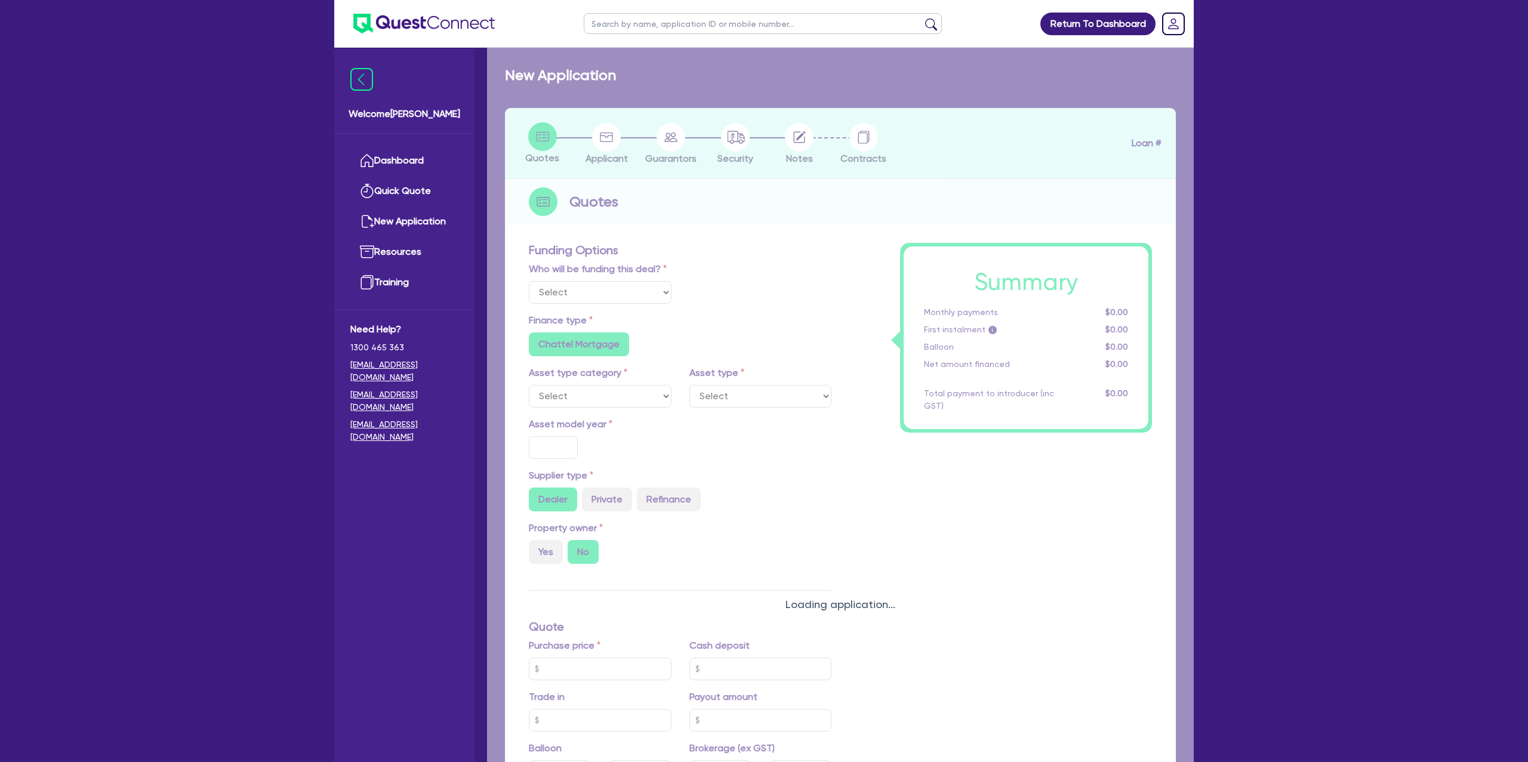
type input "7,000"
radio input "false"
type input "8.99"
type input "1,400"
radio input "true"
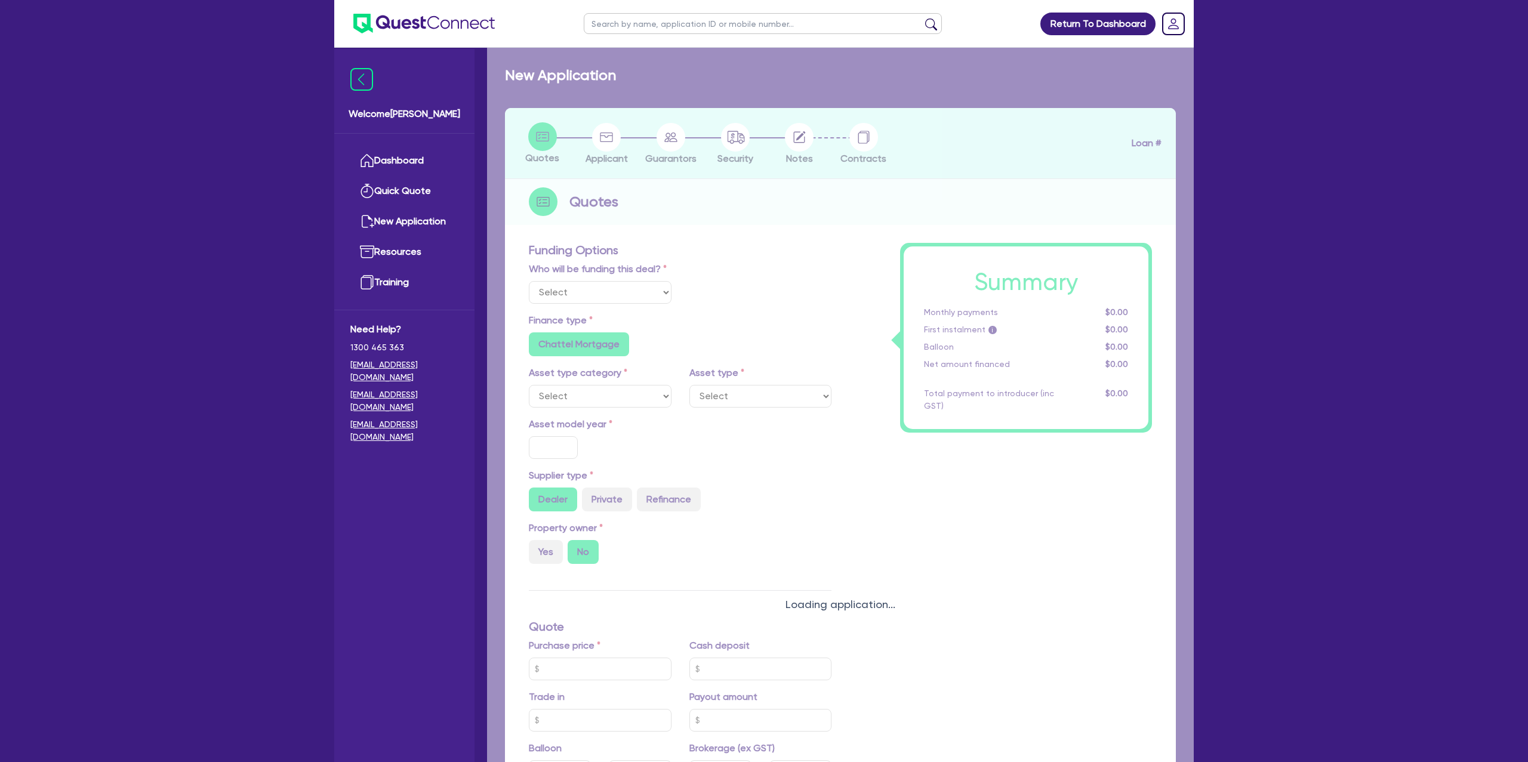
radio input "true"
select select "PASSENGER_VEHICLES"
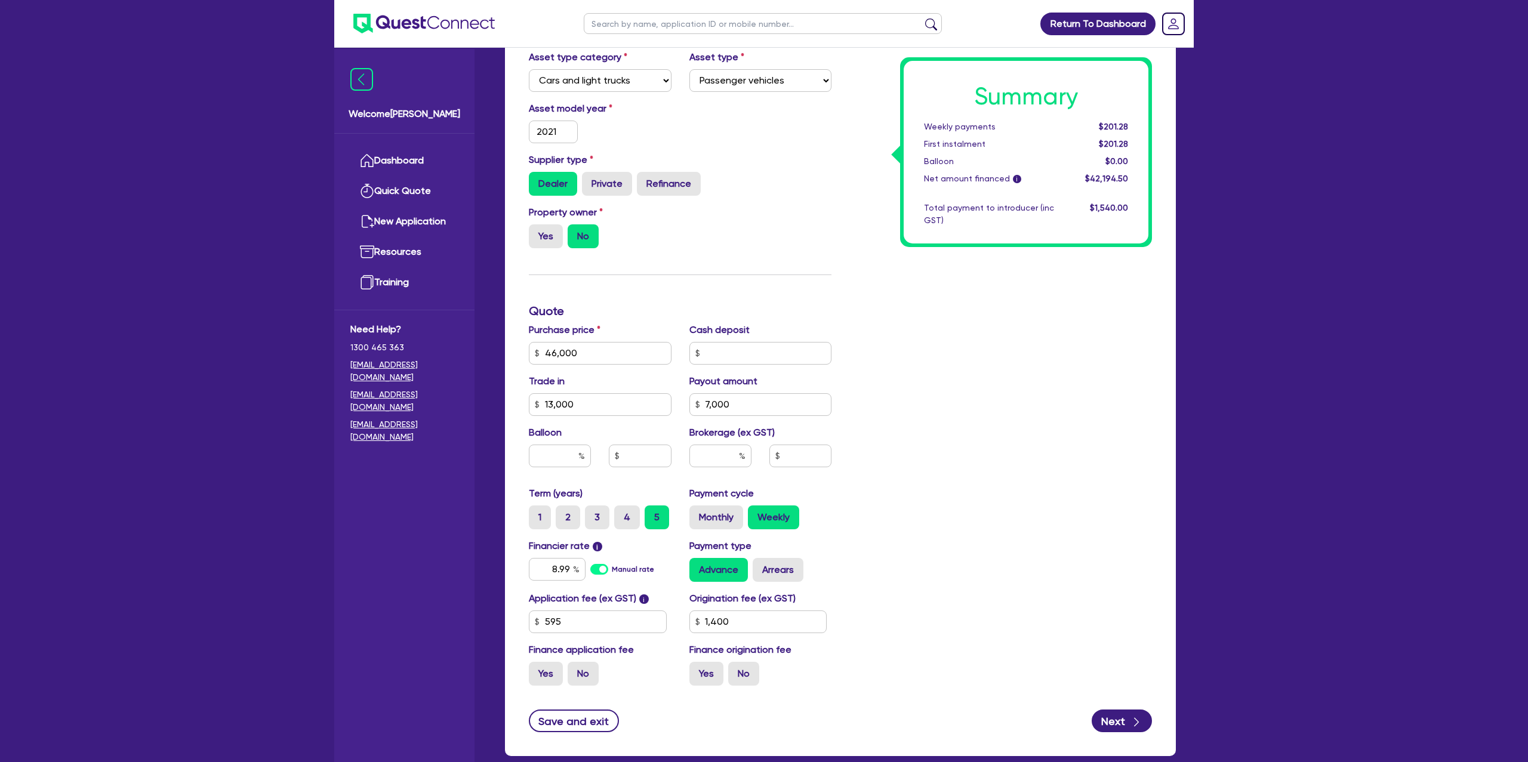
scroll to position [391, 0]
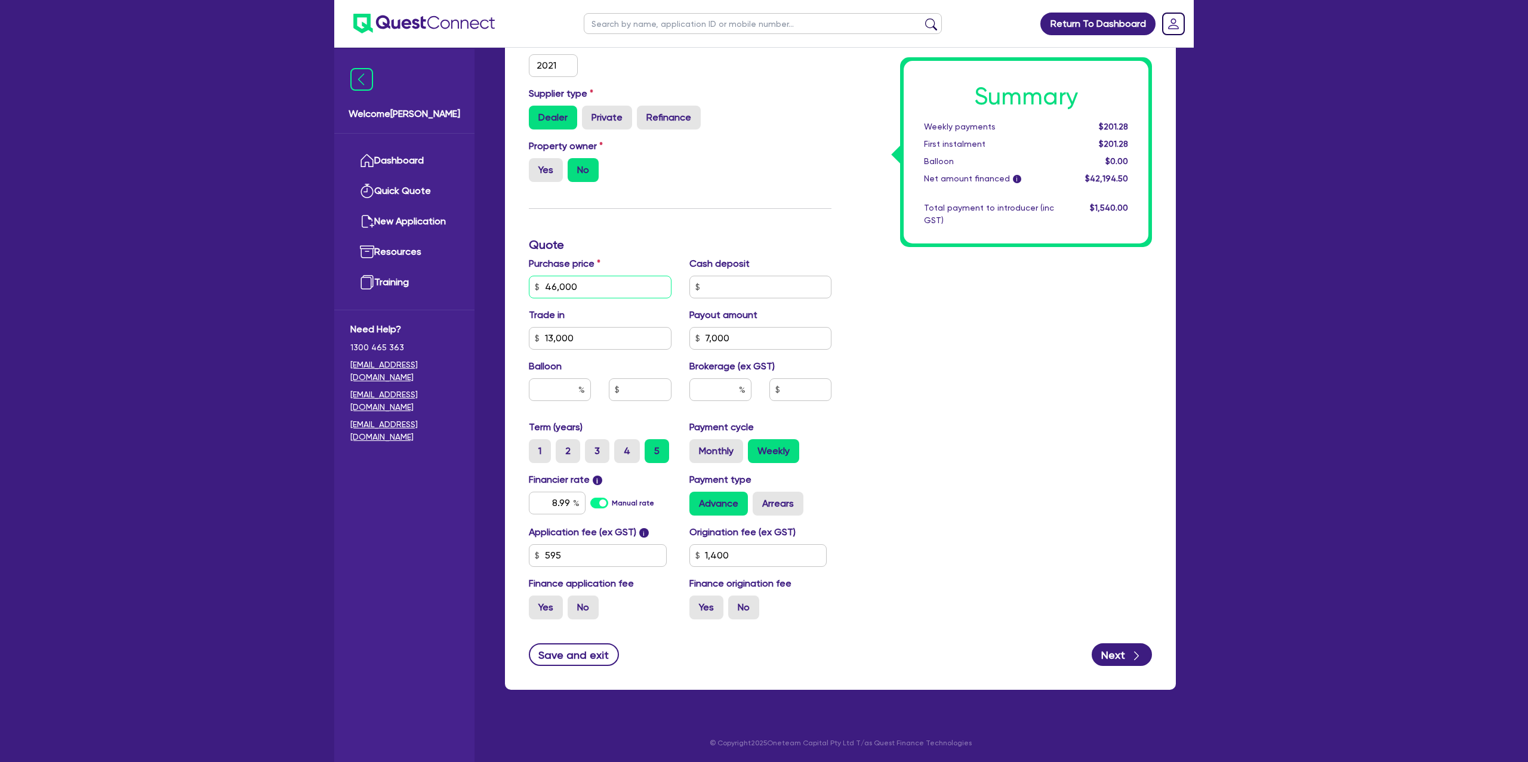
drag, startPoint x: 582, startPoint y: 291, endPoint x: 599, endPoint y: 238, distance: 56.4
click at [593, 270] on div "Purchase price 46,000" at bounding box center [600, 278] width 161 height 42
type input "13,000"
type input "7,000"
type input "1,400"
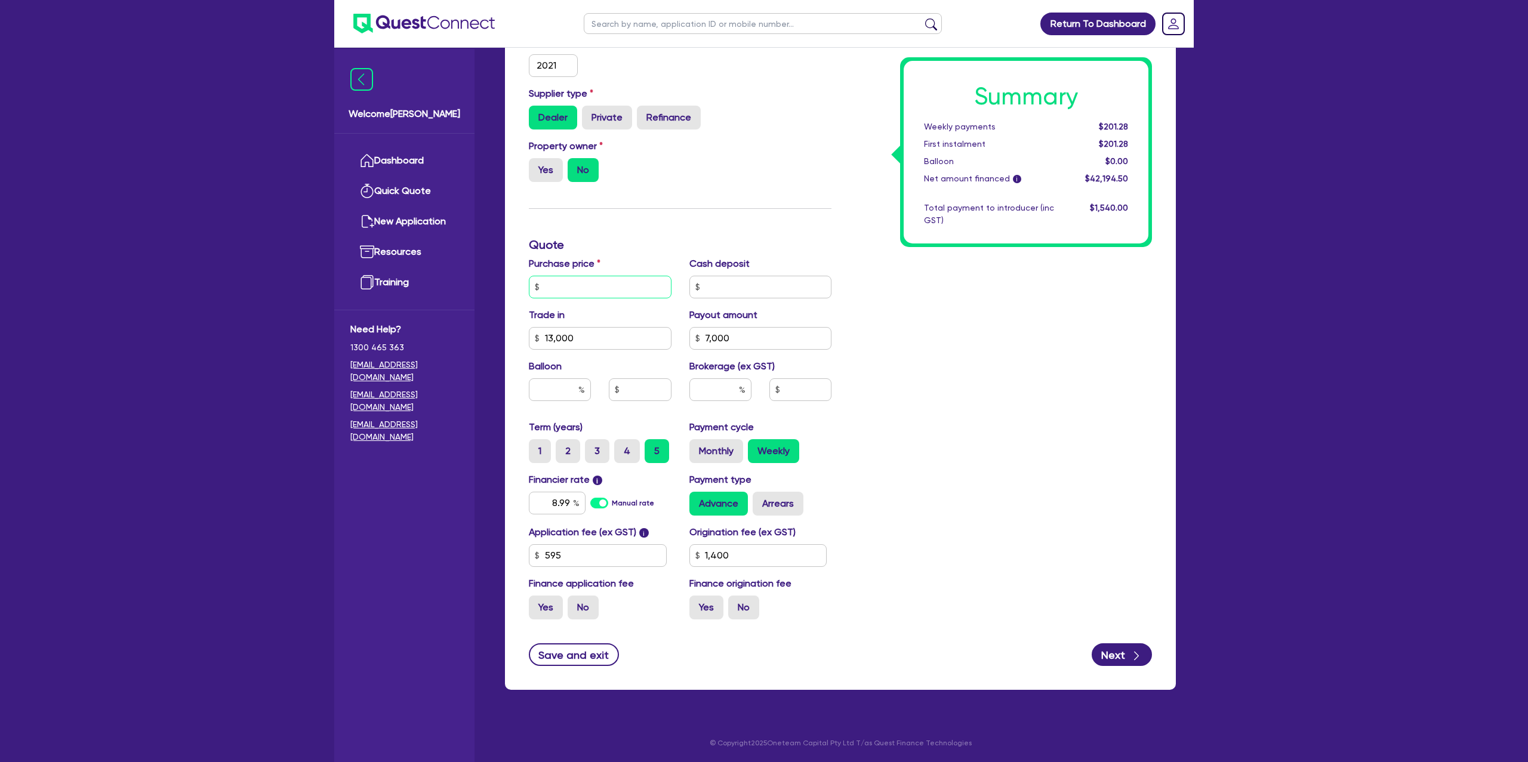
type input "3"
type input "13,000"
type input "7,000"
type input "1,400"
type input "38"
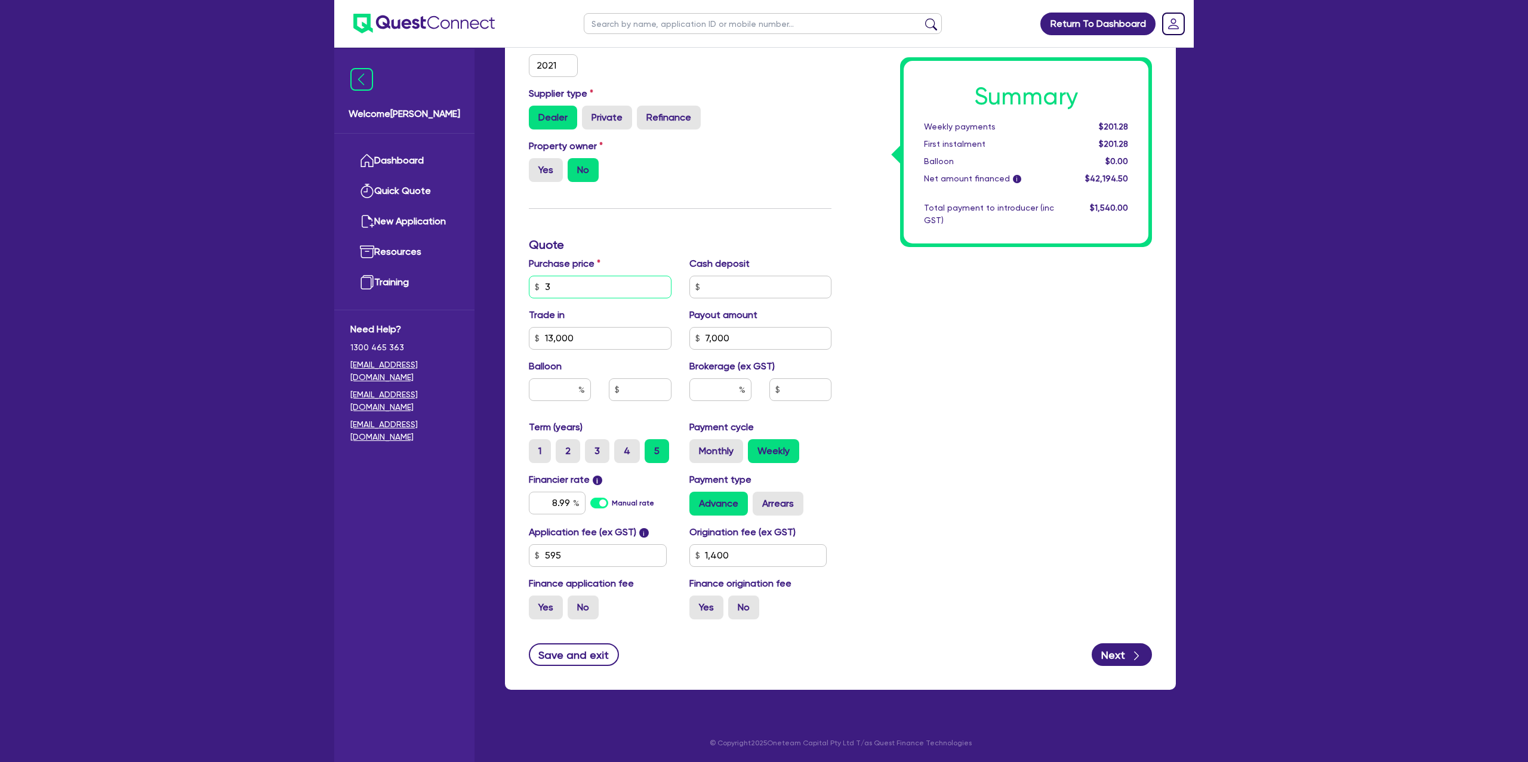
type input "13,000"
type input "7,000"
type input "1,400"
type input "381"
type input "13,000"
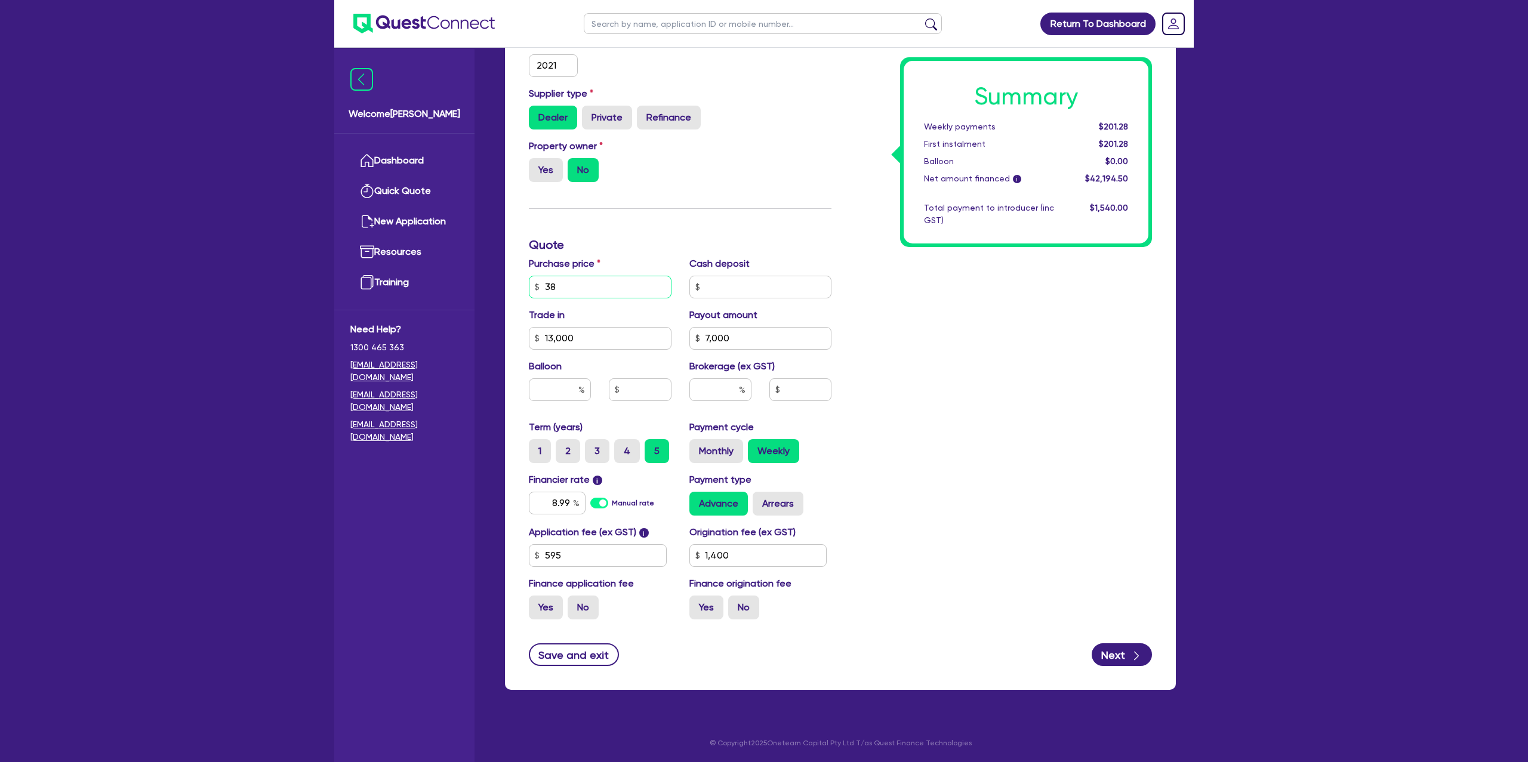
type input "7,000"
type input "1,400"
type input "3,818"
type input "13,000"
type input "7,000"
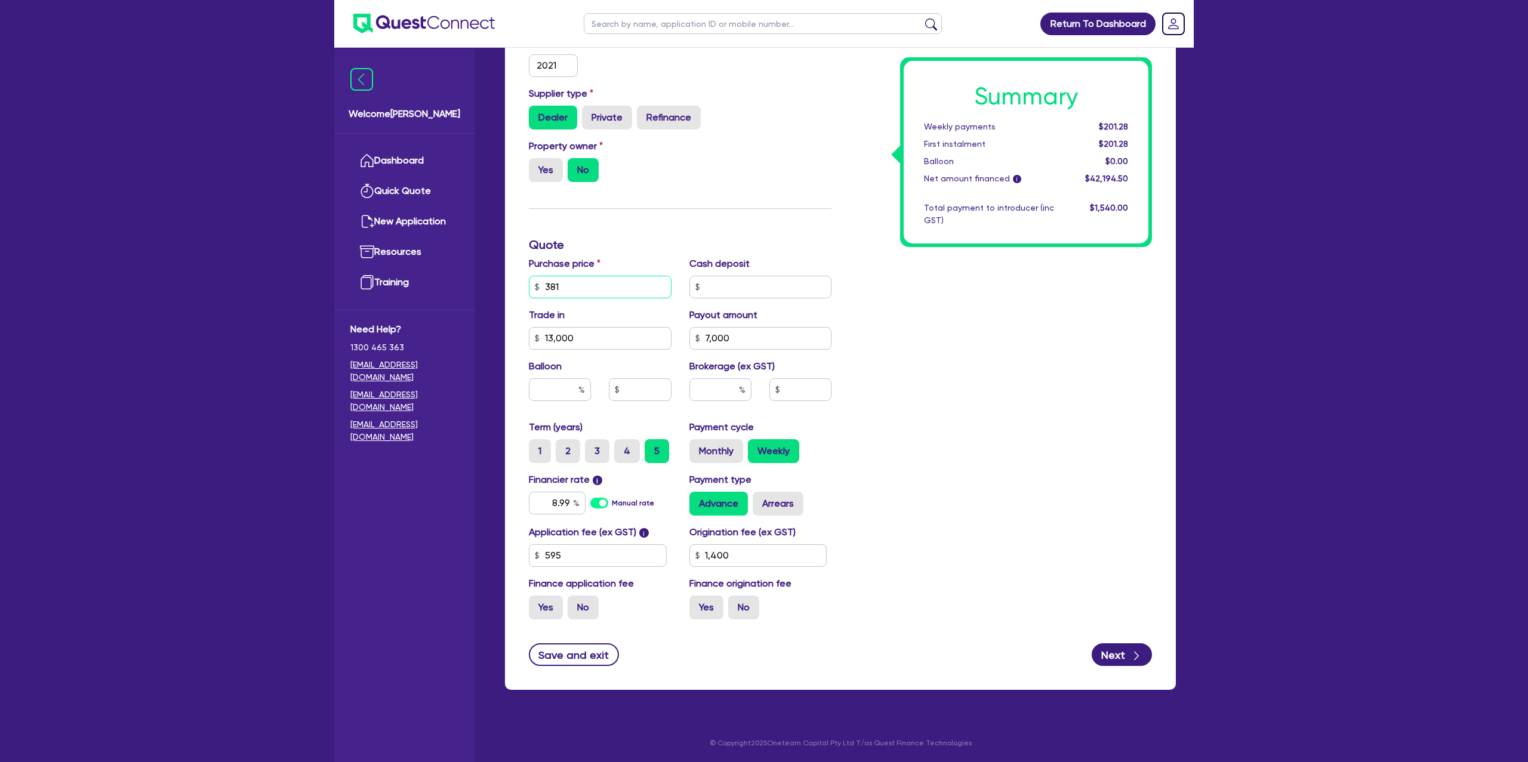
type input "1,400"
type input "3,818"
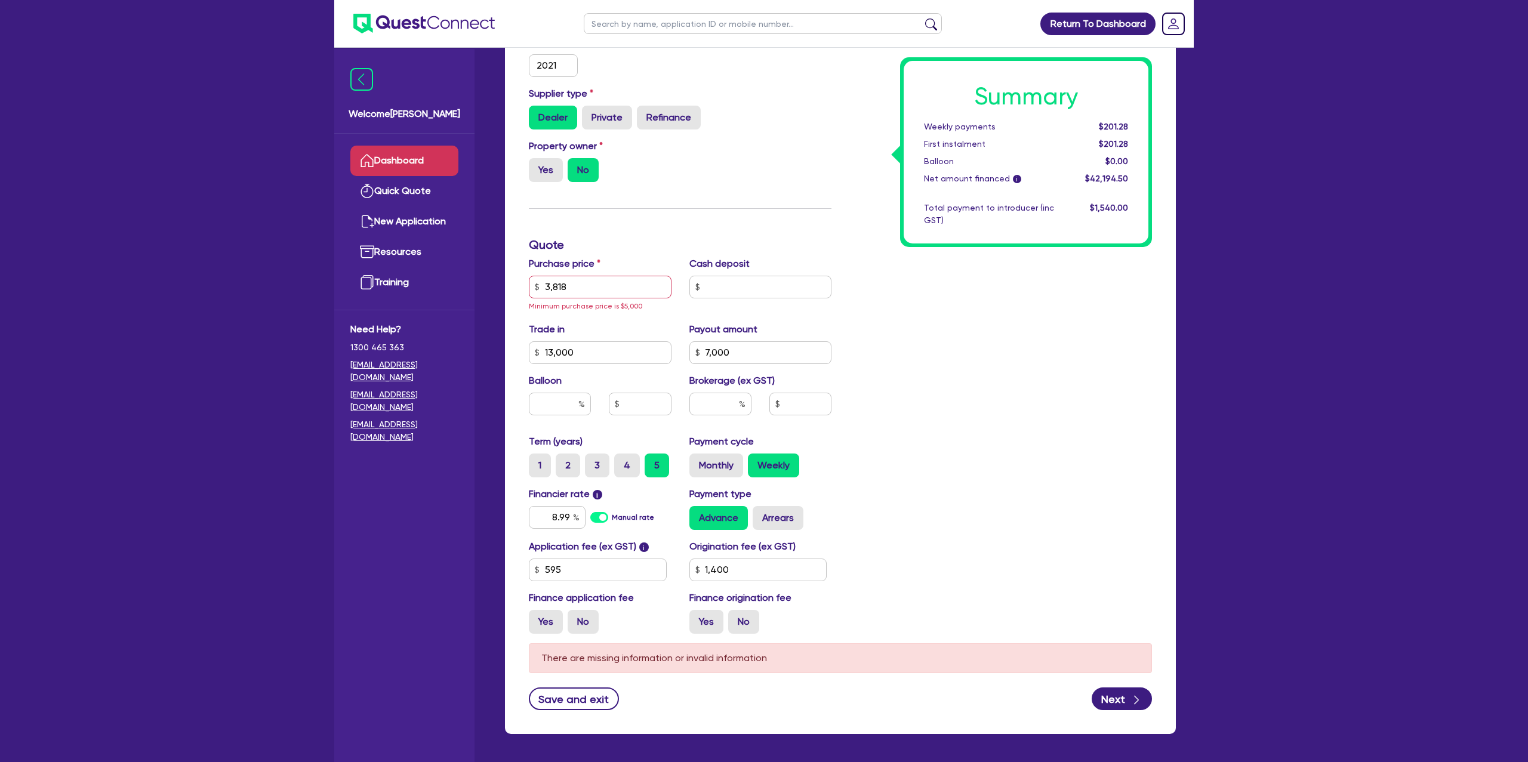
click at [433, 148] on link "Dashboard" at bounding box center [404, 161] width 108 height 30
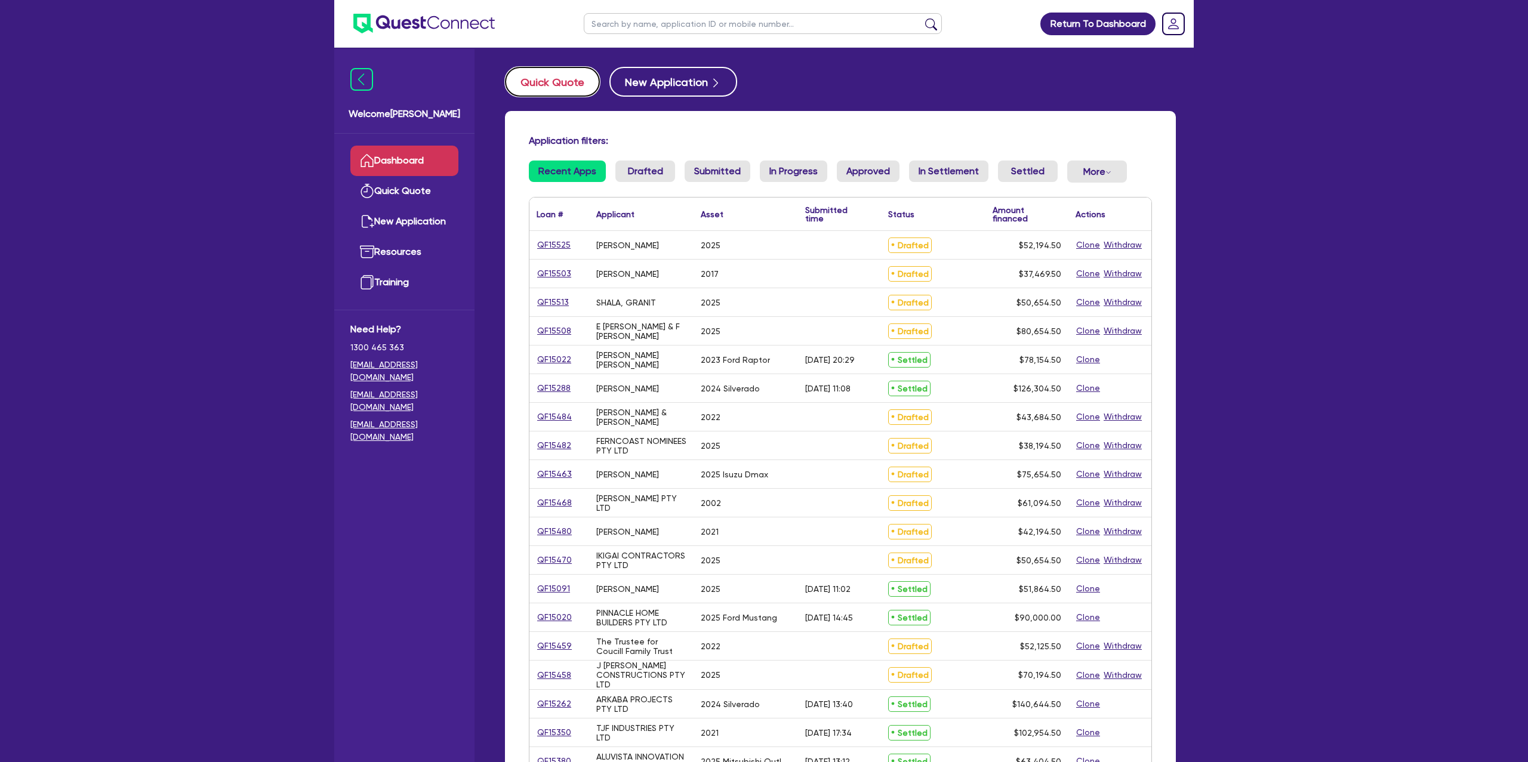
click at [553, 77] on button "Quick Quote" at bounding box center [552, 82] width 95 height 30
select select "Other"
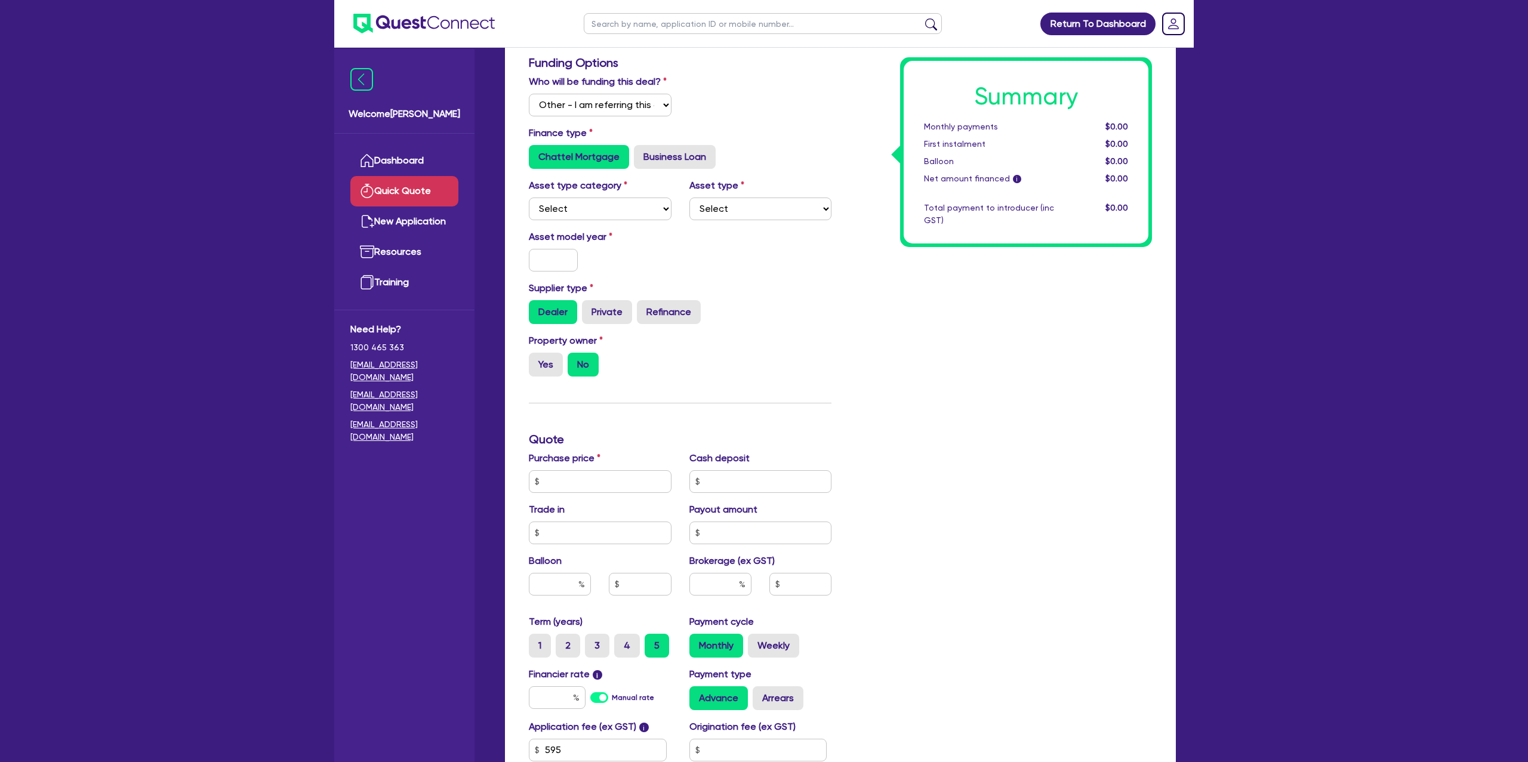
scroll to position [77, 0]
click at [554, 205] on select "Select Cars and light trucks Primary assets Secondary assets Tertiary assets" at bounding box center [600, 208] width 143 height 23
select select "CARS_AND_LIGHT_TRUCKS"
click at [529, 197] on select "Select Cars and light trucks Primary assets Secondary assets Tertiary assets" at bounding box center [600, 208] width 143 height 23
click at [748, 218] on select "Select" at bounding box center [760, 208] width 143 height 23
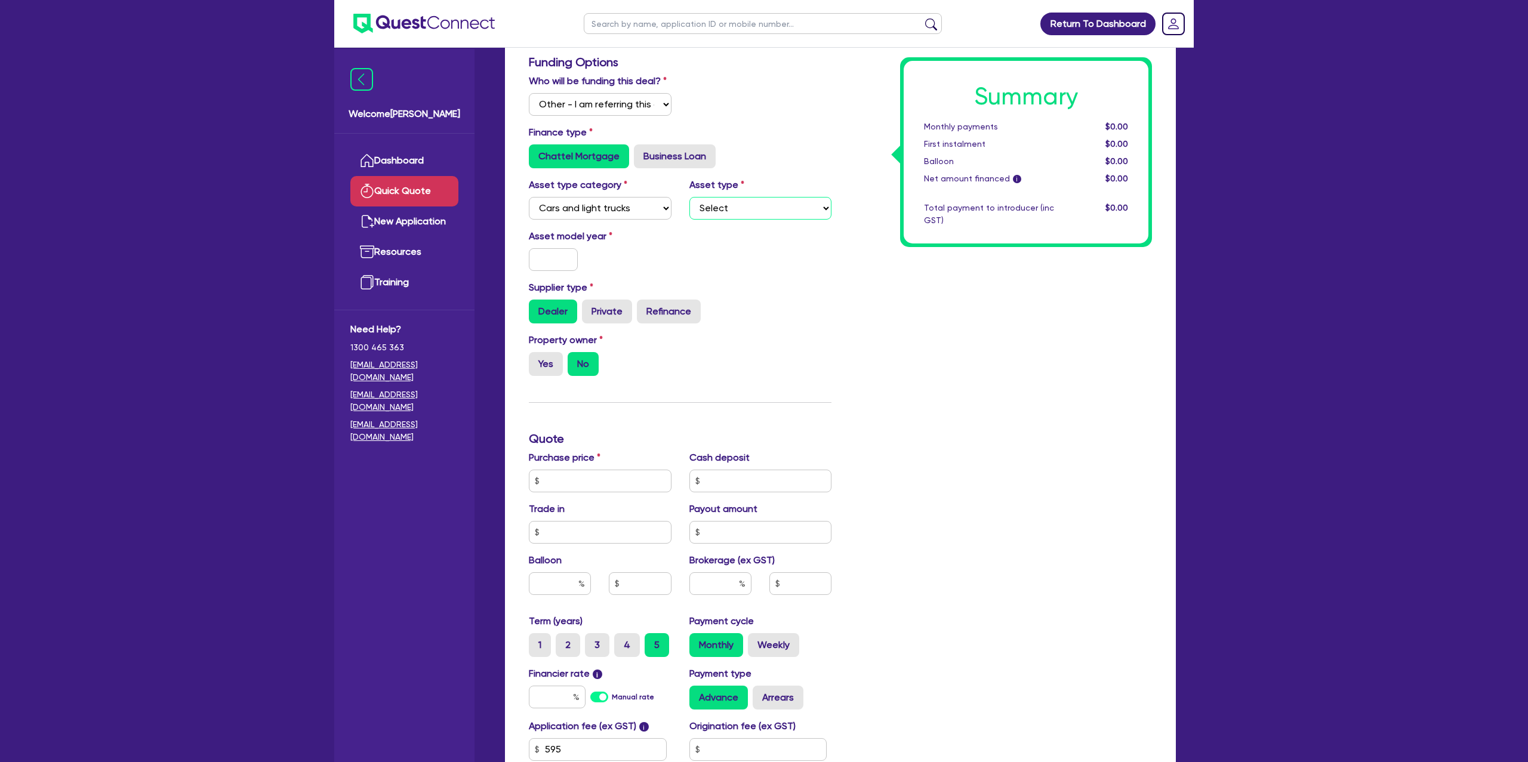
select select "PASSENGER_VEHICLES"
click at [689, 197] on select "Select Passenger vehicles Vans and utes Light trucks up to 4.5 tonne" at bounding box center [760, 208] width 143 height 23
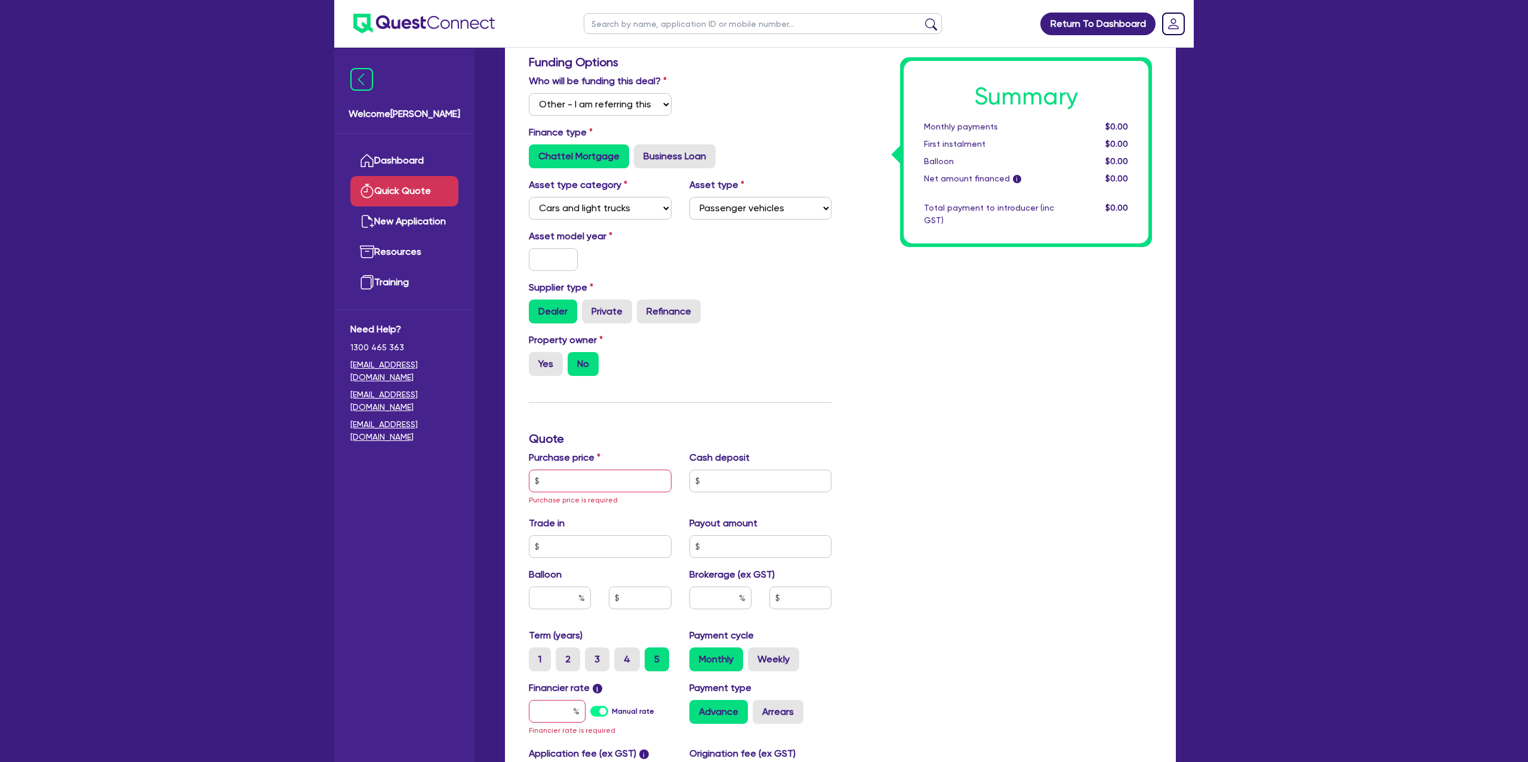
click at [661, 251] on div "Asset model year" at bounding box center [600, 250] width 161 height 42
click at [558, 263] on input "text" at bounding box center [553, 259] width 49 height 23
type input "2021"
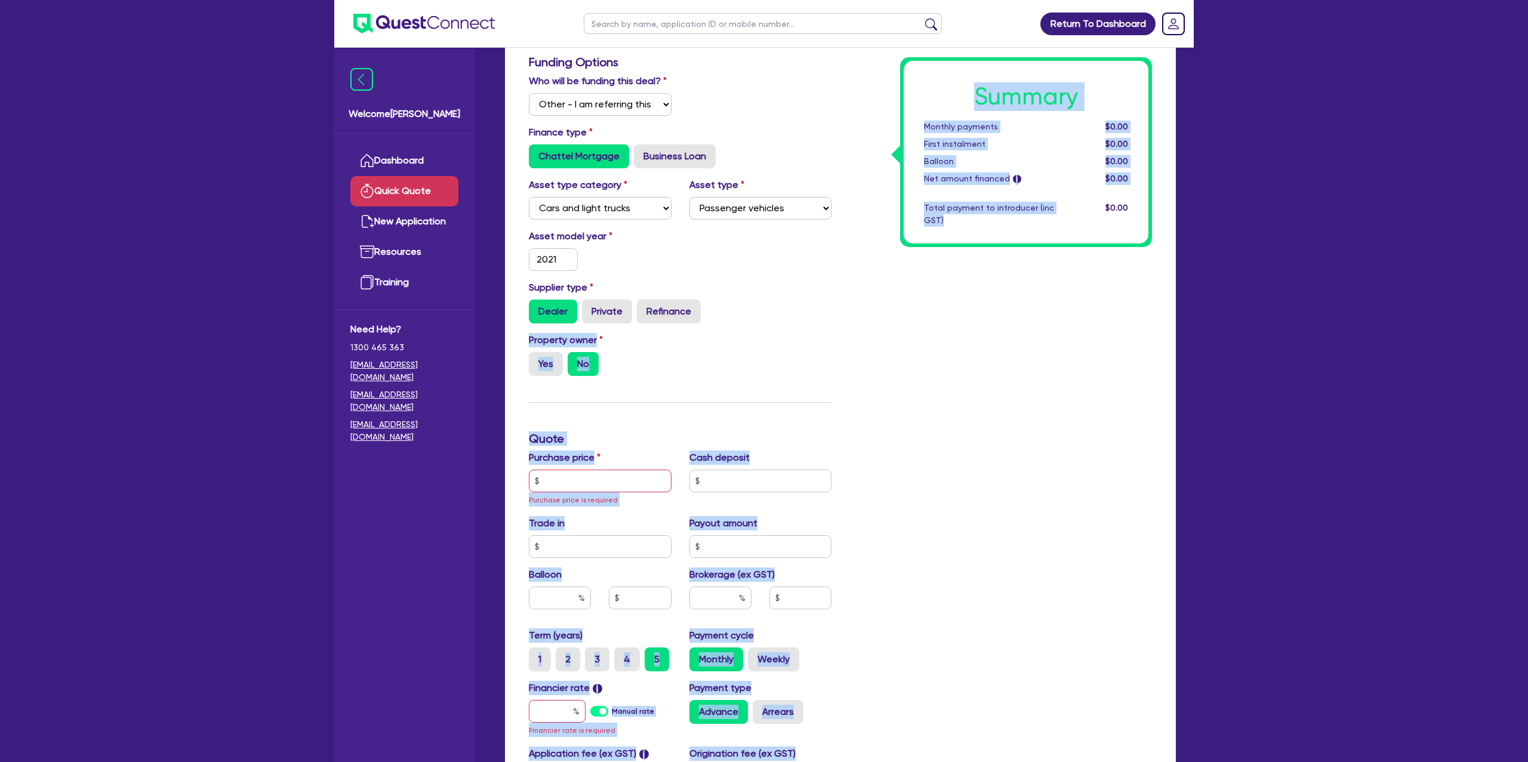
drag, startPoint x: 842, startPoint y: 304, endPoint x: 820, endPoint y: 300, distance: 22.5
click at [831, 301] on div "Funding Options Who will be funding this deal? Select I will fund 100% I will c…" at bounding box center [840, 452] width 641 height 795
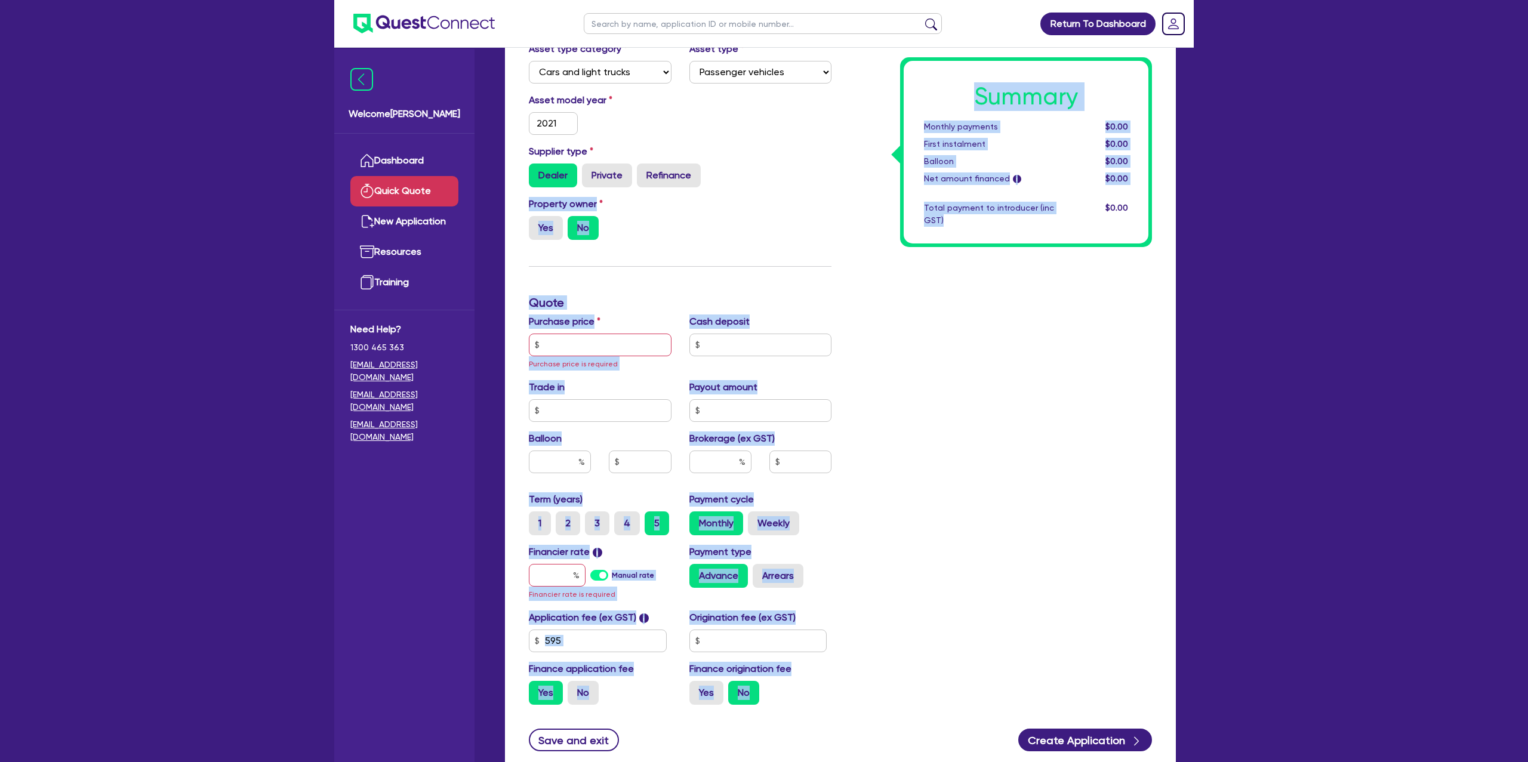
scroll to position [216, 0]
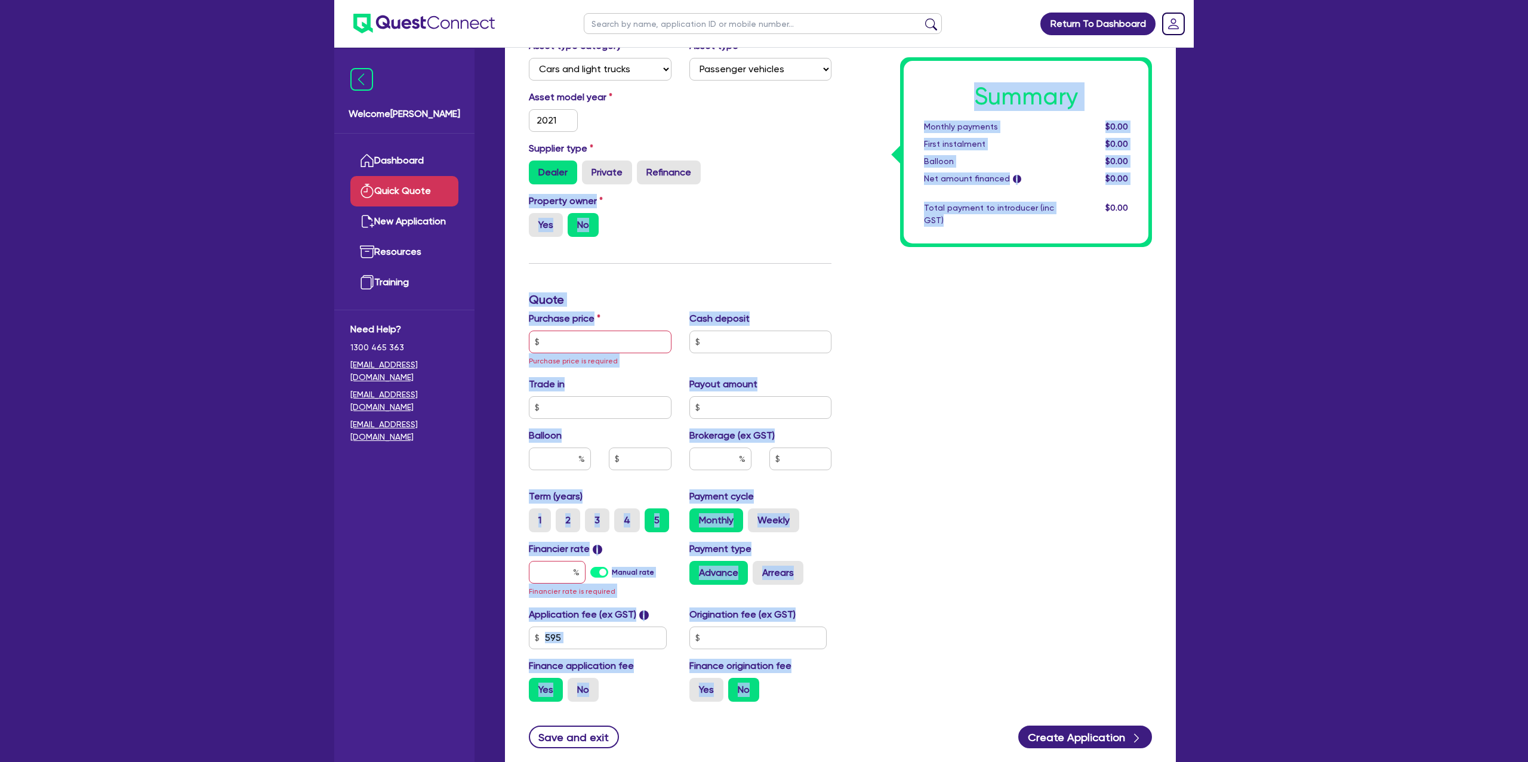
click at [752, 236] on div "Property owner Yes No" at bounding box center [680, 220] width 320 height 53
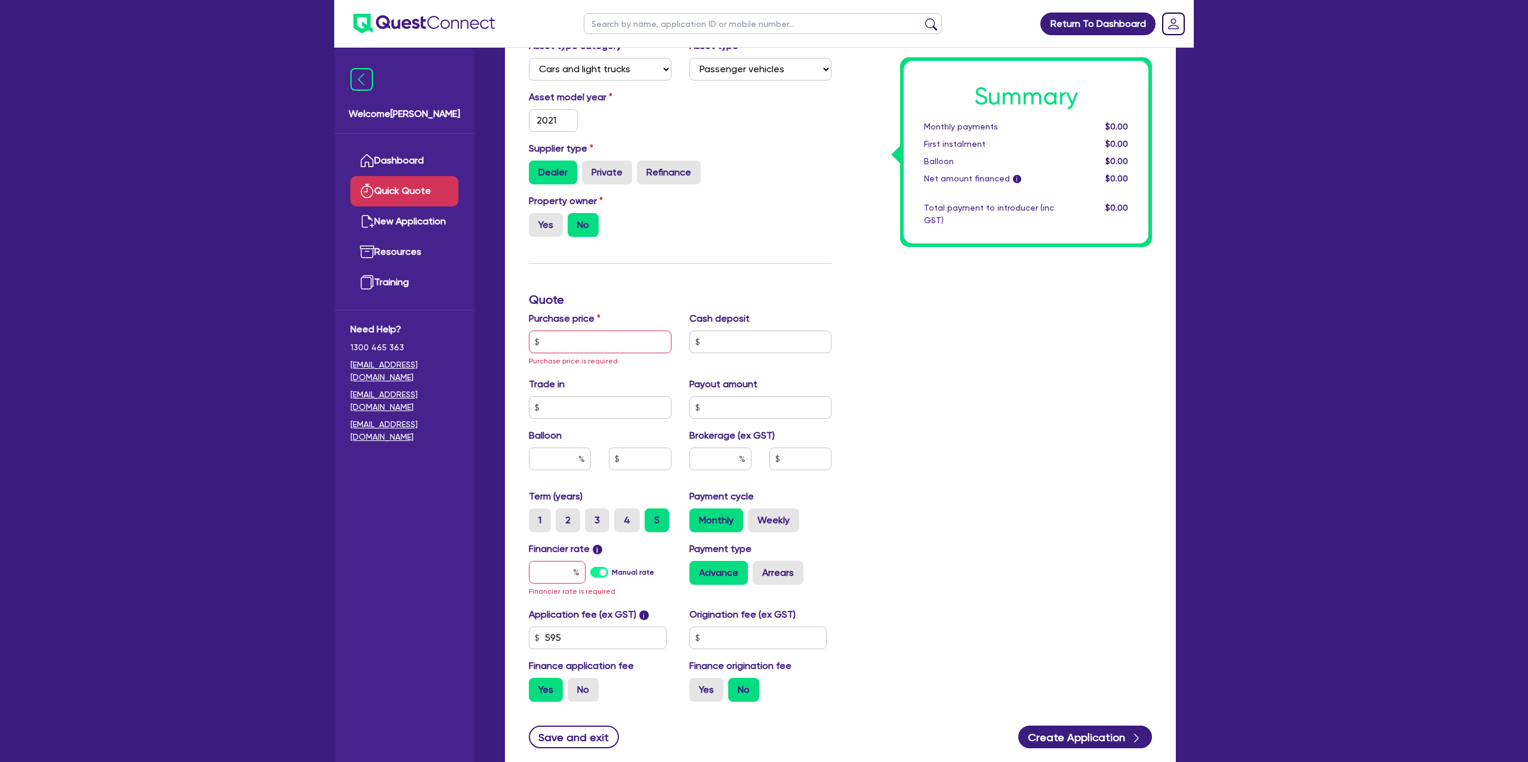
drag, startPoint x: 597, startPoint y: 172, endPoint x: 567, endPoint y: 215, distance: 52.7
click at [595, 174] on label "Private" at bounding box center [607, 173] width 50 height 24
click at [590, 168] on input "Private" at bounding box center [586, 165] width 8 height 8
radio input "true"
click at [561, 219] on label "Yes" at bounding box center [546, 225] width 34 height 24
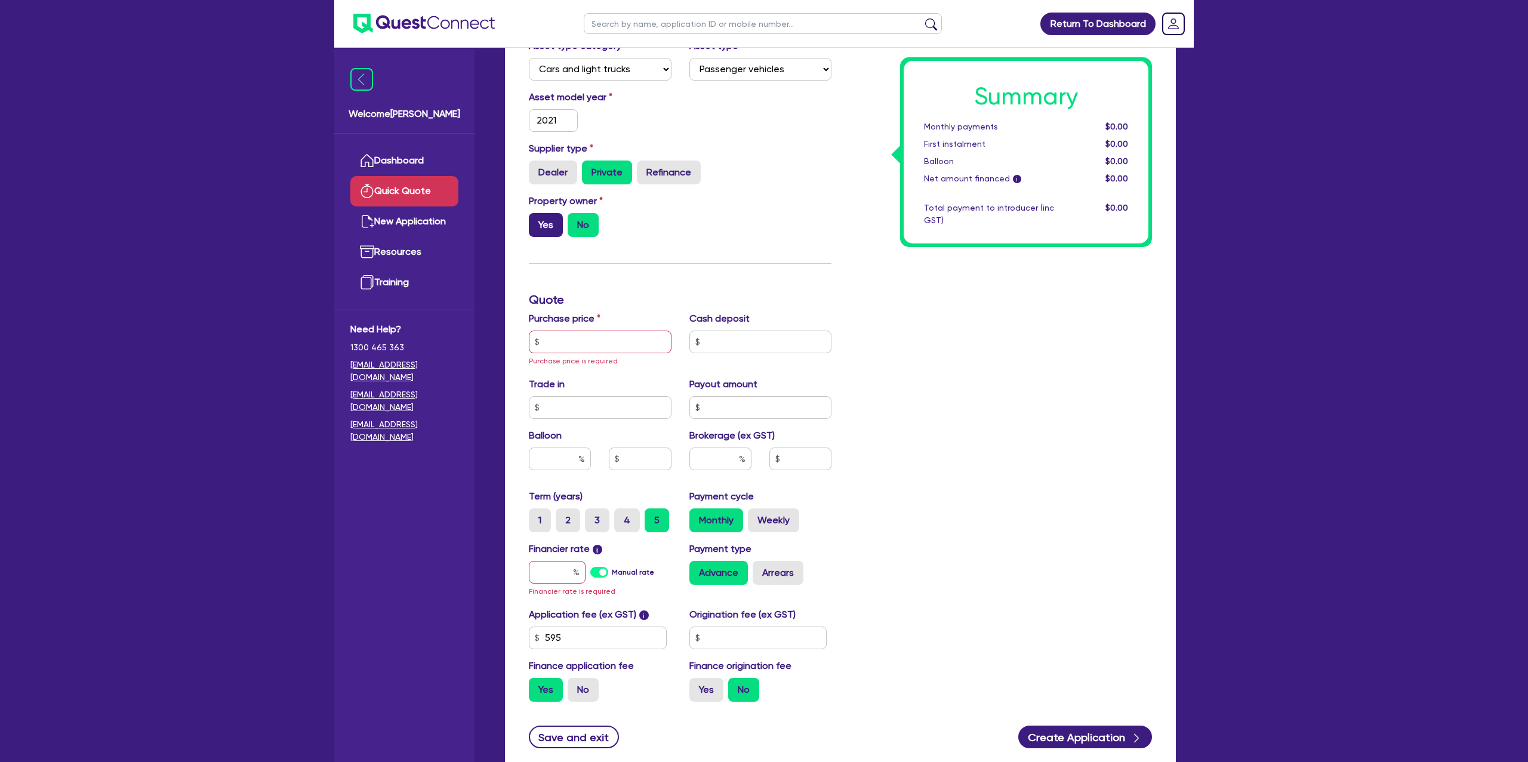
click at [536, 219] on input "Yes" at bounding box center [533, 217] width 8 height 8
radio input "true"
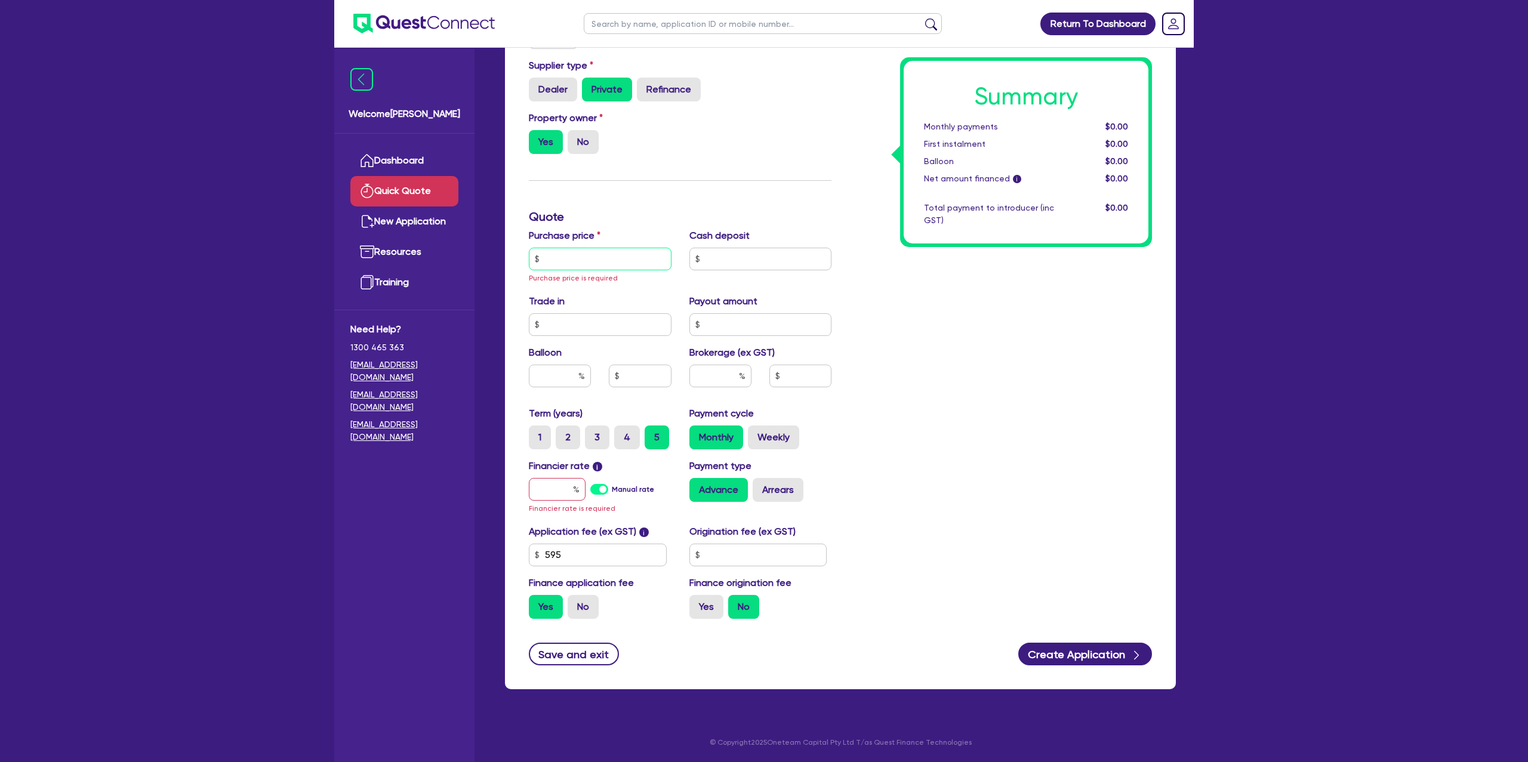
drag, startPoint x: 590, startPoint y: 259, endPoint x: 581, endPoint y: 249, distance: 13.9
click at [590, 258] on input "text" at bounding box center [600, 259] width 143 height 23
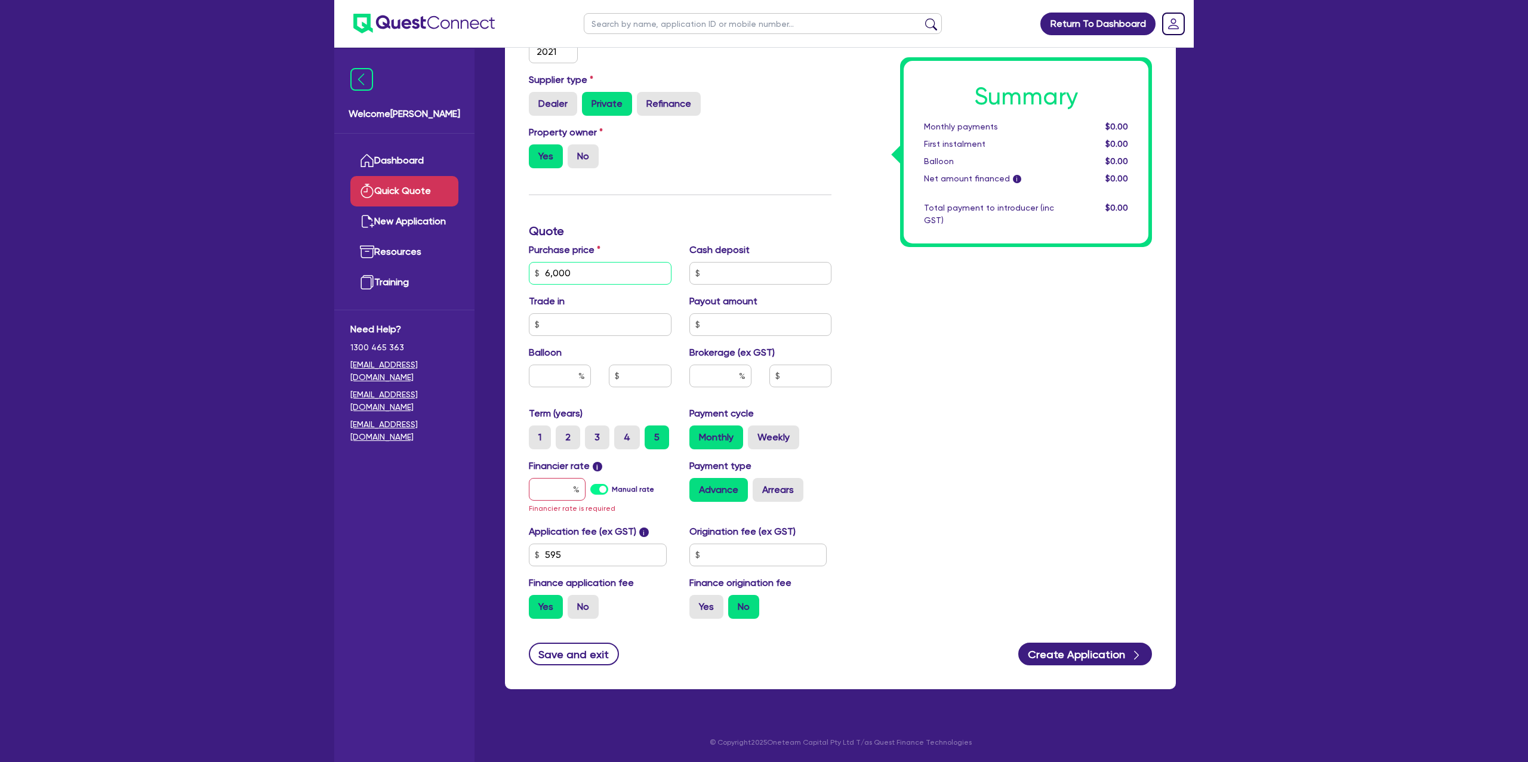
scroll to position [285, 0]
type input "60,000"
click at [709, 272] on input "text" at bounding box center [760, 273] width 143 height 23
type input "8,000"
click at [884, 337] on div "Summary Monthly payments $0.00 First instalment $0.00 Balloon $0.00 Net amount …" at bounding box center [1000, 237] width 320 height 781
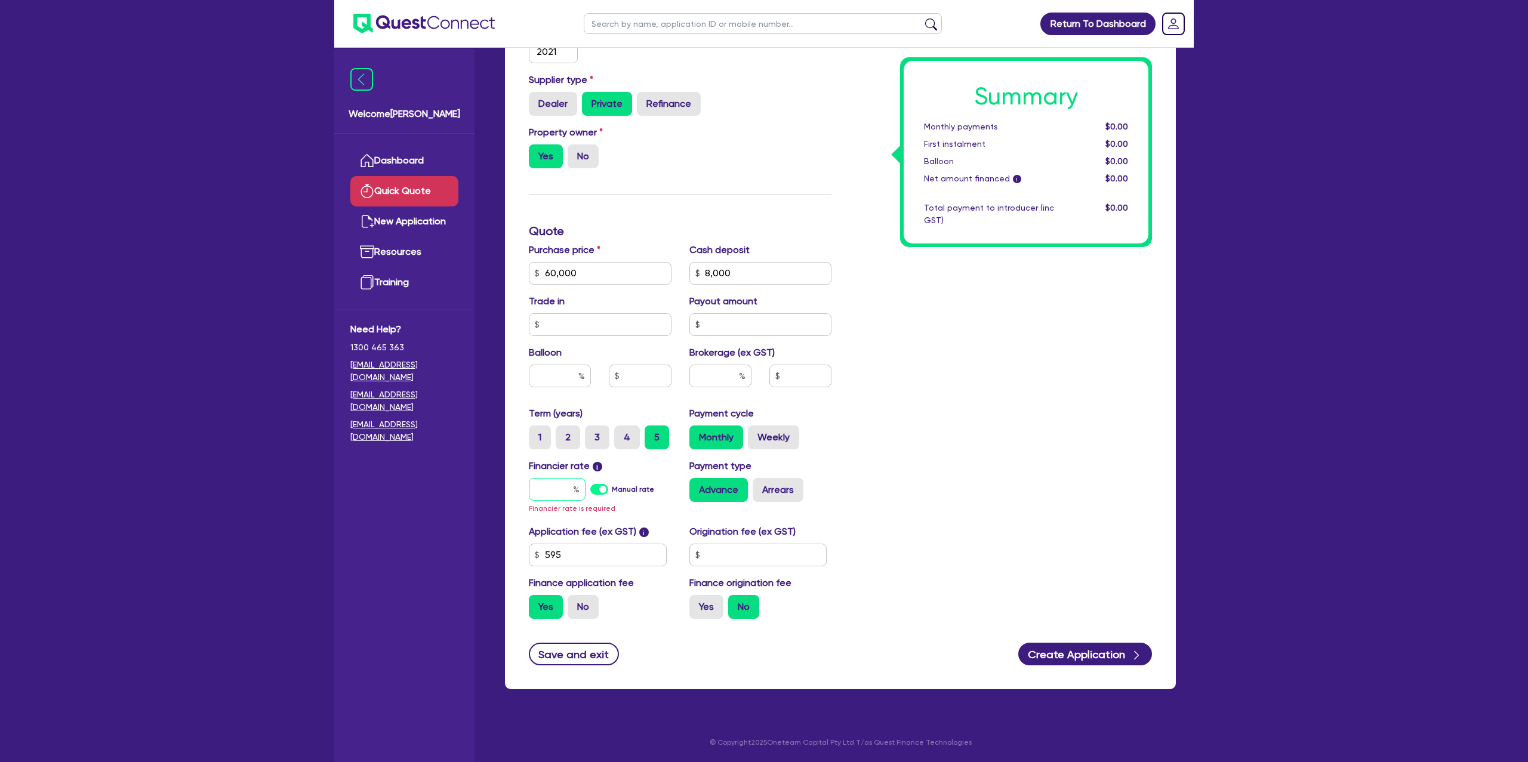
click at [560, 494] on input "text" at bounding box center [557, 489] width 57 height 23
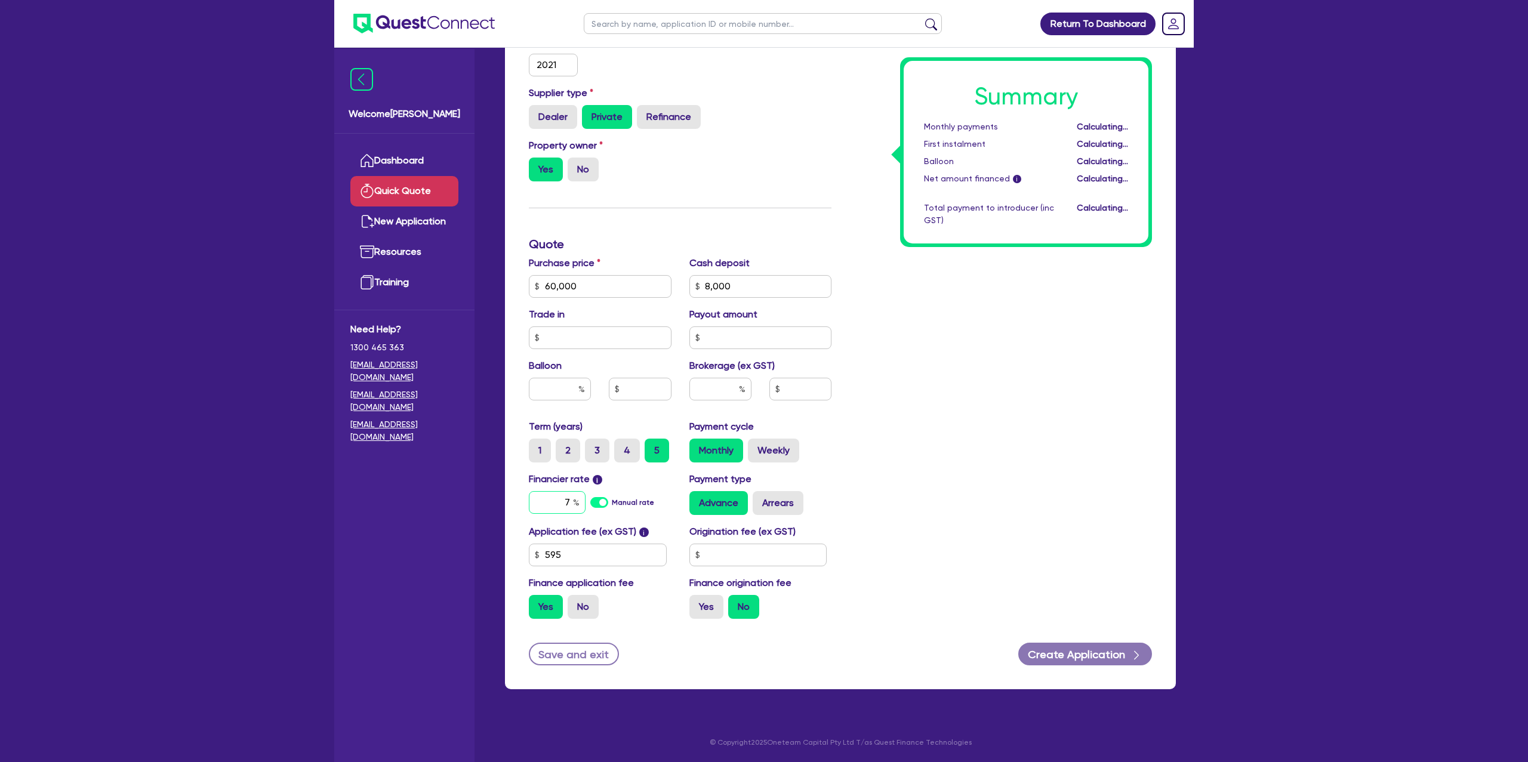
scroll to position [271, 0]
type input "7"
type input "8.99"
click at [758, 557] on input "text" at bounding box center [758, 555] width 138 height 23
type input "1,400"
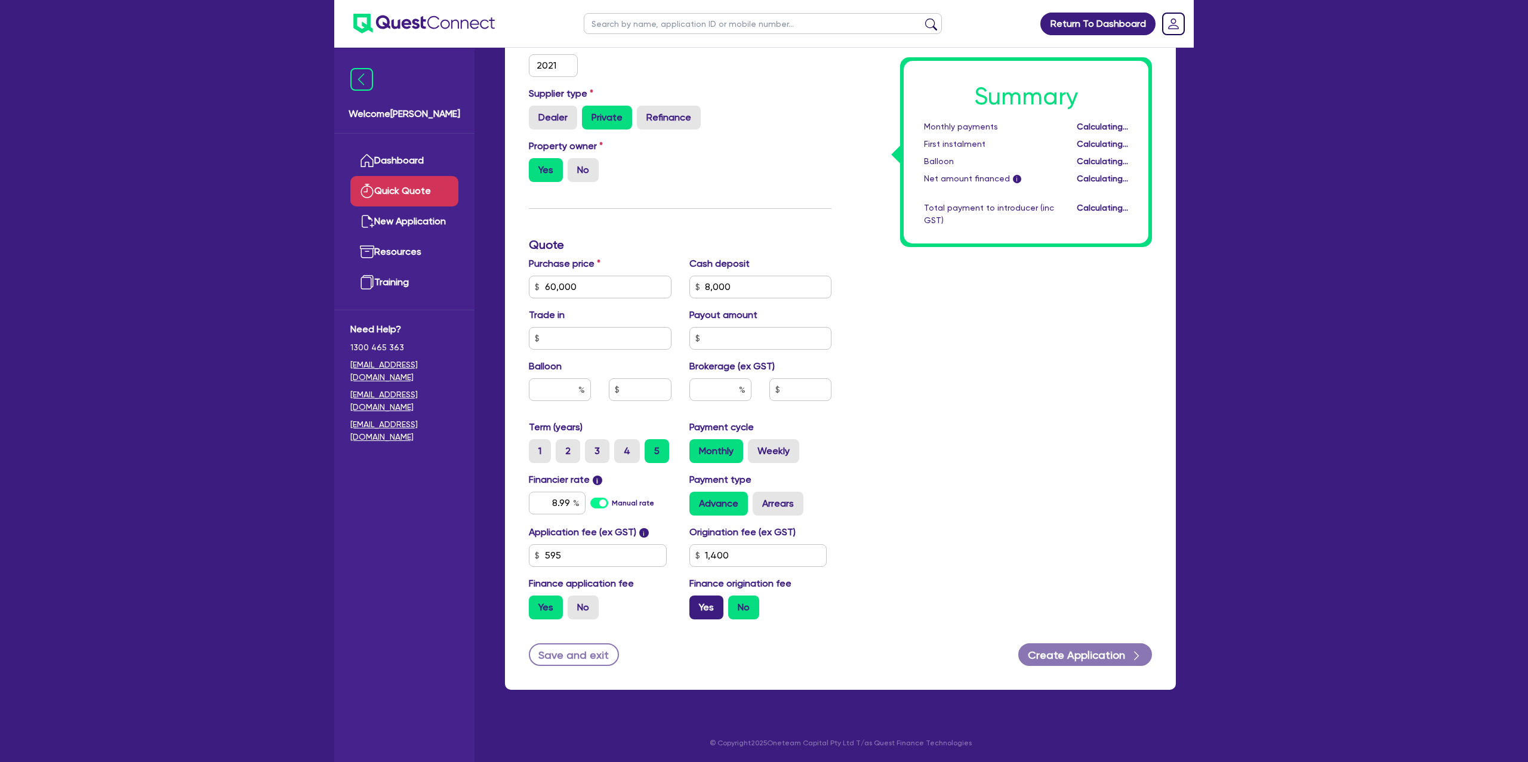
drag, startPoint x: 899, startPoint y: 559, endPoint x: 721, endPoint y: 615, distance: 186.5
click at [898, 559] on div "Summary Monthly payments Calculating... First instalment Calculating... Balloon…" at bounding box center [1000, 245] width 320 height 768
click at [711, 602] on label "Yes" at bounding box center [706, 608] width 34 height 24
click at [776, 506] on label "Arrears" at bounding box center [778, 504] width 51 height 24
click at [760, 499] on input "Arrears" at bounding box center [757, 496] width 8 height 8
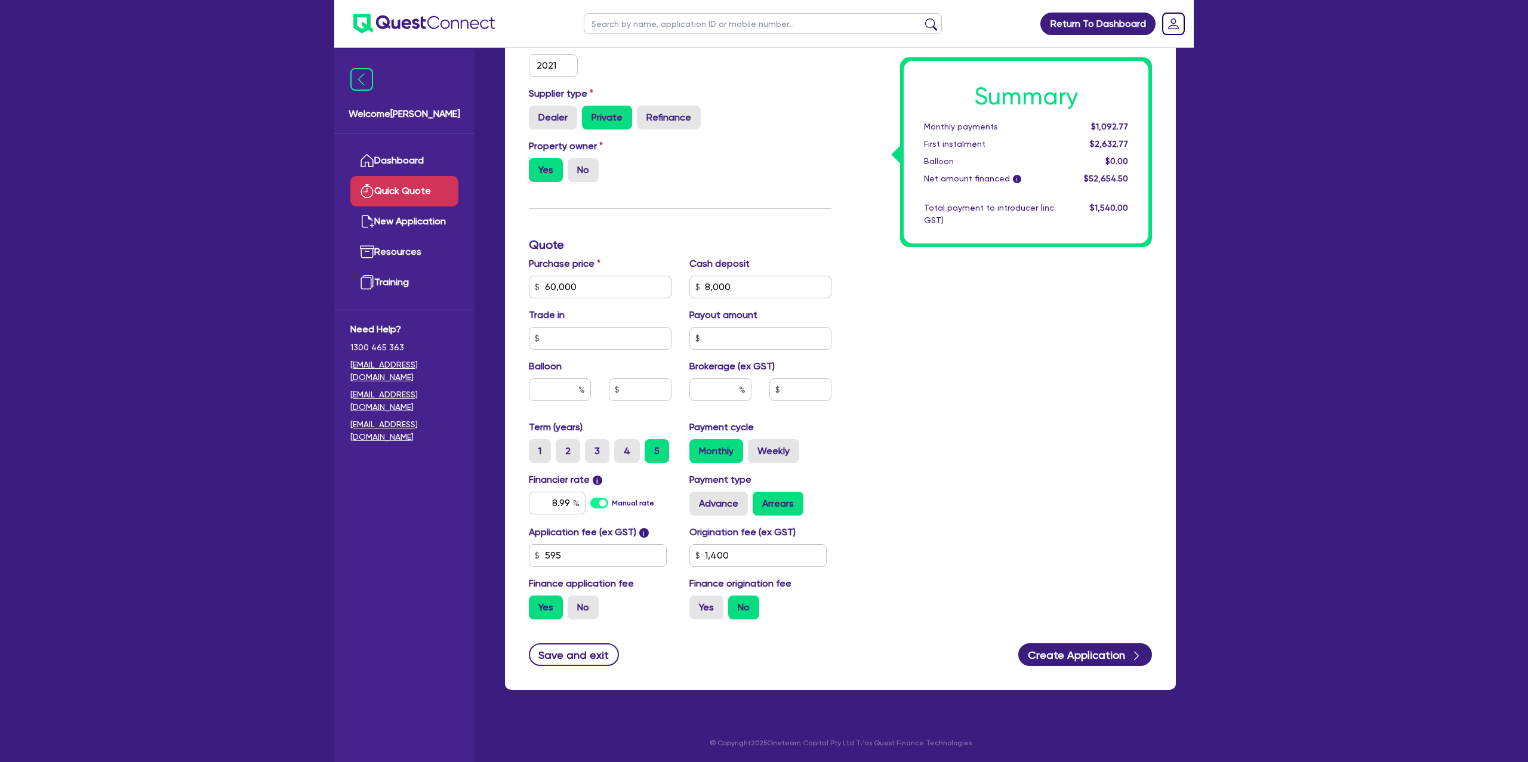
click at [947, 492] on div "Summary Monthly payments $1,092.77 First instalment $2,632.77 Balloon $0.00 Net…" at bounding box center [1000, 245] width 320 height 768
click at [1072, 664] on button "Create Application" at bounding box center [1085, 654] width 134 height 23
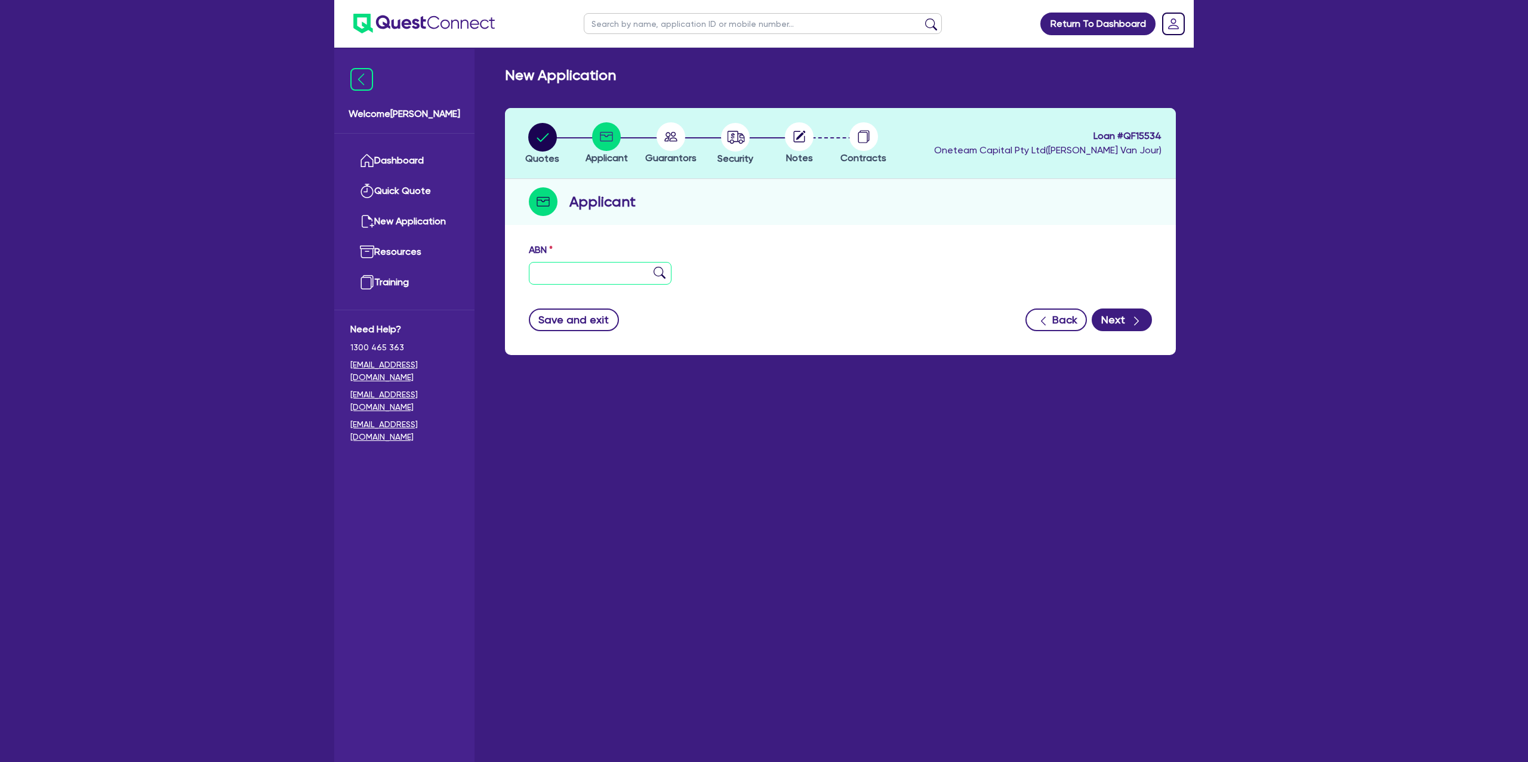
click at [593, 277] on input "text" at bounding box center [600, 273] width 143 height 23
paste input "19 610 275 726"
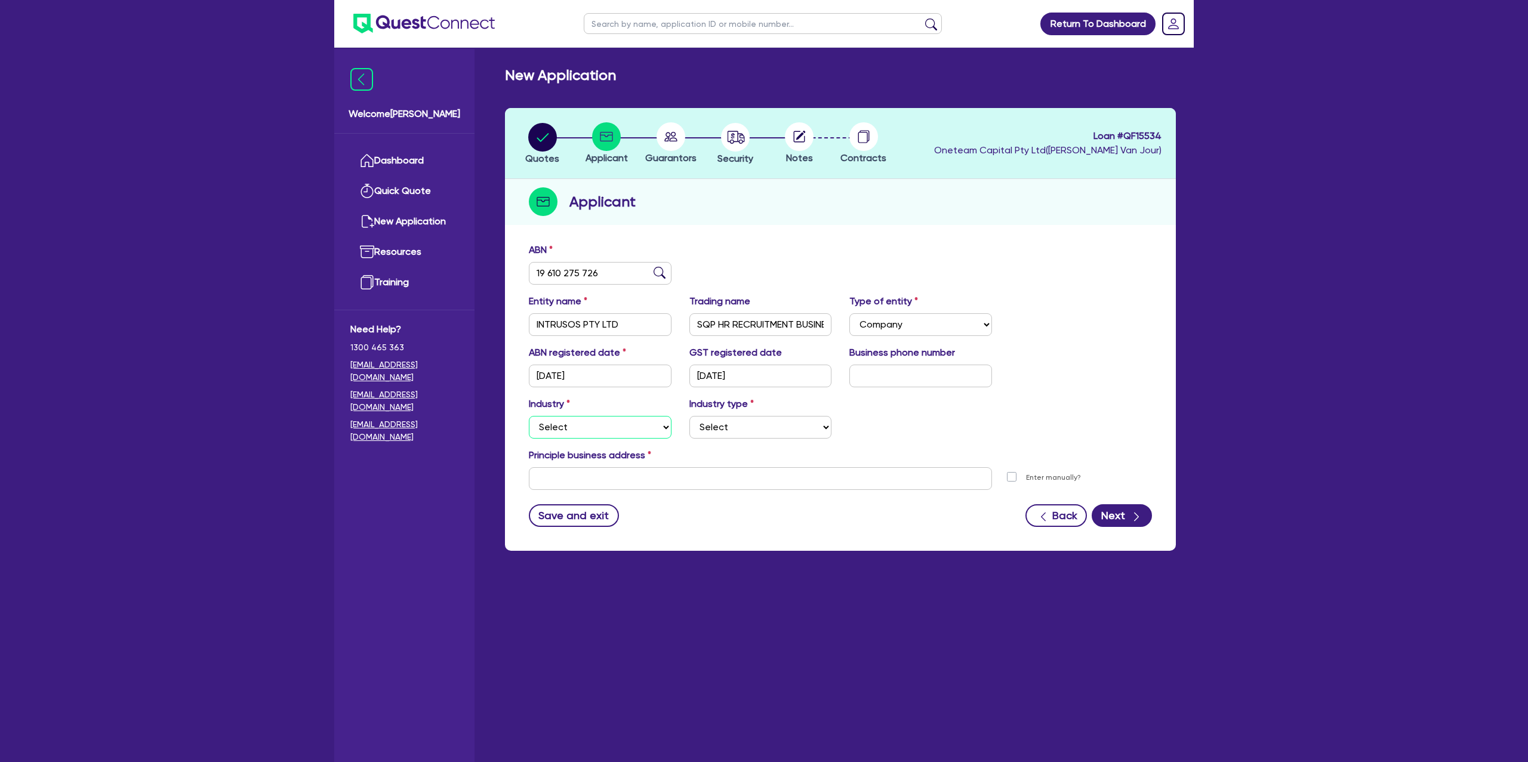
click at [568, 428] on select "Select Accomodation & Food Services Administrative & Support Services Agricultu…" at bounding box center [600, 427] width 143 height 23
click at [529, 416] on select "Select Accomodation & Food Services Administrative & Support Services Agricultu…" at bounding box center [600, 427] width 143 height 23
click at [730, 430] on select "Select Trades People Providing Services Direct to Consumers Trades People Provi…" at bounding box center [760, 427] width 143 height 23
click at [689, 416] on select "Select Trades People Providing Services Direct to Consumers Trades People Provi…" at bounding box center [760, 427] width 143 height 23
click at [640, 474] on input "text" at bounding box center [760, 478] width 463 height 23
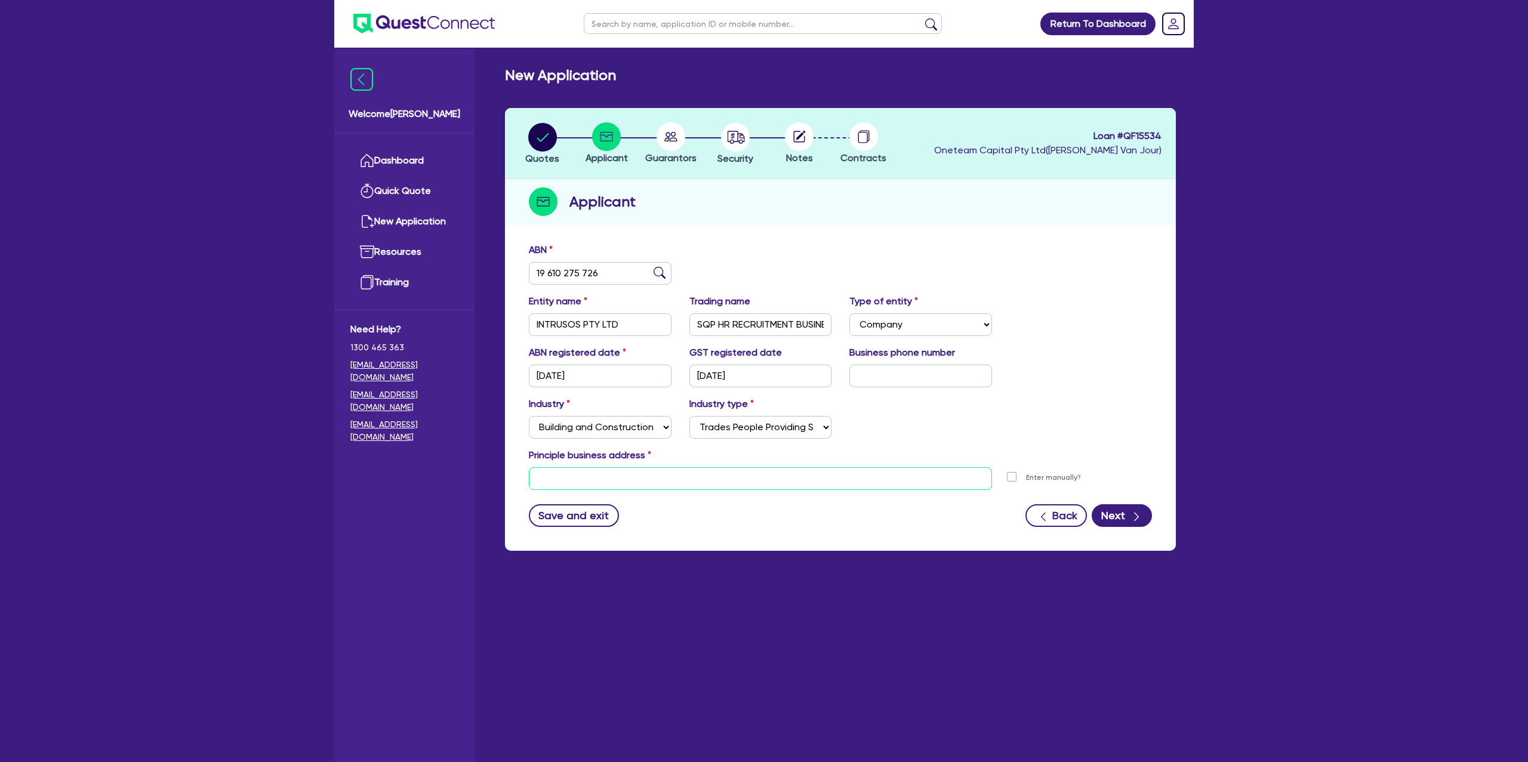
paste input "[STREET_ADDRESS]"
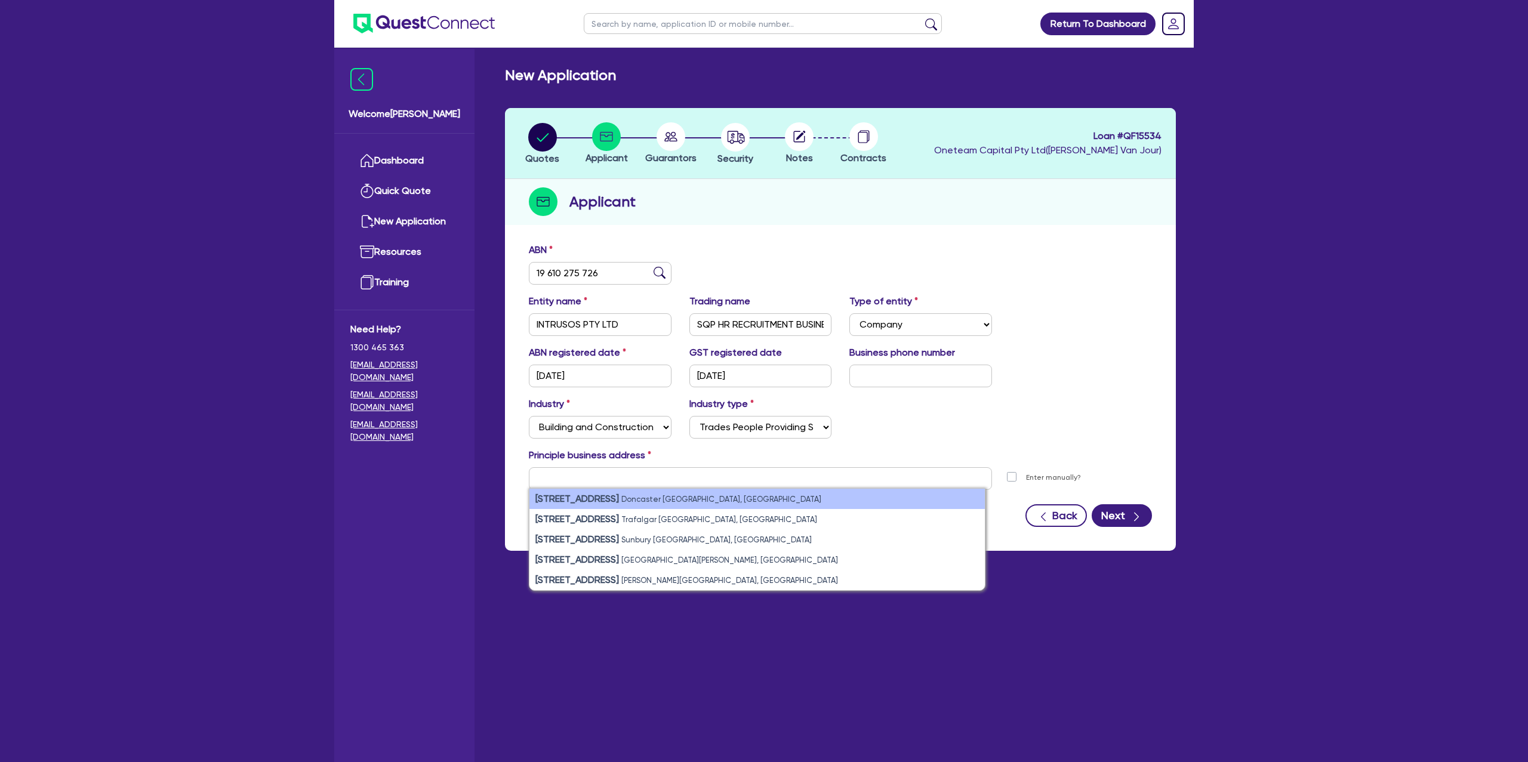
click at [732, 495] on li "[STREET_ADDRESS]" at bounding box center [756, 499] width 455 height 20
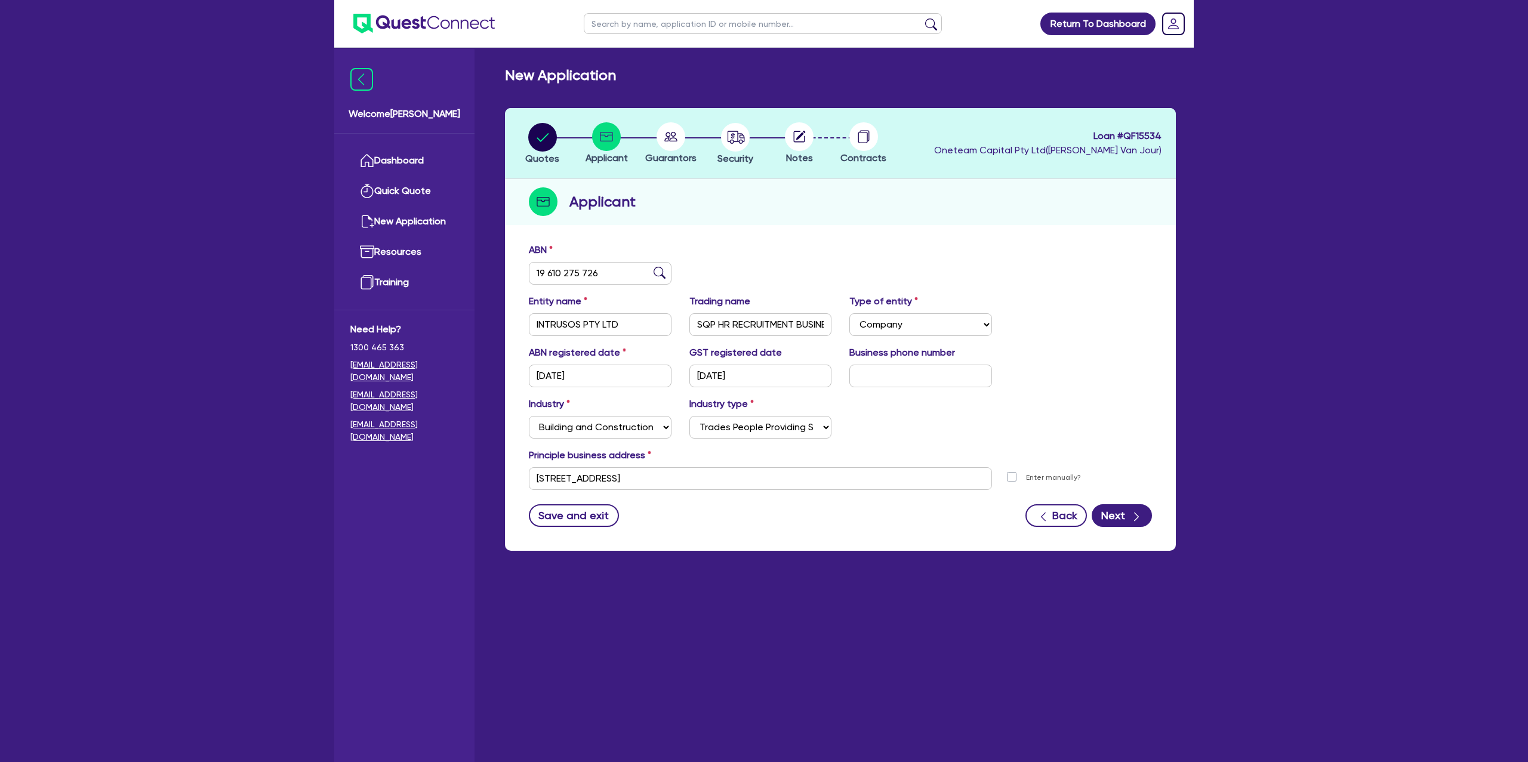
click at [692, 523] on div "Save and exit Back Next" at bounding box center [840, 515] width 641 height 23
click at [1132, 509] on div "button" at bounding box center [1136, 515] width 12 height 15
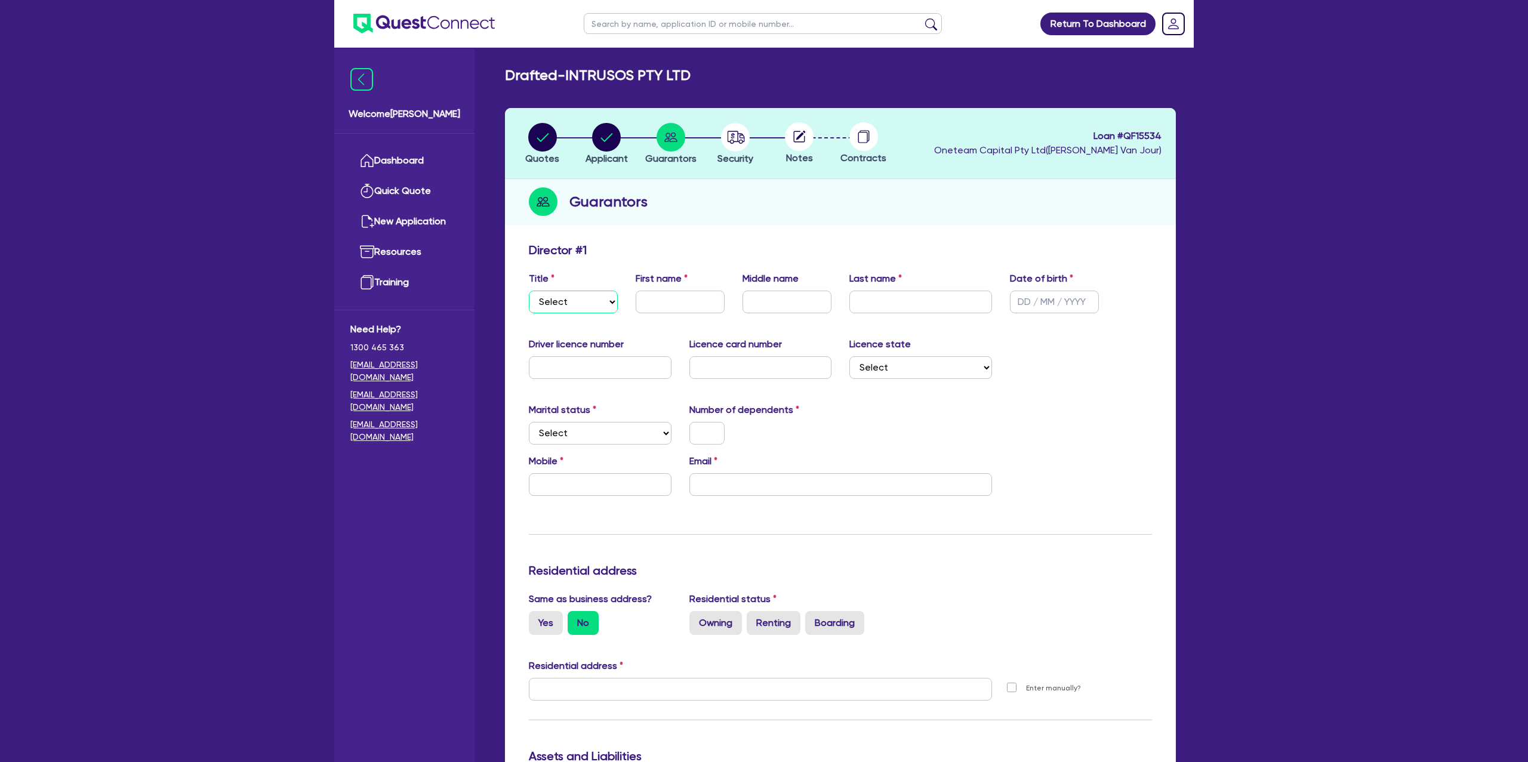
click at [548, 307] on select "Select Mr Mrs Ms Miss Dr" at bounding box center [573, 302] width 89 height 23
click at [529, 291] on select "Select Mr Mrs Ms Miss Dr" at bounding box center [573, 302] width 89 height 23
click at [660, 294] on input "text" at bounding box center [680, 302] width 89 height 23
click at [775, 300] on input "text" at bounding box center [786, 302] width 89 height 23
click at [906, 307] on input "text" at bounding box center [920, 302] width 143 height 23
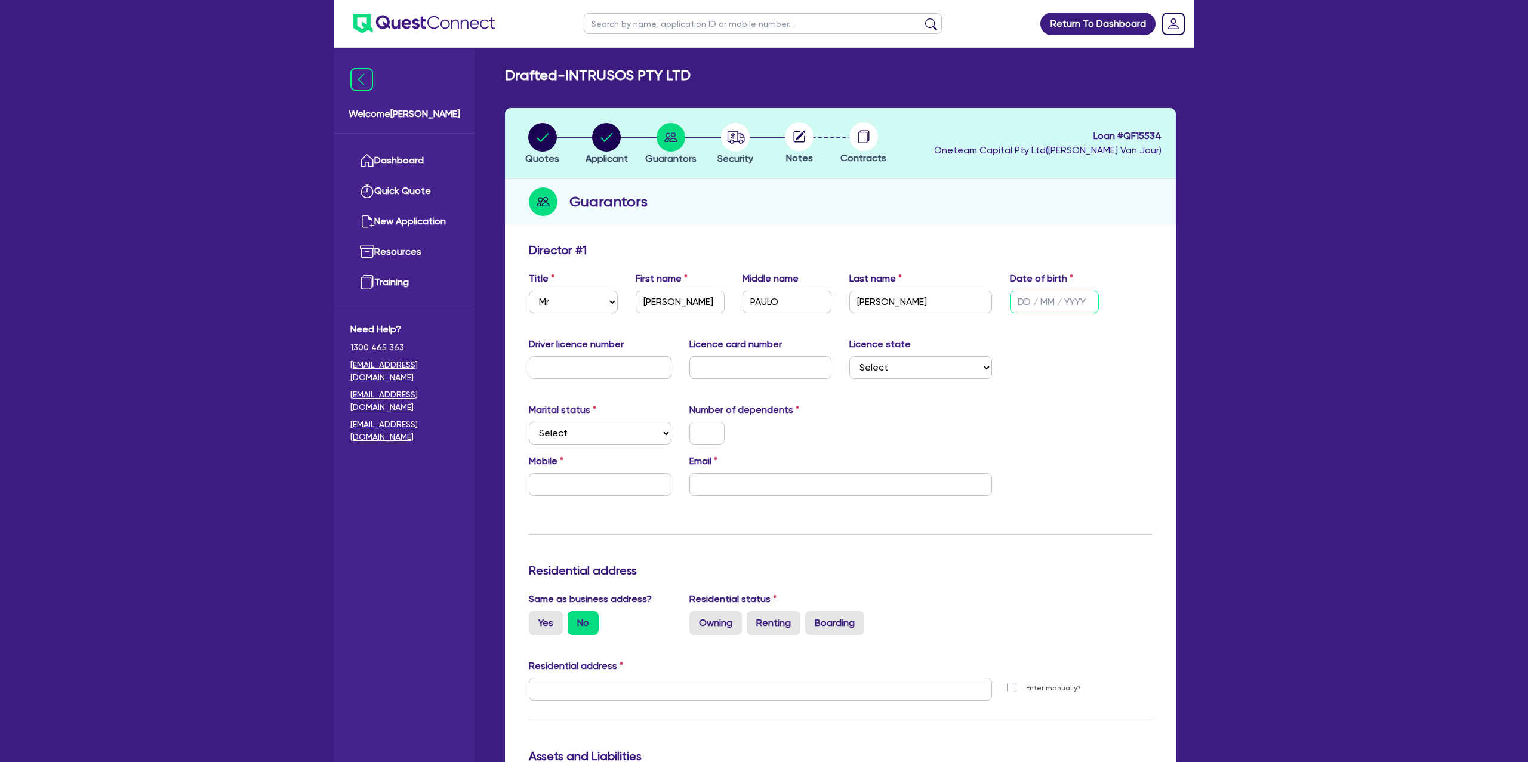
click at [1024, 302] on input "text" at bounding box center [1054, 302] width 89 height 23
click at [579, 365] on input "text" at bounding box center [600, 367] width 143 height 23
click at [571, 449] on div "Marital status Select [DEMOGRAPHIC_DATA] Married De Facto / Partner Number of d…" at bounding box center [840, 428] width 641 height 51
click at [577, 440] on select "Select Single Married De Facto / Partner" at bounding box center [600, 433] width 143 height 23
click at [587, 359] on input "text" at bounding box center [600, 367] width 143 height 23
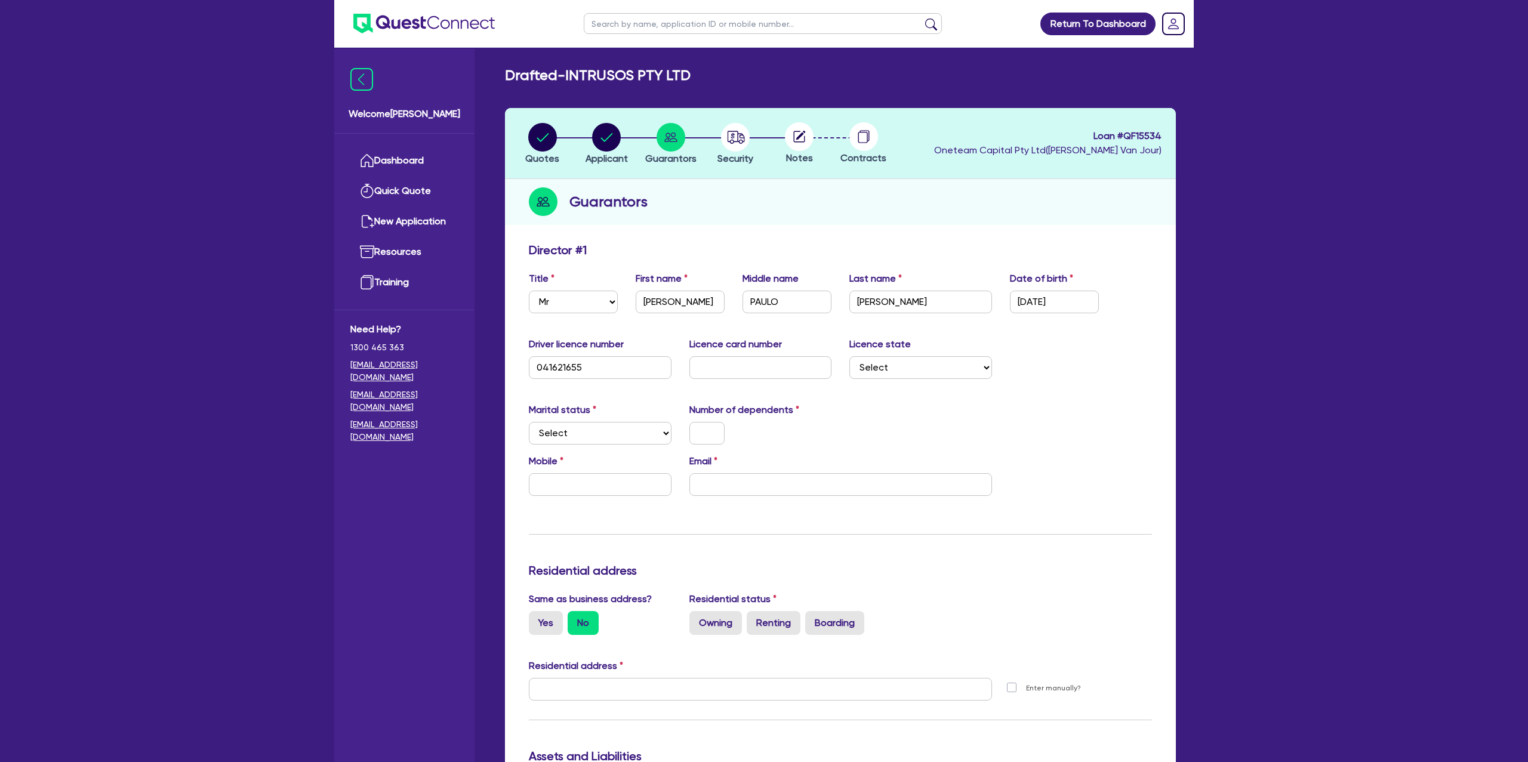
click at [687, 366] on div "Licence card number" at bounding box center [760, 358] width 161 height 42
click at [714, 377] on input "text" at bounding box center [760, 367] width 143 height 23
click at [913, 357] on select "Select [GEOGRAPHIC_DATA] [GEOGRAPHIC_DATA] [GEOGRAPHIC_DATA] [GEOGRAPHIC_DATA] …" at bounding box center [920, 367] width 143 height 23
click at [849, 356] on select "Select [GEOGRAPHIC_DATA] [GEOGRAPHIC_DATA] [GEOGRAPHIC_DATA] [GEOGRAPHIC_DATA] …" at bounding box center [920, 367] width 143 height 23
click at [896, 363] on select "Select [GEOGRAPHIC_DATA] [GEOGRAPHIC_DATA] [GEOGRAPHIC_DATA] [GEOGRAPHIC_DATA] …" at bounding box center [920, 367] width 143 height 23
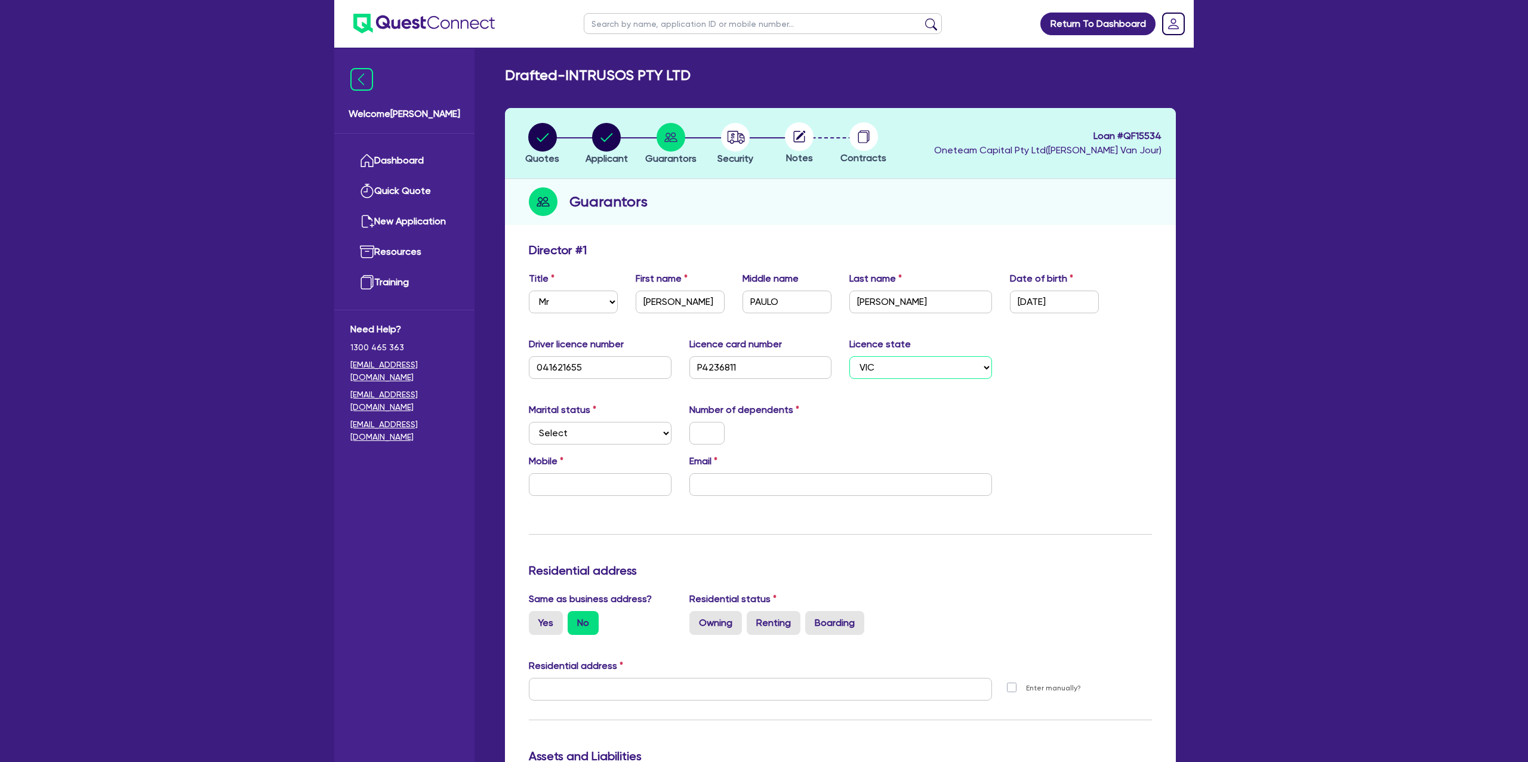
click at [849, 356] on select "Select [GEOGRAPHIC_DATA] [GEOGRAPHIC_DATA] [GEOGRAPHIC_DATA] [GEOGRAPHIC_DATA] …" at bounding box center [920, 367] width 143 height 23
click at [581, 434] on select "Select Single Married De Facto / Partner" at bounding box center [600, 433] width 143 height 23
click at [529, 422] on select "Select Single Married De Facto / Partner" at bounding box center [600, 433] width 143 height 23
click at [566, 440] on select "Select Single Married De Facto / Partner" at bounding box center [600, 433] width 143 height 23
click at [529, 422] on select "Select Single Married De Facto / Partner" at bounding box center [600, 433] width 143 height 23
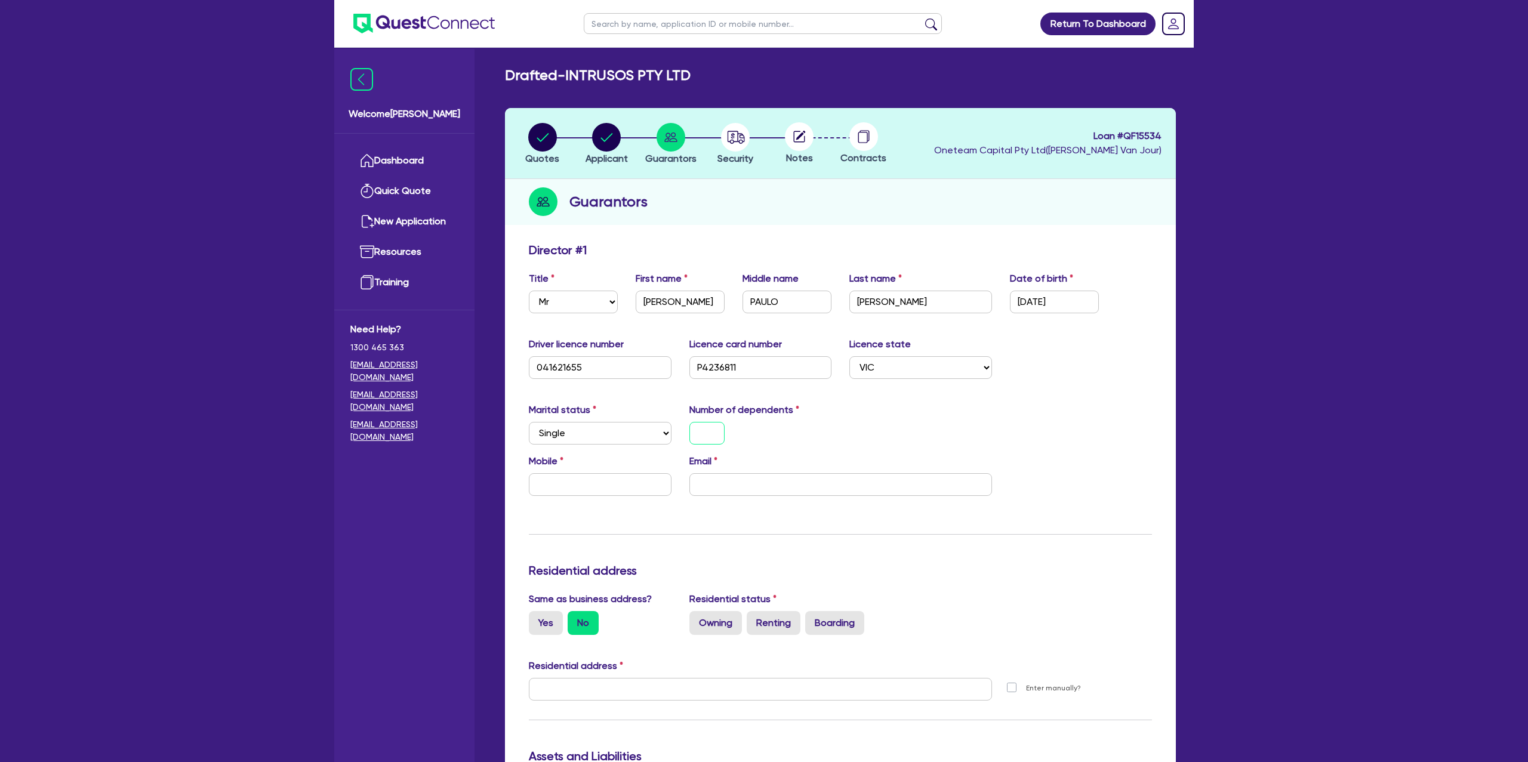
click at [711, 430] on input "text" at bounding box center [706, 433] width 35 height 23
click at [593, 489] on input "text" at bounding box center [600, 484] width 143 height 23
click at [770, 482] on input "email" at bounding box center [840, 484] width 303 height 23
click at [701, 431] on input "text" at bounding box center [706, 433] width 35 height 23
click at [720, 486] on input "email" at bounding box center [840, 484] width 303 height 23
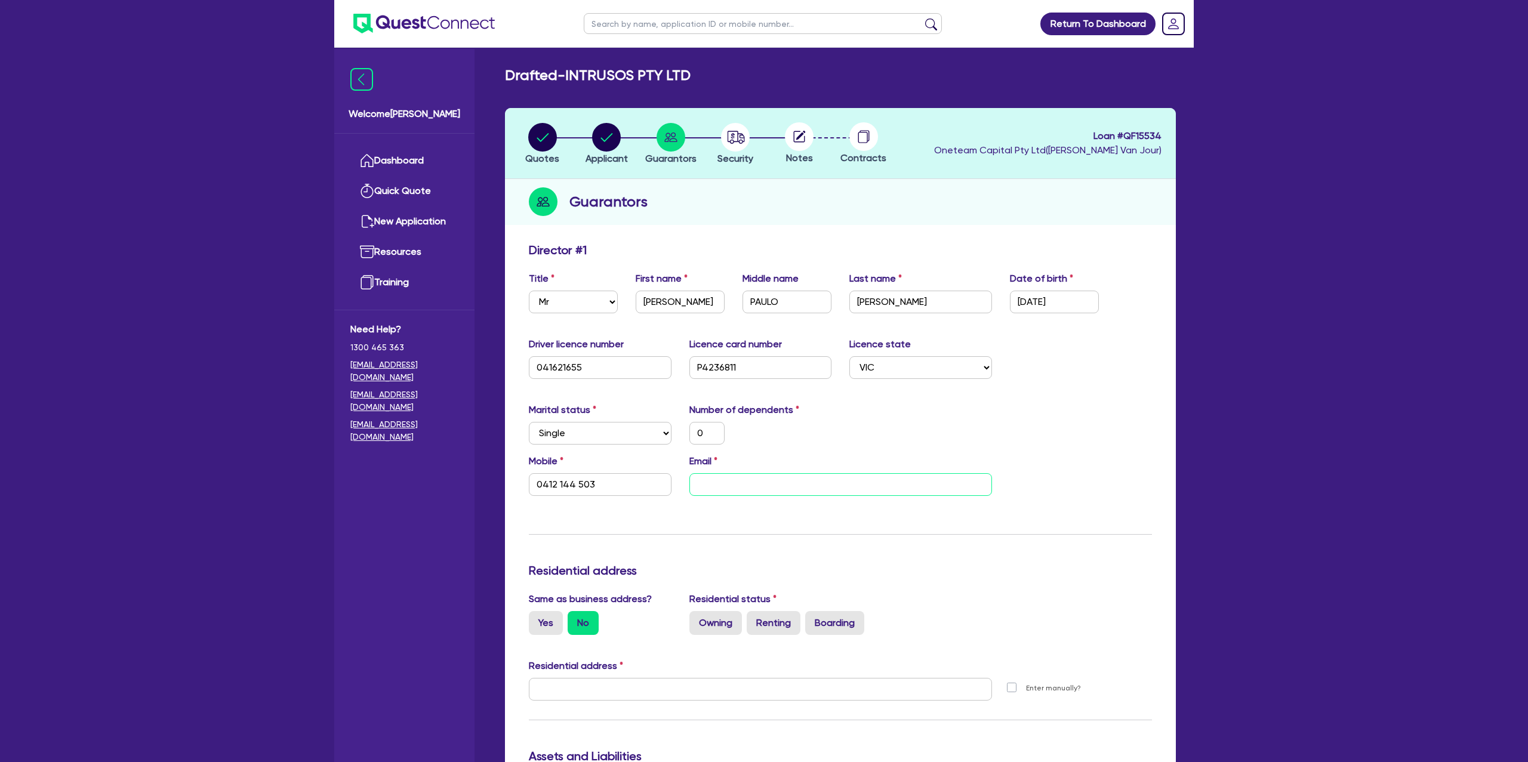
paste input "[PERSON_NAME][EMAIL_ADDRESS][DOMAIN_NAME]"
drag, startPoint x: 815, startPoint y: 524, endPoint x: 779, endPoint y: 516, distance: 36.8
click at [800, 519] on div "Update residential status for Director #1 Boarding is only acceptable when the …" at bounding box center [840, 684] width 623 height 883
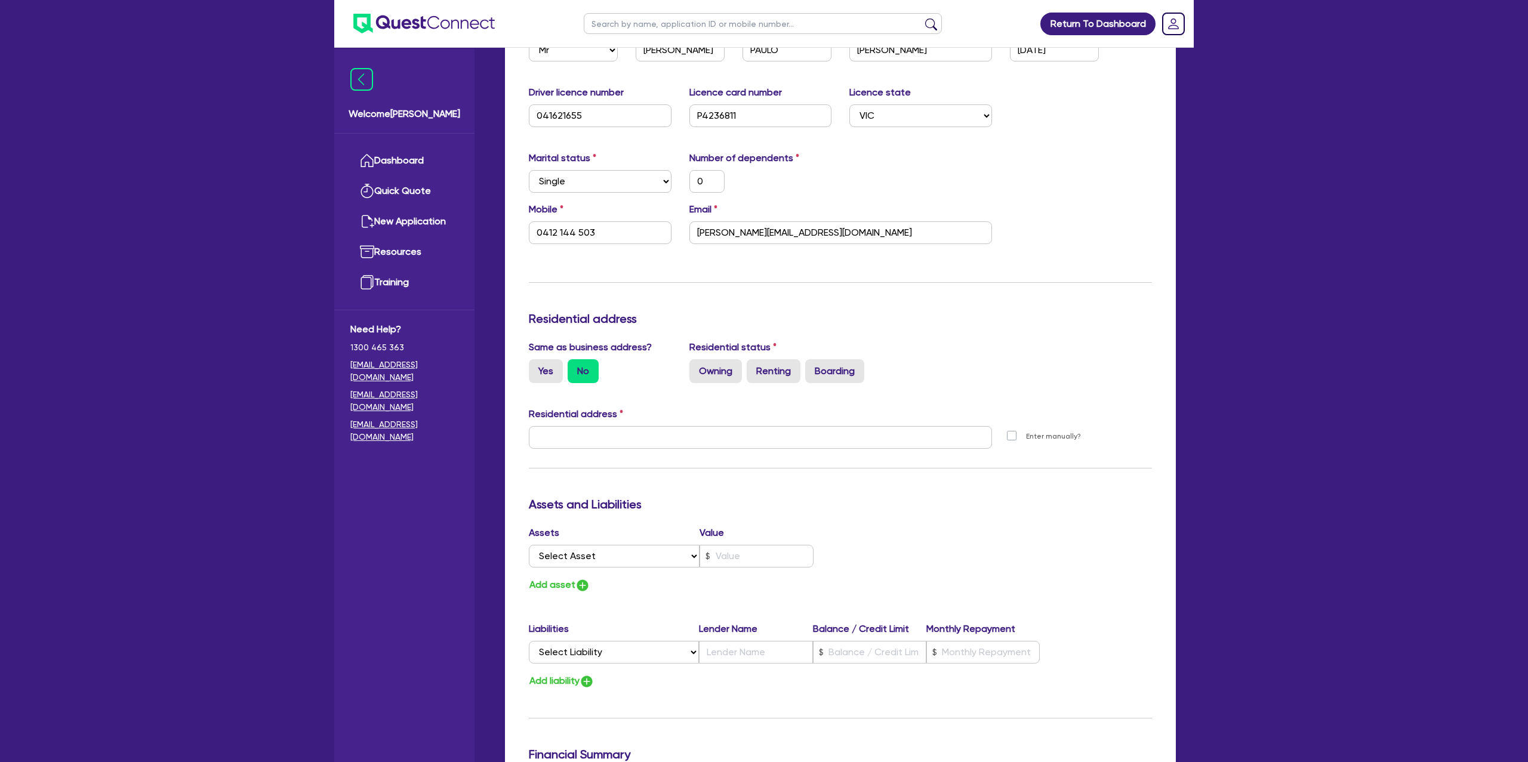
click at [525, 372] on div "Same as business address? Yes No" at bounding box center [600, 361] width 161 height 43
click at [535, 372] on label "Yes" at bounding box center [546, 371] width 34 height 24
click at [535, 367] on input "Yes" at bounding box center [533, 363] width 8 height 8
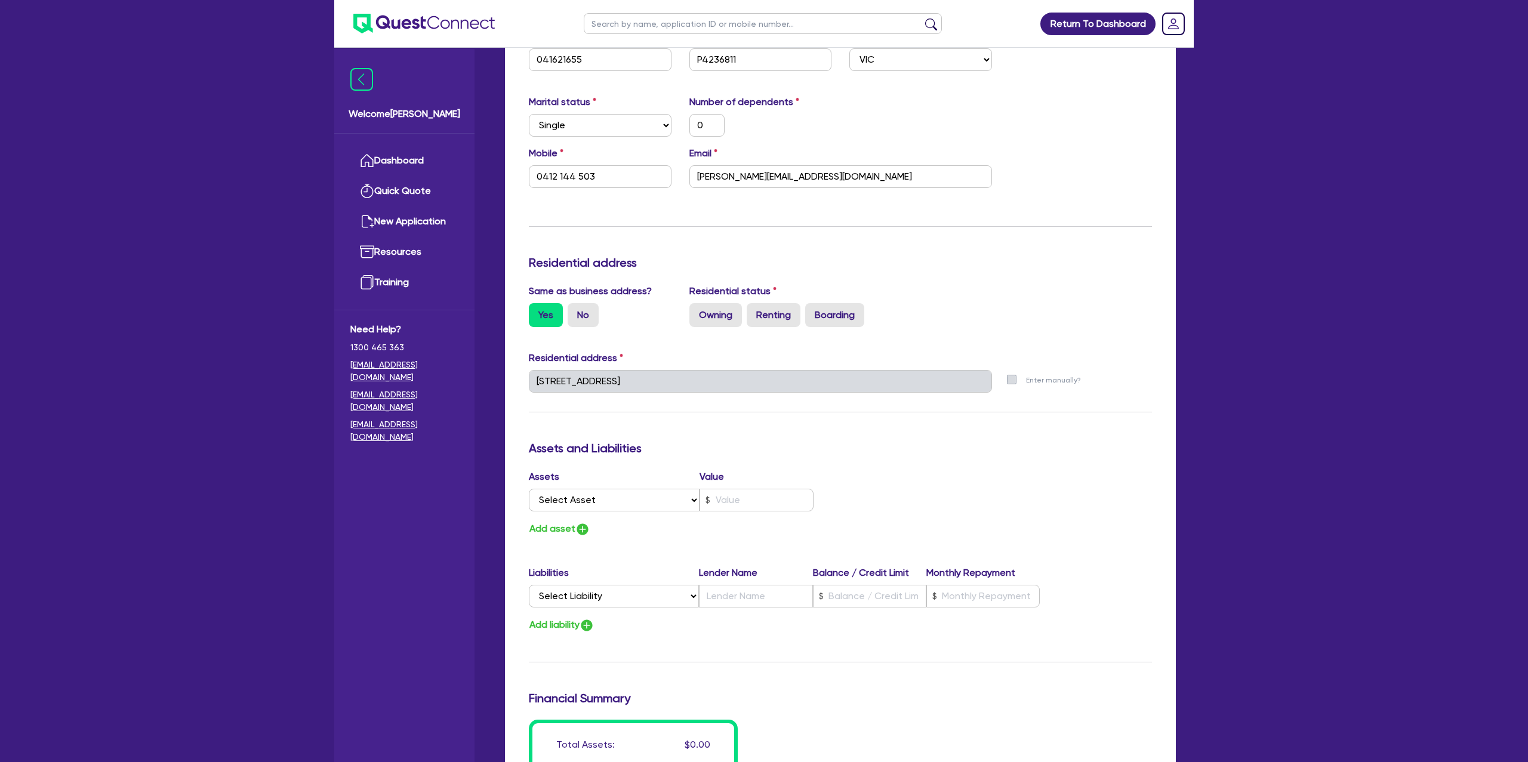
scroll to position [354, 0]
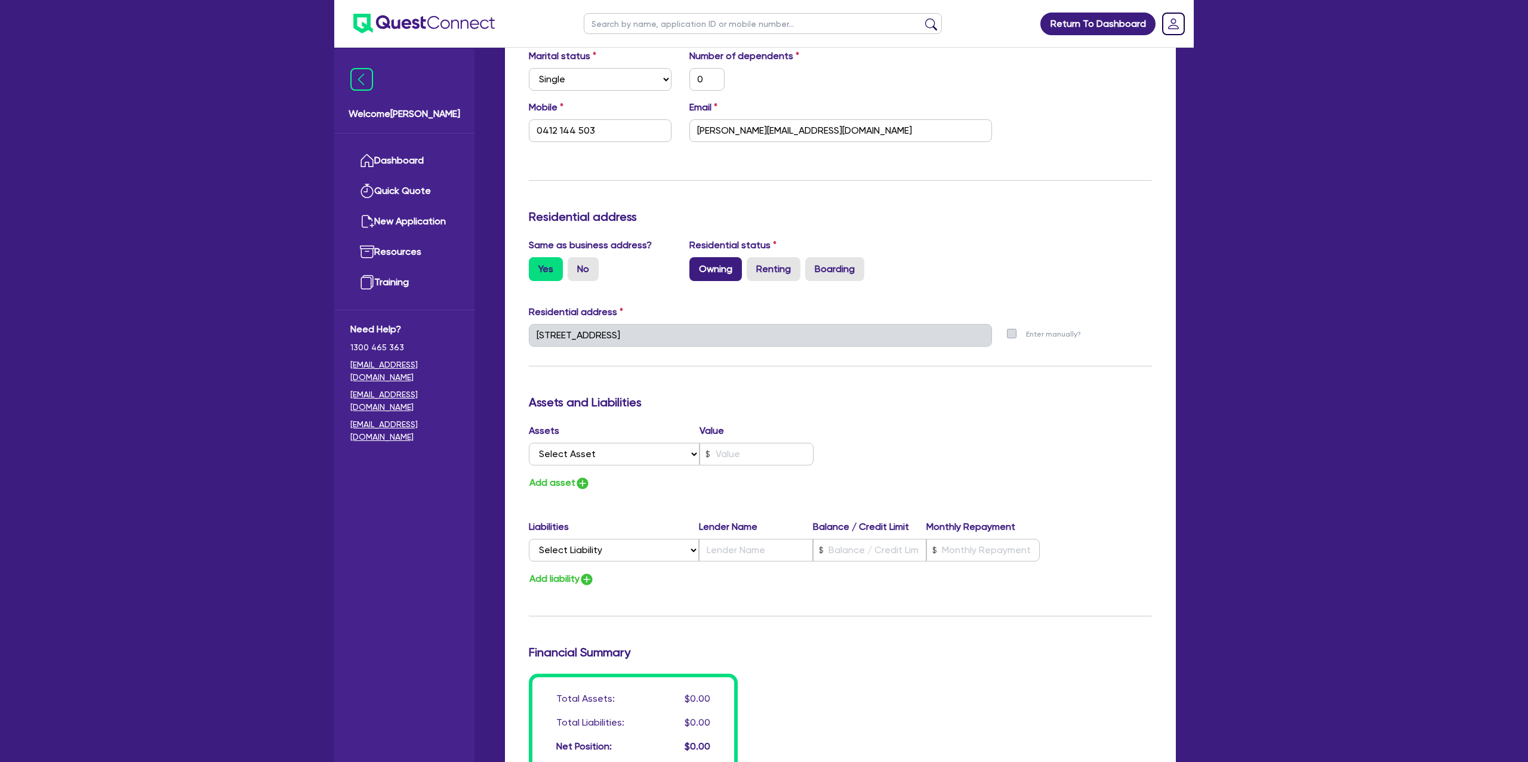
click at [739, 269] on label "Owning" at bounding box center [715, 269] width 53 height 24
click at [697, 265] on input "Owning" at bounding box center [693, 261] width 8 height 8
click at [767, 267] on label "Renting" at bounding box center [774, 269] width 54 height 24
click at [754, 265] on input "Renting" at bounding box center [751, 261] width 8 height 8
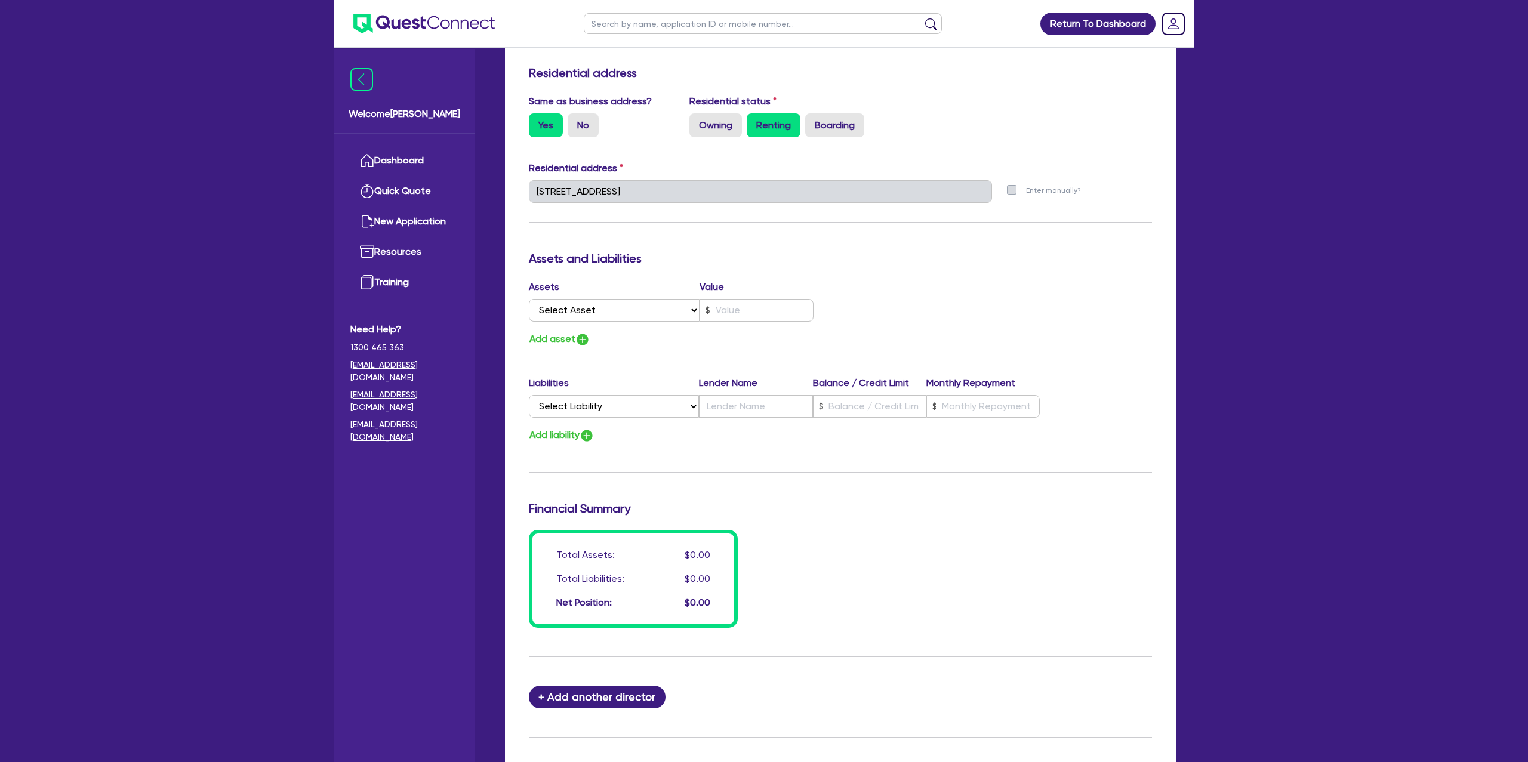
scroll to position [520, 0]
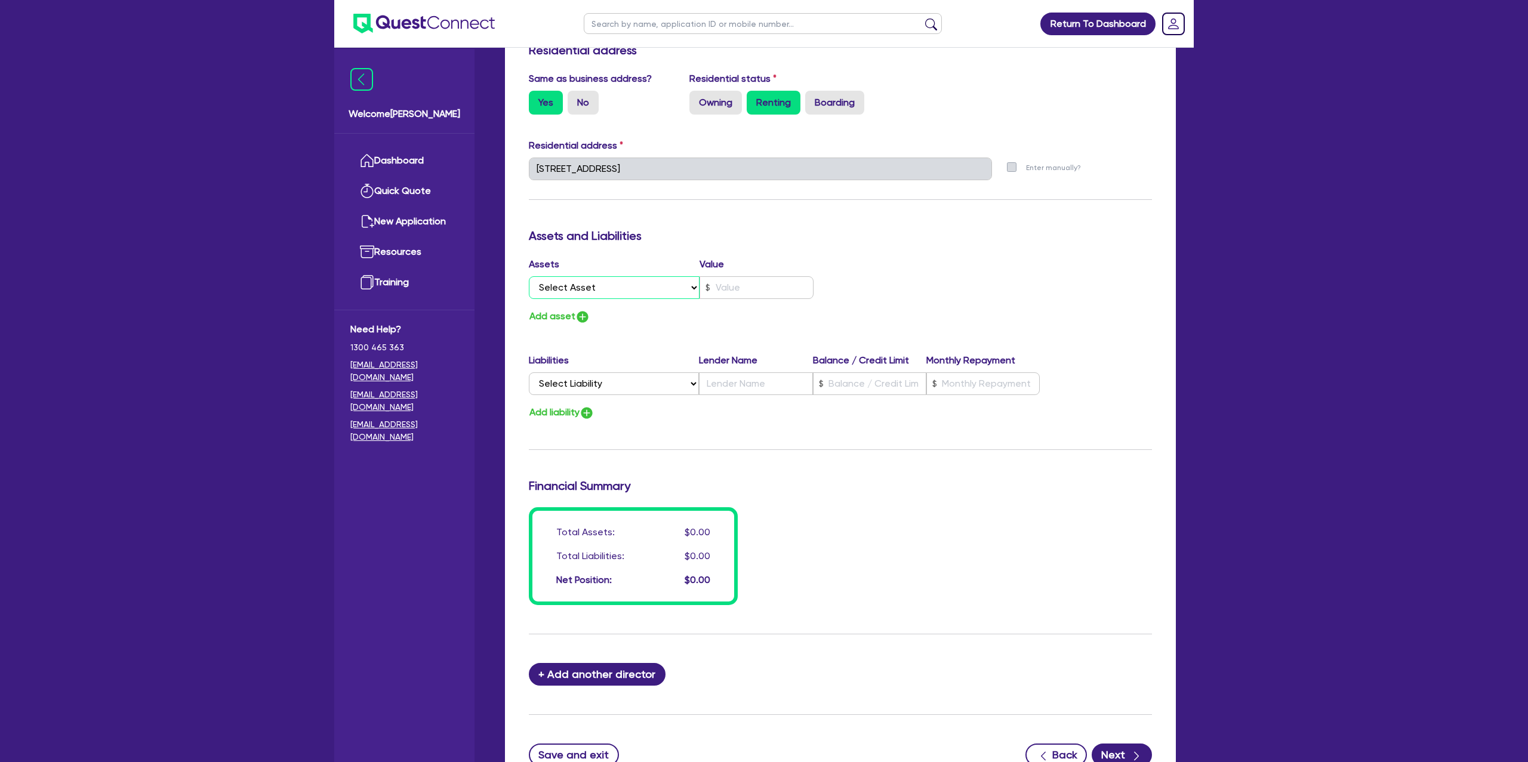
click at [599, 291] on select "Select Asset Cash Property Investment property Vehicle Truck Trailer Equipment …" at bounding box center [614, 287] width 171 height 23
click at [529, 276] on select "Select Asset Cash Property Investment property Vehicle Truck Trailer Equipment …" at bounding box center [614, 287] width 171 height 23
click at [607, 291] on select "Select Asset Cash Property Investment property Vehicle Truck Trailer Equipment …" at bounding box center [614, 287] width 171 height 23
click at [765, 288] on input "text" at bounding box center [756, 287] width 114 height 23
click at [871, 261] on div "Assets Value Select Asset Cash Property Investment property Vehicle Truck Trail…" at bounding box center [840, 290] width 641 height 67
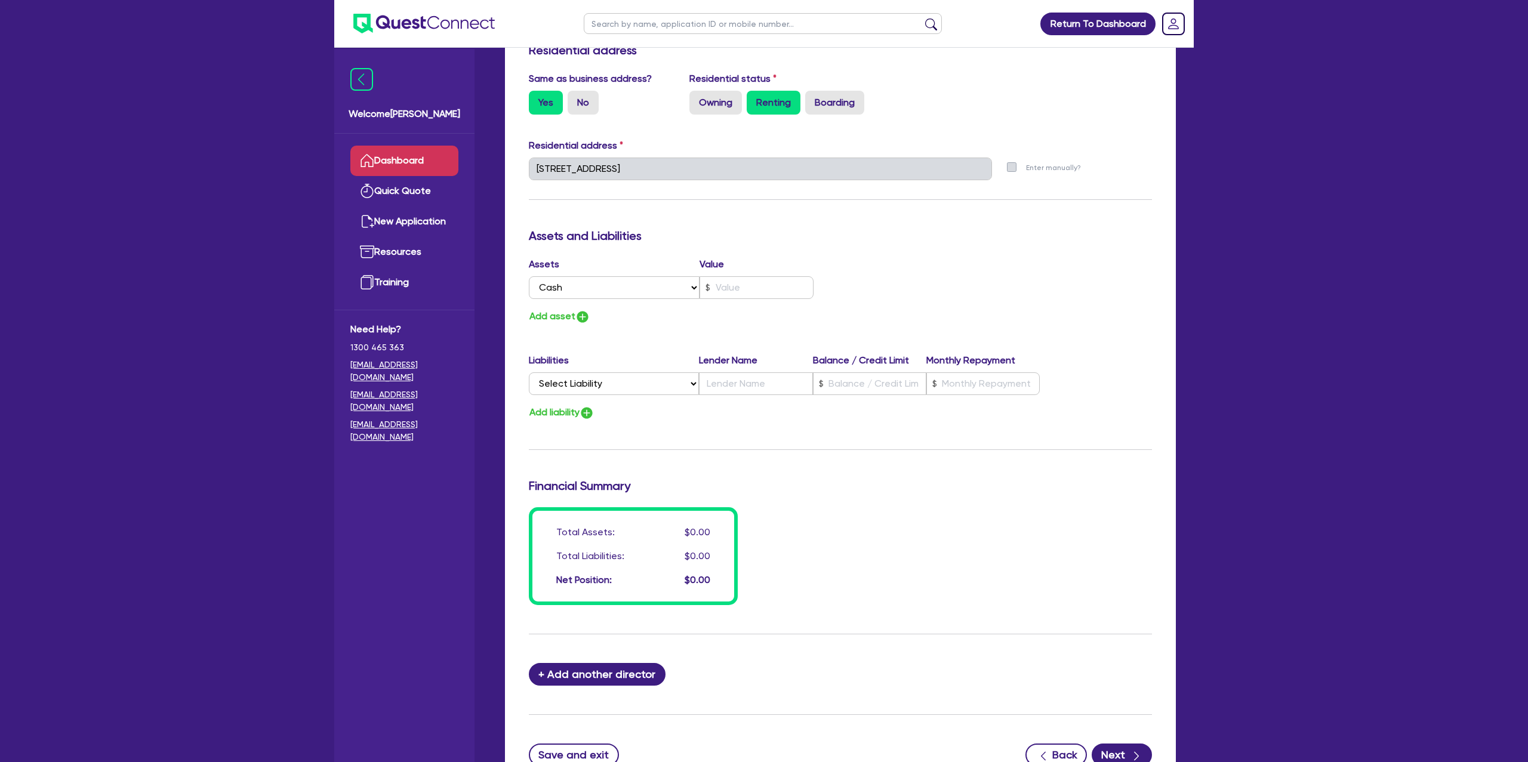
click at [439, 150] on link "Dashboard" at bounding box center [404, 161] width 108 height 30
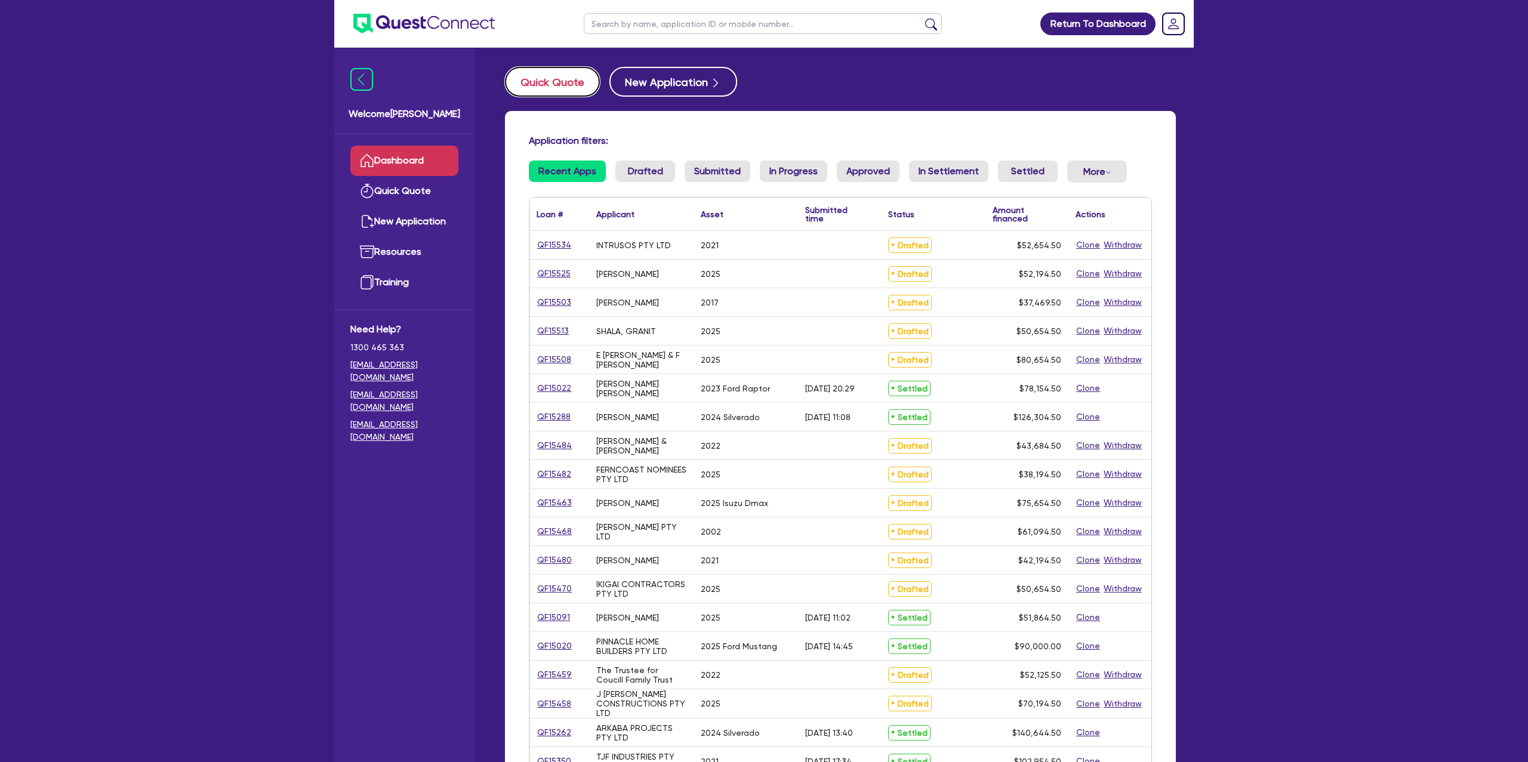
click at [547, 78] on button "Quick Quote" at bounding box center [552, 82] width 95 height 30
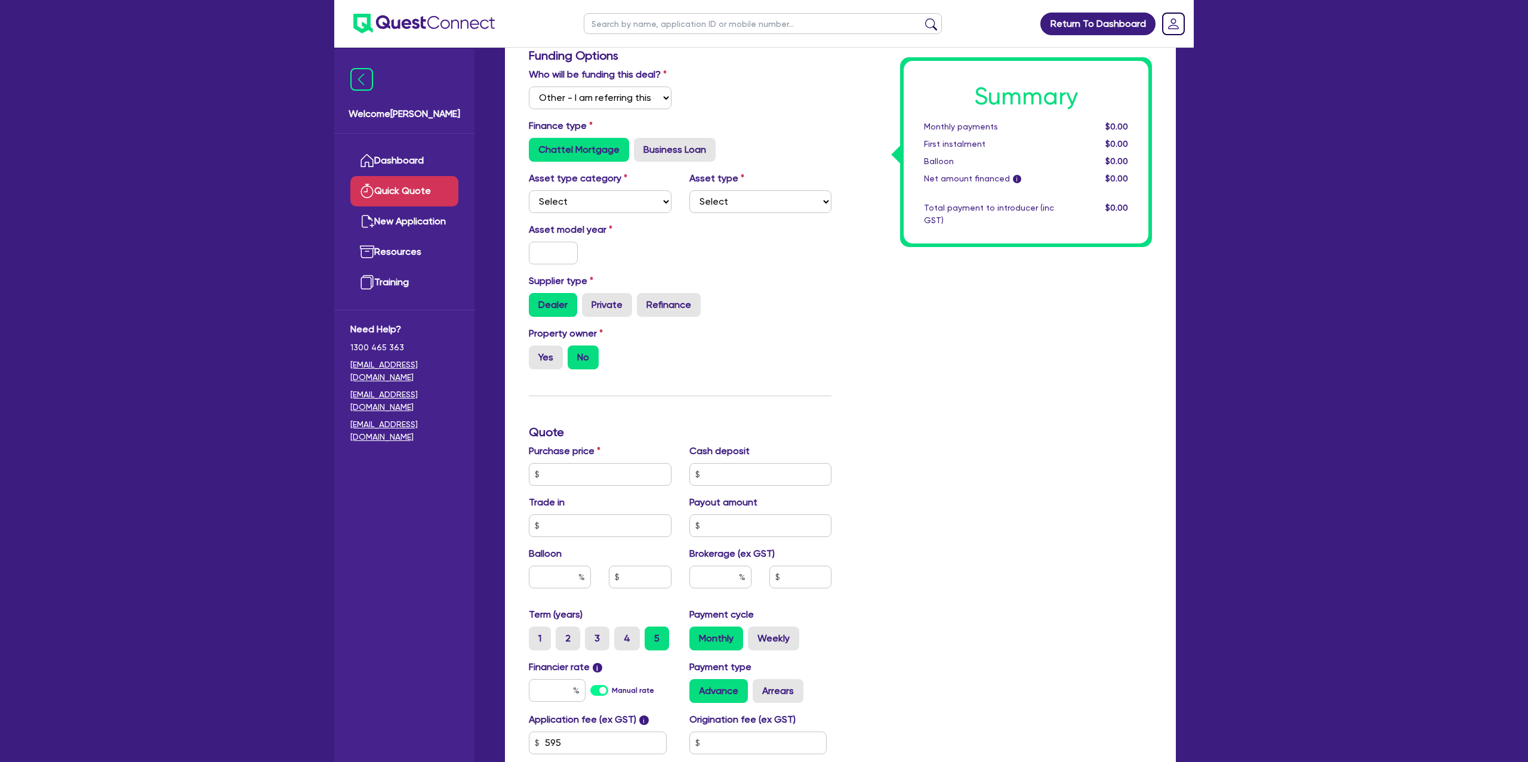
scroll to position [86, 0]
click at [591, 87] on select "Select I will fund 100% I will co-fund with Quest I want Quest to fund 100% Oth…" at bounding box center [600, 95] width 143 height 23
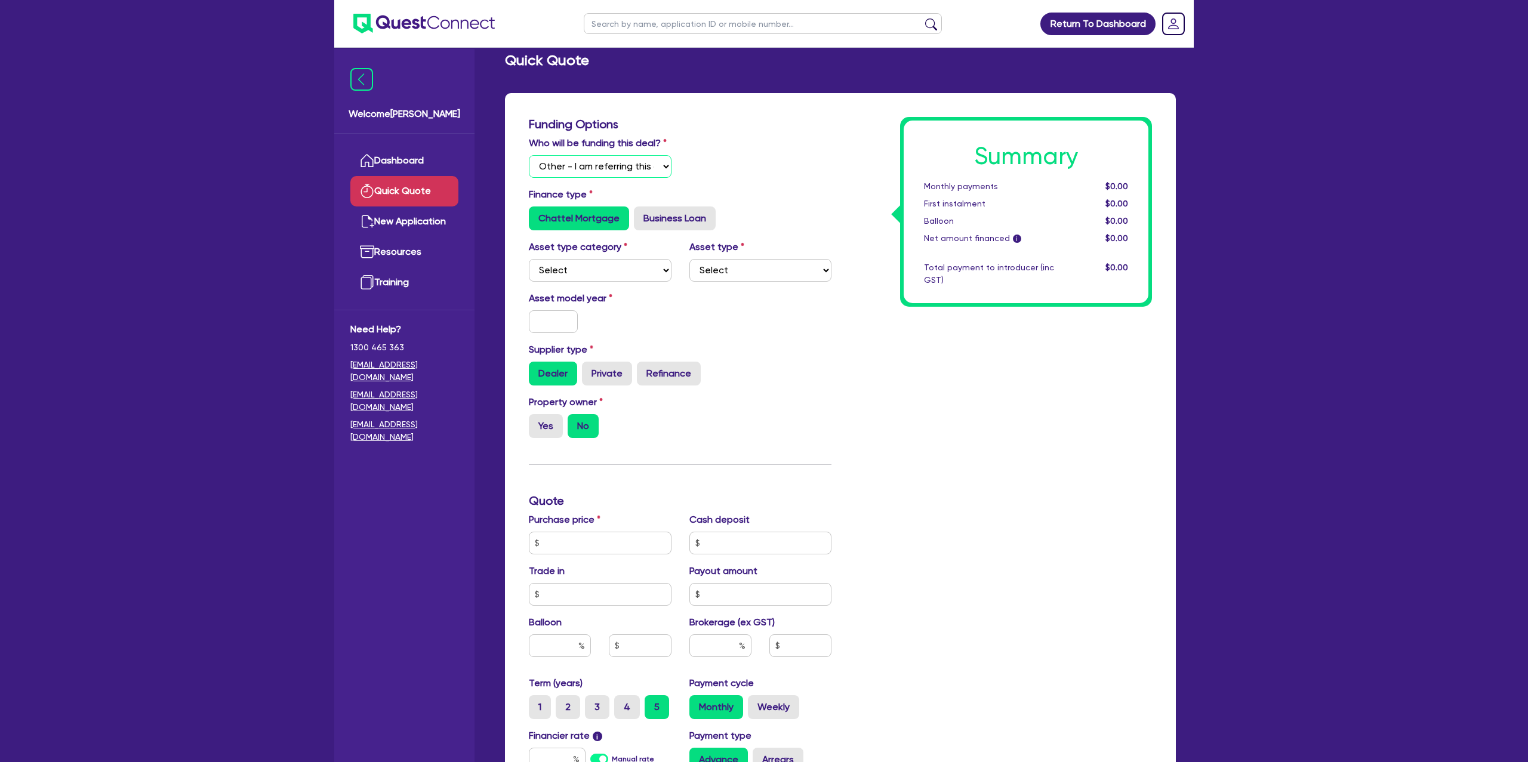
scroll to position [12, 0]
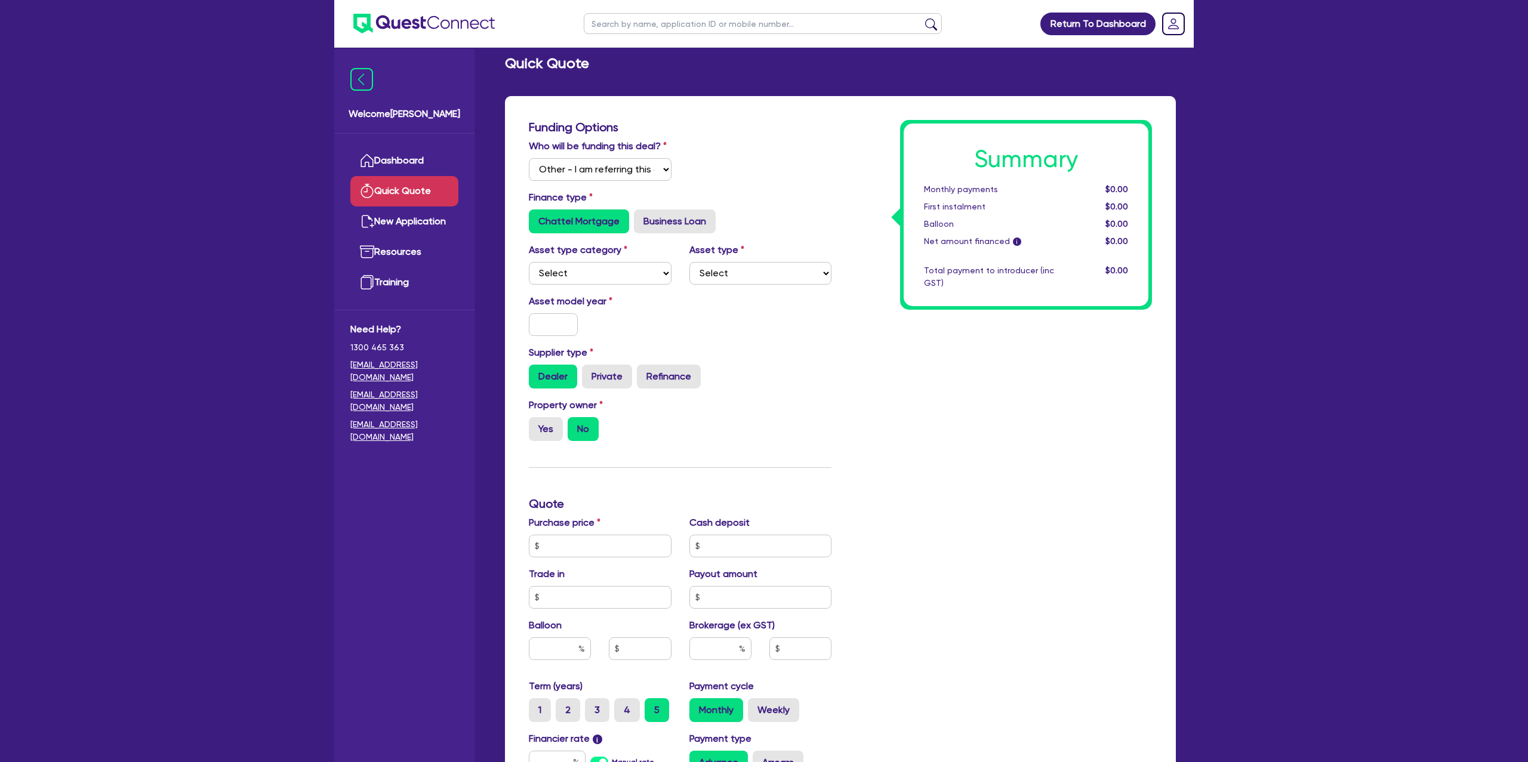
click at [563, 158] on div "Who will be funding this deal? Select I will fund 100% I will co-fund with Ques…" at bounding box center [600, 160] width 161 height 42
click at [724, 161] on div "Who will be funding this deal? Select I will fund 100% I will co-fund with Ques…" at bounding box center [680, 164] width 320 height 51
click at [609, 180] on select "Select I will fund 100% I will co-fund with Quest I want Quest to fund 100% Oth…" at bounding box center [600, 169] width 143 height 23
click at [529, 158] on select "Select I will fund 100% I will co-fund with Quest I want Quest to fund 100% Oth…" at bounding box center [600, 169] width 143 height 23
click at [574, 275] on select "Select Cars and light trucks Primary assets Secondary assets Tertiary assets" at bounding box center [600, 273] width 143 height 23
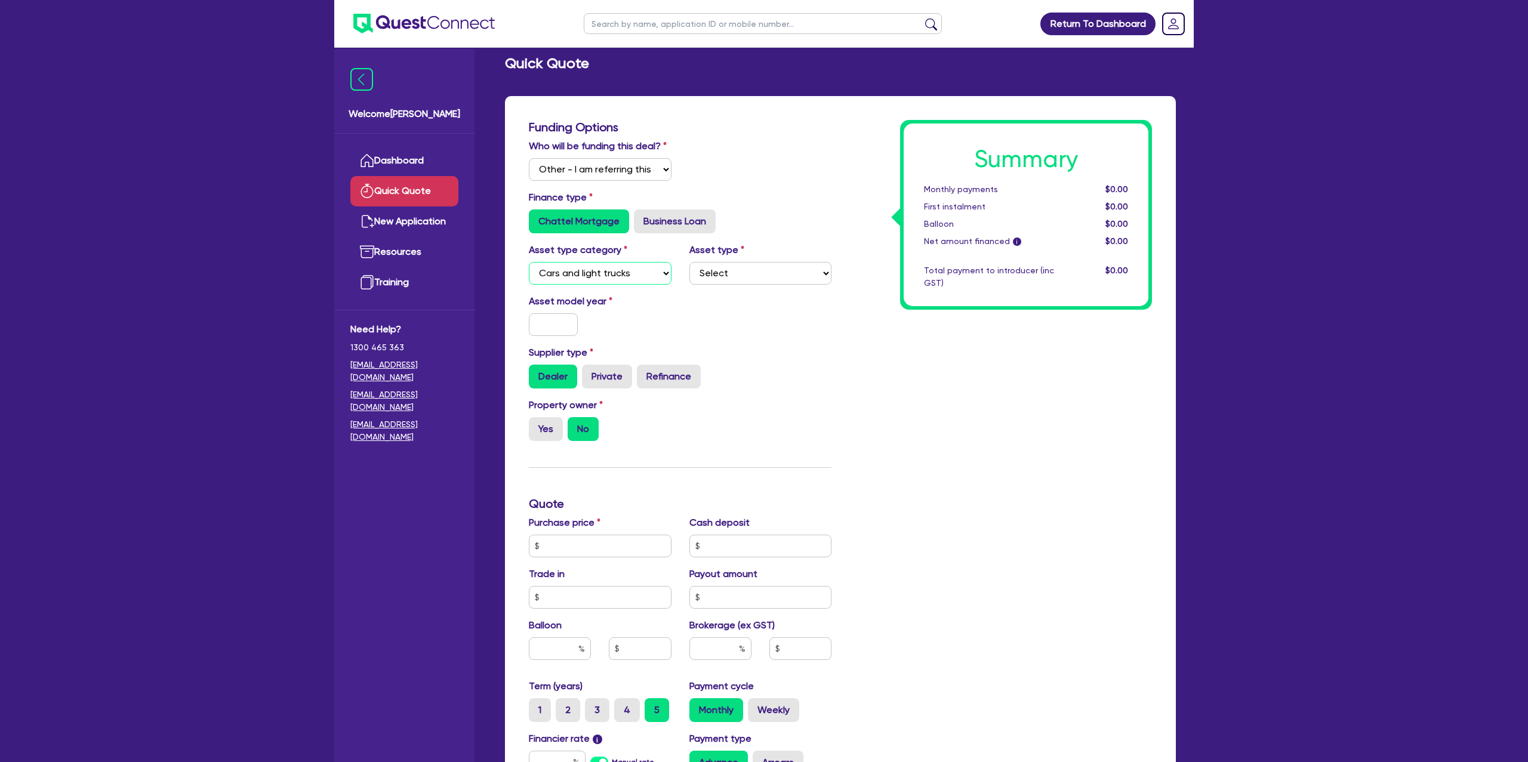
click at [529, 262] on select "Select Cars and light trucks Primary assets Secondary assets Tertiary assets" at bounding box center [600, 273] width 143 height 23
click at [729, 300] on div "Asset model year" at bounding box center [680, 319] width 320 height 51
click at [728, 272] on select "Select Passenger vehicles Vans and utes Light trucks up to 4.5 tonne" at bounding box center [760, 273] width 143 height 23
click at [689, 262] on select "Select Passenger vehicles Vans and utes Light trucks up to 4.5 tonne" at bounding box center [760, 273] width 143 height 23
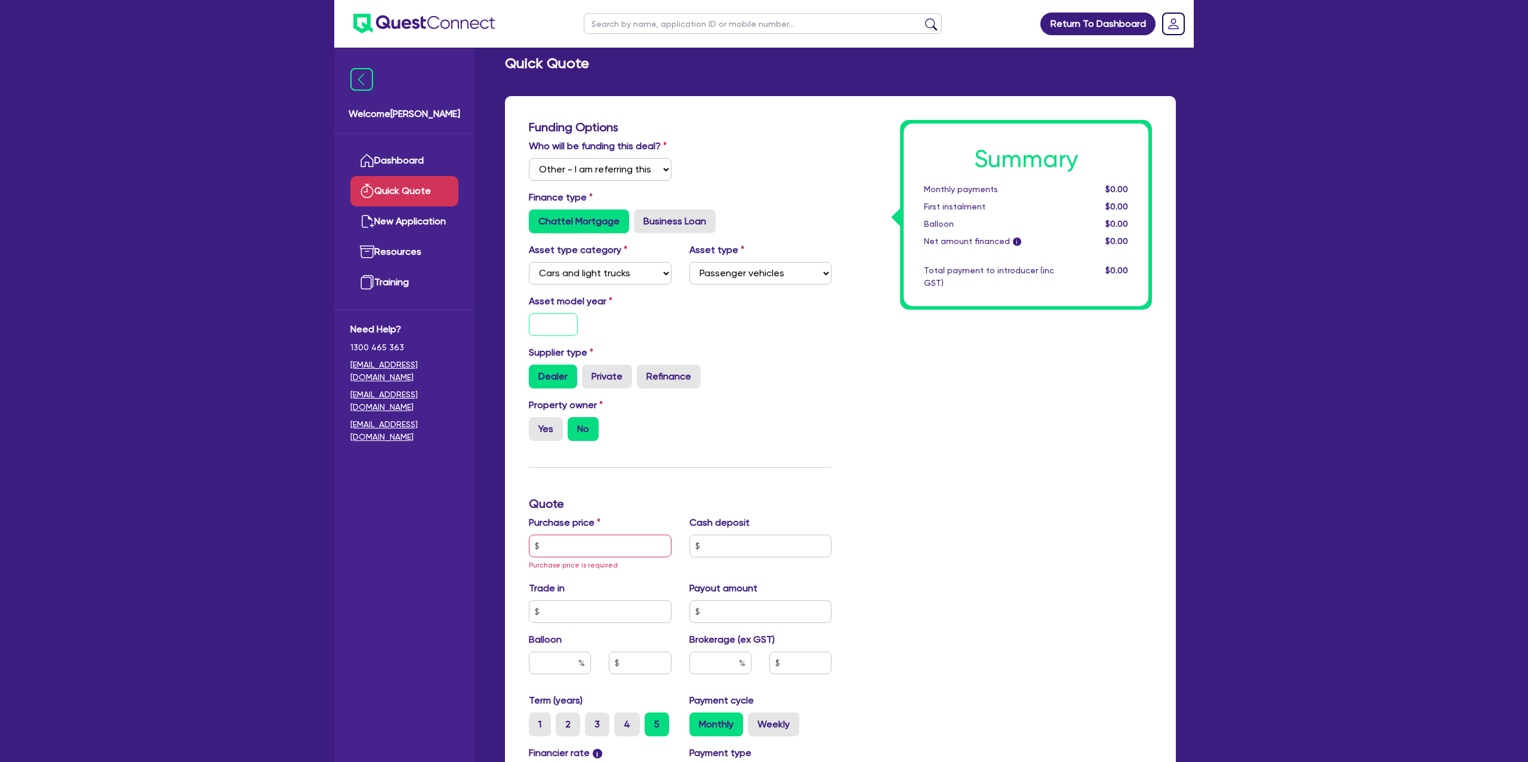
click at [565, 317] on input "text" at bounding box center [553, 324] width 49 height 23
drag, startPoint x: 793, startPoint y: 325, endPoint x: 669, endPoint y: 335, distance: 124.5
click at [785, 319] on div "Asset model year [DATE]" at bounding box center [680, 319] width 320 height 51
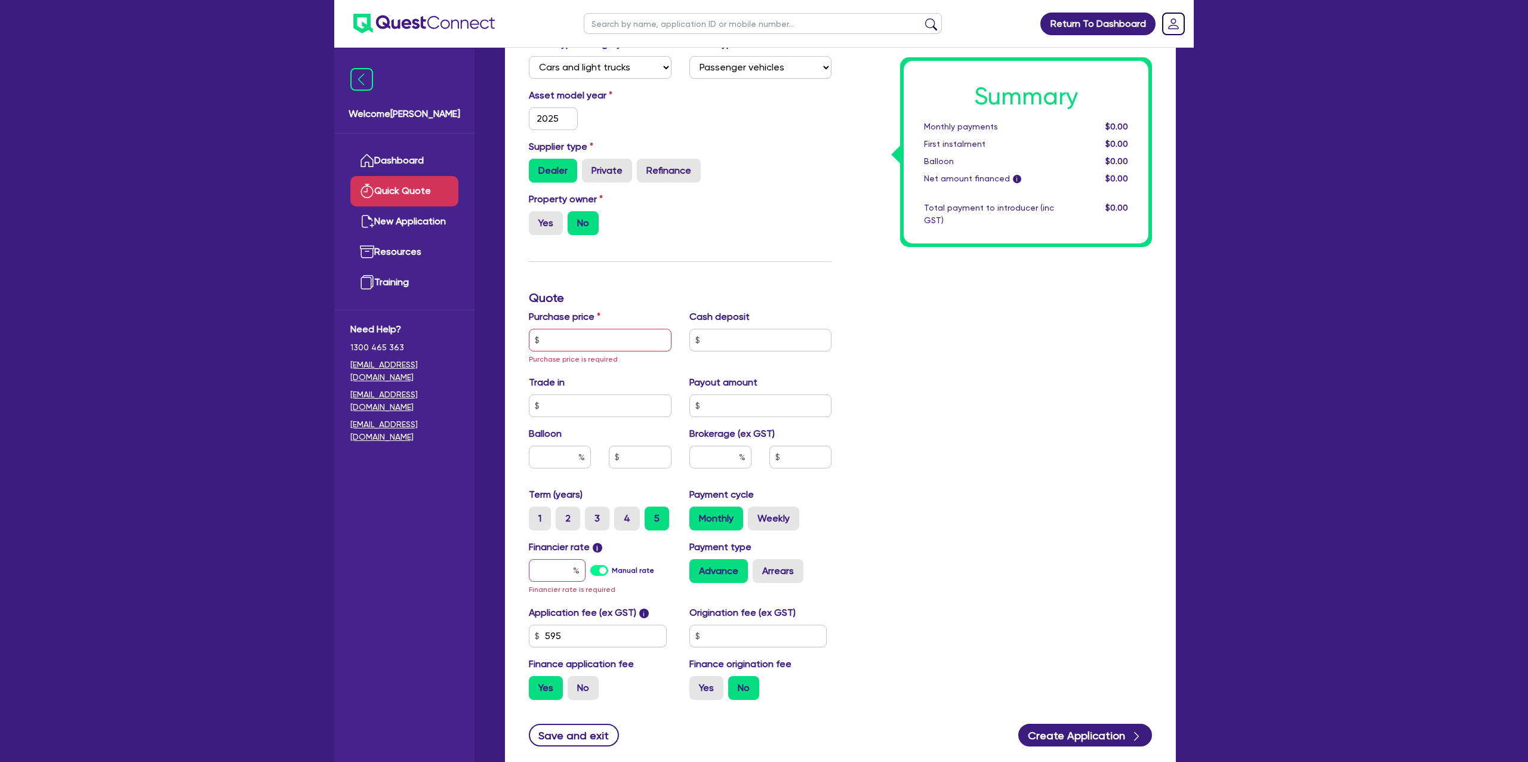
scroll to position [218, 0]
click at [549, 215] on label "Yes" at bounding box center [546, 223] width 34 height 24
click at [536, 215] on input "Yes" at bounding box center [533, 215] width 8 height 8
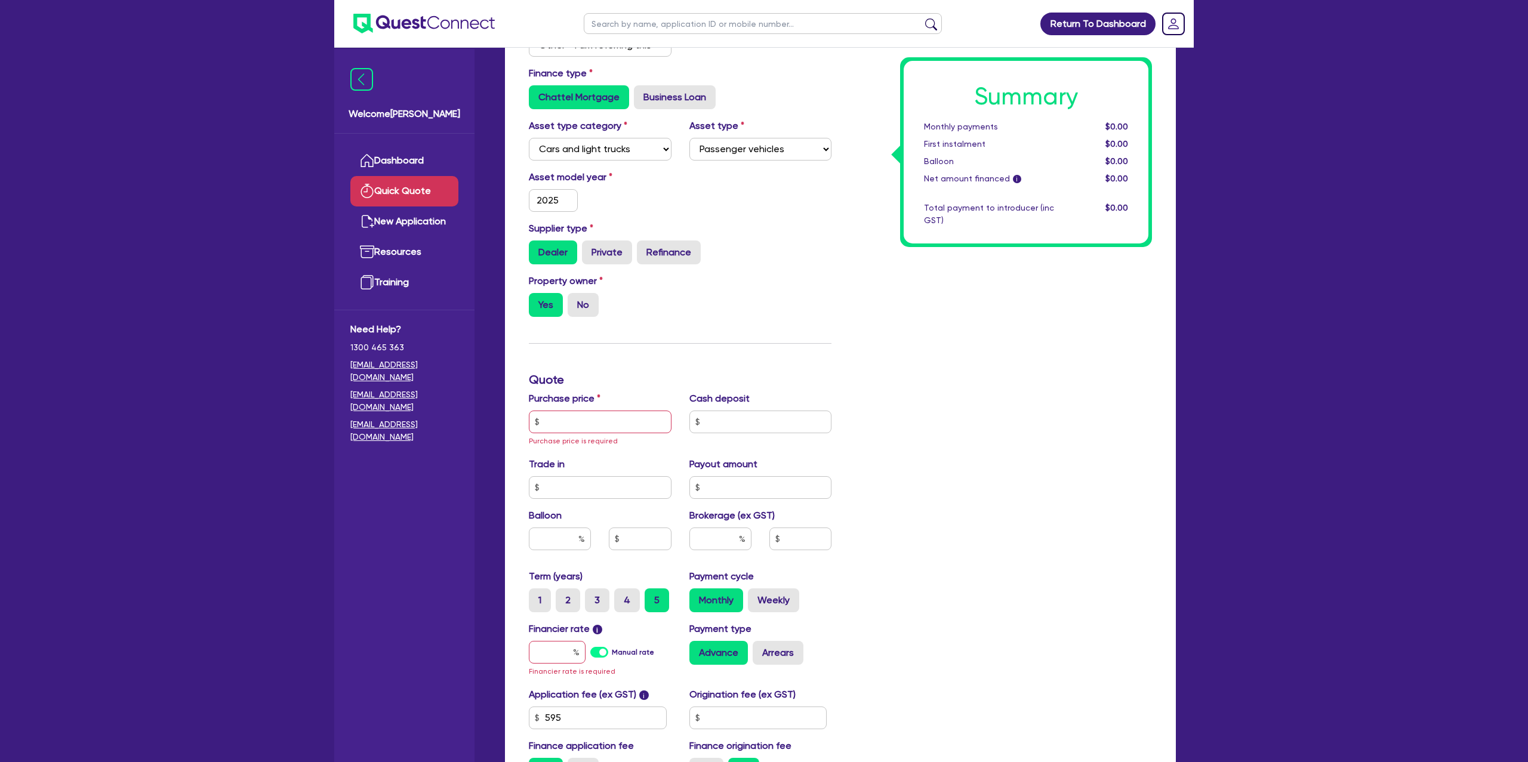
scroll to position [146, 0]
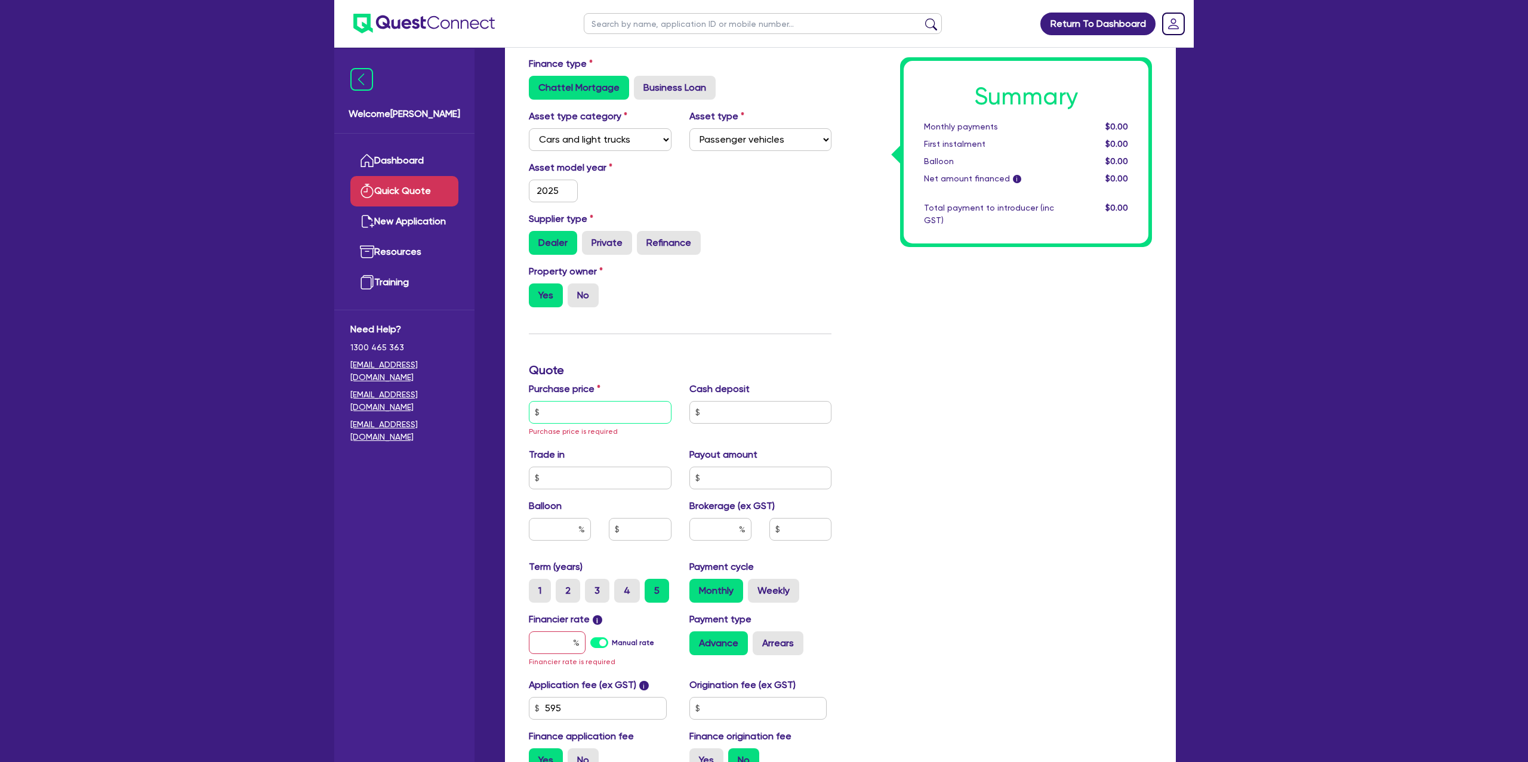
click at [587, 415] on input "text" at bounding box center [600, 412] width 143 height 23
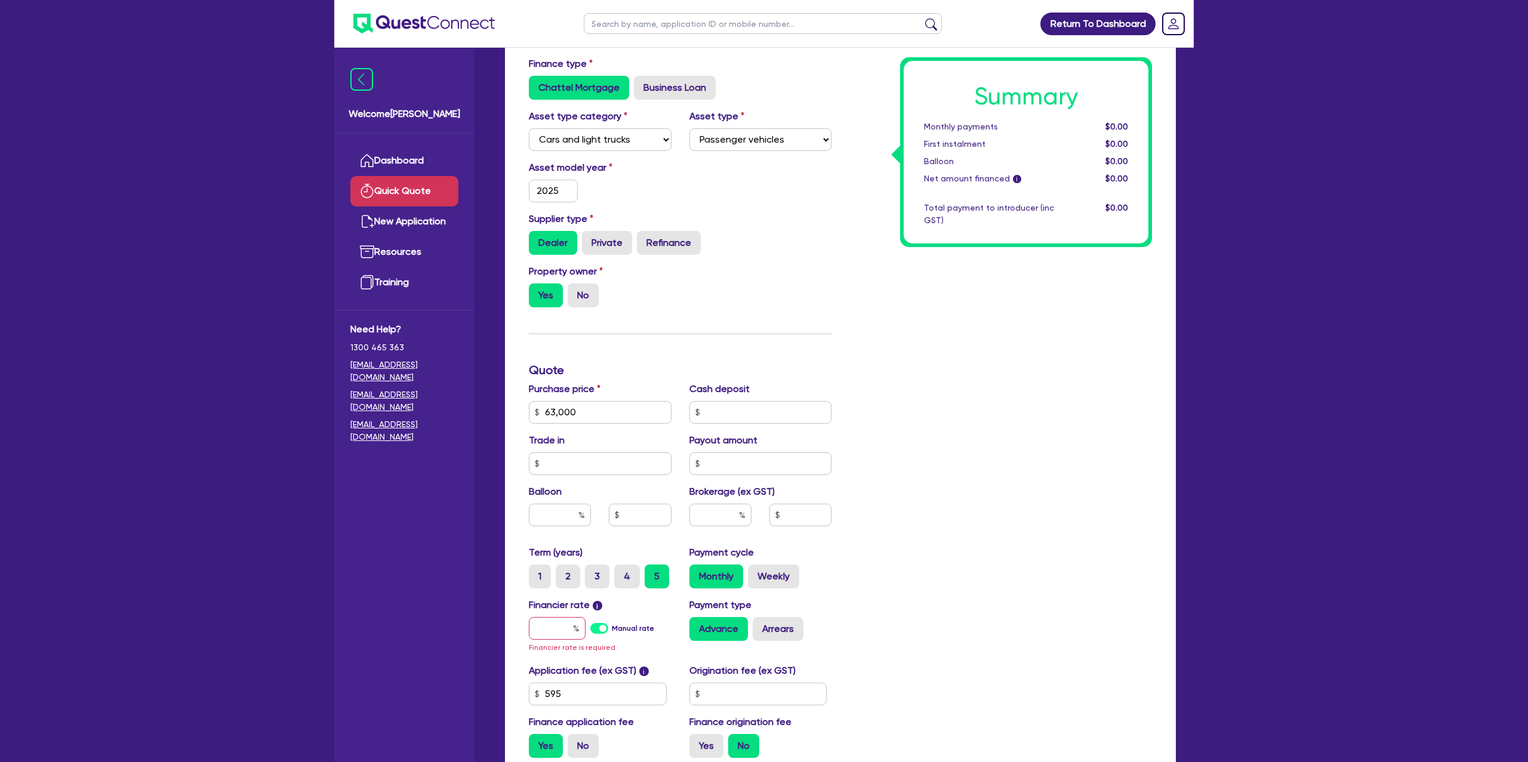
drag, startPoint x: 1099, startPoint y: 353, endPoint x: 1093, endPoint y: 351, distance: 6.8
click at [1096, 352] on div "Summary Monthly payments $0.00 First instalment $0.00 Balloon $0.00 Net amount …" at bounding box center [1000, 376] width 320 height 781
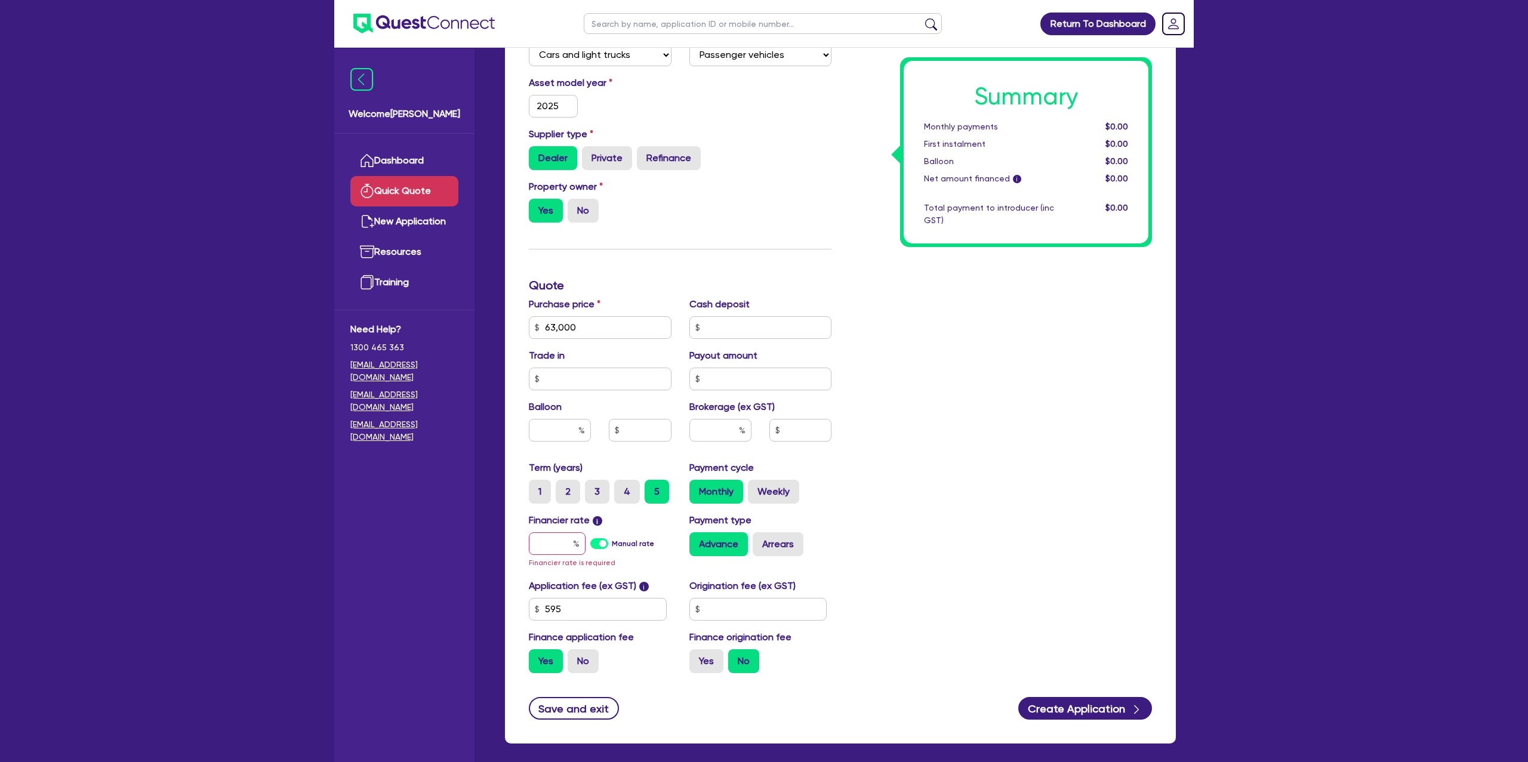
click at [750, 312] on div "Cash deposit" at bounding box center [760, 318] width 161 height 42
click at [745, 333] on input "text" at bounding box center [760, 327] width 143 height 23
click at [1122, 376] on div "Summary Monthly payments $0.00 First instalment $0.00 Balloon $0.00 Net amount …" at bounding box center [1000, 292] width 320 height 781
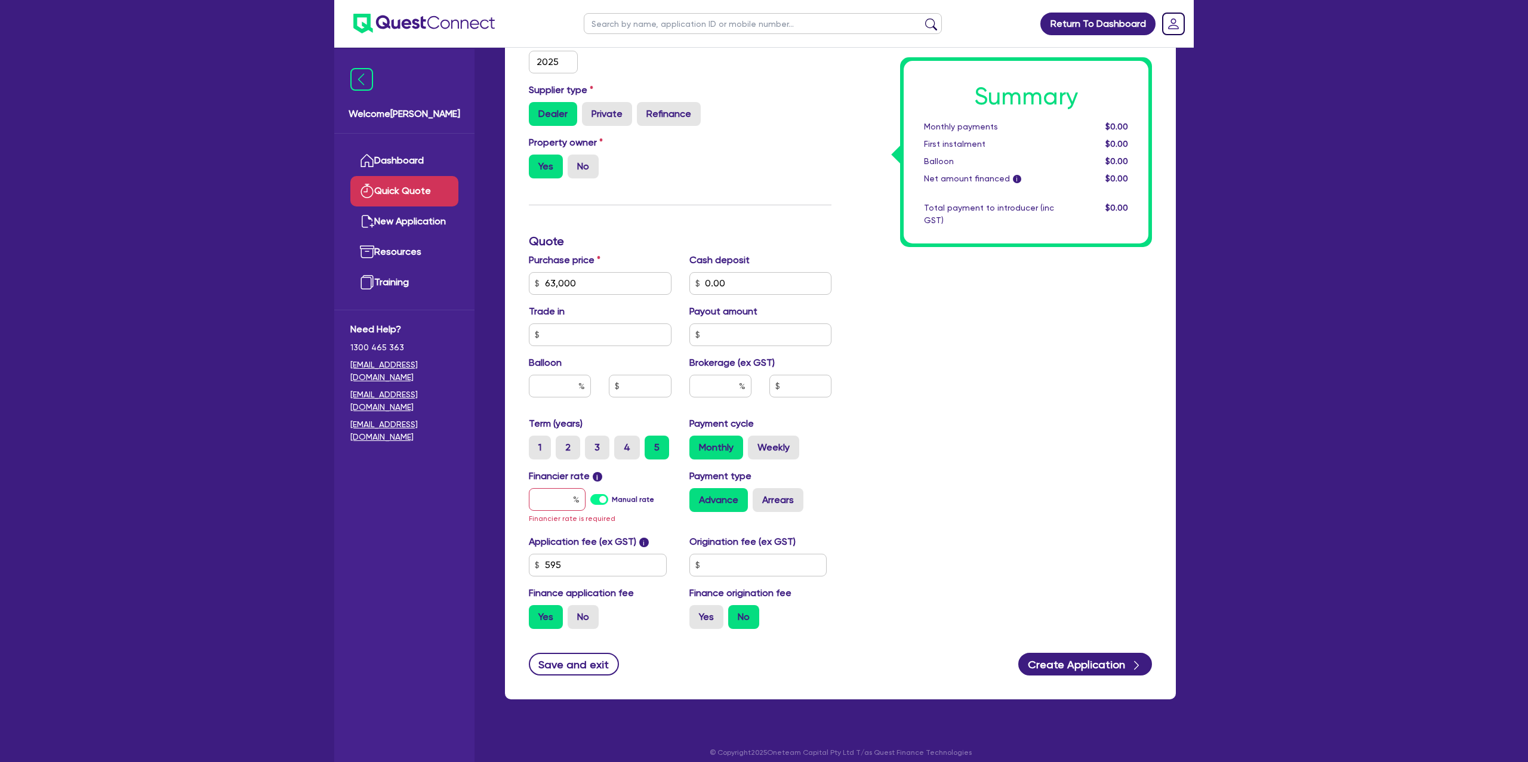
scroll to position [277, 0]
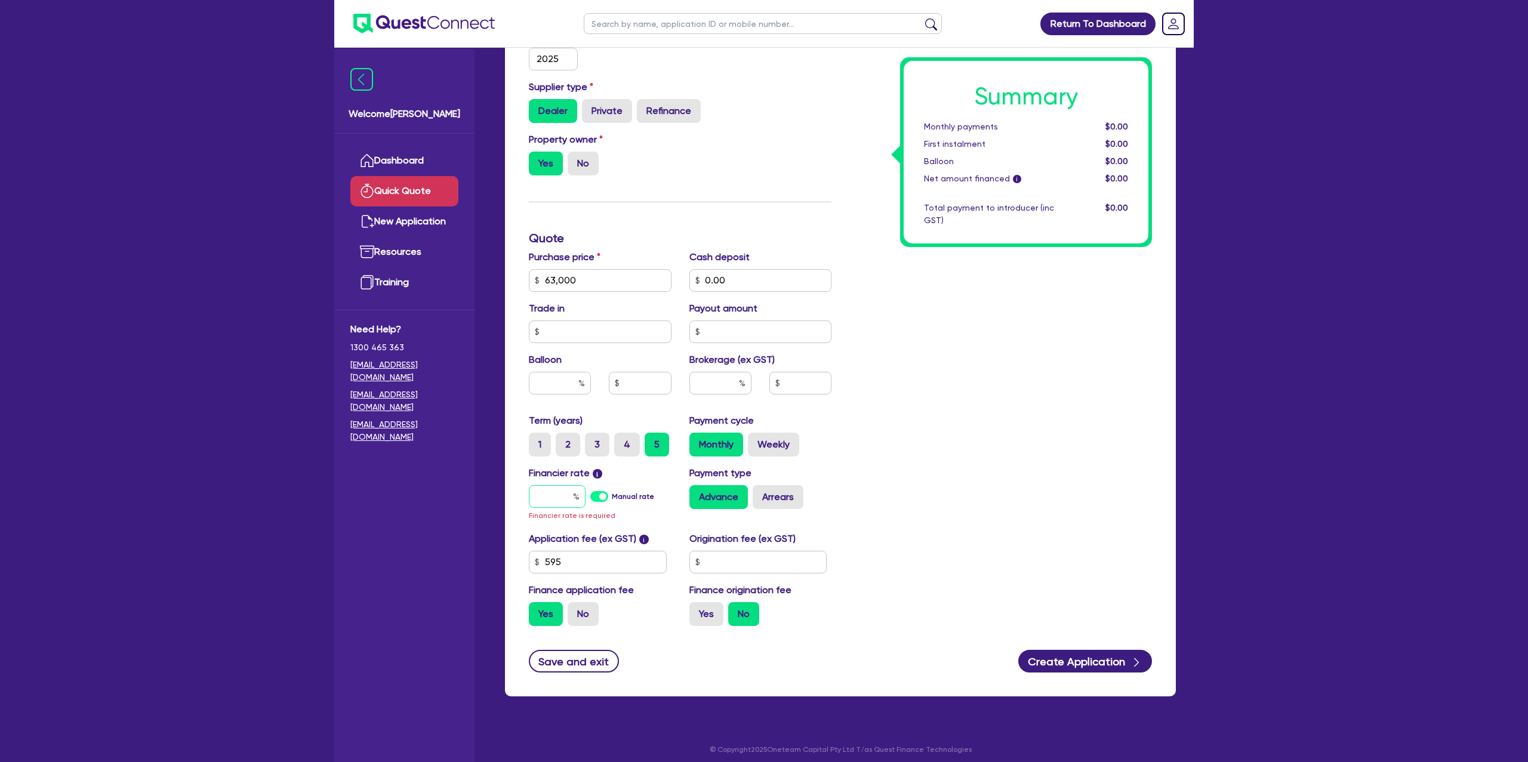
click at [563, 492] on input "text" at bounding box center [557, 496] width 57 height 23
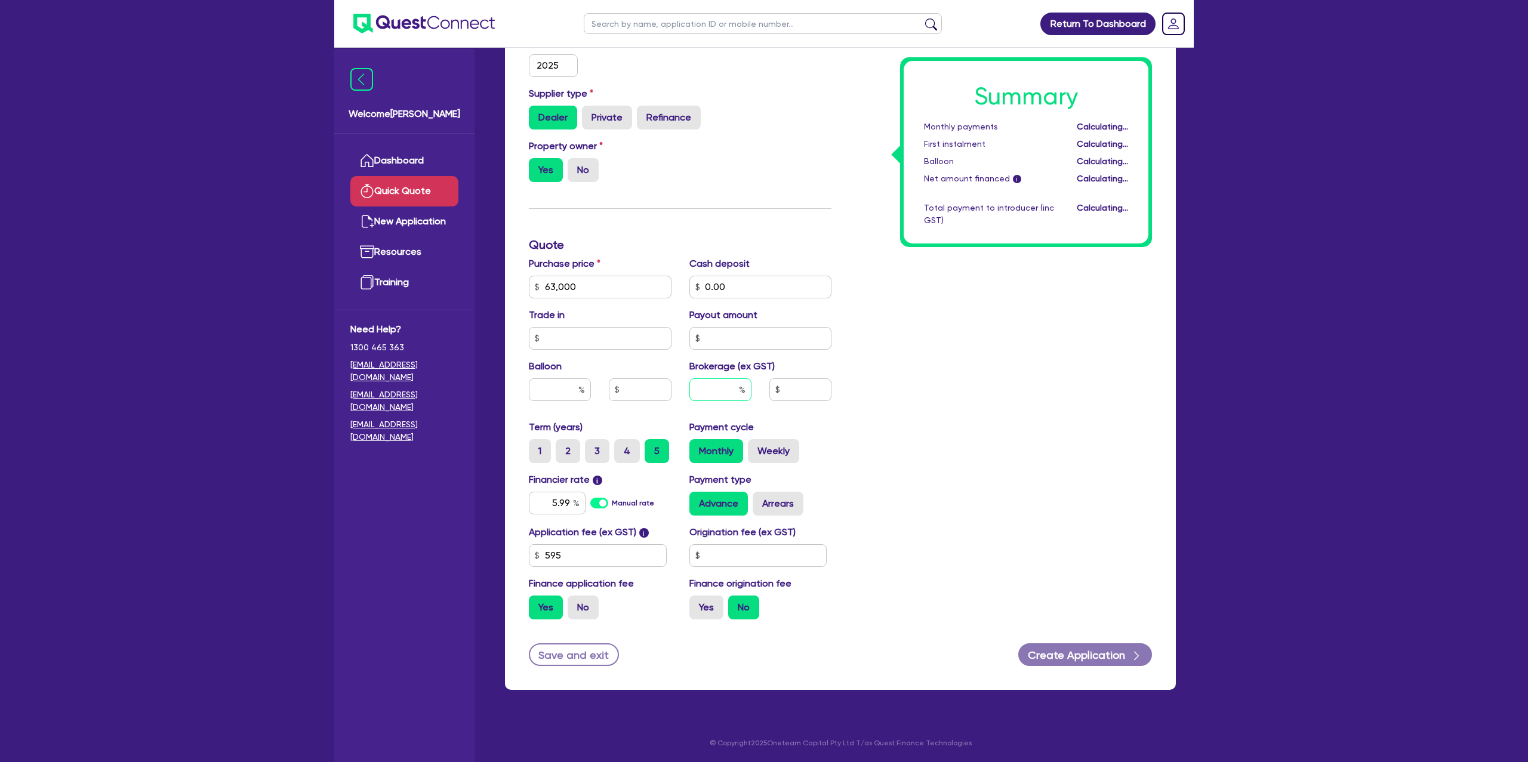
click at [724, 394] on input "text" at bounding box center [720, 389] width 62 height 23
click at [726, 560] on input "text" at bounding box center [758, 555] width 138 height 23
drag, startPoint x: 931, startPoint y: 490, endPoint x: 877, endPoint y: 514, distance: 58.8
click at [929, 489] on div "Summary Monthly payments $1,237.68 First instalment $1,237.68 Balloon $0.00 Net…" at bounding box center [1000, 245] width 320 height 768
click at [701, 606] on label "Yes" at bounding box center [706, 608] width 34 height 24
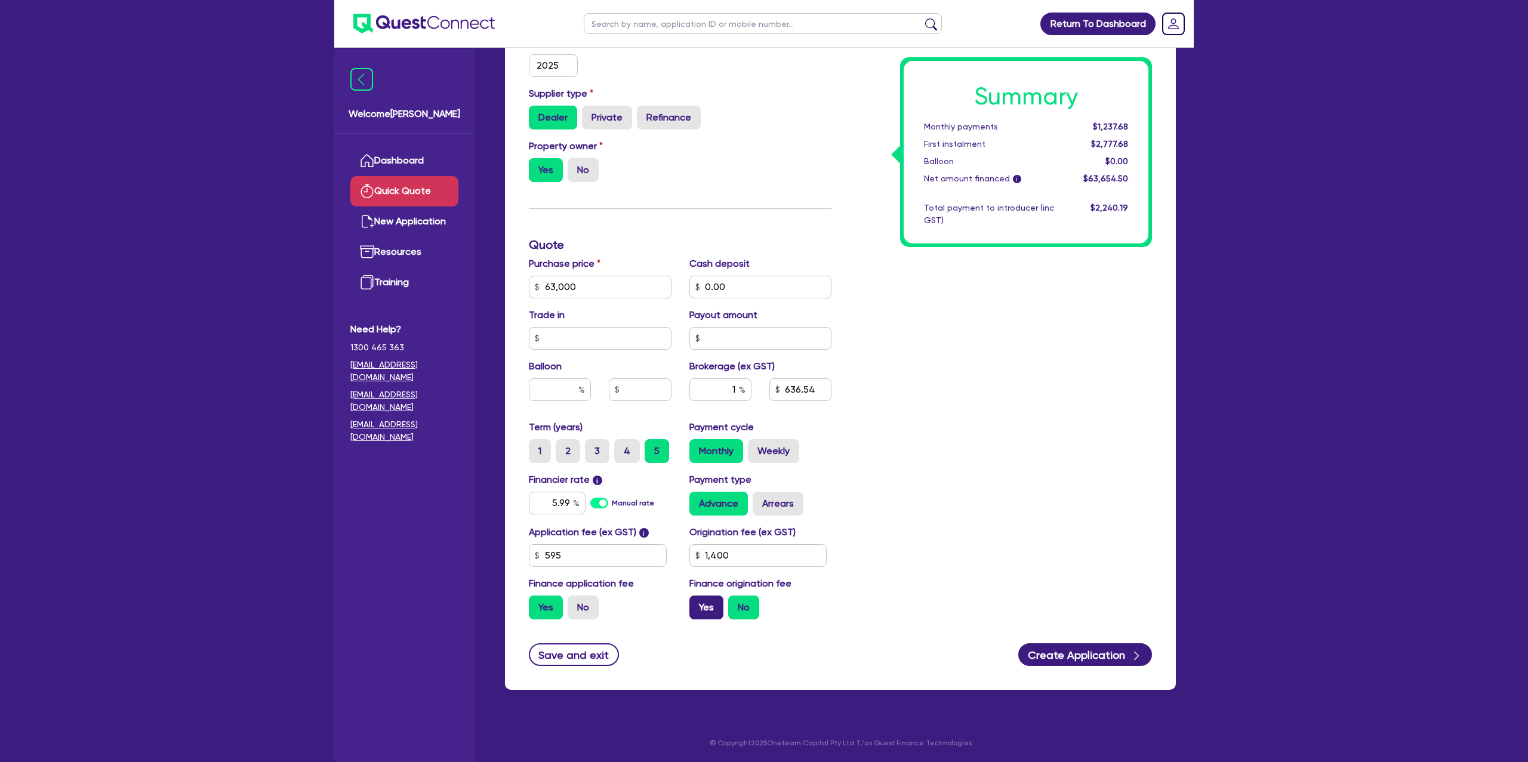
click at [697, 603] on input "Yes" at bounding box center [693, 600] width 8 height 8
click at [795, 505] on label "Arrears" at bounding box center [778, 504] width 51 height 24
click at [760, 499] on input "Arrears" at bounding box center [757, 496] width 8 height 8
click at [568, 393] on input "text" at bounding box center [560, 389] width 62 height 23
click at [988, 394] on div "Summary Monthly payments $1,273.96 First instalment $1,273.96 Balloon $0.00 Net…" at bounding box center [1000, 245] width 320 height 768
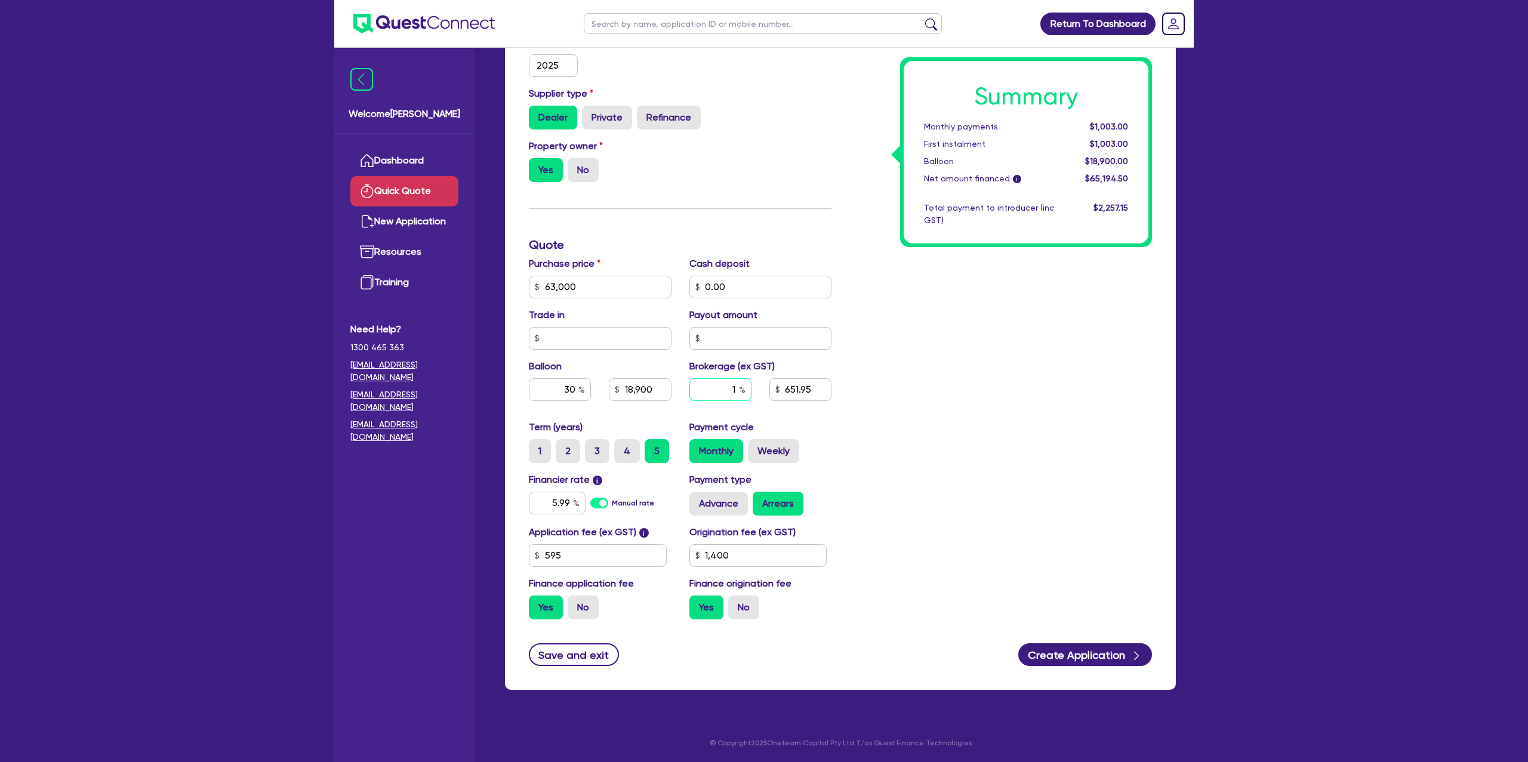
click at [736, 387] on input "1" at bounding box center [720, 389] width 62 height 23
click at [569, 501] on input "5.99" at bounding box center [557, 503] width 57 height 23
click at [736, 384] on input "1" at bounding box center [720, 389] width 62 height 23
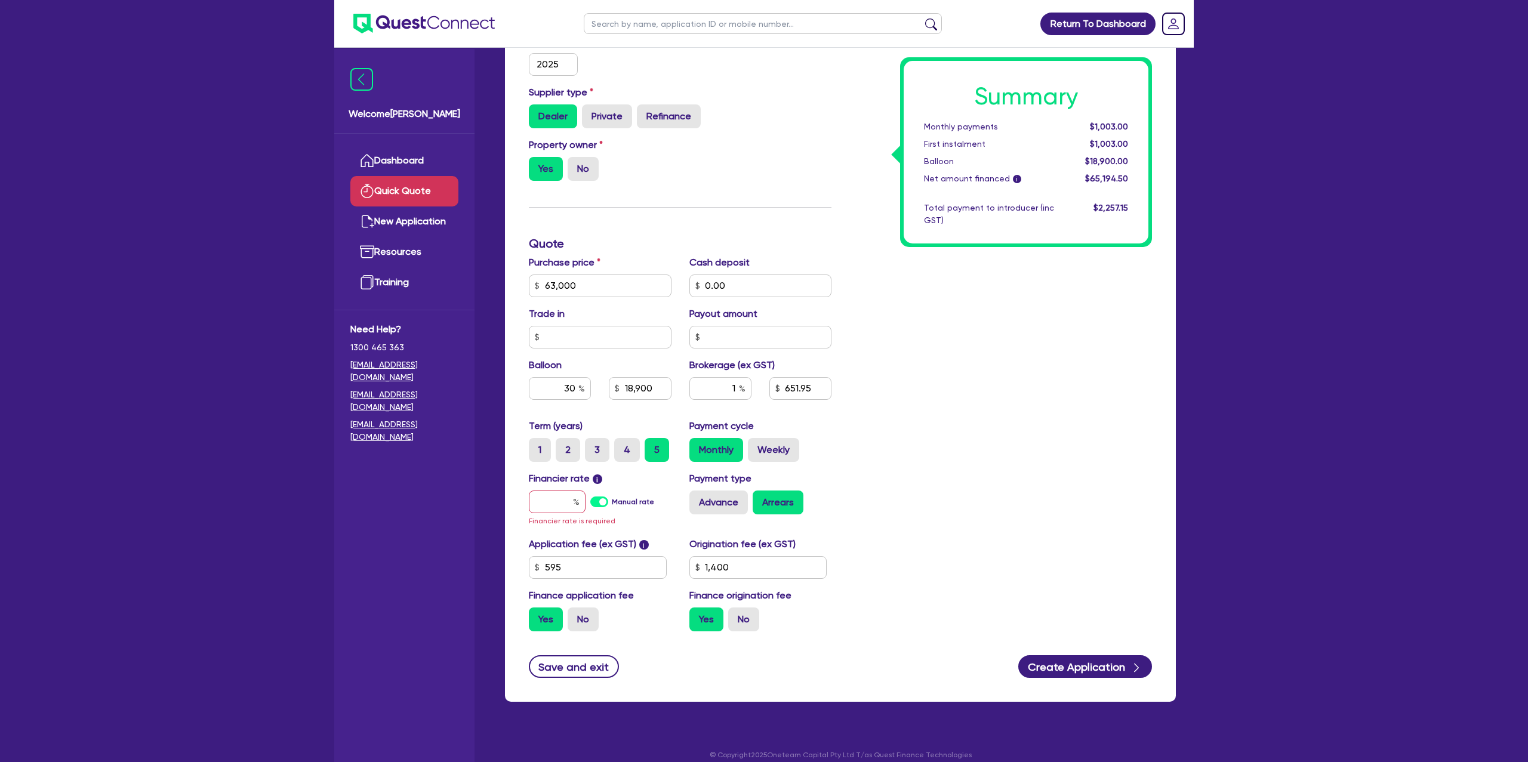
drag, startPoint x: 1111, startPoint y: 331, endPoint x: 612, endPoint y: 406, distance: 504.6
click at [1043, 344] on div "Summary Monthly payments $1,003.00 First instalment $1,003.00 Balloon $18,900.0…" at bounding box center [1000, 250] width 320 height 781
click at [737, 389] on input "1" at bounding box center [720, 388] width 62 height 23
click at [551, 503] on input "text" at bounding box center [557, 502] width 57 height 23
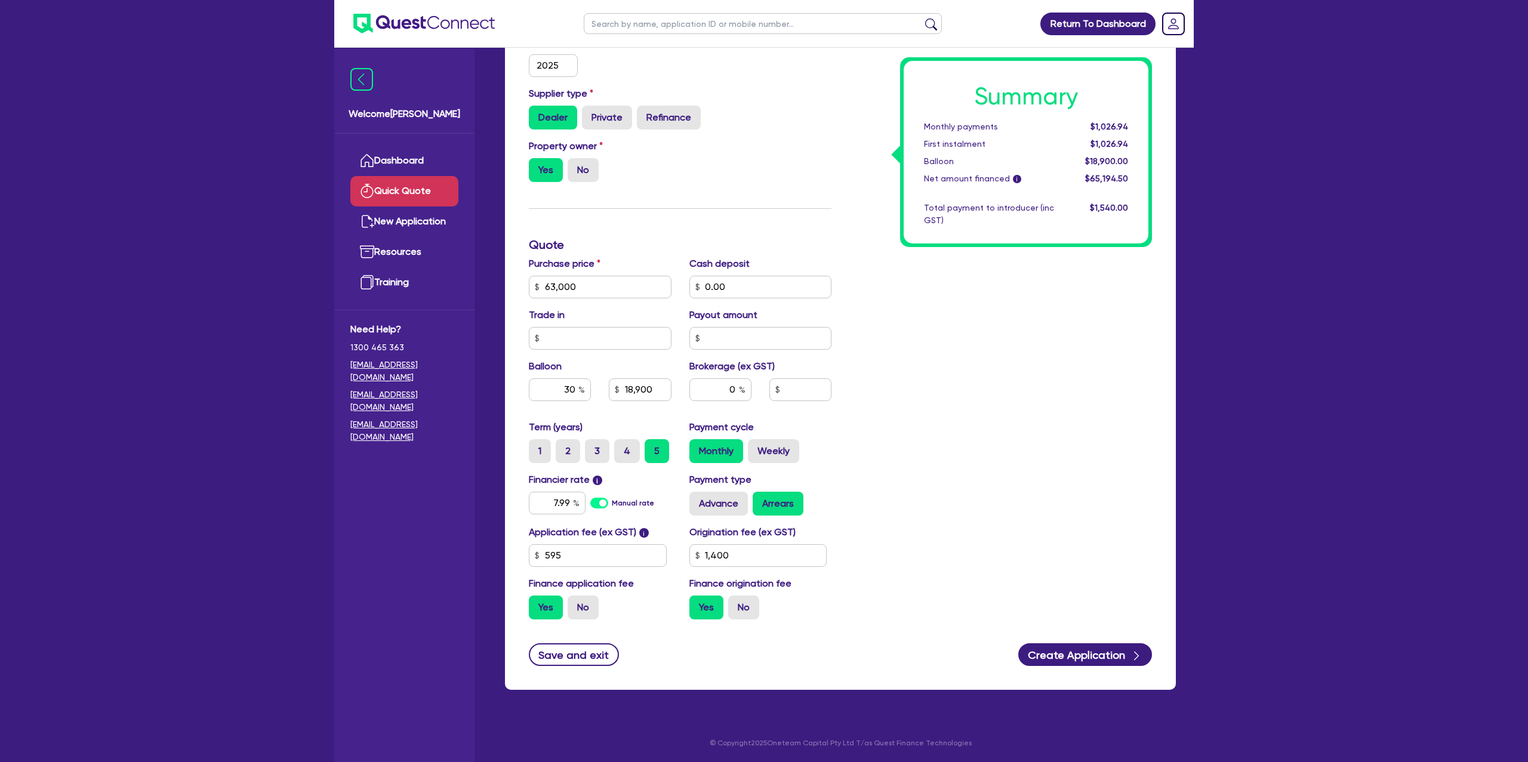
click at [994, 420] on div "Summary Monthly payments $1,026.94 First instalment $1,026.94 Balloon $18,900.0…" at bounding box center [1000, 245] width 320 height 768
click at [574, 504] on div "7.99" at bounding box center [557, 503] width 57 height 23
click at [886, 415] on div "Summary Monthly payments $1,064.31 First instalment $1,064.31 Balloon $18,900.0…" at bounding box center [1000, 245] width 320 height 768
click at [572, 502] on input "9.99" at bounding box center [557, 503] width 57 height 23
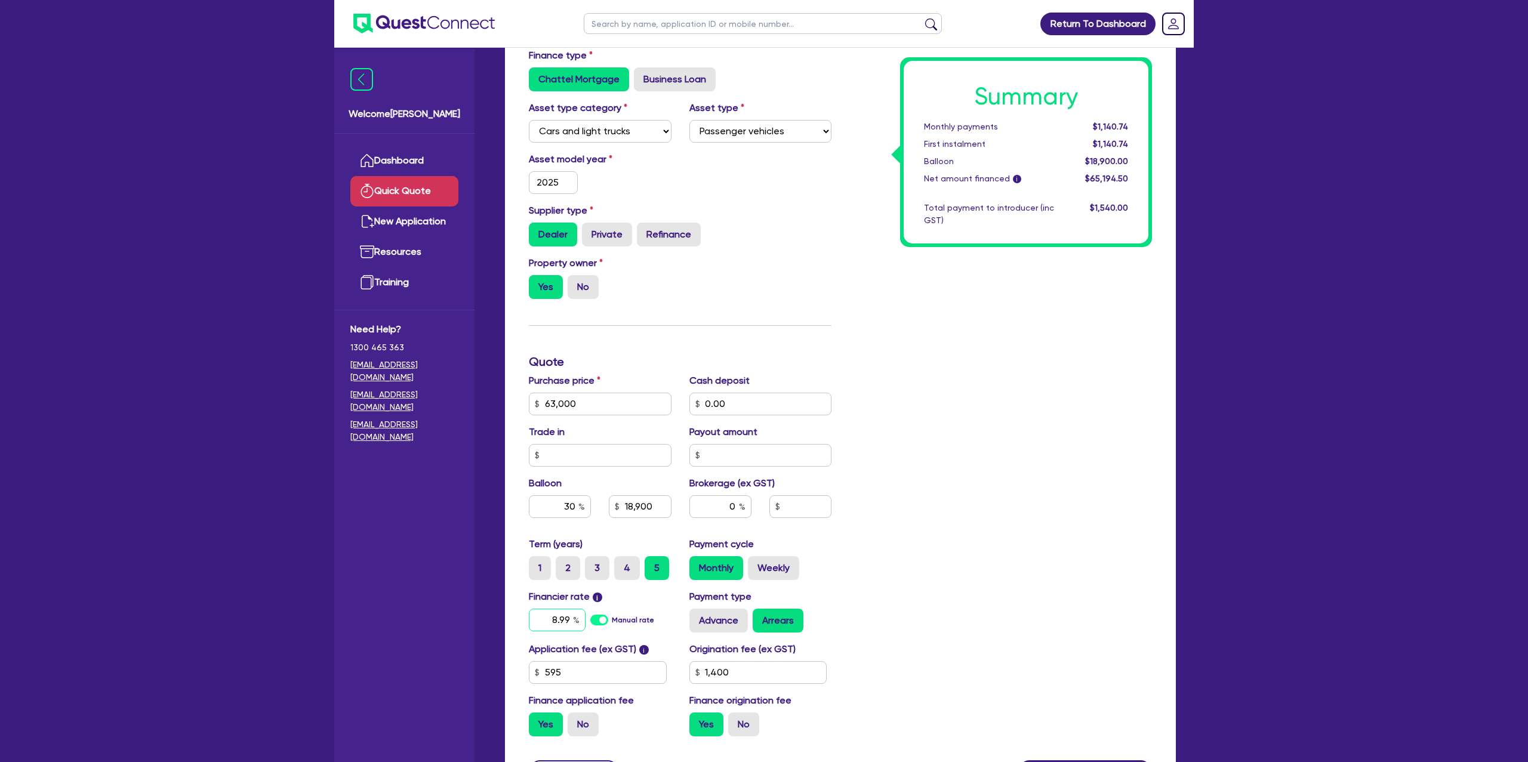
scroll to position [153, 0]
click at [937, 429] on div "Summary Monthly payments $1,140.74 First instalment $1,140.74 Balloon $18,900.0…" at bounding box center [1000, 363] width 320 height 768
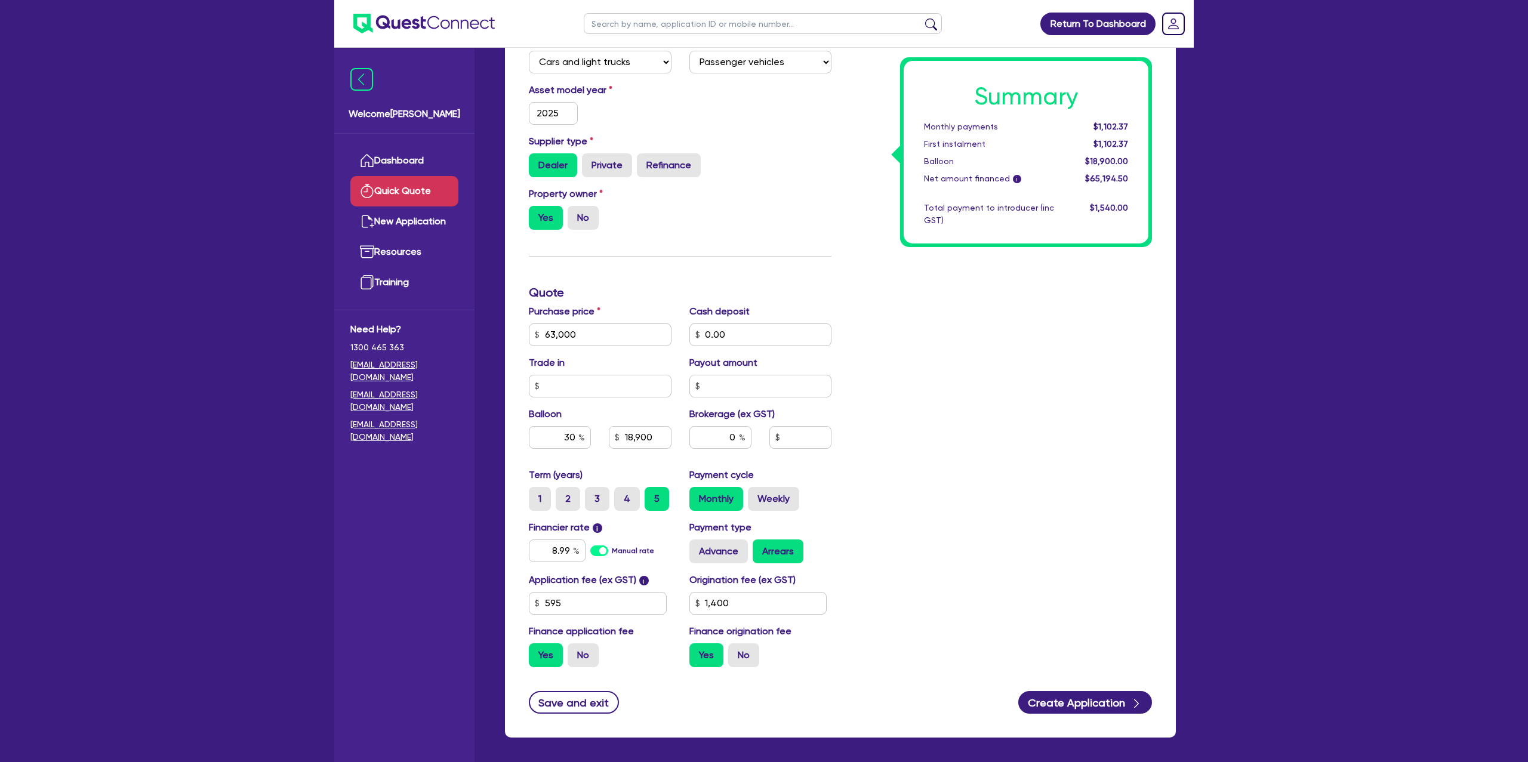
scroll to position [271, 0]
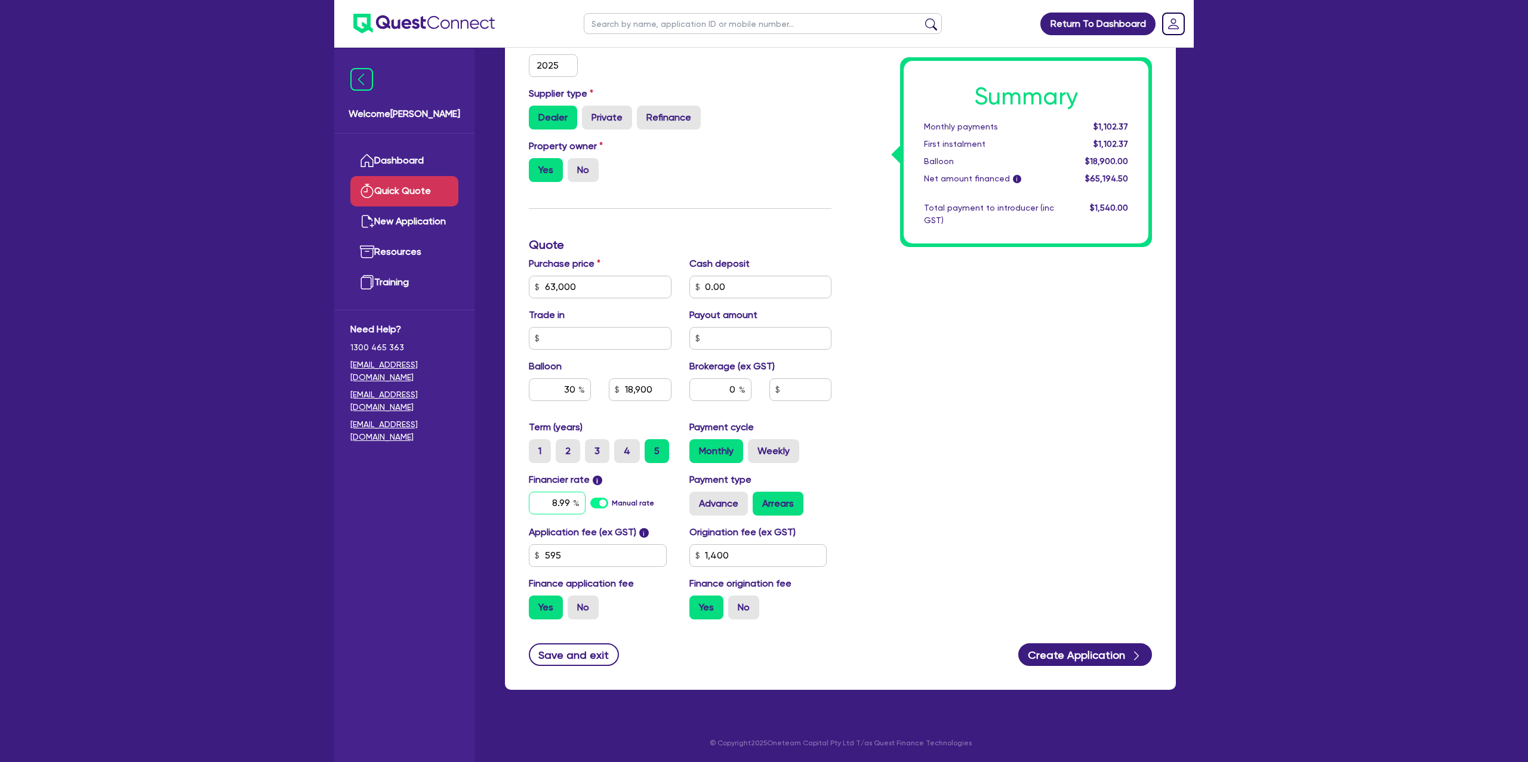
drag, startPoint x: 552, startPoint y: 502, endPoint x: 576, endPoint y: 503, distance: 23.9
click at [576, 503] on div "8.99" at bounding box center [557, 503] width 57 height 23
click at [910, 416] on div "Summary Monthly payments $1,102.37 First instalment $1,102.37 Balloon $18,900.0…" at bounding box center [1000, 245] width 320 height 768
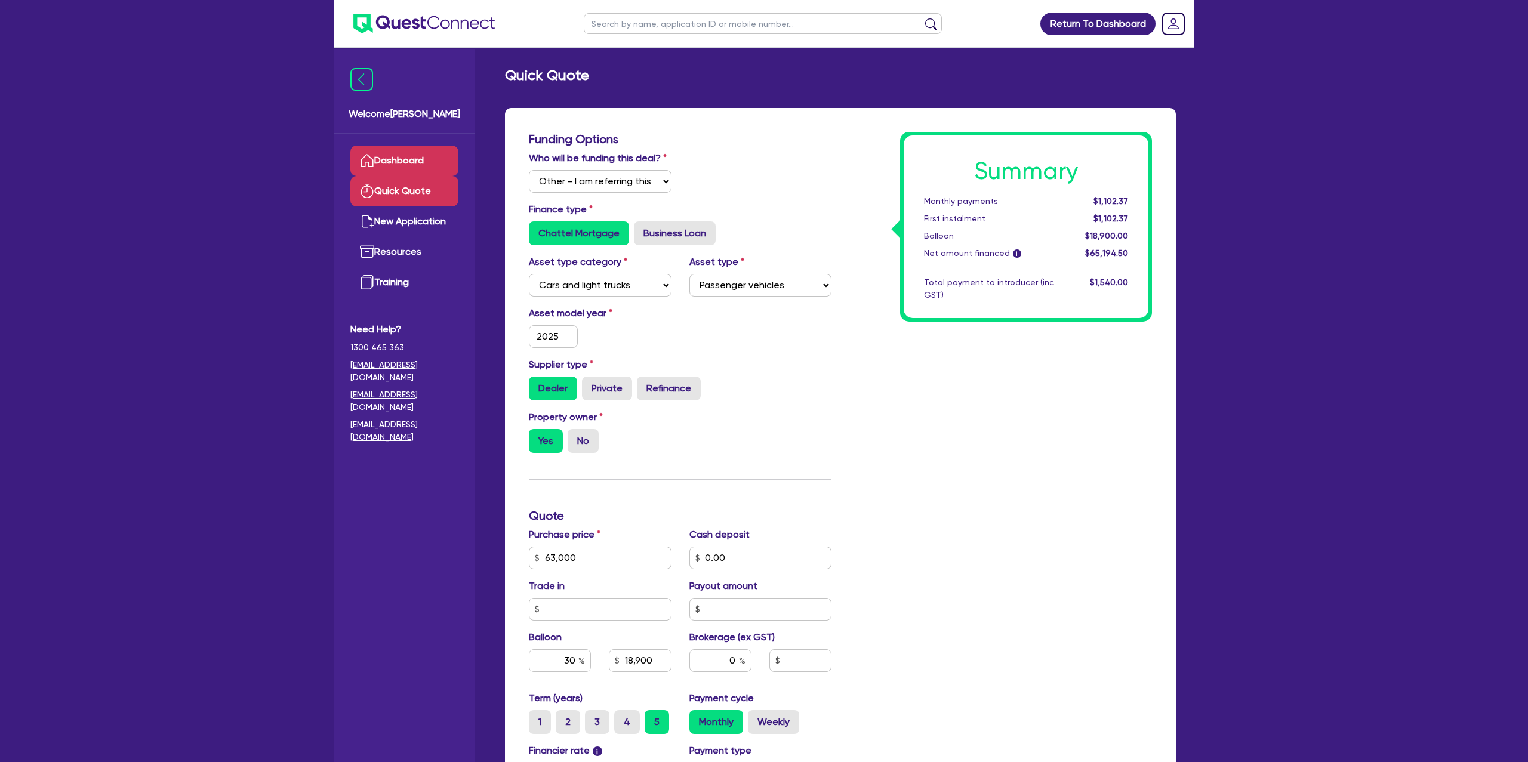
drag, startPoint x: 390, startPoint y: 136, endPoint x: 388, endPoint y: 156, distance: 19.8
click at [389, 137] on ul "Dashboard Quick Quote New Application Ref Company Ref Salesperson Resources Tra…" at bounding box center [404, 222] width 140 height 176
click at [388, 156] on link "Dashboard" at bounding box center [404, 161] width 108 height 30
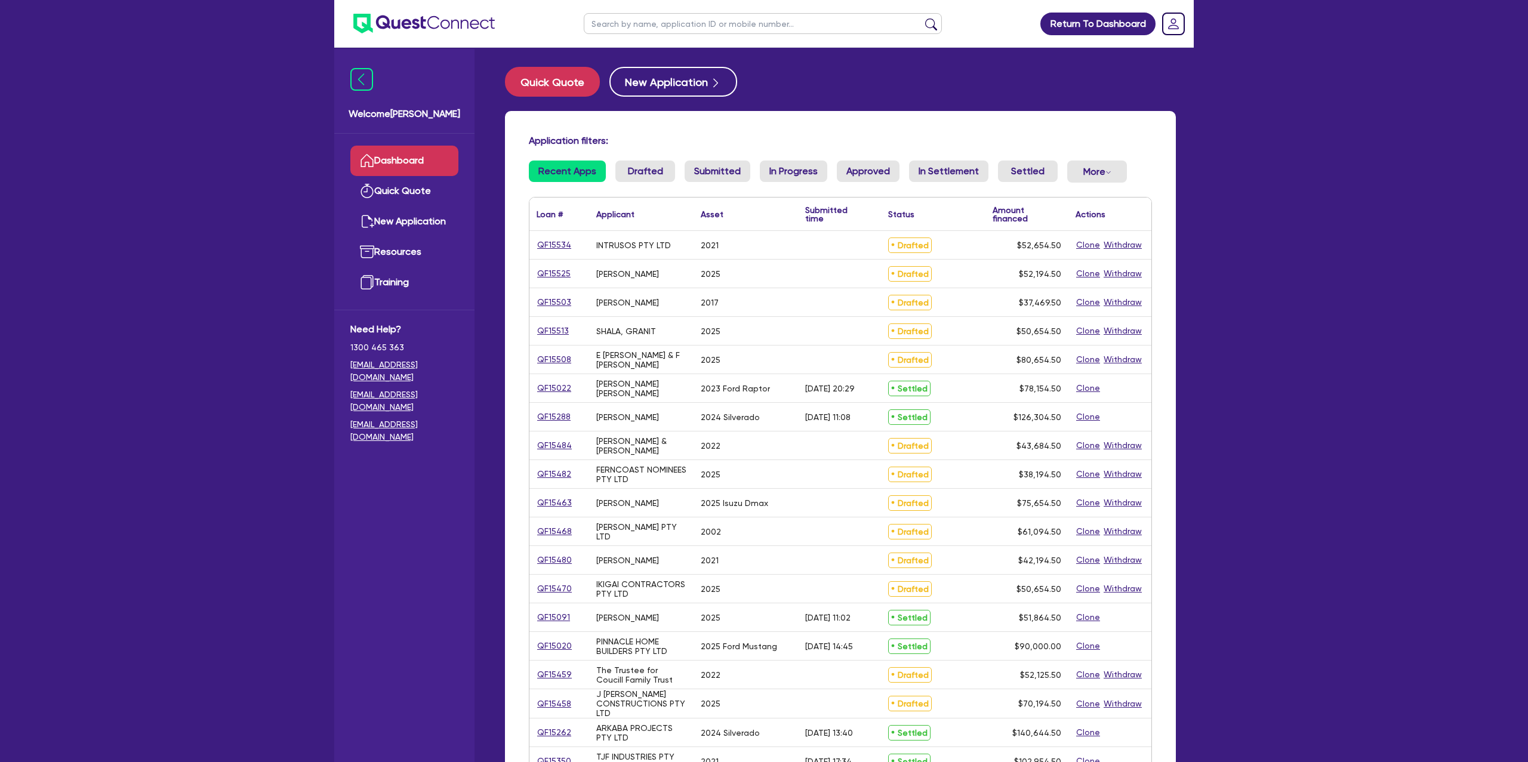
click at [697, 23] on input "text" at bounding box center [763, 23] width 358 height 21
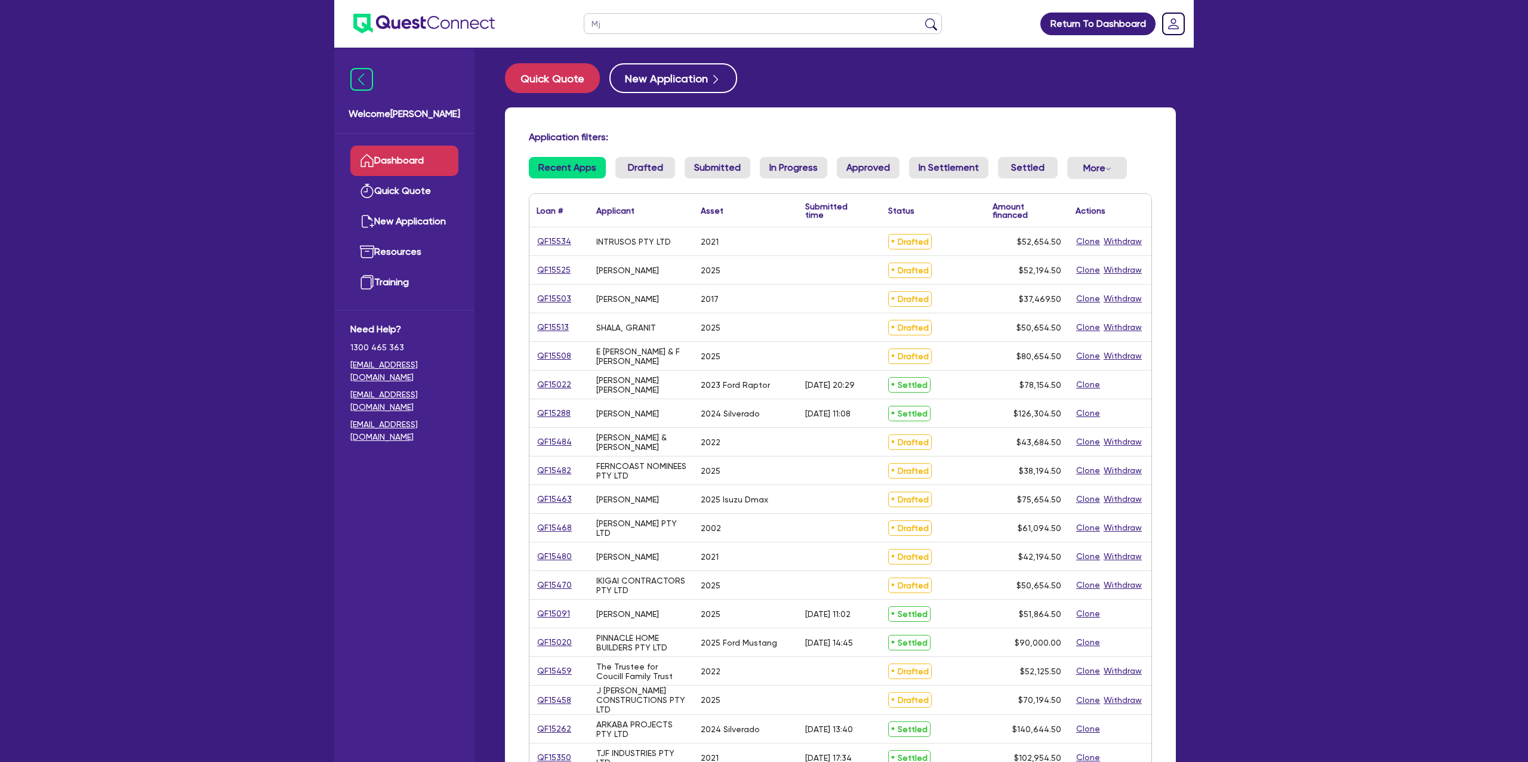
click at [921, 18] on button "submit" at bounding box center [930, 26] width 19 height 17
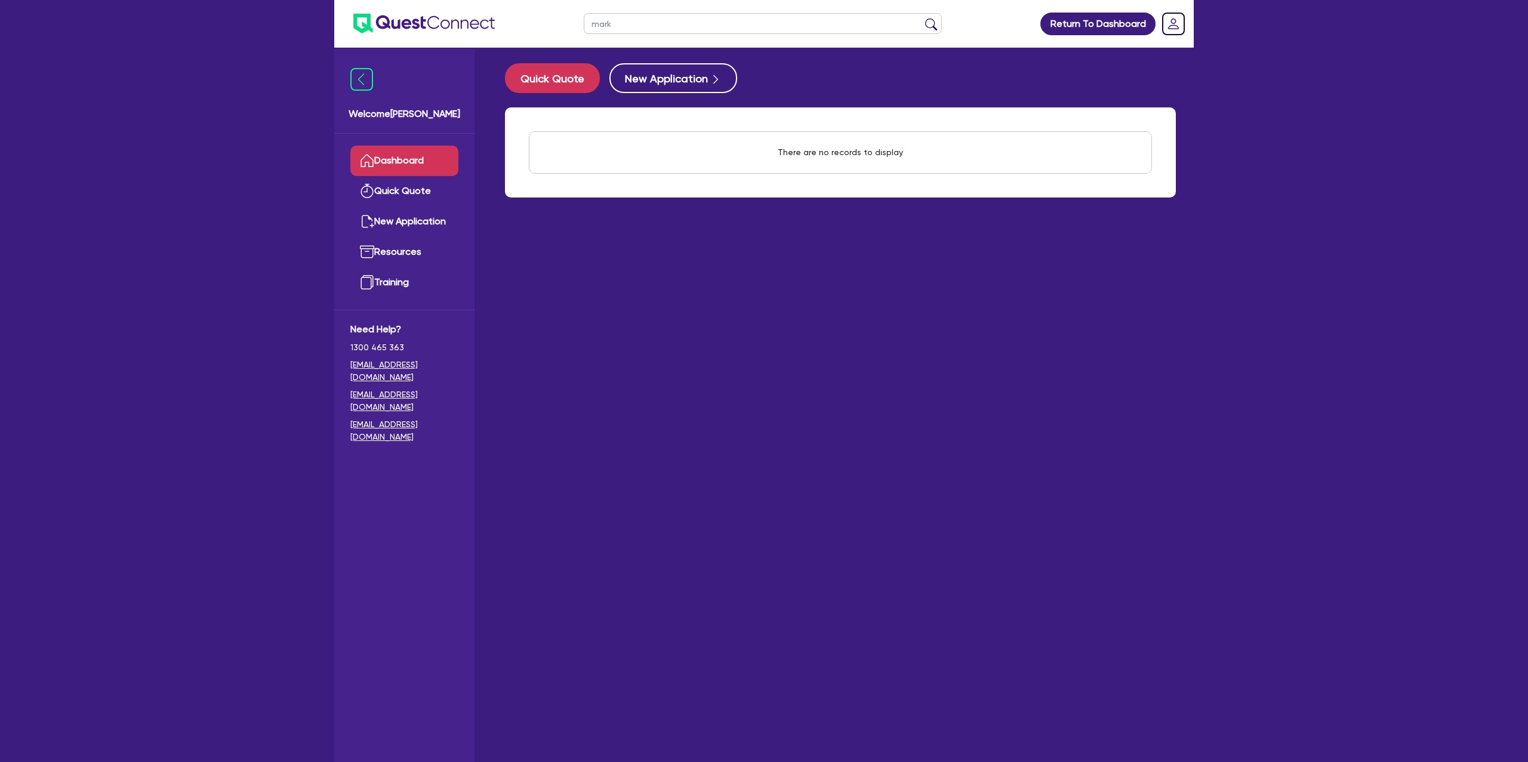
click at [921, 18] on button "submit" at bounding box center [930, 26] width 19 height 17
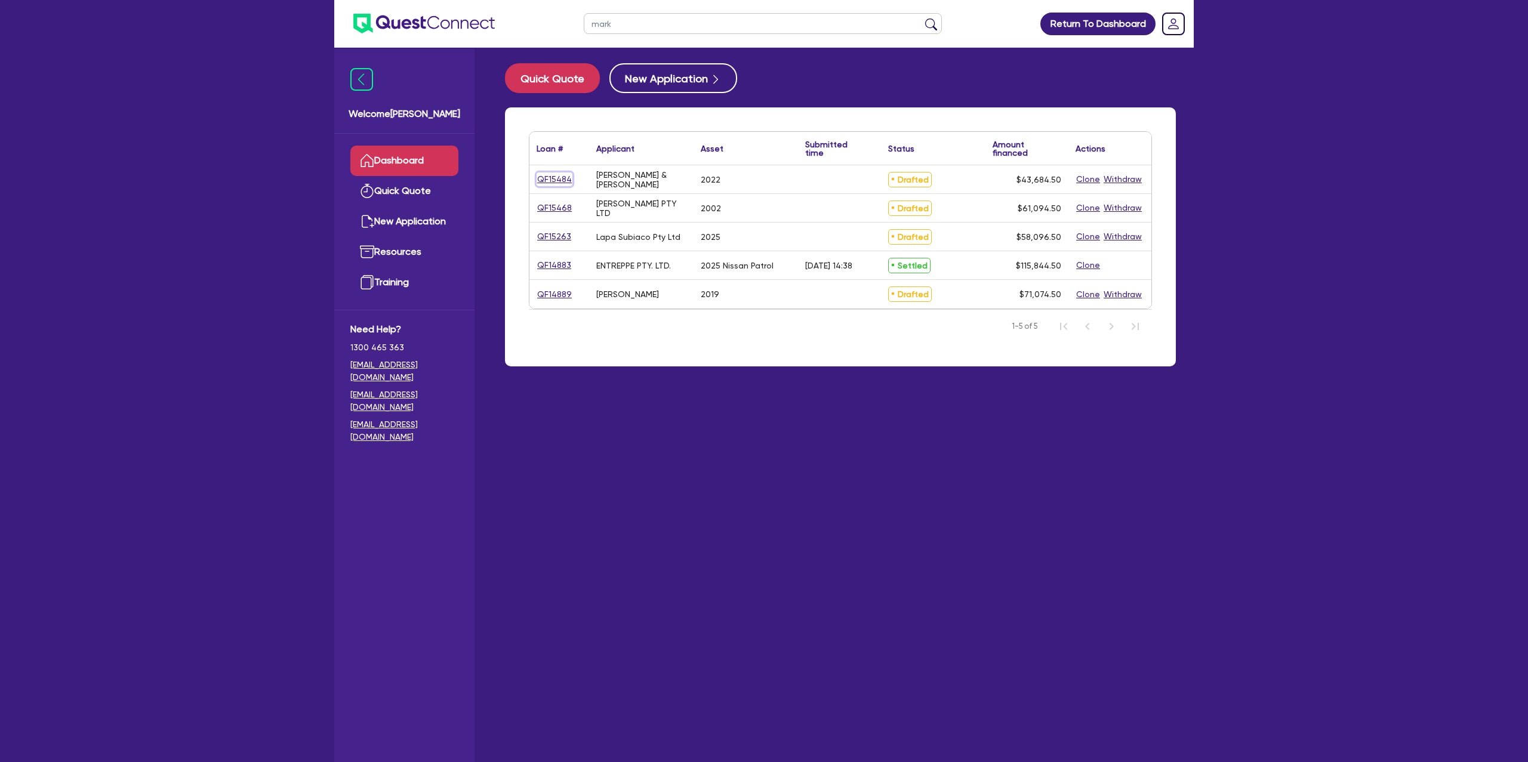
click at [557, 174] on link "QF15484" at bounding box center [554, 179] width 36 height 14
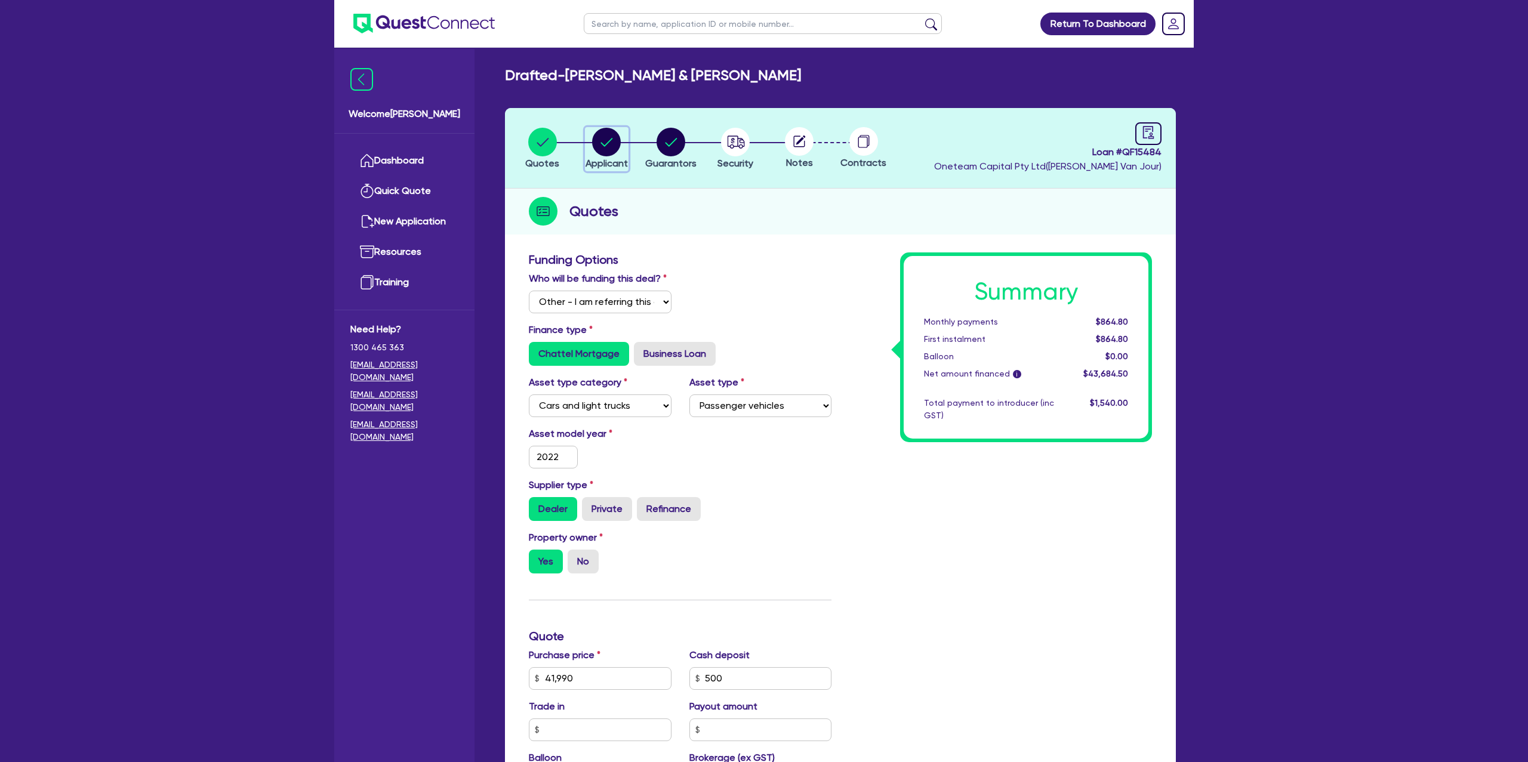
click at [613, 134] on circle "button" at bounding box center [606, 142] width 29 height 29
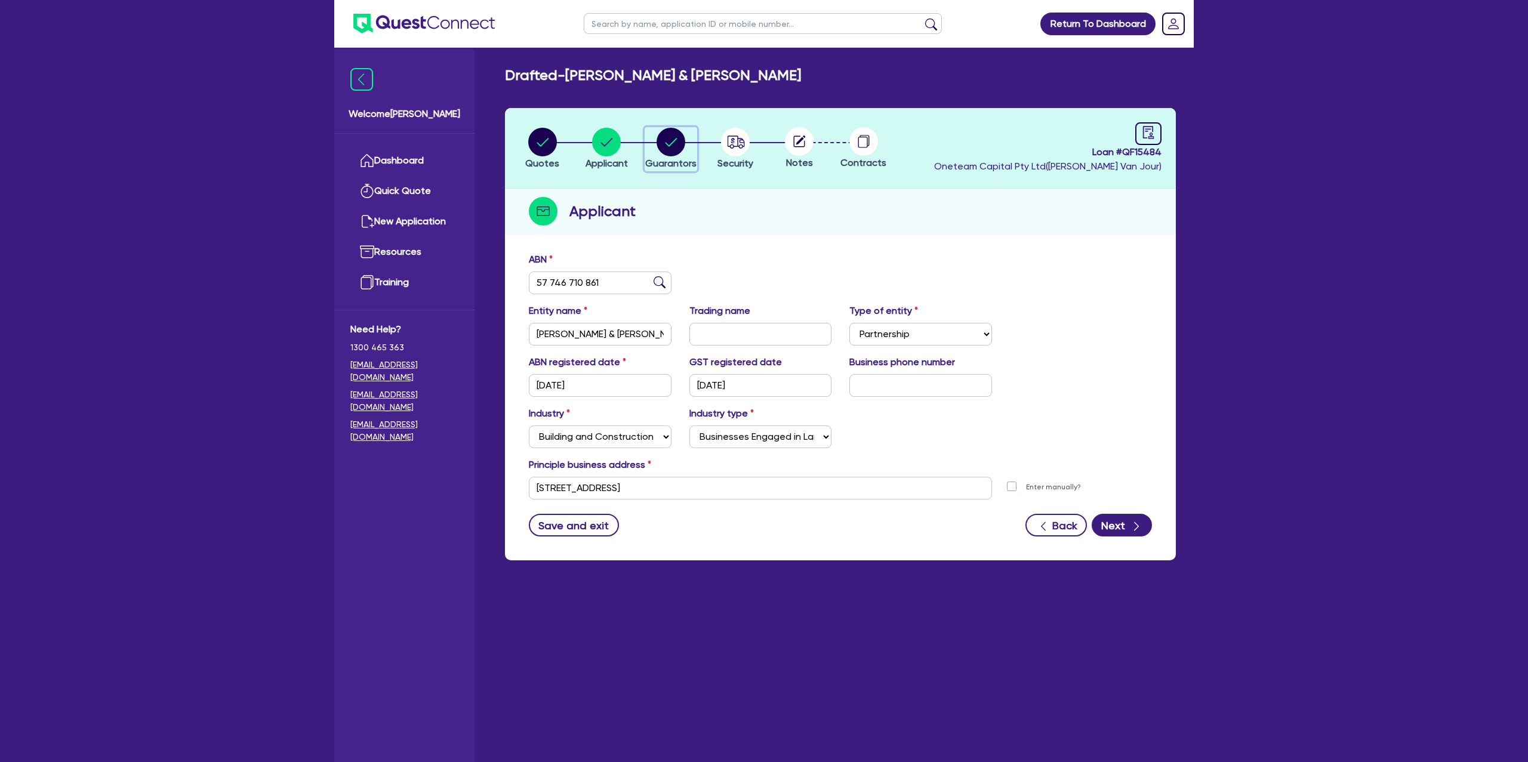
drag, startPoint x: 679, startPoint y: 137, endPoint x: 664, endPoint y: 146, distance: 17.4
click at [679, 137] on circle "button" at bounding box center [670, 142] width 29 height 29
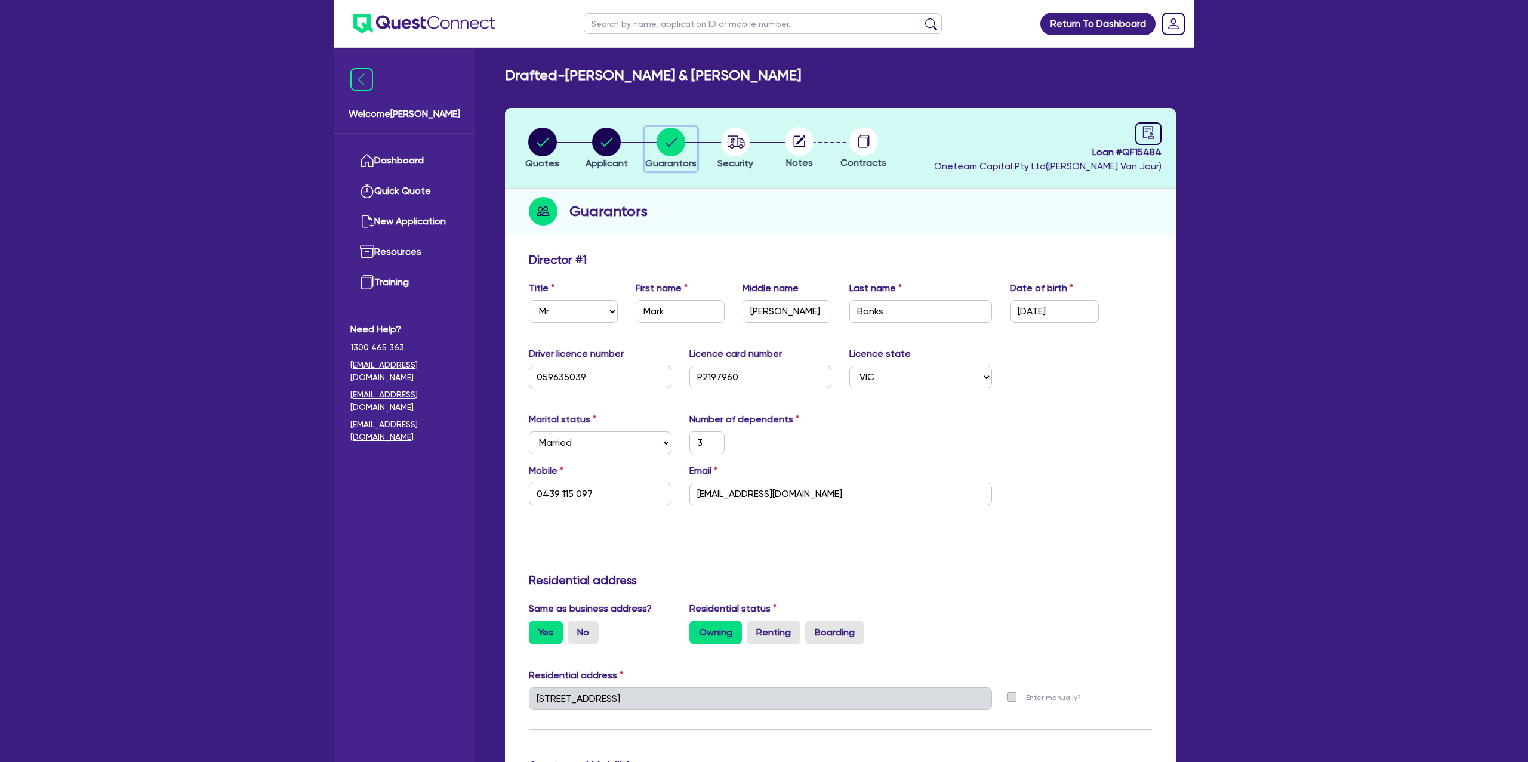
scroll to position [13, 0]
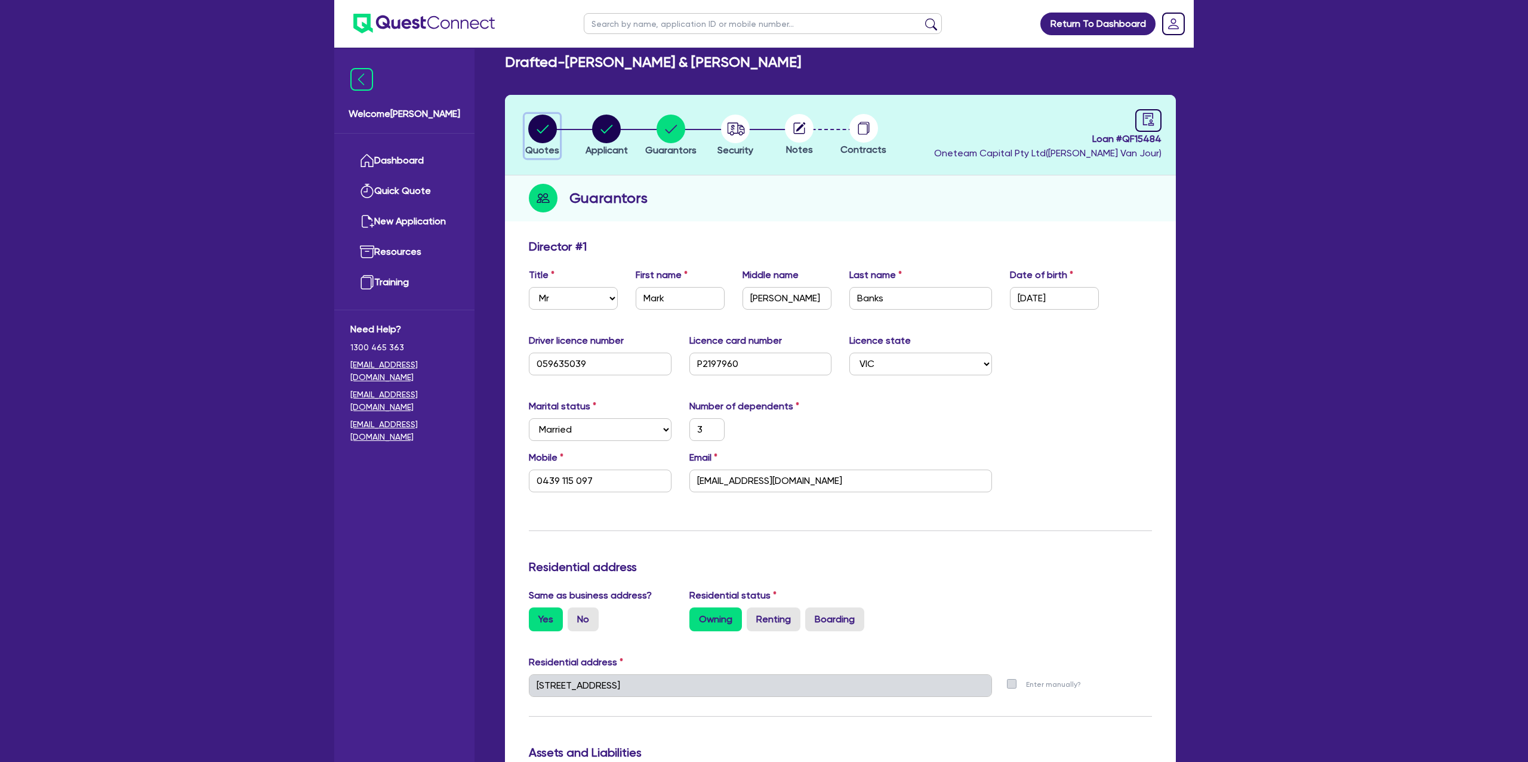
click at [546, 122] on circle "button" at bounding box center [542, 129] width 29 height 29
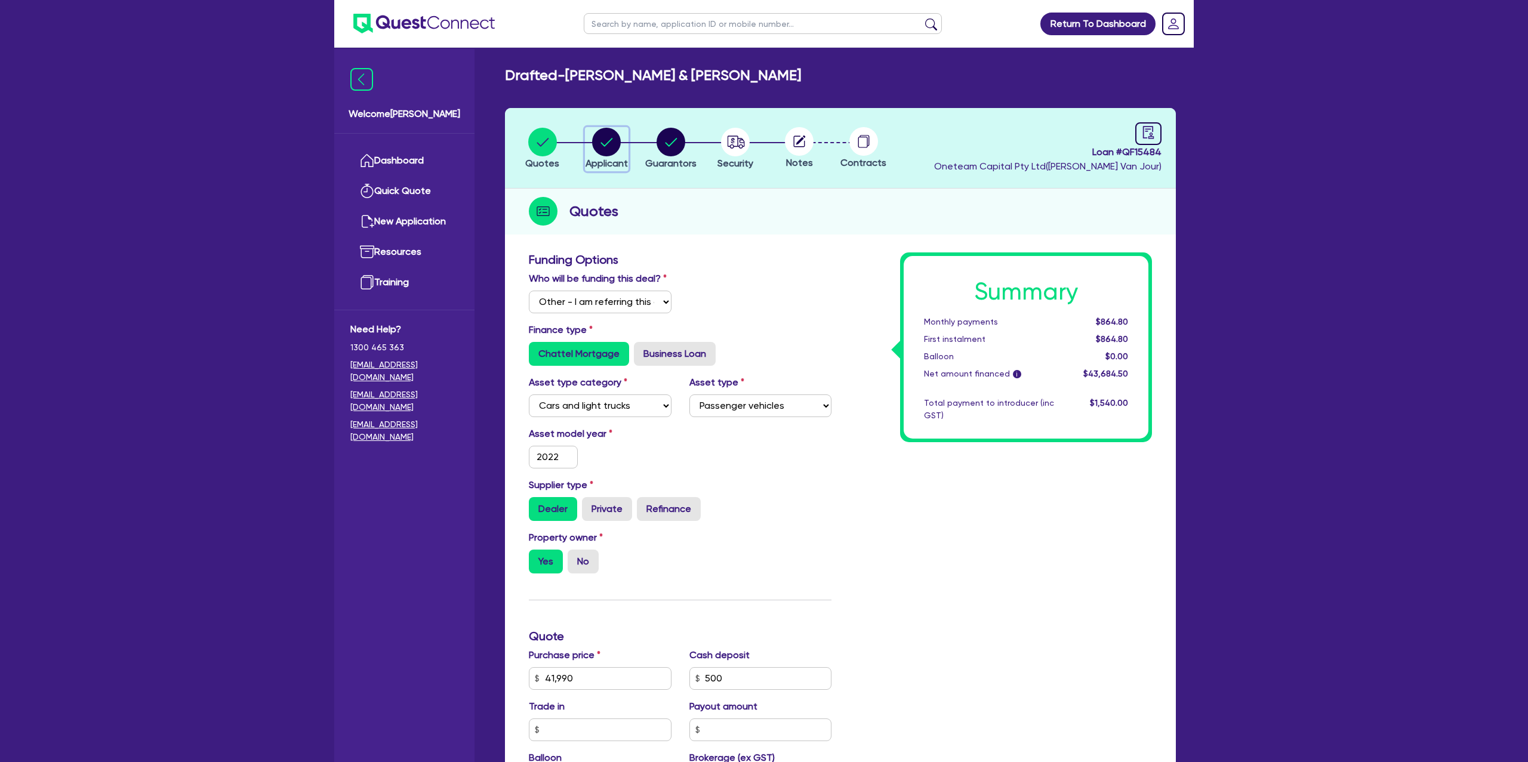
click at [611, 146] on circle "button" at bounding box center [606, 142] width 29 height 29
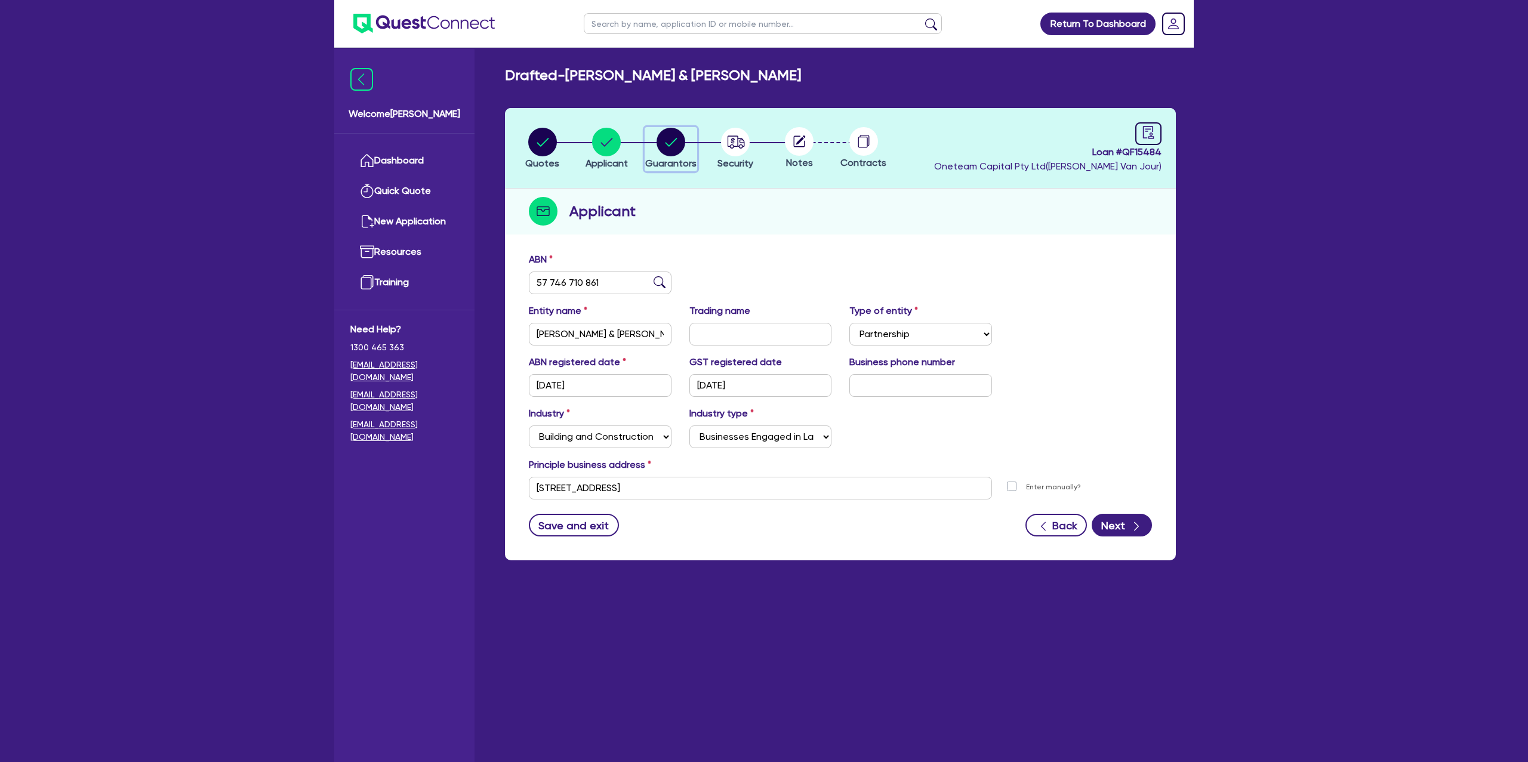
click at [667, 134] on circle "button" at bounding box center [670, 142] width 29 height 29
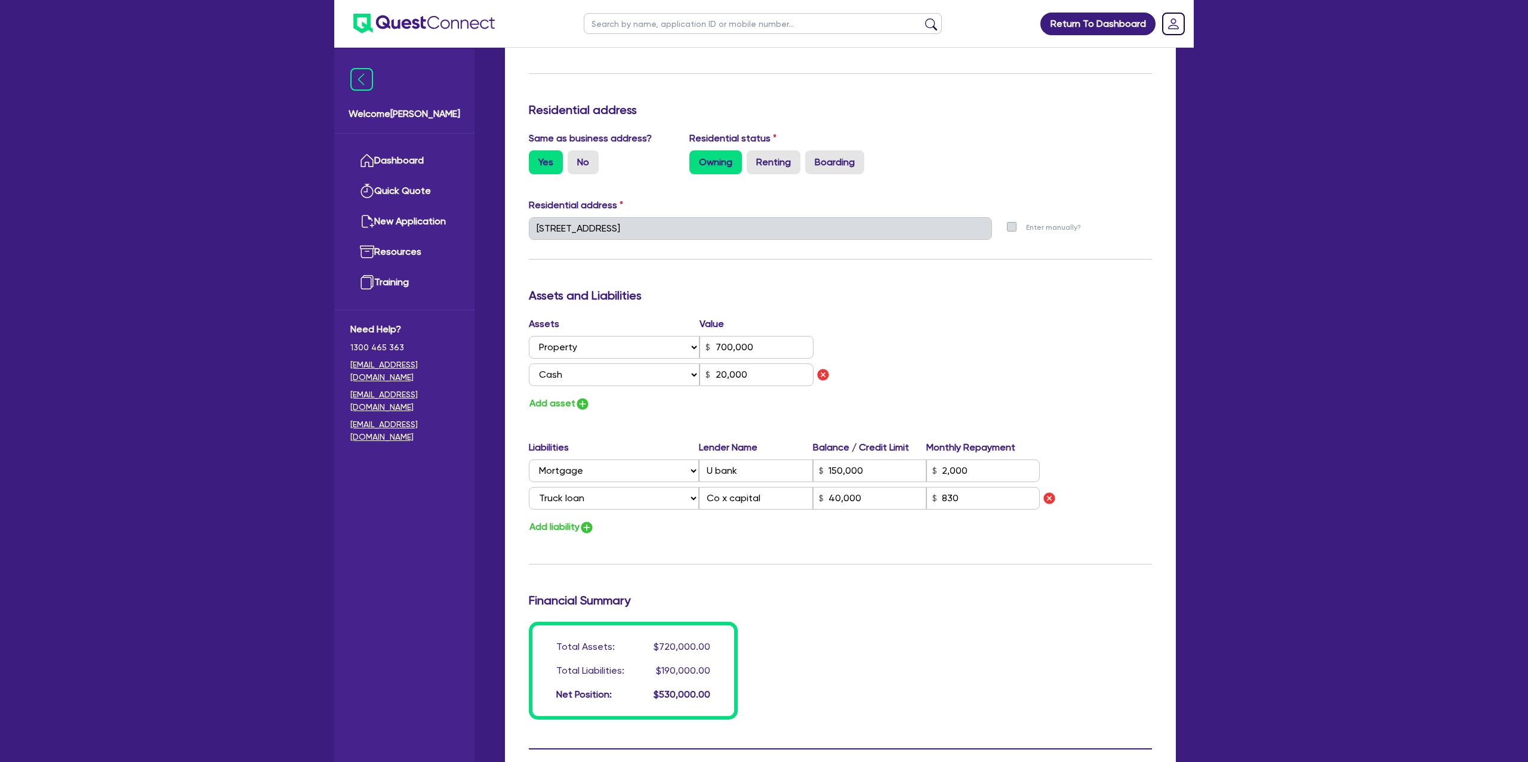
scroll to position [471, 0]
